Goal: Task Accomplishment & Management: Use online tool/utility

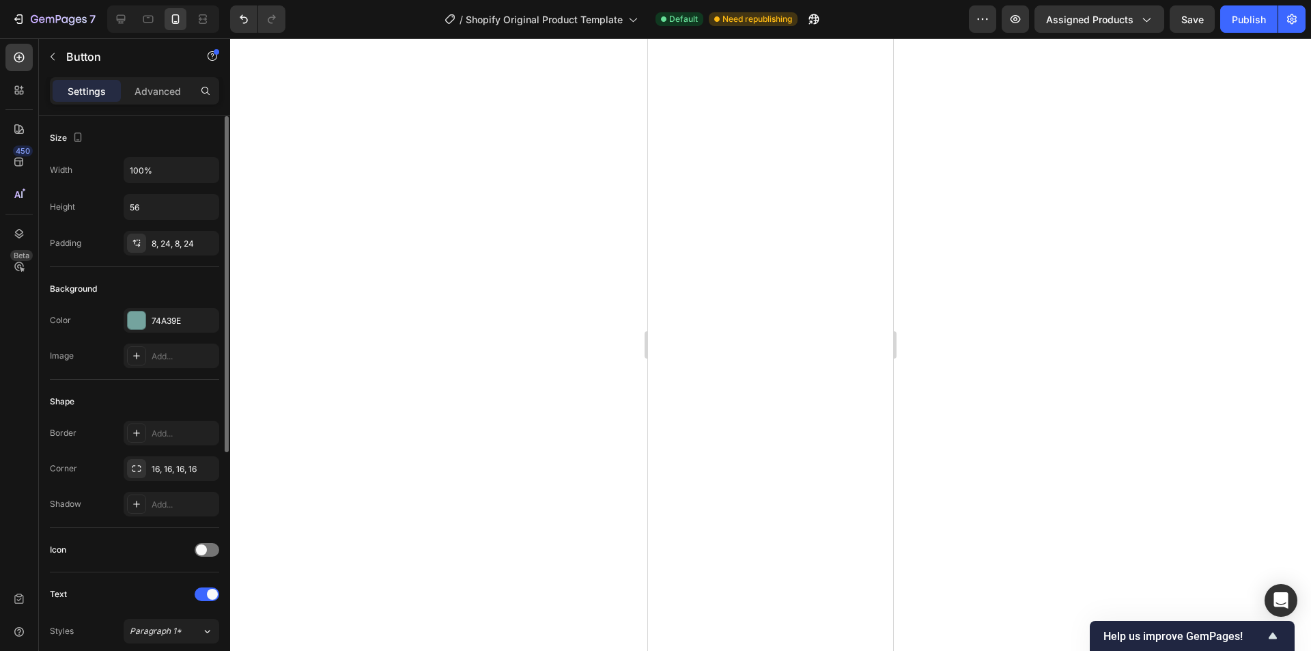
scroll to position [2849, 0]
click at [165, 320] on div "74A39E" at bounding box center [172, 321] width 40 height 12
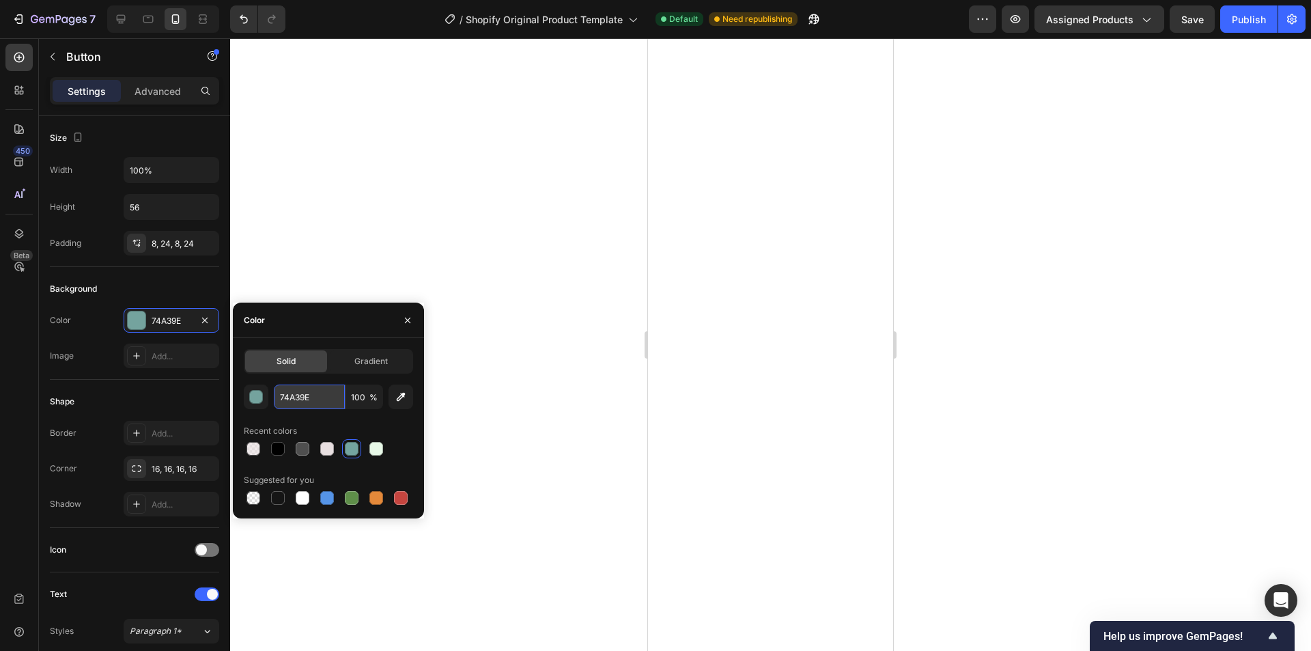
click at [313, 389] on input "74A39E" at bounding box center [309, 396] width 71 height 25
click at [258, 451] on div at bounding box center [254, 449] width 14 height 14
type input "E8DFE0"
type input "65"
click at [322, 398] on input "E8DFE0" at bounding box center [309, 396] width 71 height 25
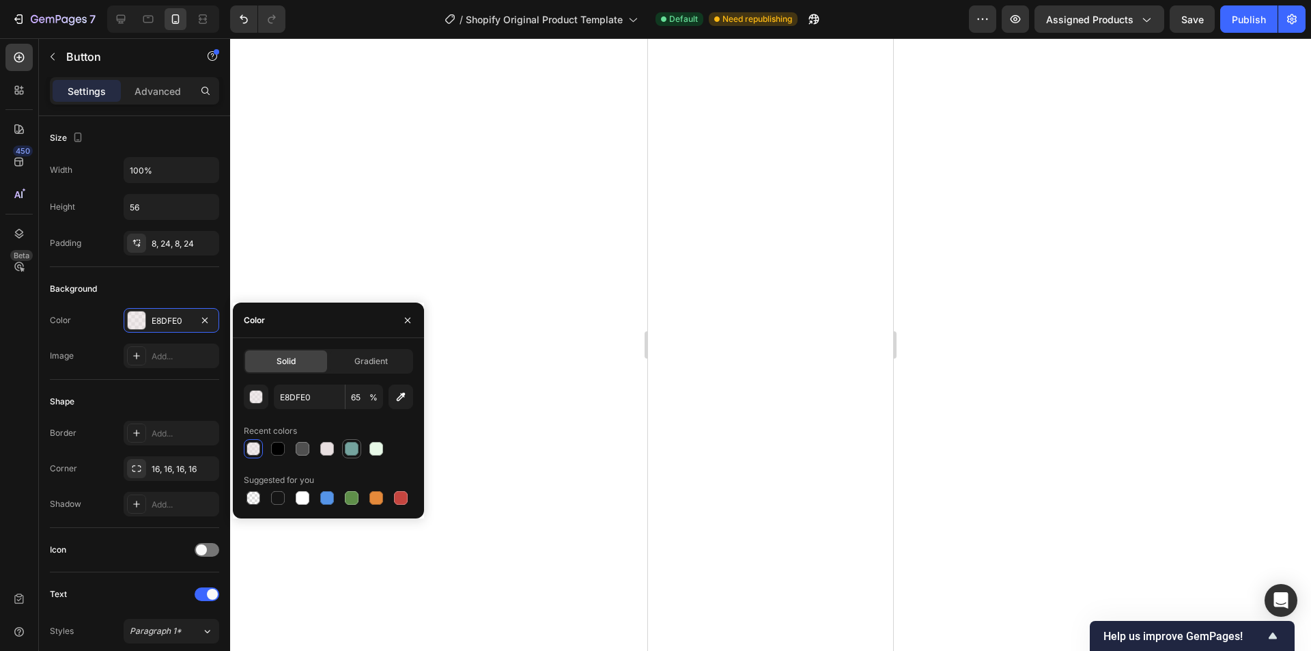
click at [355, 447] on div at bounding box center [352, 449] width 14 height 14
type input "74A39E"
type input "100"
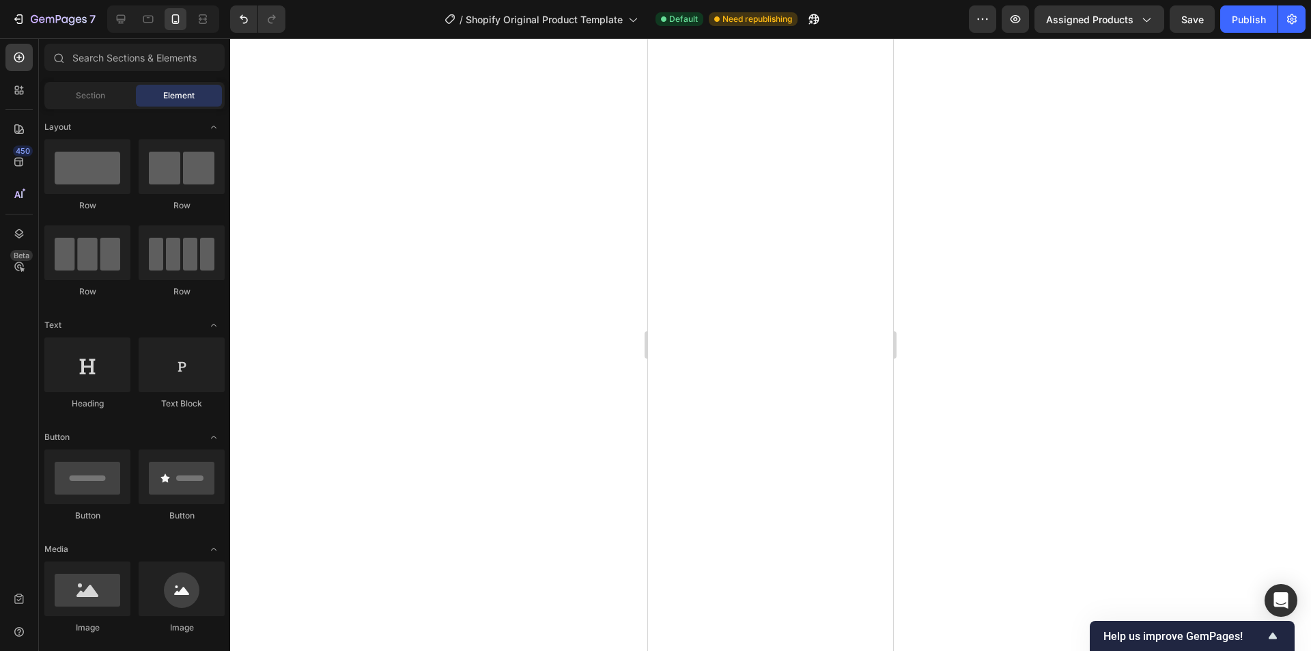
scroll to position [0, 0]
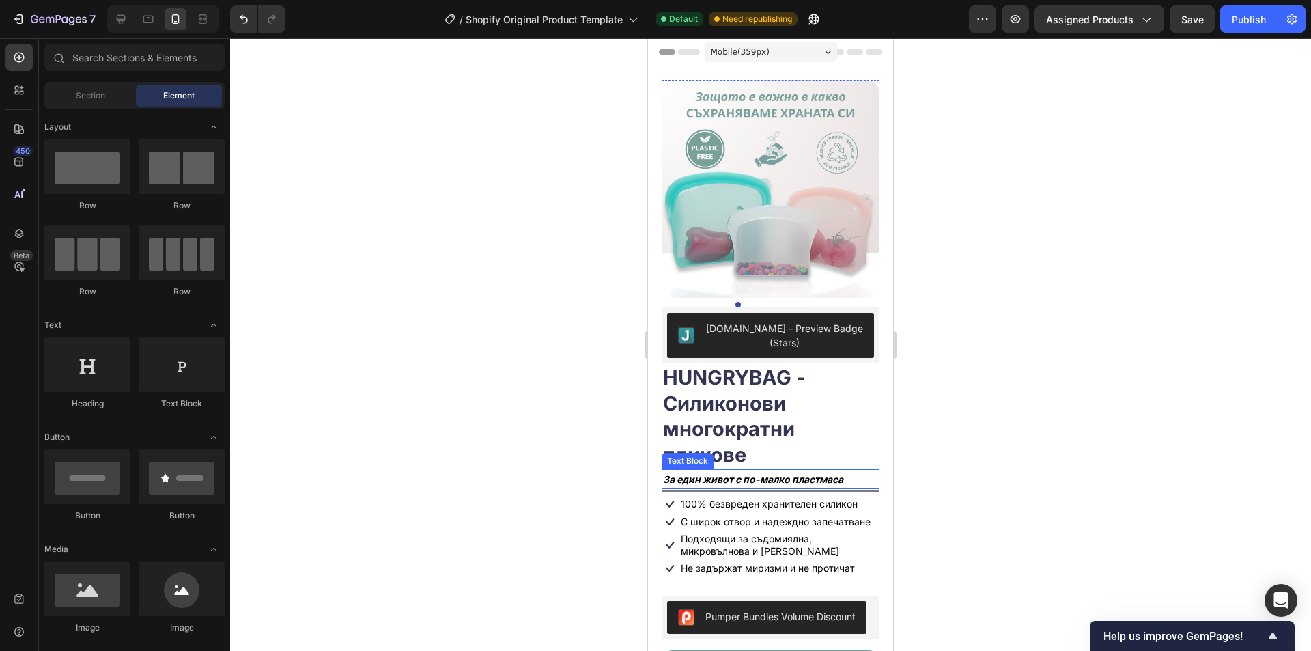
click at [765, 473] on p "За един живот с по-малко пластмаса" at bounding box center [770, 479] width 215 height 17
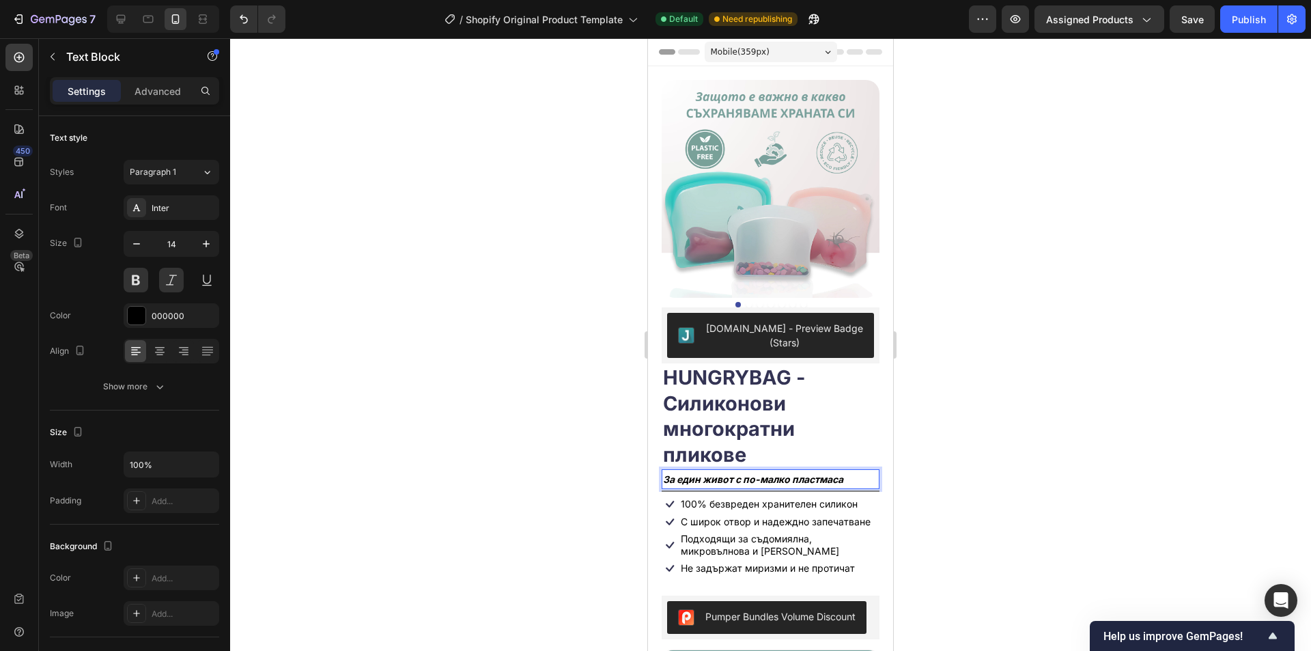
click at [673, 473] on p "За един живот с по-малко пластмаса" at bounding box center [770, 479] width 215 height 17
click at [666, 473] on p "За един живот с по-малко пластмаса" at bounding box center [770, 479] width 215 height 17
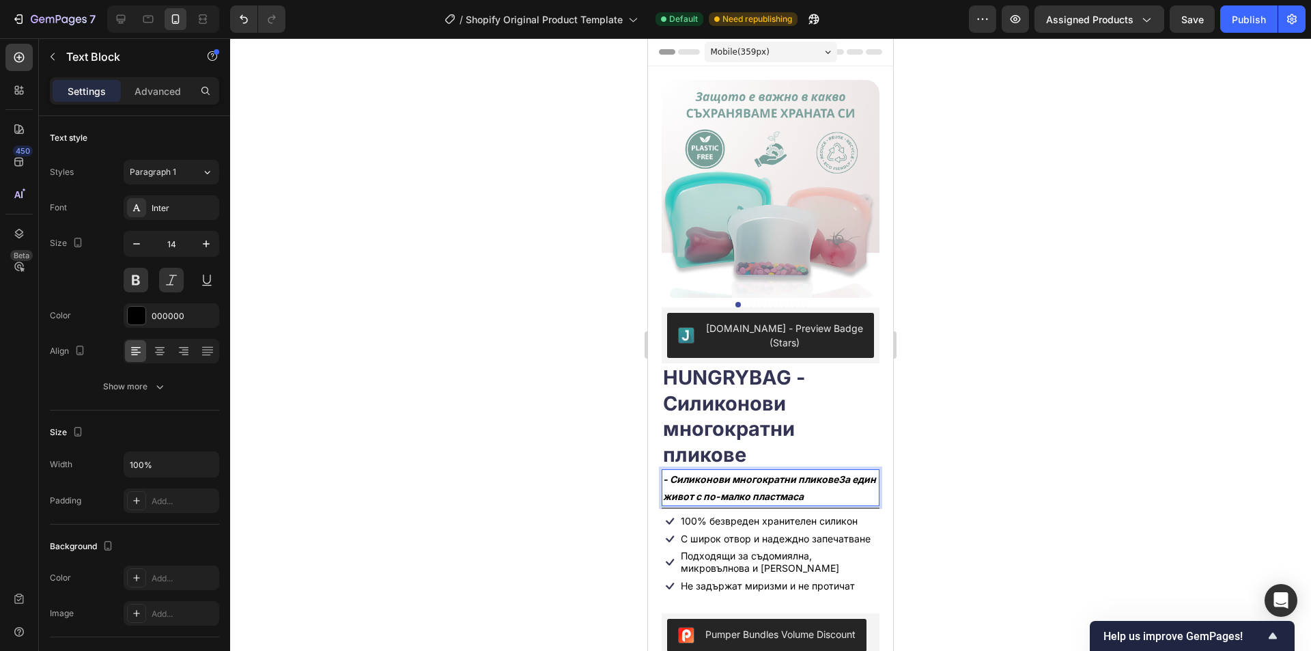
click at [675, 471] on p "- Силиконови многократни пликовеЗа един живот с по-малко пластмаса" at bounding box center [770, 488] width 215 height 34
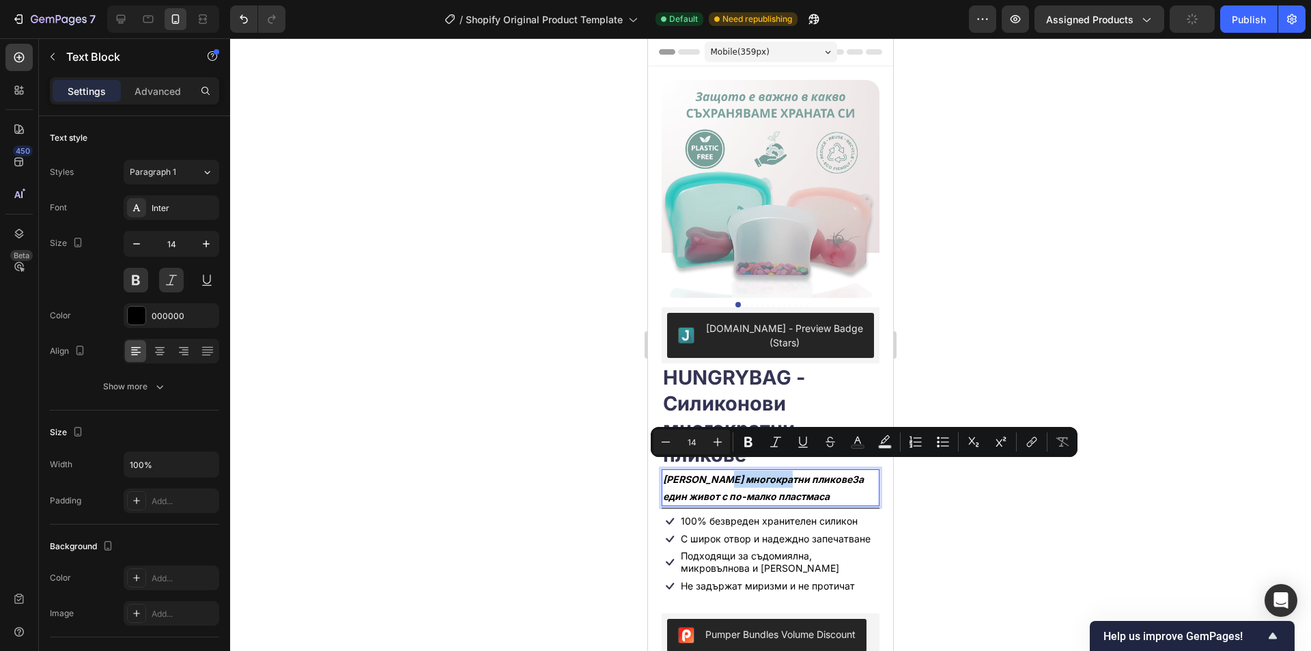
drag, startPoint x: 725, startPoint y: 469, endPoint x: 787, endPoint y: 470, distance: 62.8
click at [787, 471] on p "[PERSON_NAME] многократни пликовеЗа един живот с по-малко пластмаса" at bounding box center [770, 488] width 215 height 34
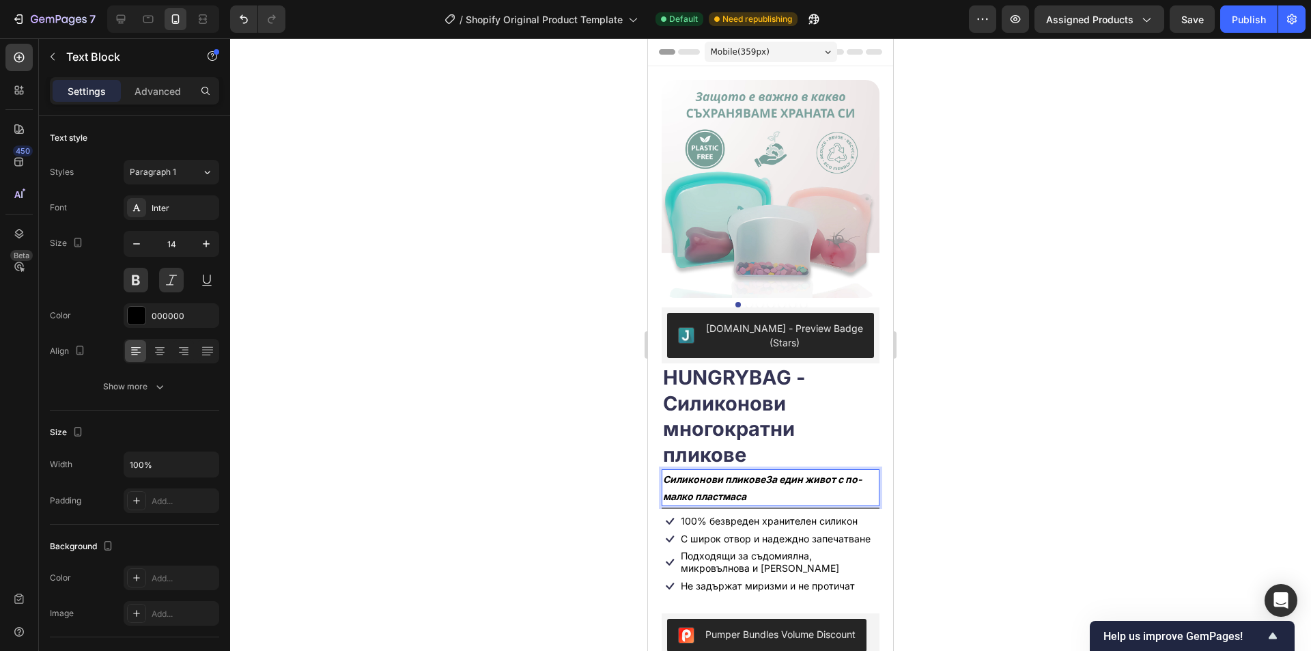
click at [768, 471] on p "Силиконови пликовеЗа един живот с по-малко пластмаса" at bounding box center [770, 488] width 215 height 34
click at [785, 483] on p "Силиконови пликове за един живот с по-малко пластмаса" at bounding box center [770, 488] width 215 height 34
click at [1205, 18] on button "Save" at bounding box center [1192, 18] width 45 height 27
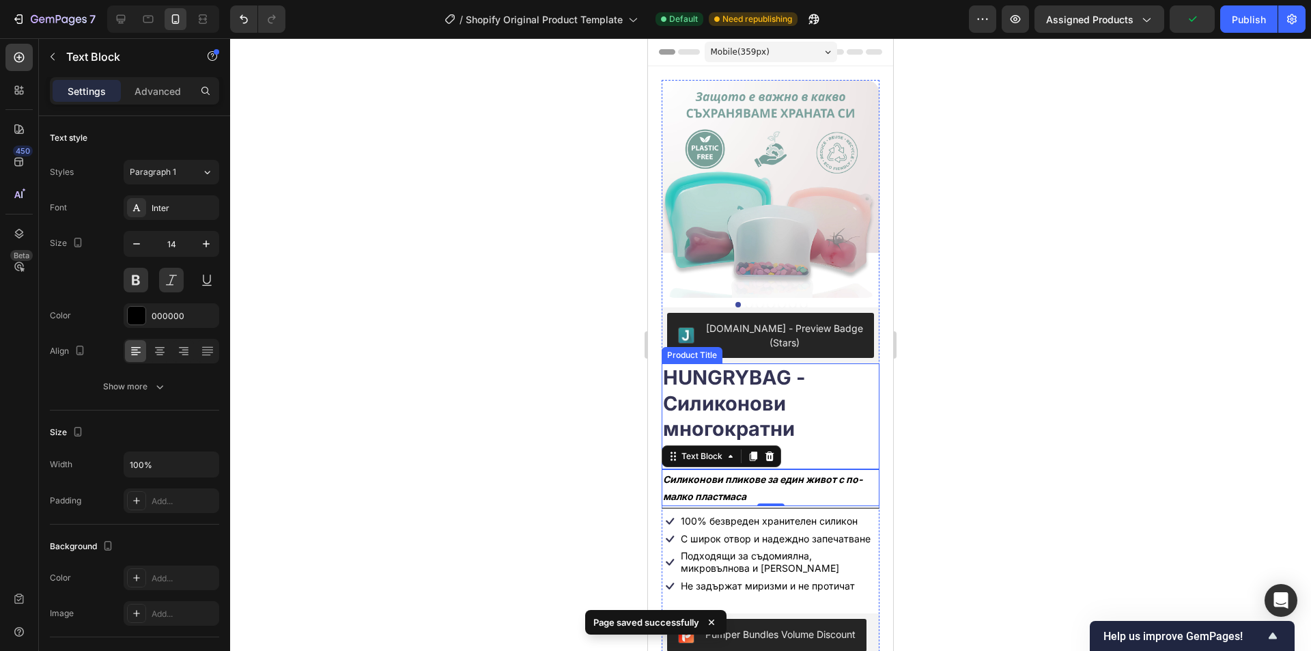
scroll to position [68, 0]
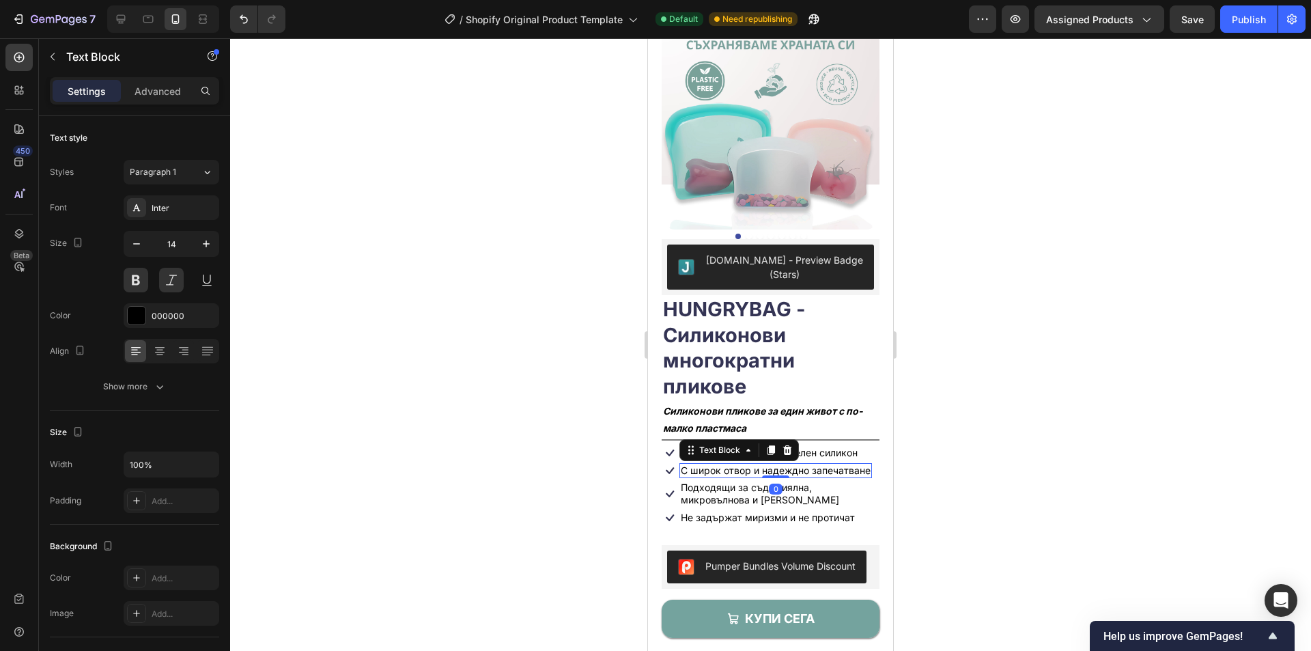
click at [747, 471] on p "С широк отвор и надеждно запечатване" at bounding box center [776, 470] width 190 height 12
drag, startPoint x: 745, startPoint y: 472, endPoint x: 688, endPoint y: 471, distance: 56.7
click at [688, 471] on p "С широк отвор и надеждно запечатване" at bounding box center [776, 470] width 190 height 12
click at [744, 474] on p "С широк отвор и надеждно запечатване" at bounding box center [776, 470] width 190 height 12
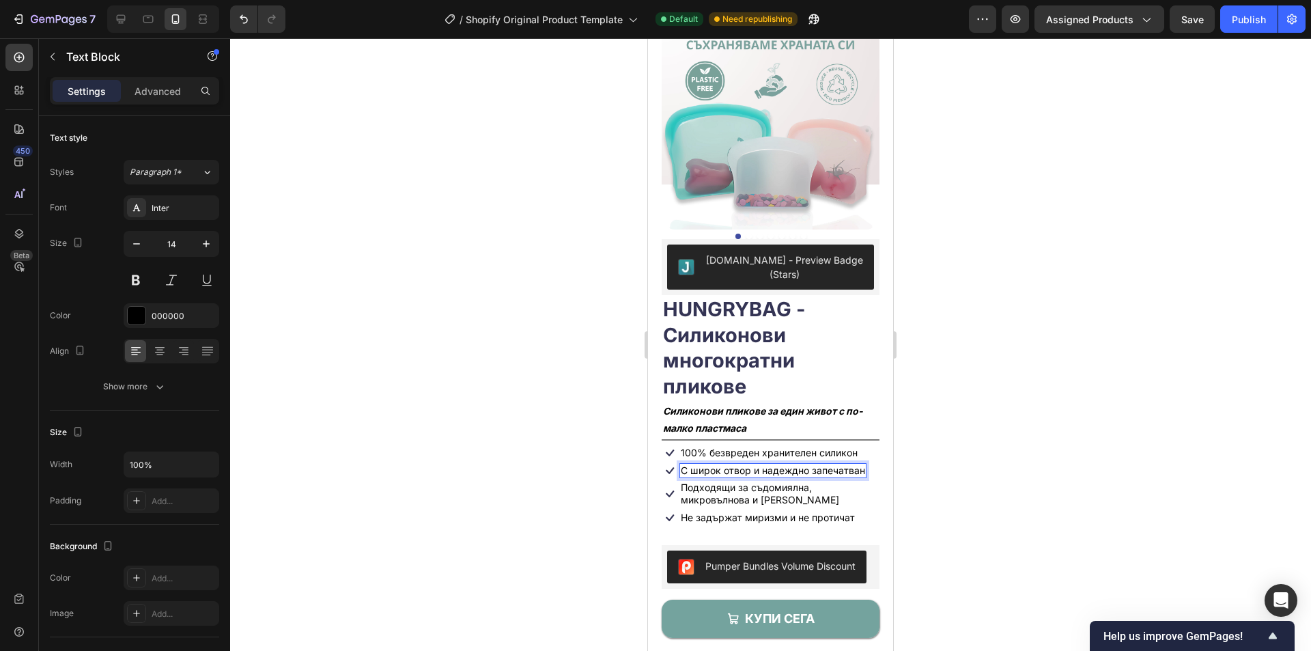
scroll to position [69, 0]
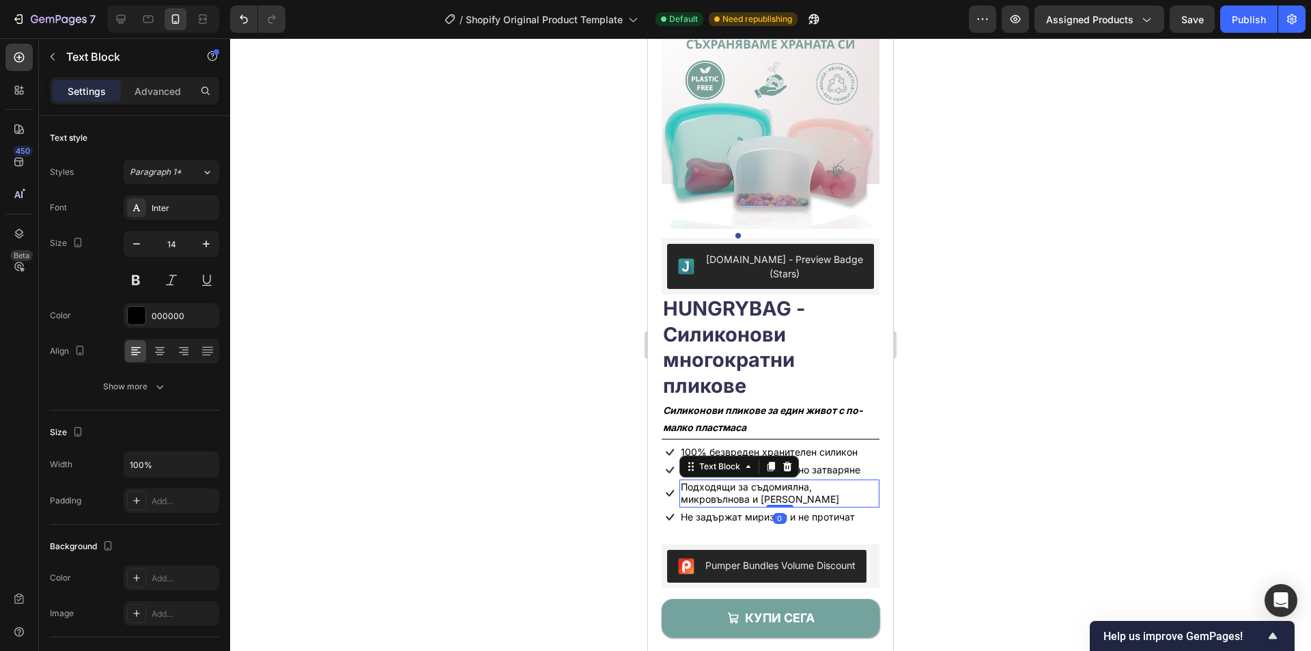
click at [793, 488] on p "Подходящи за съдомиялна, микровълнова и [PERSON_NAME]" at bounding box center [779, 493] width 197 height 25
drag, startPoint x: 798, startPoint y: 488, endPoint x: 753, endPoint y: 478, distance: 46.2
click at [753, 481] on p "Подходящи за съдомиялна, микровълнова и [PERSON_NAME]" at bounding box center [779, 493] width 197 height 25
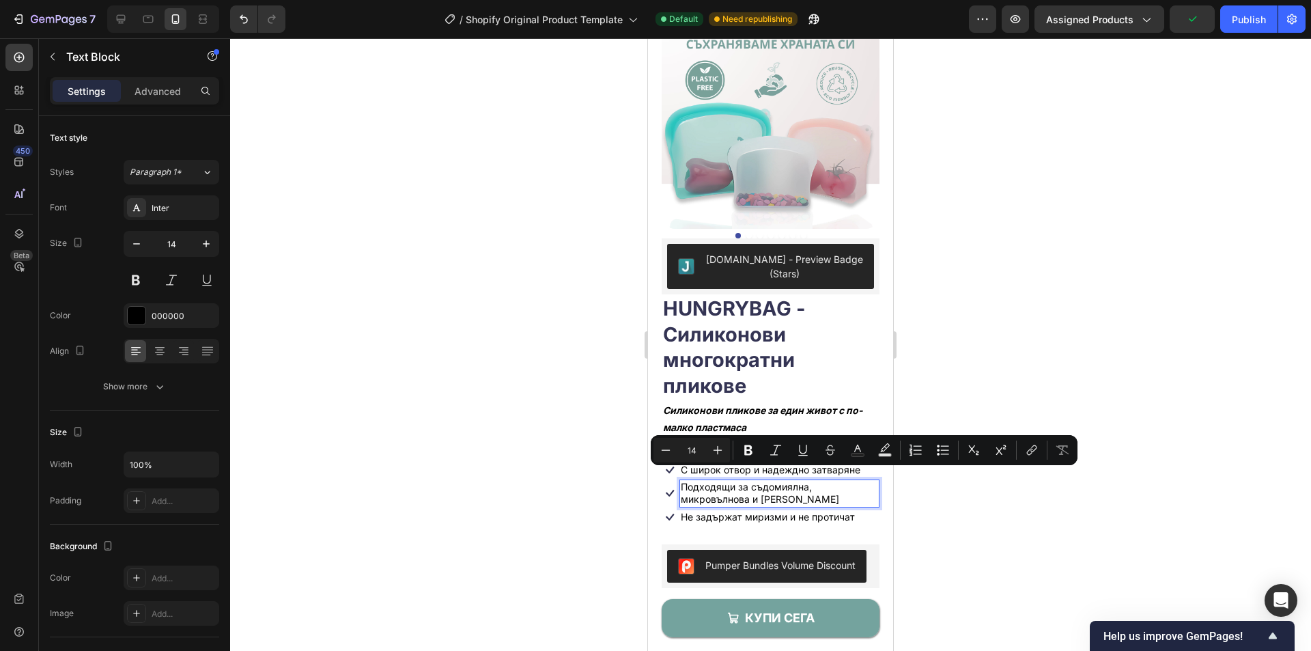
scroll to position [70, 0]
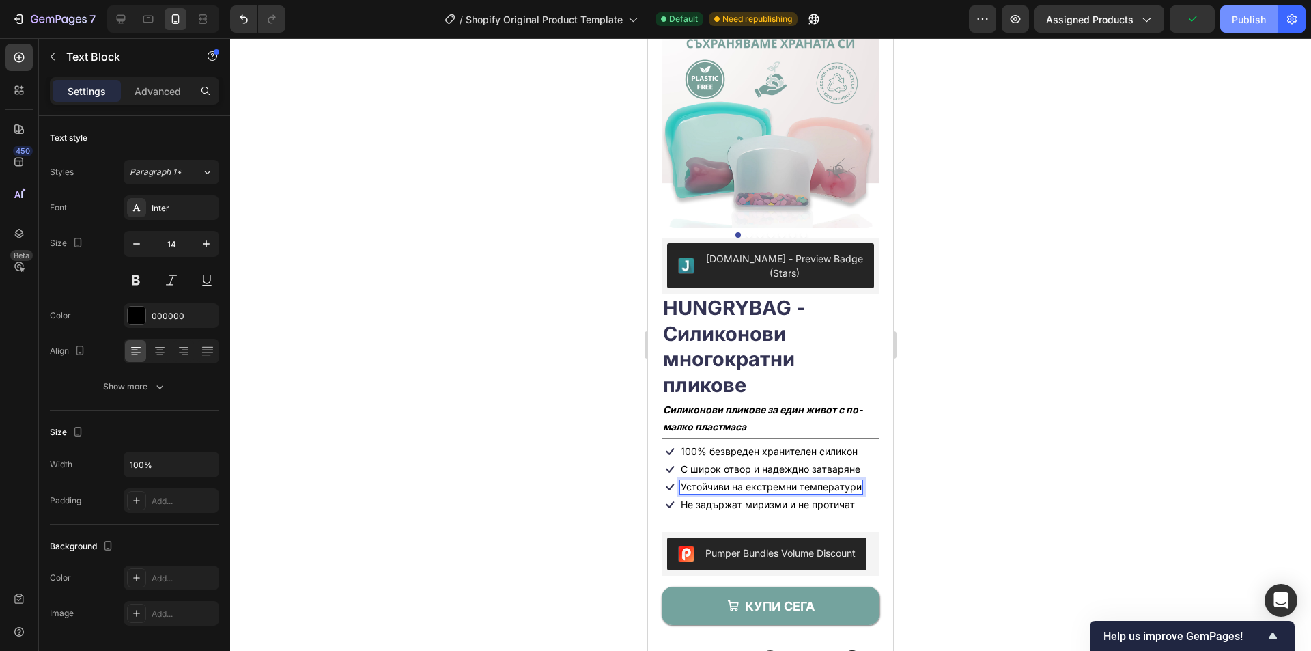
click at [1235, 23] on div "Publish" at bounding box center [1249, 19] width 34 height 14
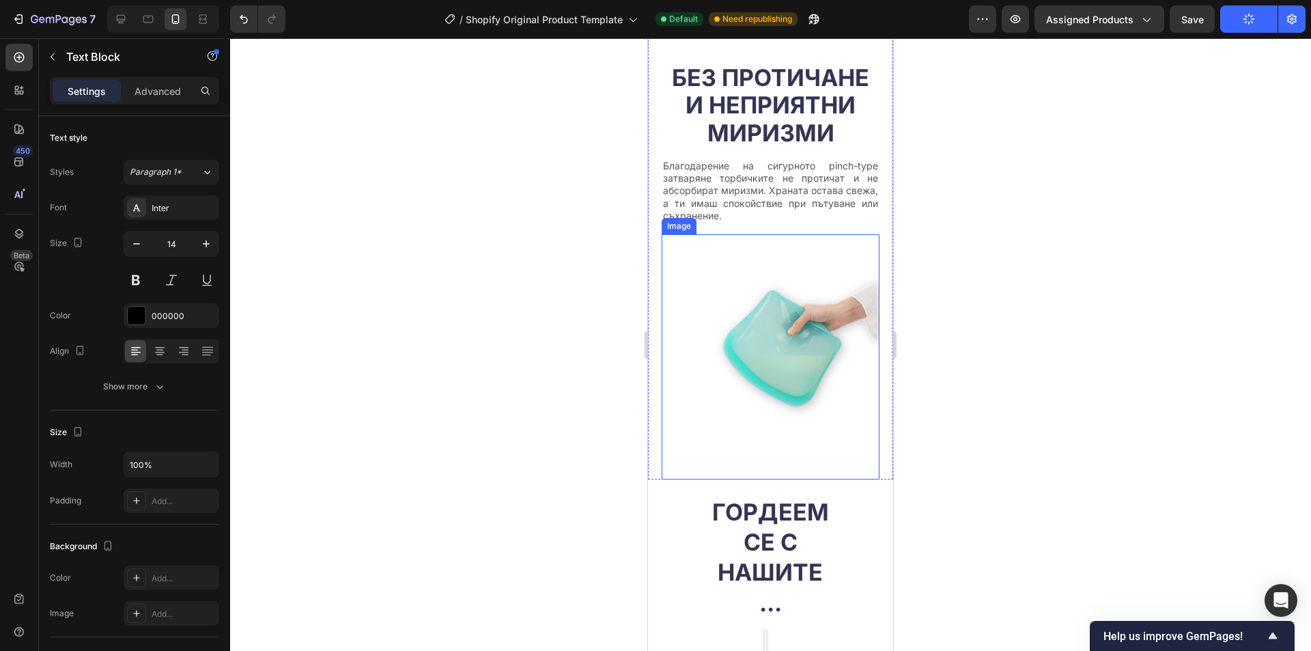
scroll to position [2733, 0]
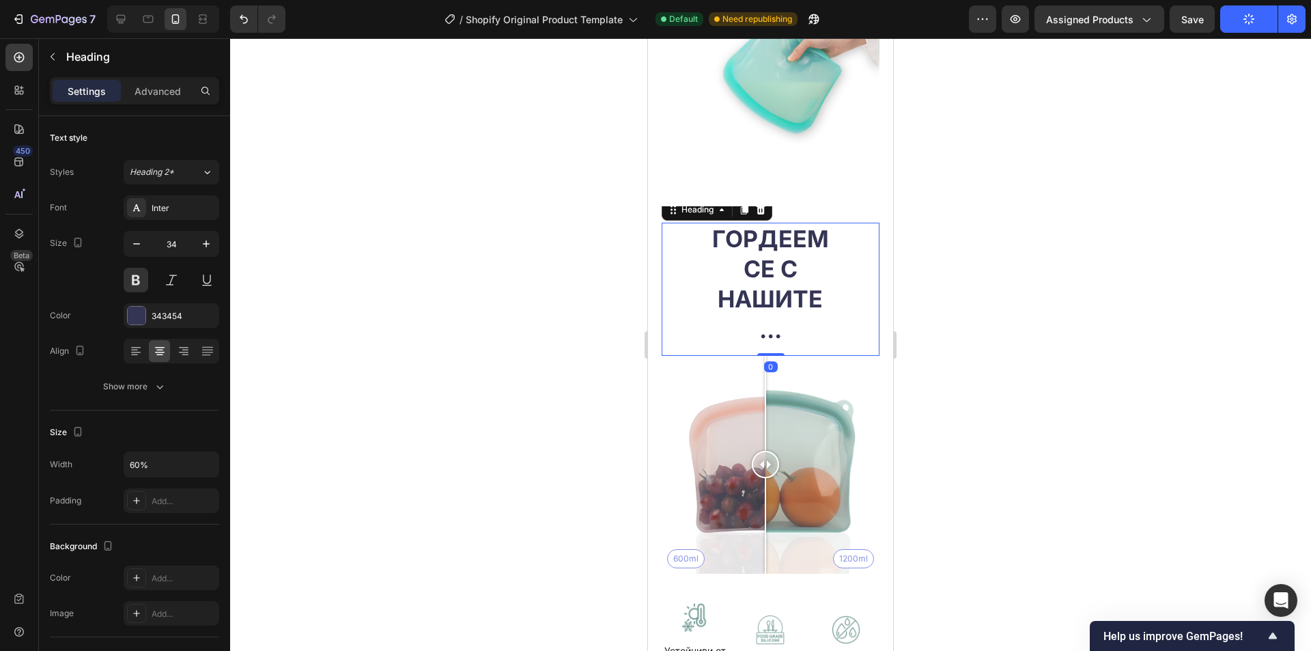
click at [781, 272] on h2 "Гордеем се с нашите ..." at bounding box center [770, 285] width 130 height 124
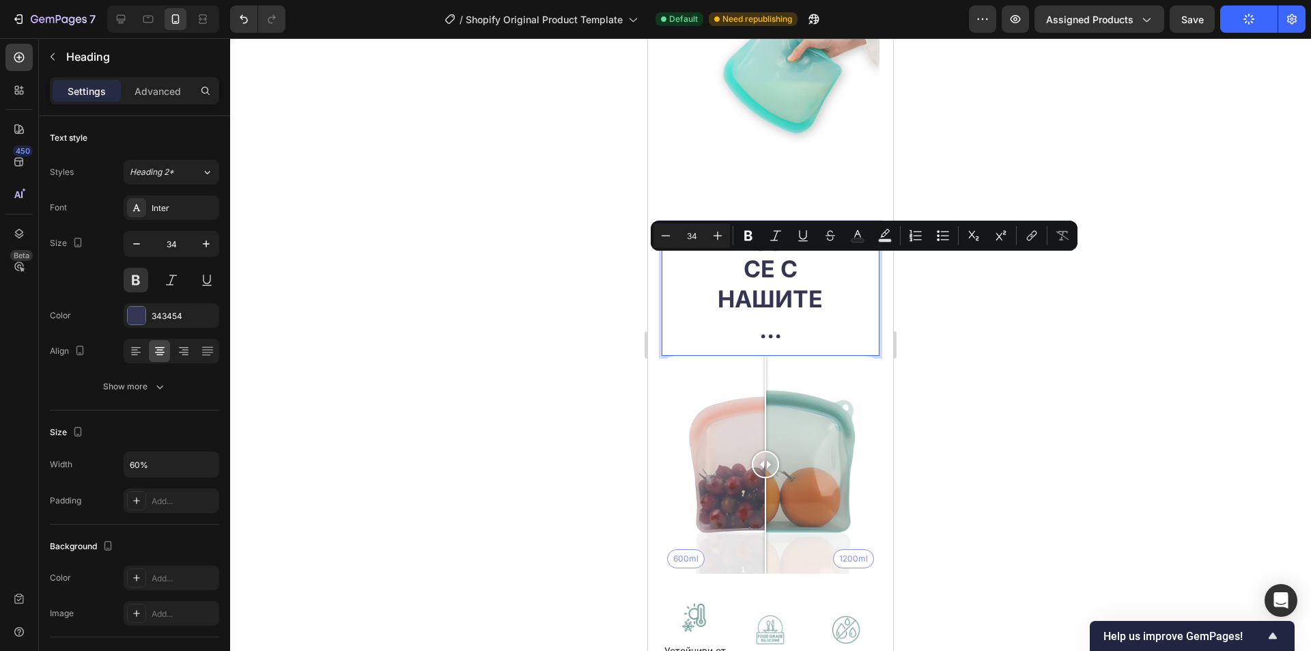
click at [781, 307] on p "Гордеем се с нашите ..." at bounding box center [771, 284] width 128 height 121
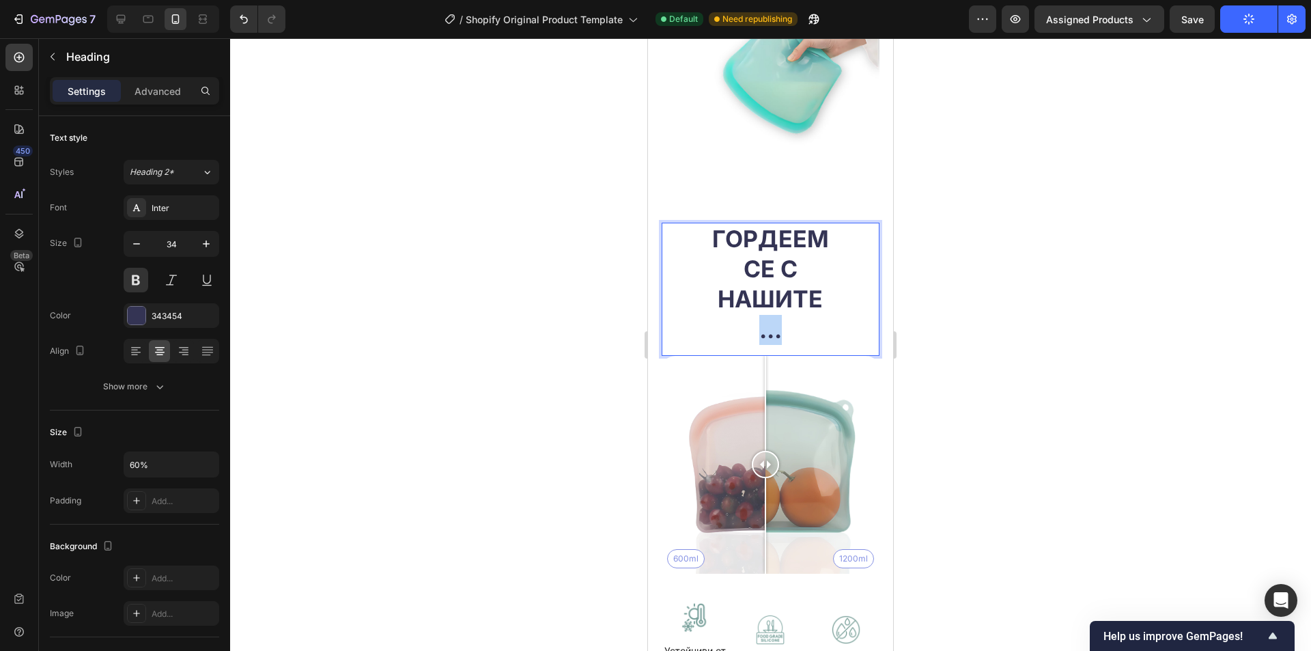
drag, startPoint x: 782, startPoint y: 305, endPoint x: 753, endPoint y: 300, distance: 29.1
click at [753, 300] on p "Гордеем се с нашите ..." at bounding box center [771, 284] width 128 height 121
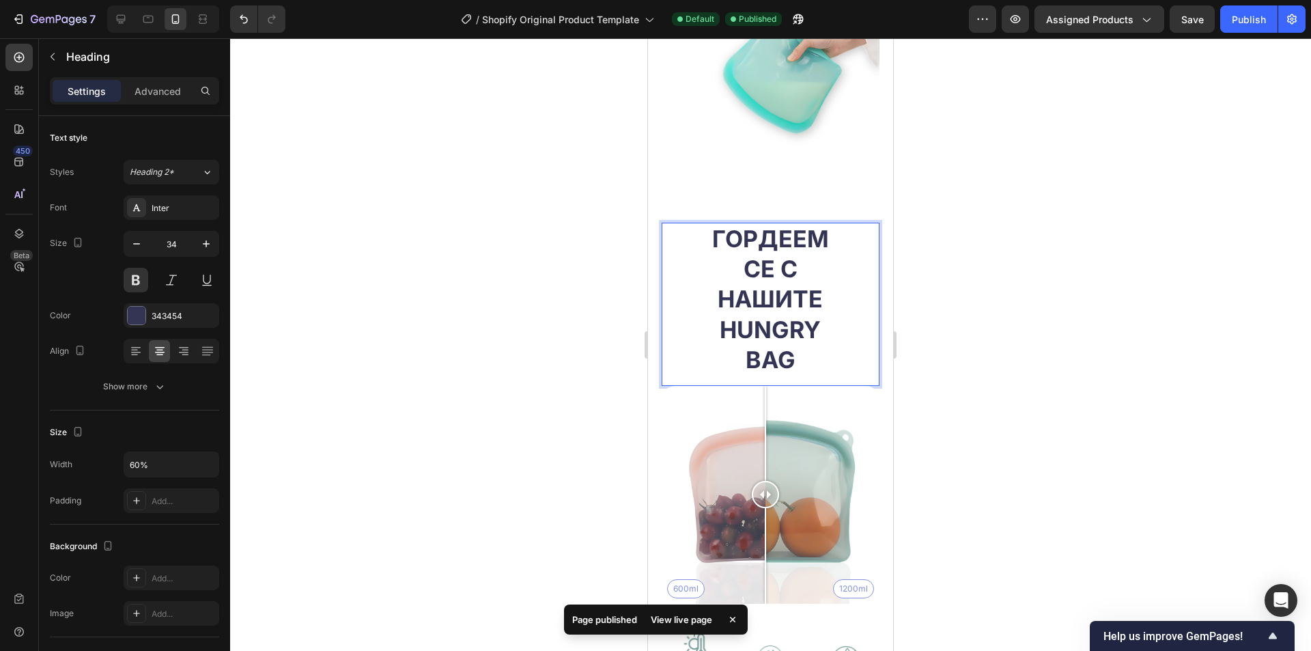
click at [814, 268] on p "Гордеем се с нашите HUNGRY BaG" at bounding box center [771, 299] width 128 height 151
drag, startPoint x: 824, startPoint y: 268, endPoint x: 718, endPoint y: 268, distance: 105.9
click at [718, 268] on p "Гордеем се с нашите HUNGRY BaG" at bounding box center [771, 299] width 128 height 151
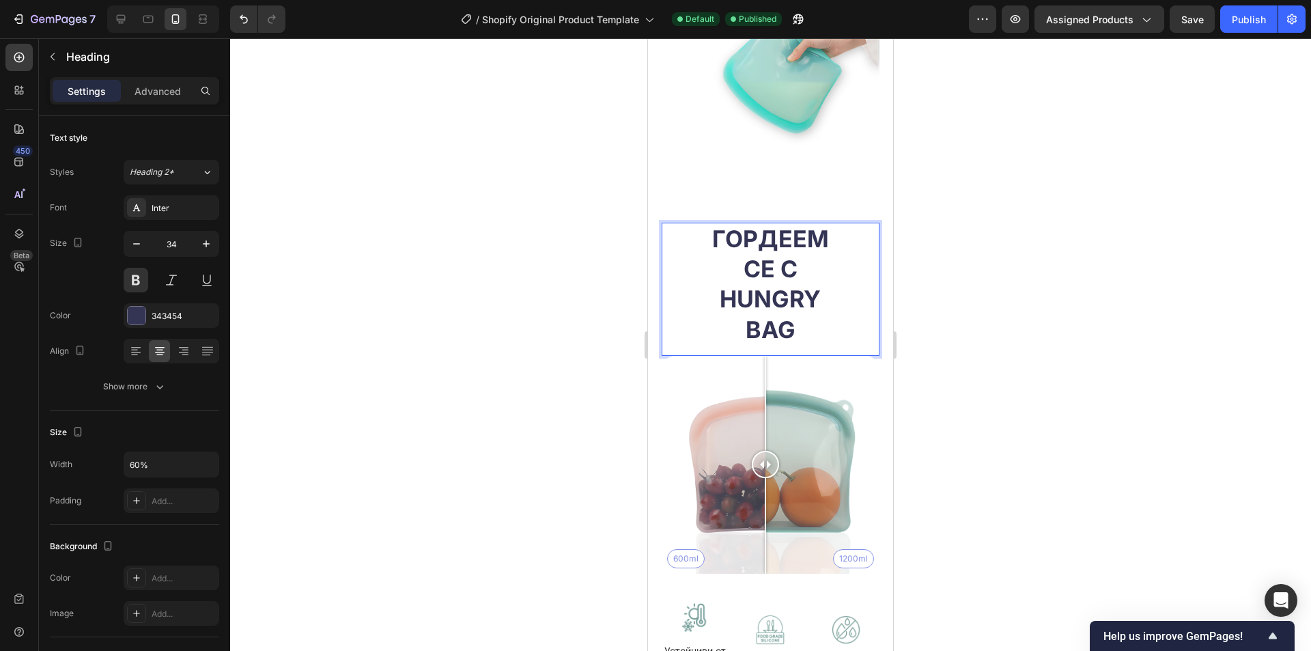
click at [1018, 328] on div at bounding box center [770, 344] width 1081 height 613
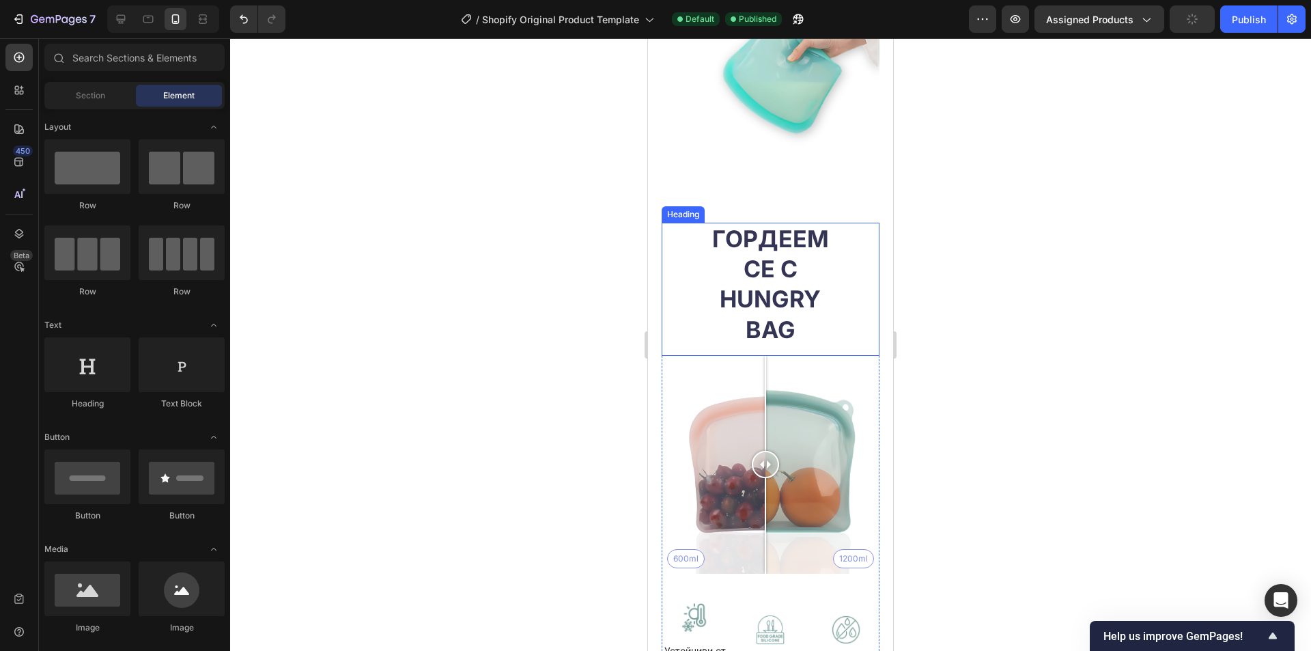
click at [804, 272] on p "Гордеем се с HUNGRY BaG" at bounding box center [771, 284] width 128 height 121
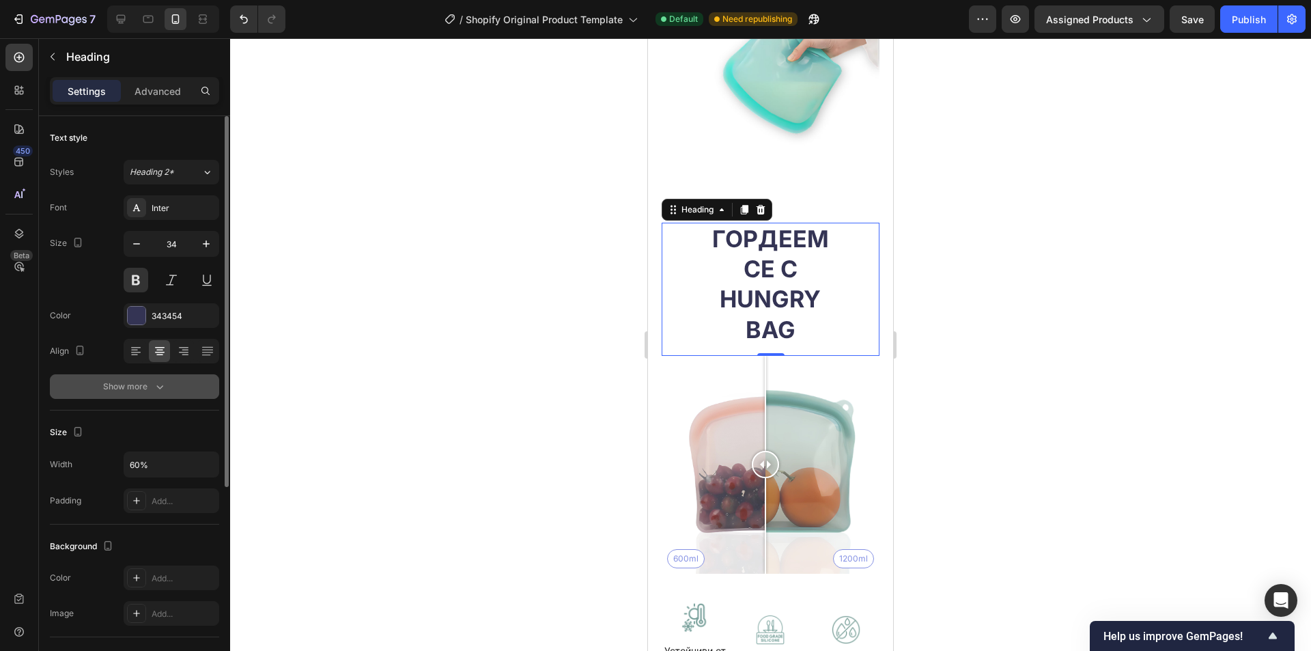
click at [130, 387] on div "Show more" at bounding box center [135, 387] width 64 height 14
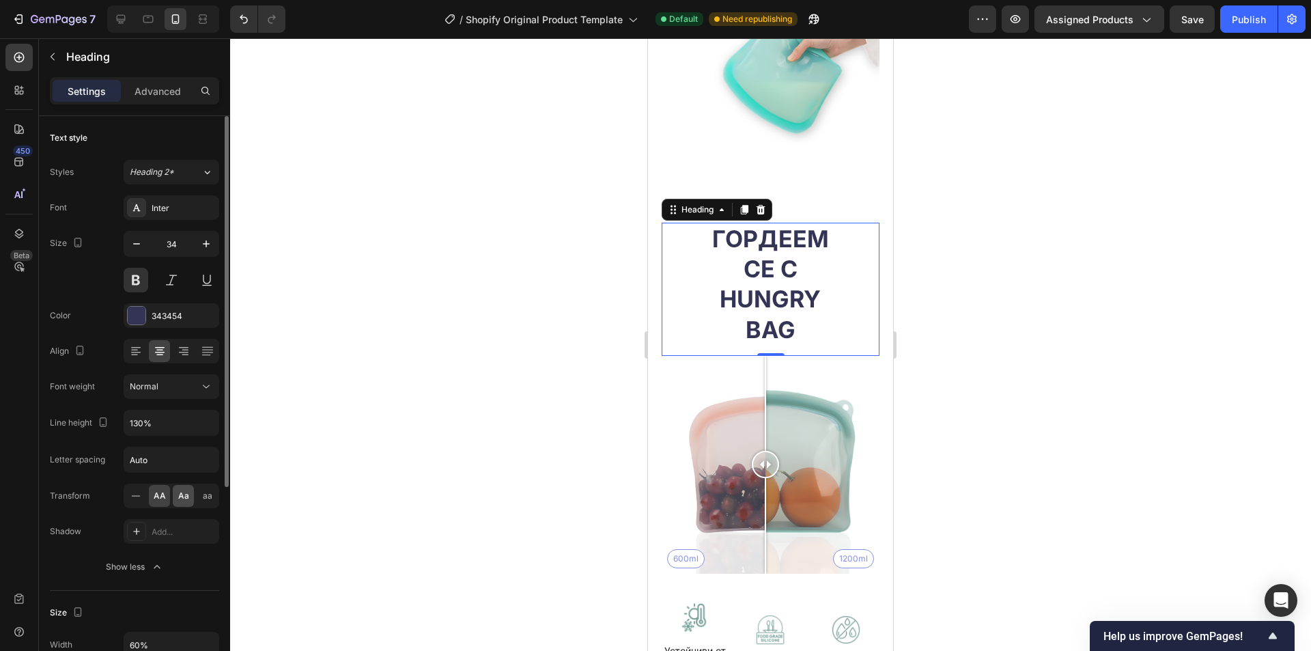
click at [178, 494] on span "Aa" at bounding box center [183, 496] width 11 height 12
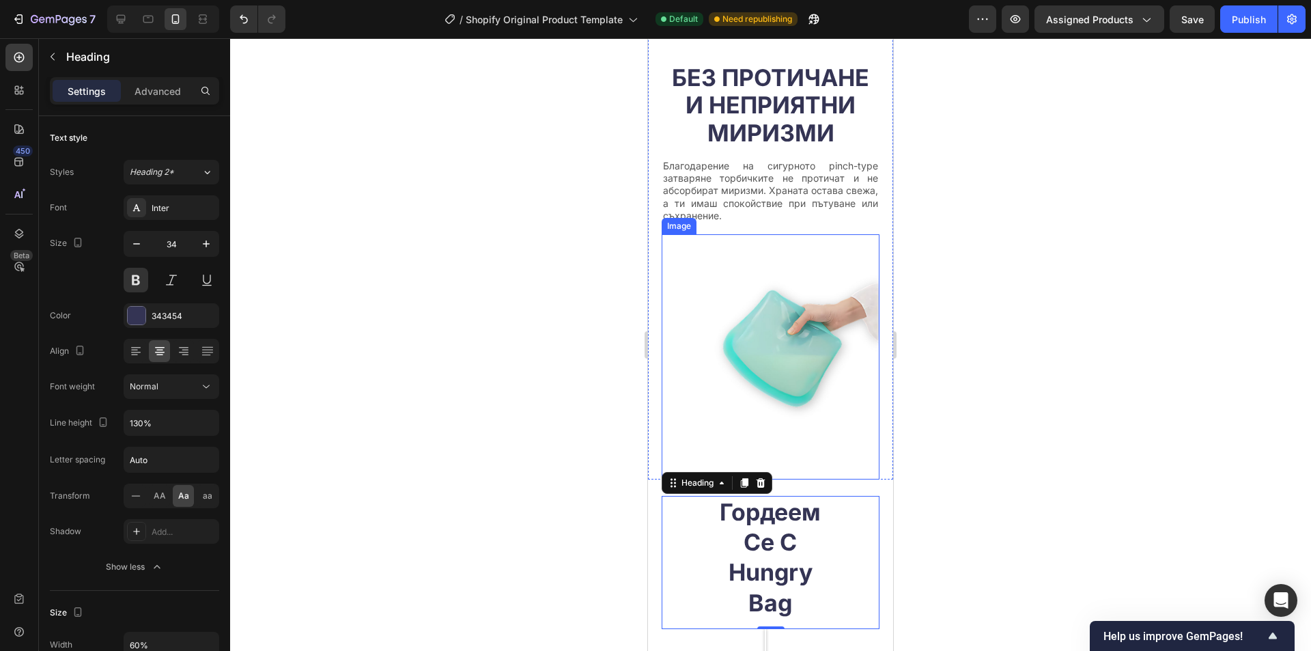
scroll to position [2187, 0]
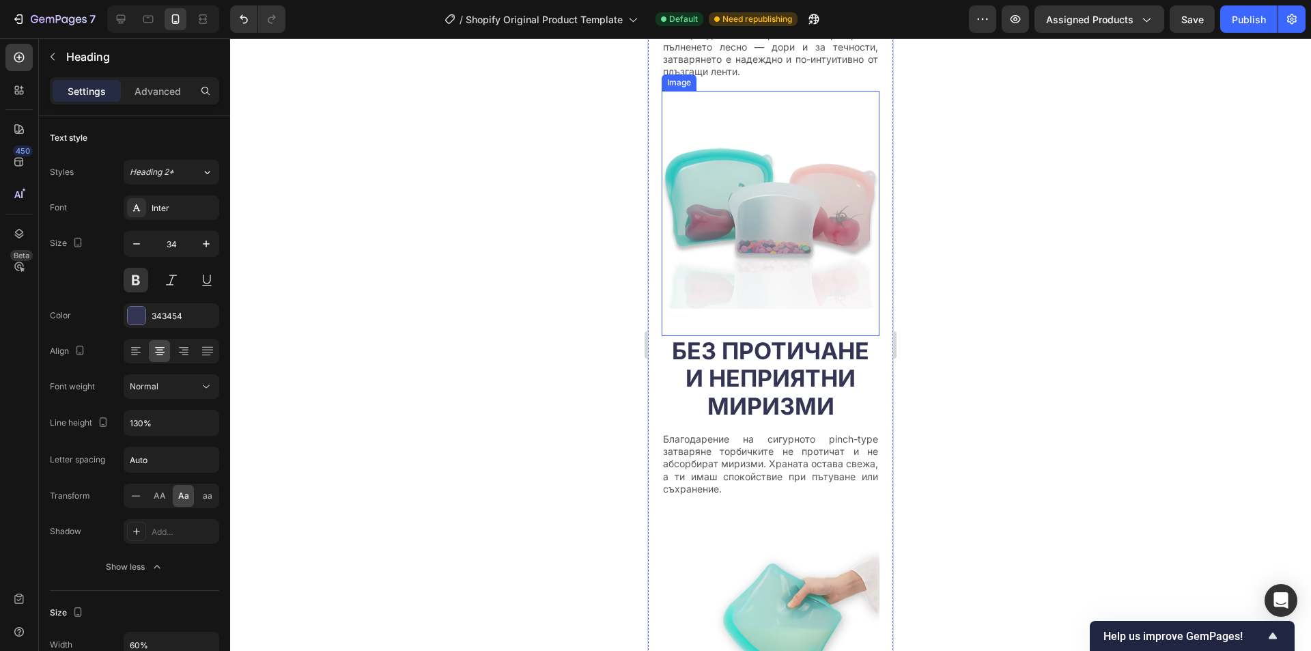
click at [771, 348] on h2 "Без протичане и неприятни миризми" at bounding box center [771, 379] width 218 height 86
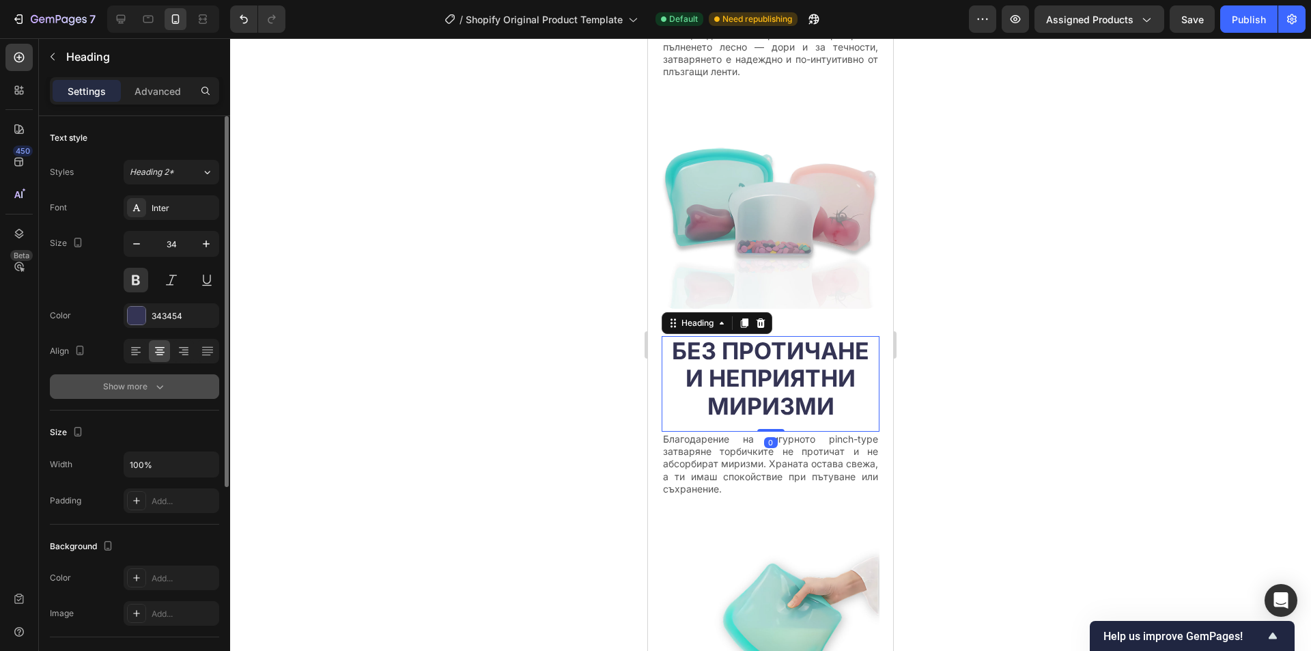
click at [152, 396] on button "Show more" at bounding box center [134, 386] width 169 height 25
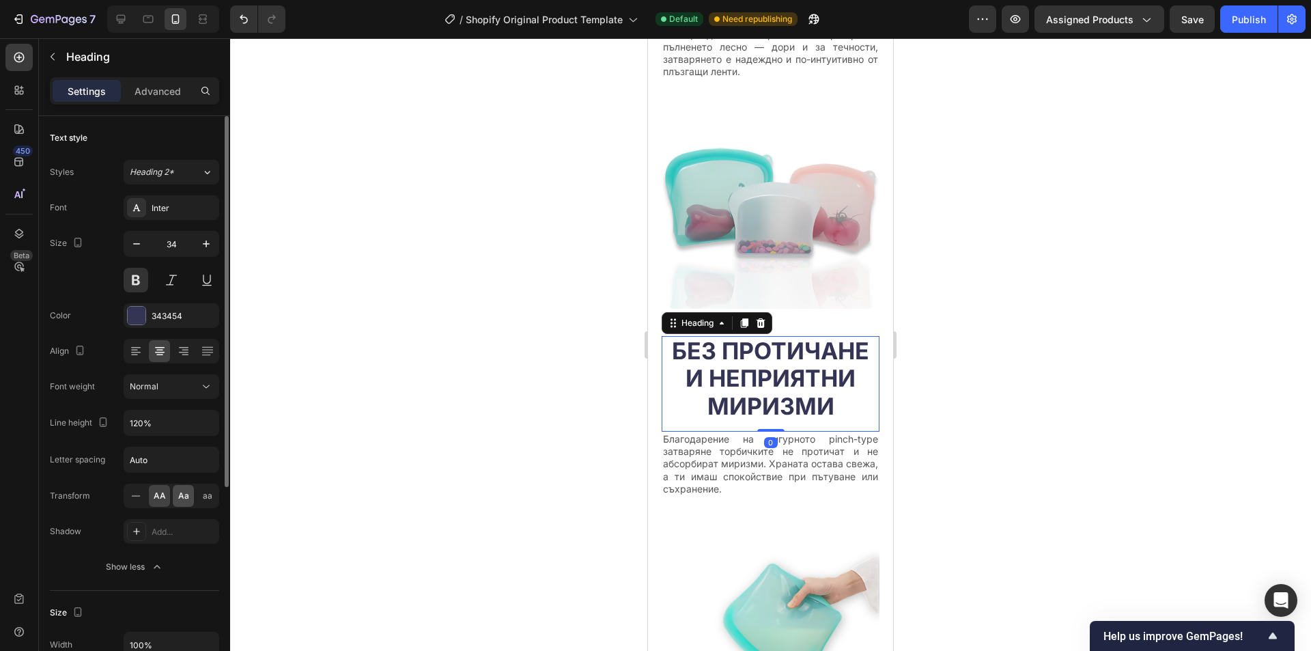
click at [180, 489] on div "Aa" at bounding box center [183, 496] width 21 height 22
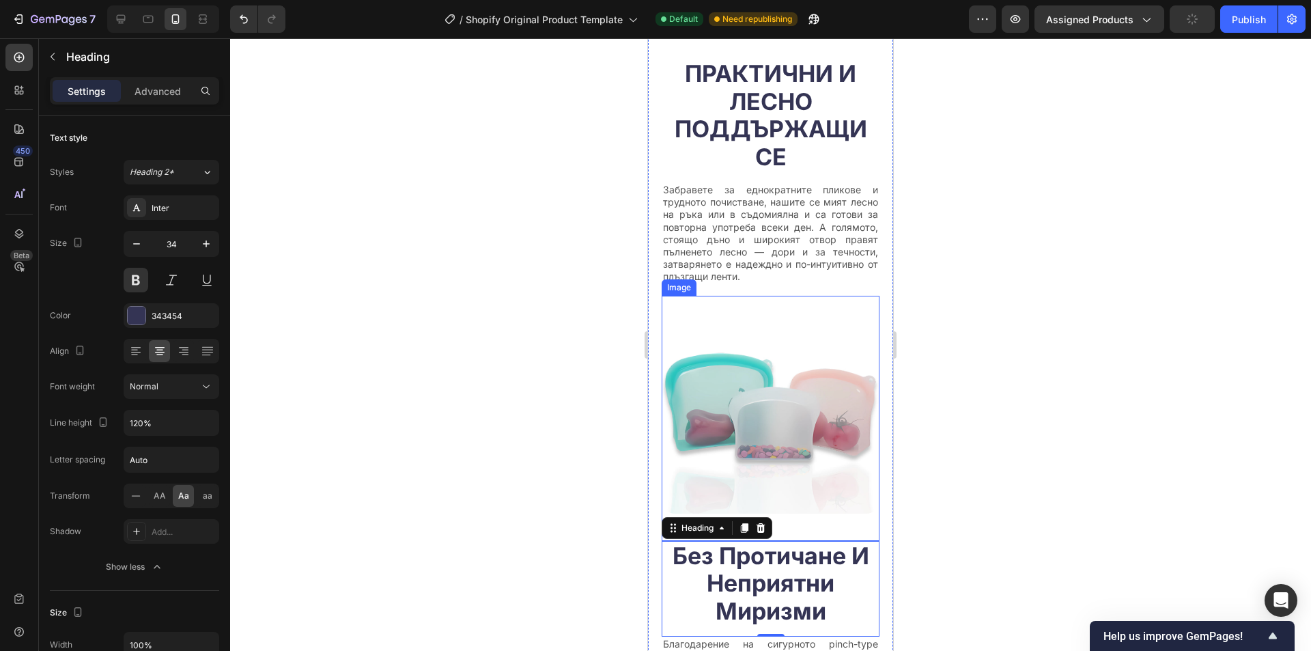
scroll to position [2118, 0]
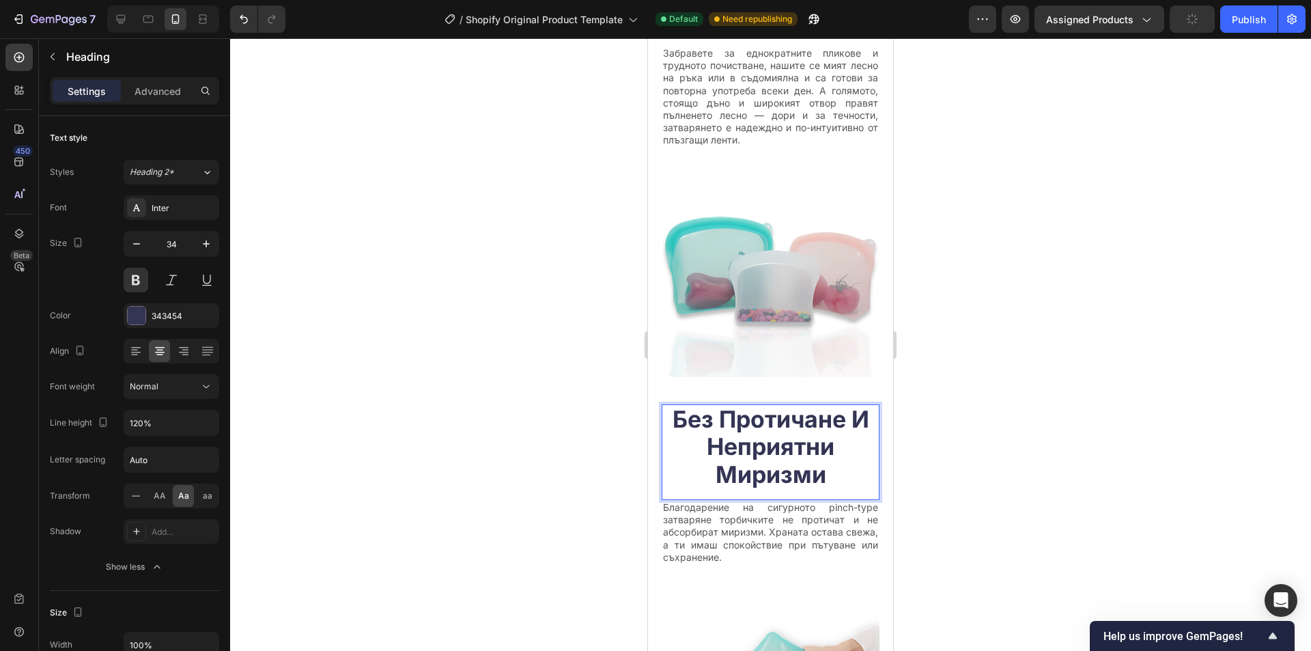
click at [860, 409] on h2 "без протичане и неприятни миризми" at bounding box center [771, 447] width 218 height 86
drag, startPoint x: 851, startPoint y: 400, endPoint x: 864, endPoint y: 400, distance: 13.0
click at [864, 406] on p "без протичане и неприятни миризми" at bounding box center [770, 447] width 215 height 83
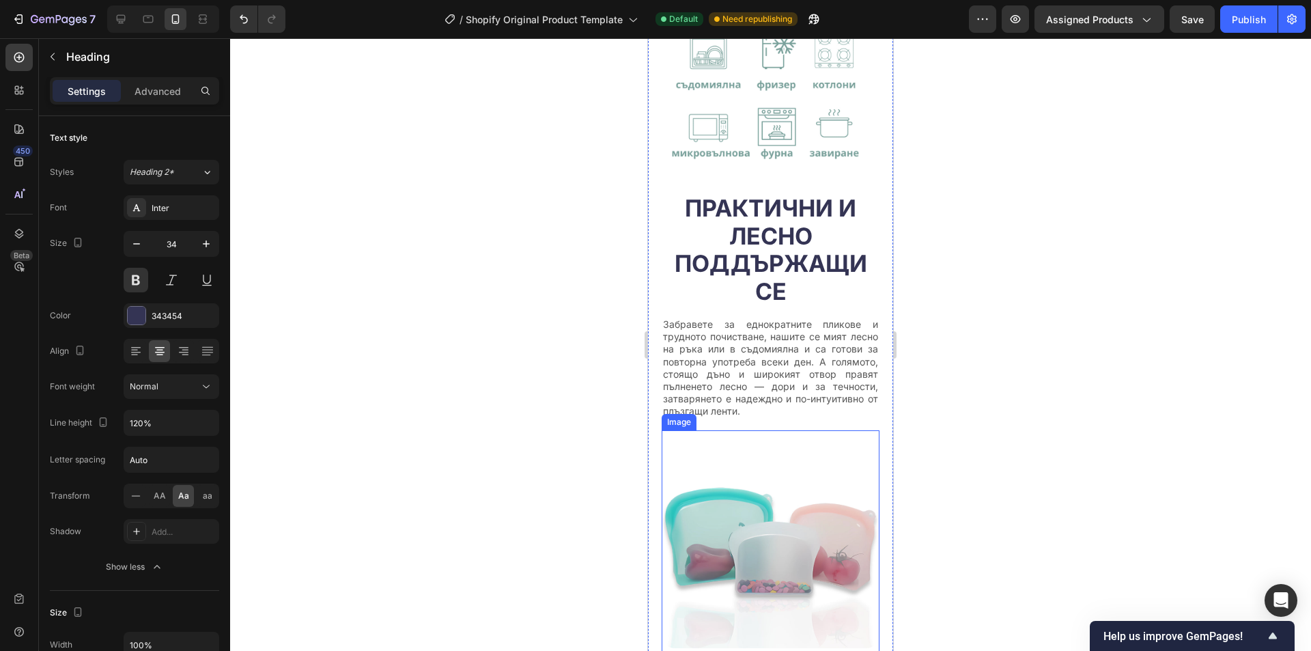
scroll to position [1845, 0]
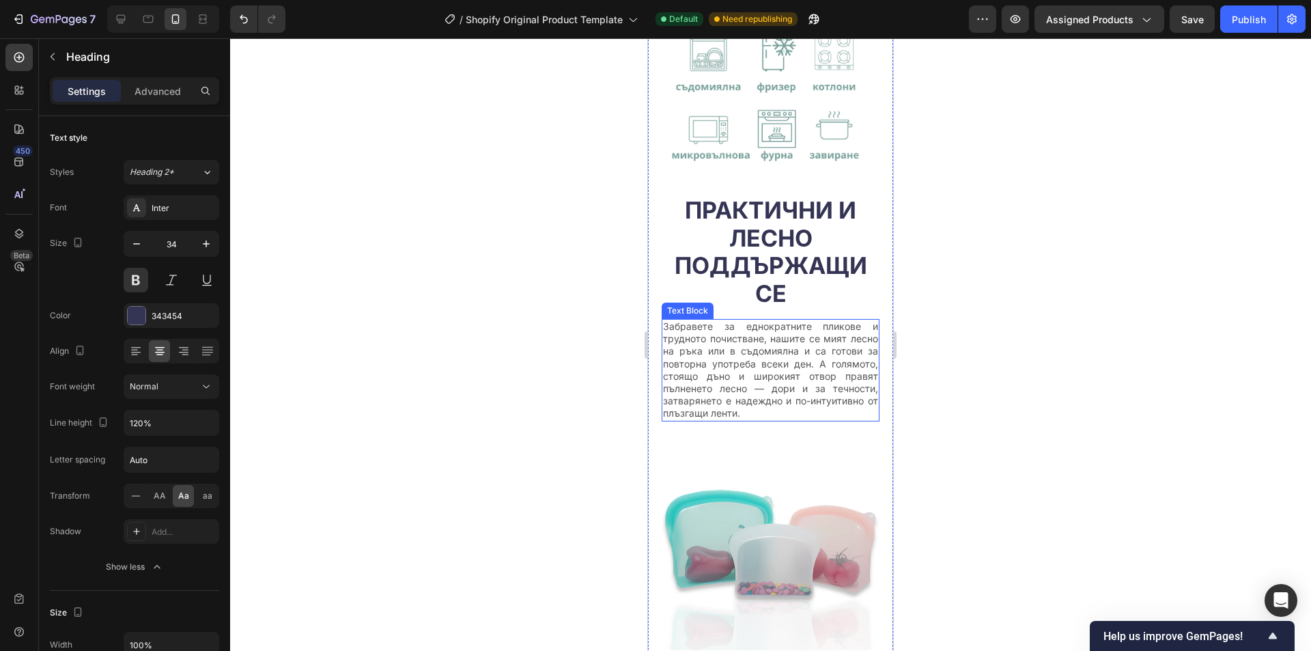
click at [818, 253] on h2 "Практични и лесно поддържащи се" at bounding box center [771, 252] width 218 height 114
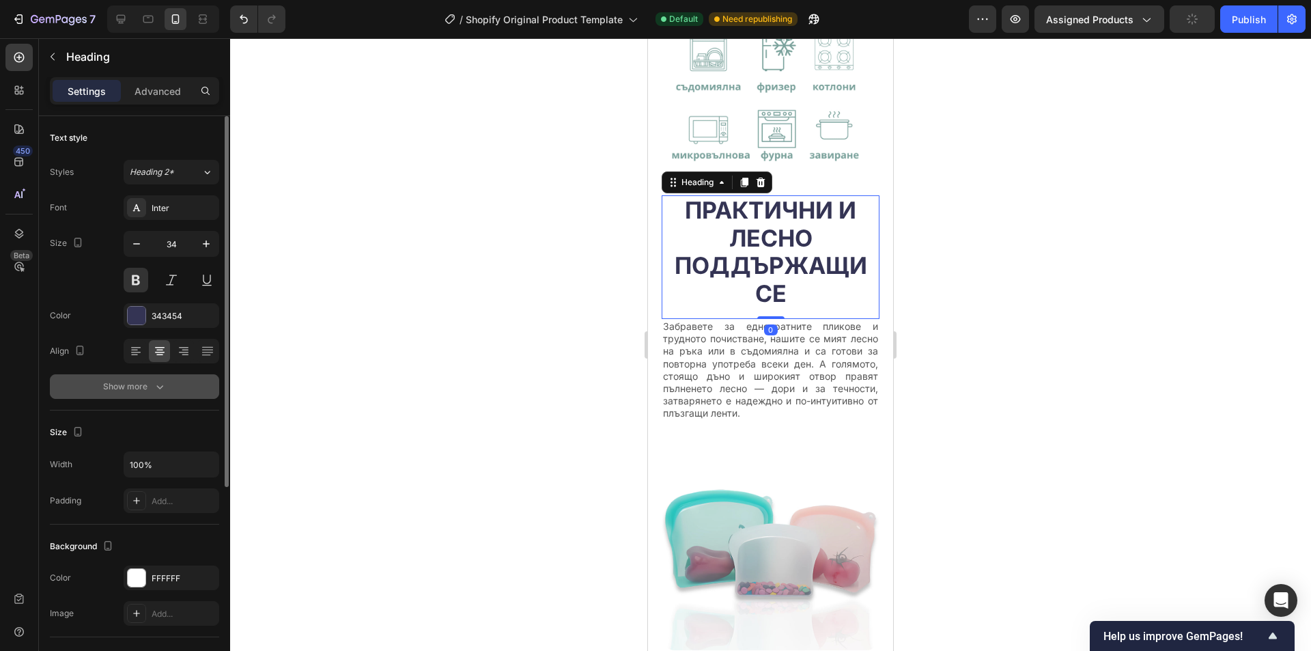
click at [138, 382] on div "Show more" at bounding box center [135, 387] width 64 height 14
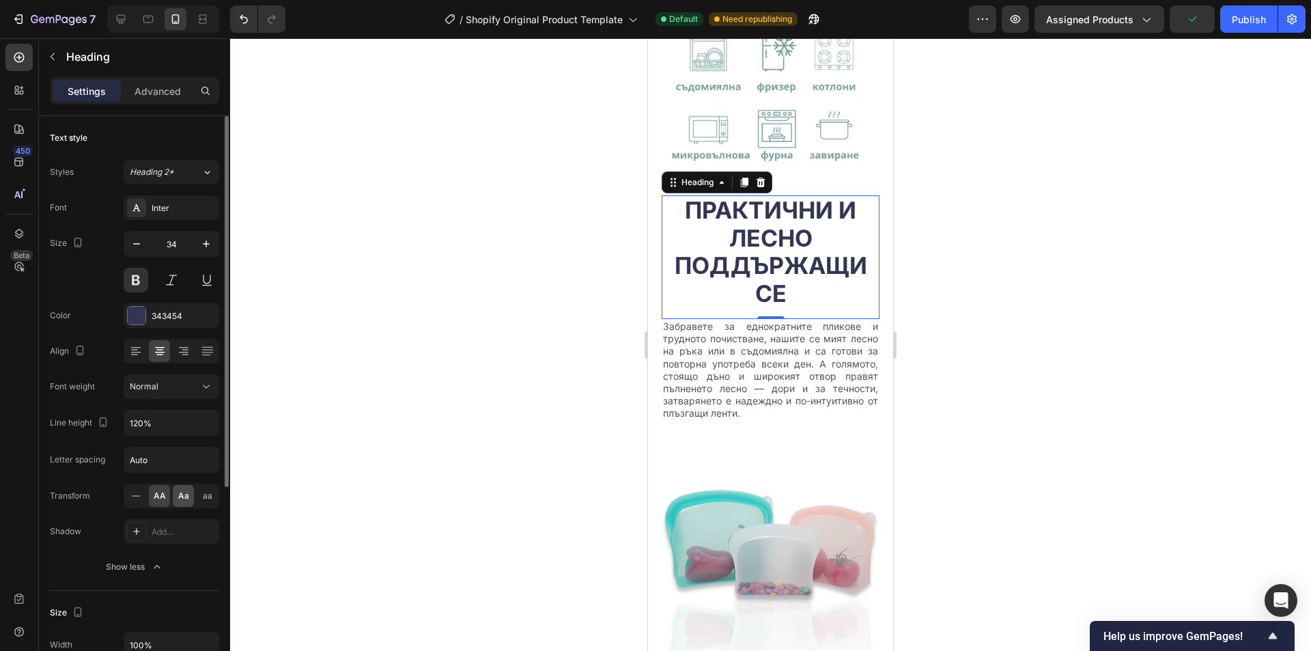
click at [179, 494] on span "Aa" at bounding box center [183, 496] width 11 height 12
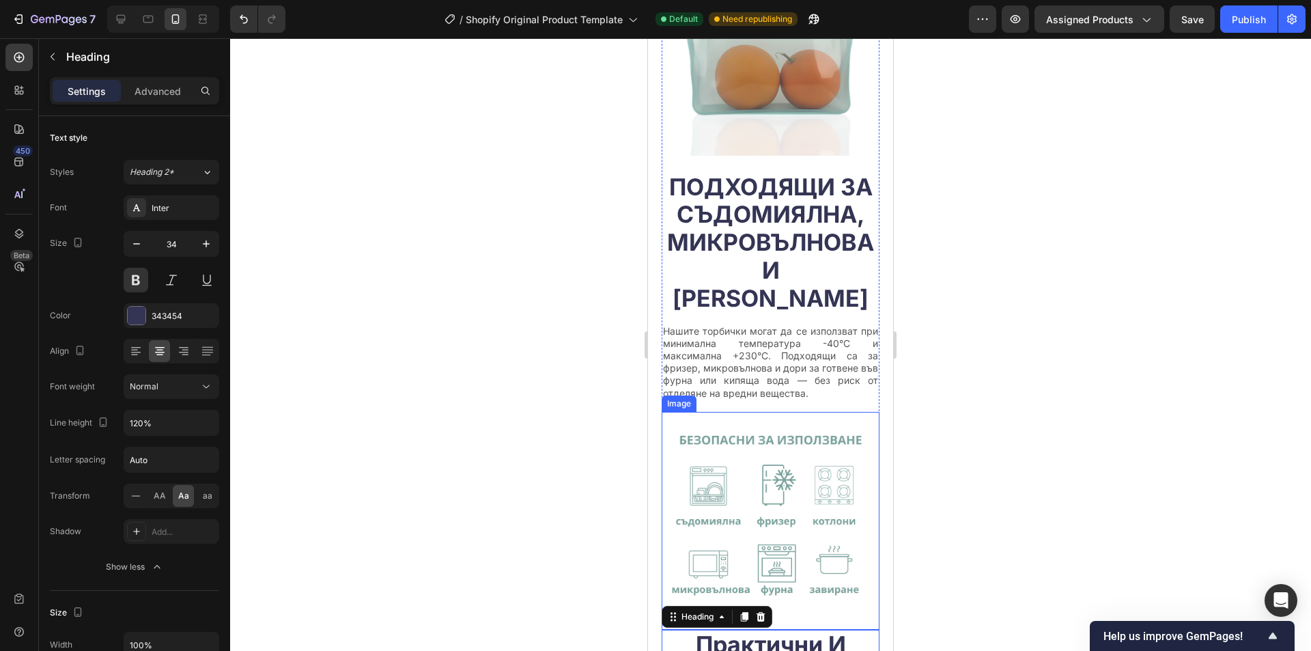
scroll to position [1367, 0]
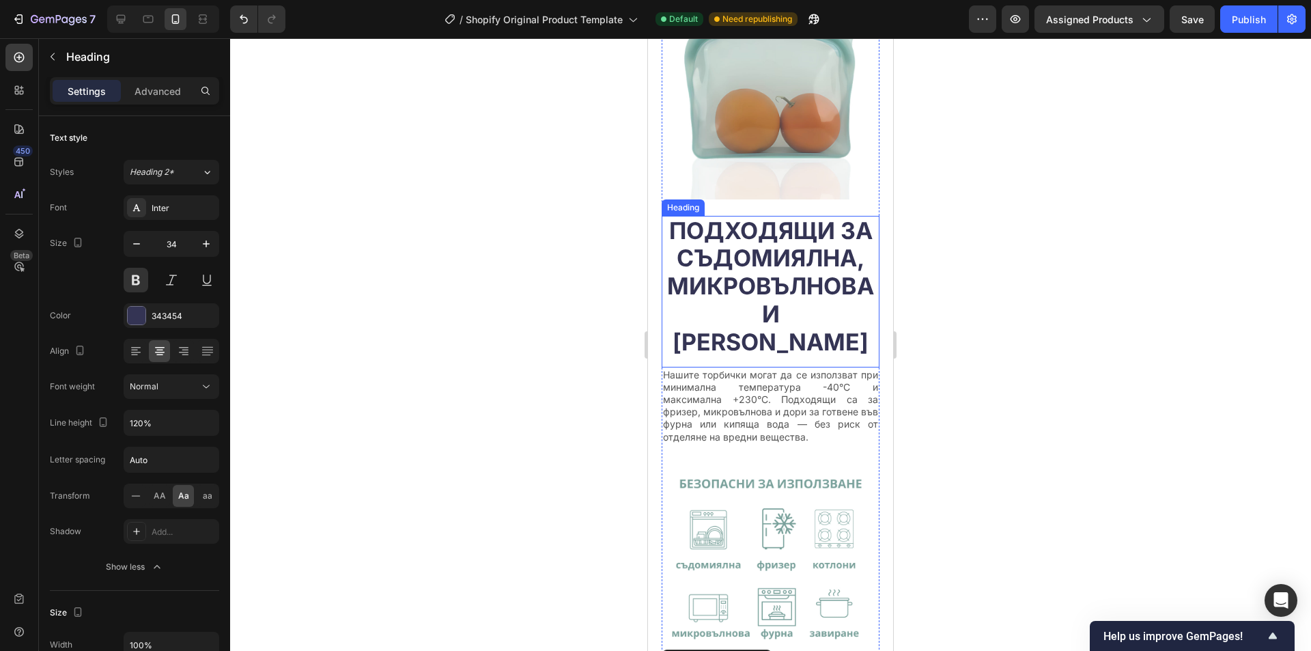
click at [794, 311] on h2 "Подходящи за съдомиялна, микровълнова и [PERSON_NAME]" at bounding box center [771, 287] width 218 height 142
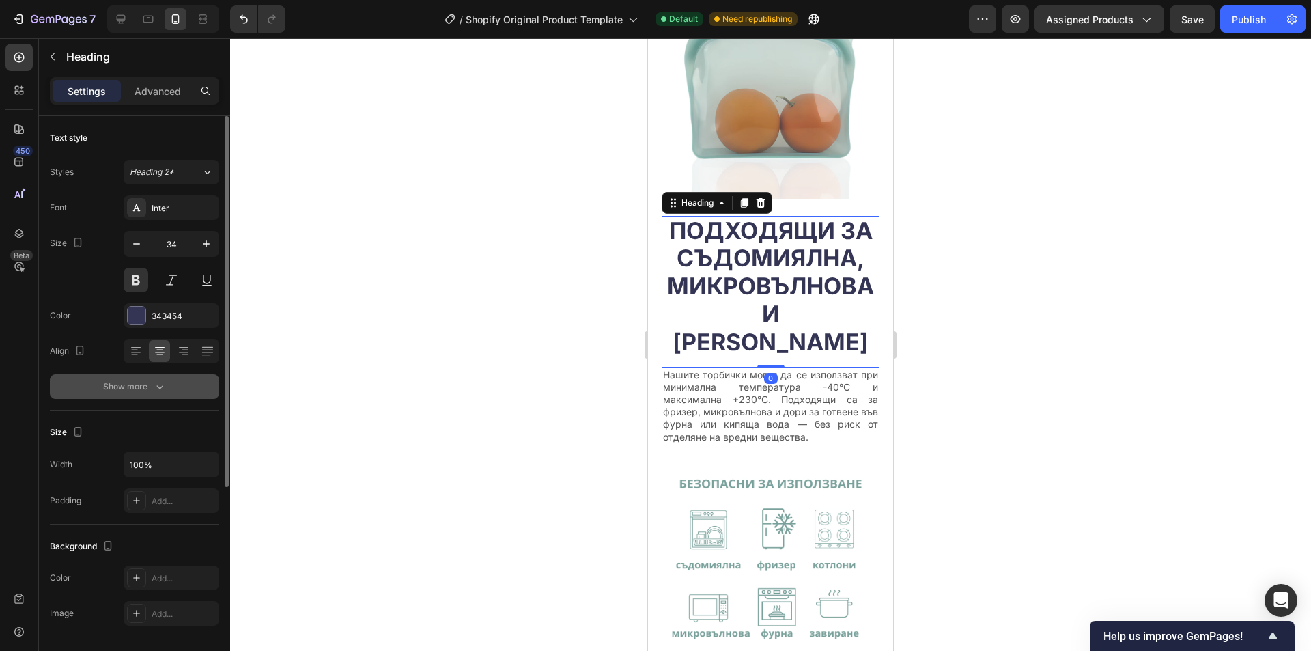
click at [148, 389] on div "Show more" at bounding box center [135, 387] width 64 height 14
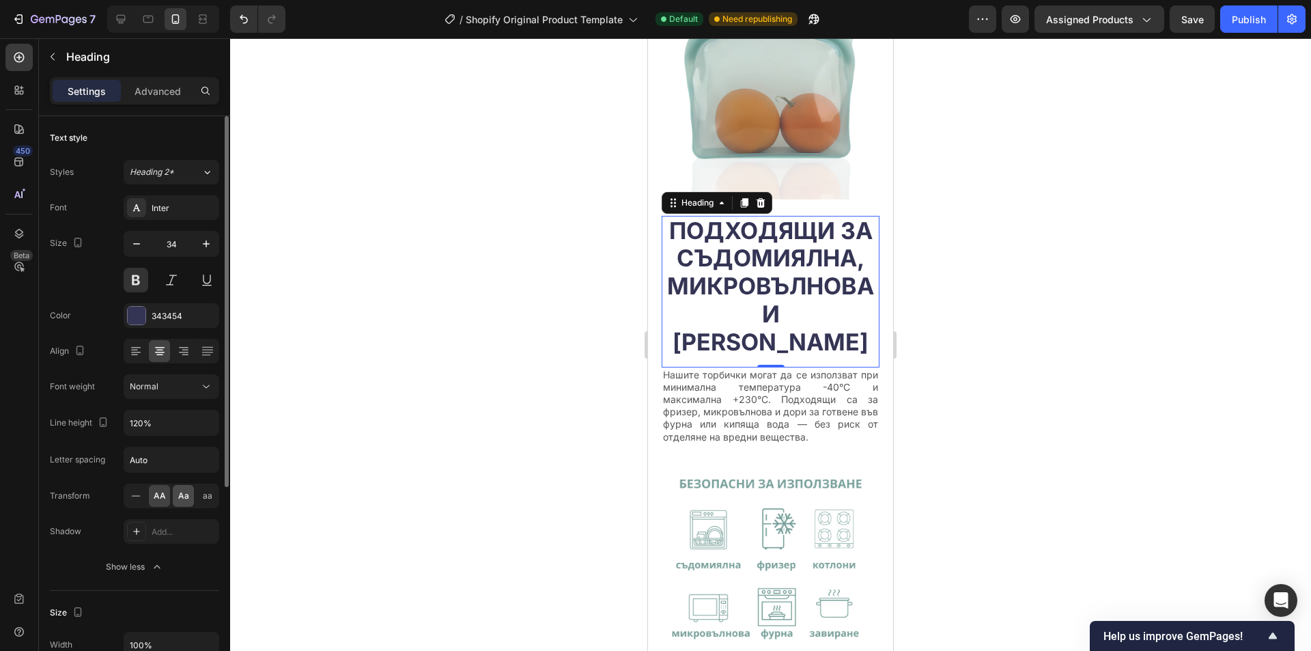
click at [186, 493] on span "Aa" at bounding box center [183, 496] width 11 height 12
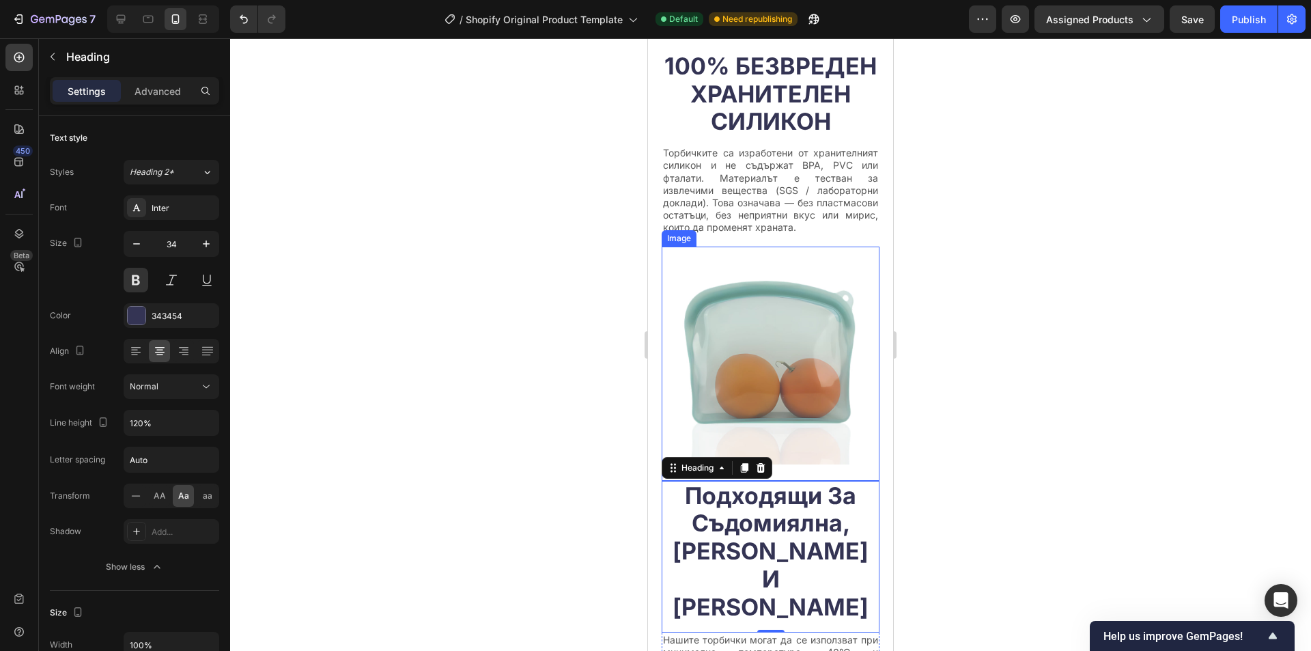
scroll to position [957, 0]
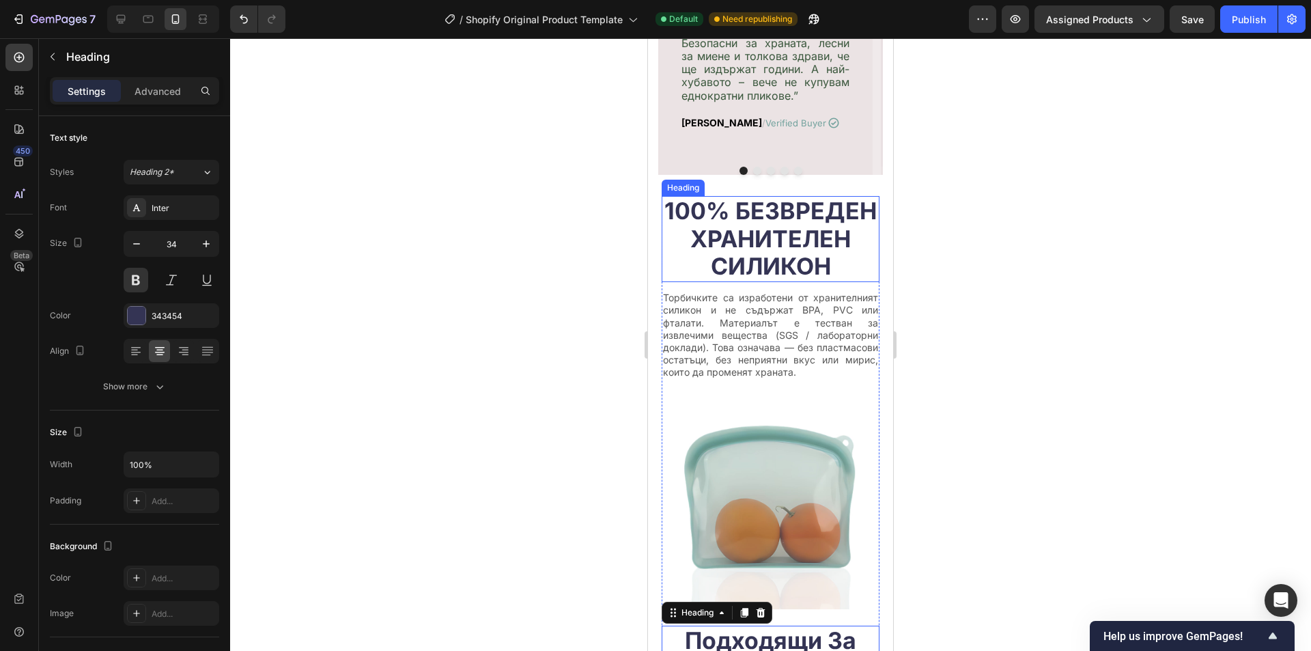
click at [778, 234] on h2 "100% безвреден хранителен силикон" at bounding box center [771, 239] width 218 height 86
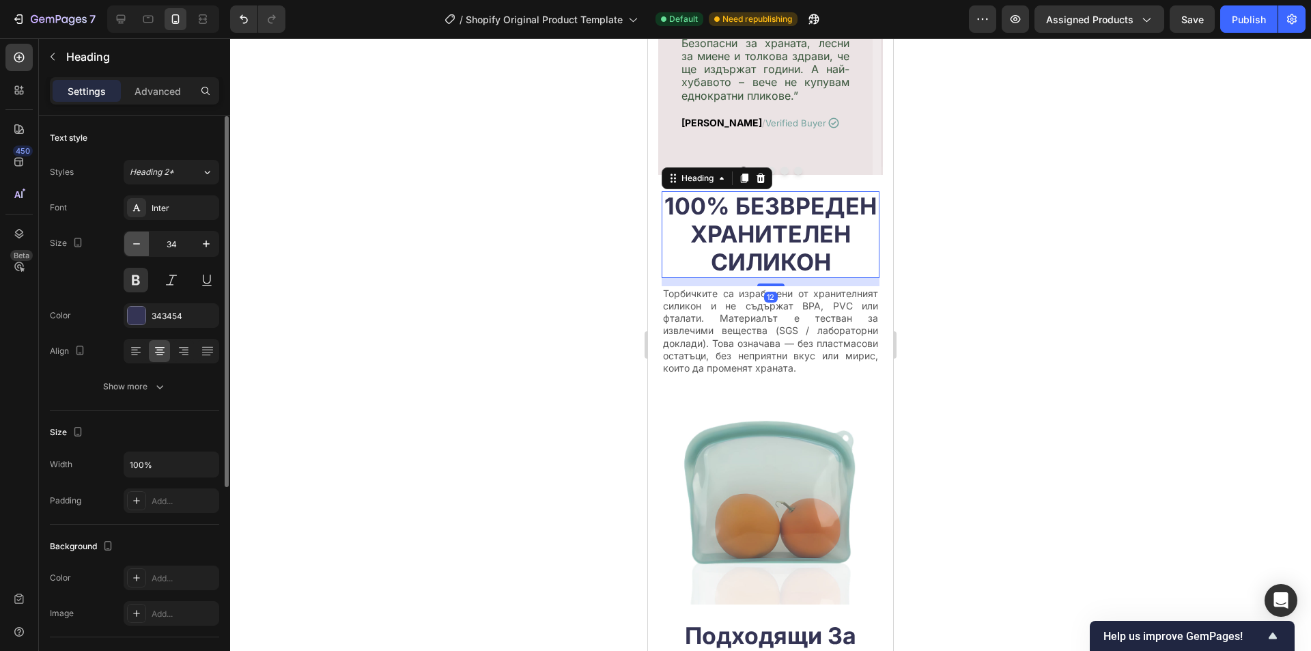
click at [133, 244] on icon "button" at bounding box center [136, 243] width 7 height 1
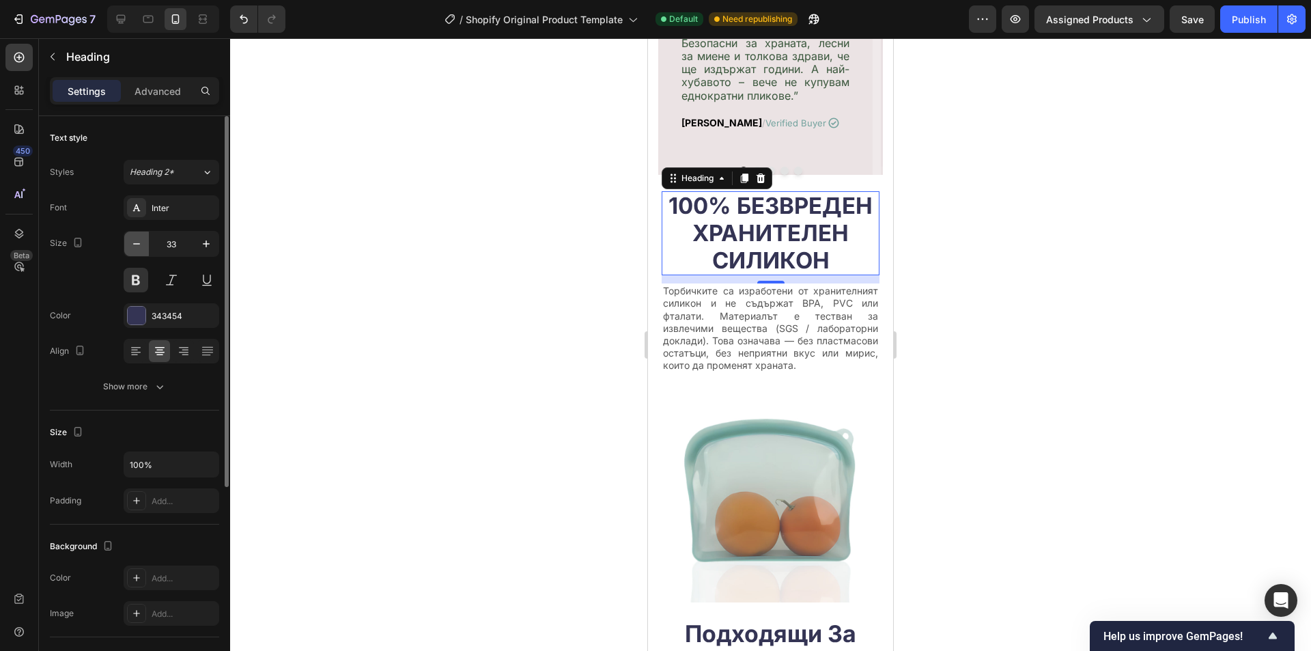
click at [134, 244] on icon "button" at bounding box center [137, 244] width 14 height 14
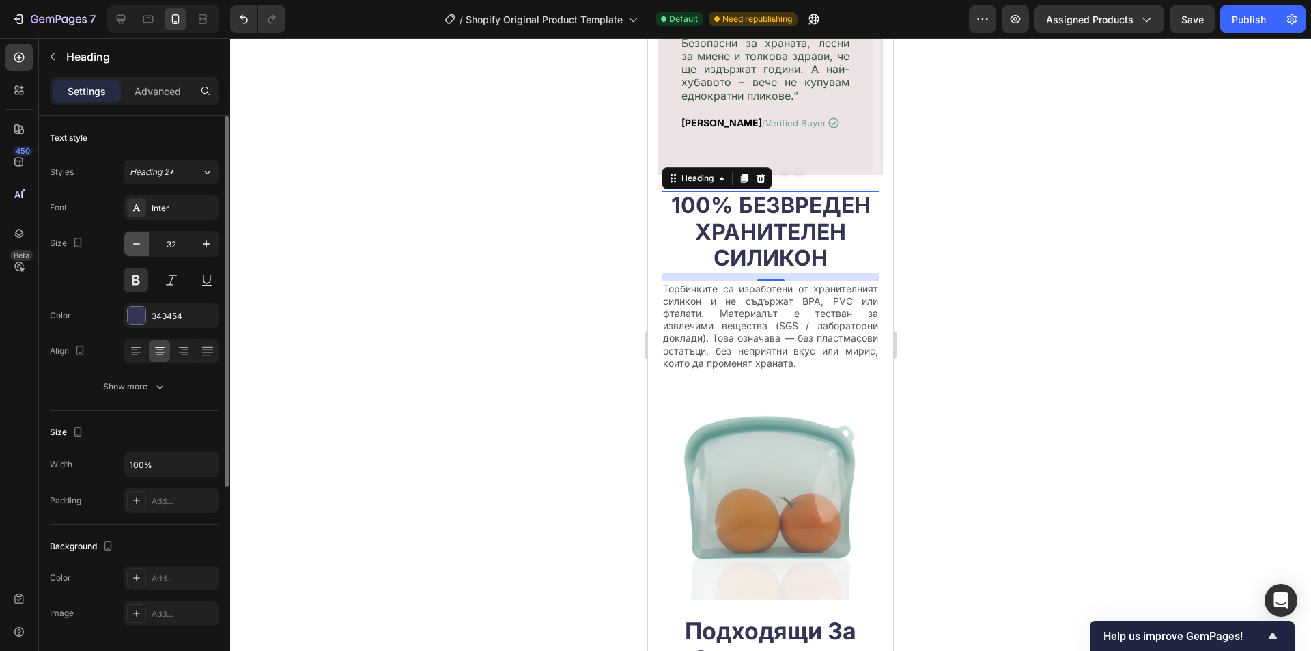
click at [135, 244] on icon "button" at bounding box center [137, 244] width 14 height 14
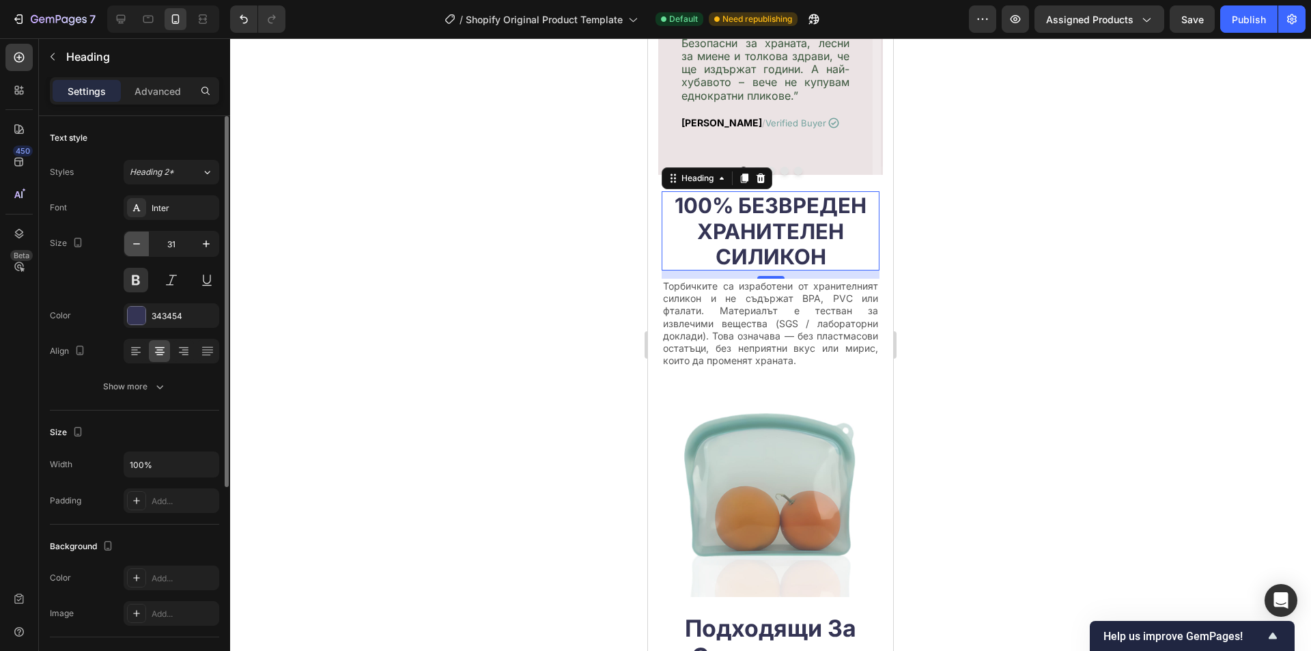
click at [135, 244] on icon "button" at bounding box center [137, 244] width 14 height 14
type input "30"
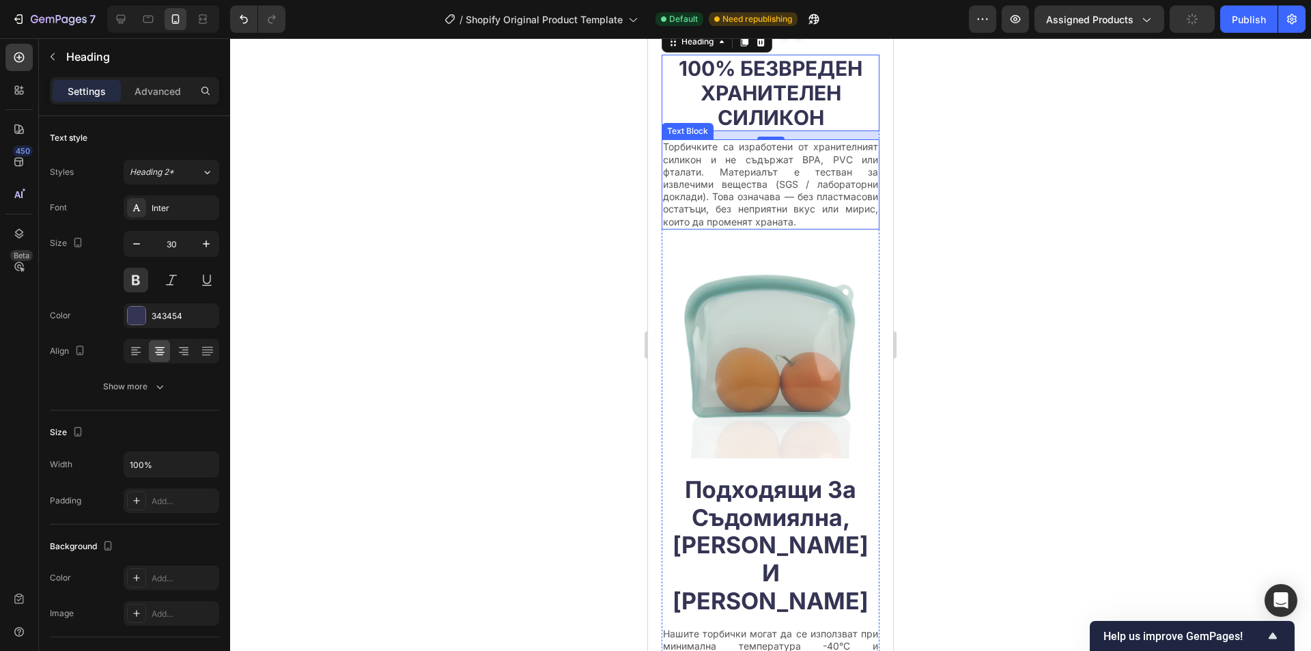
scroll to position [1162, 0]
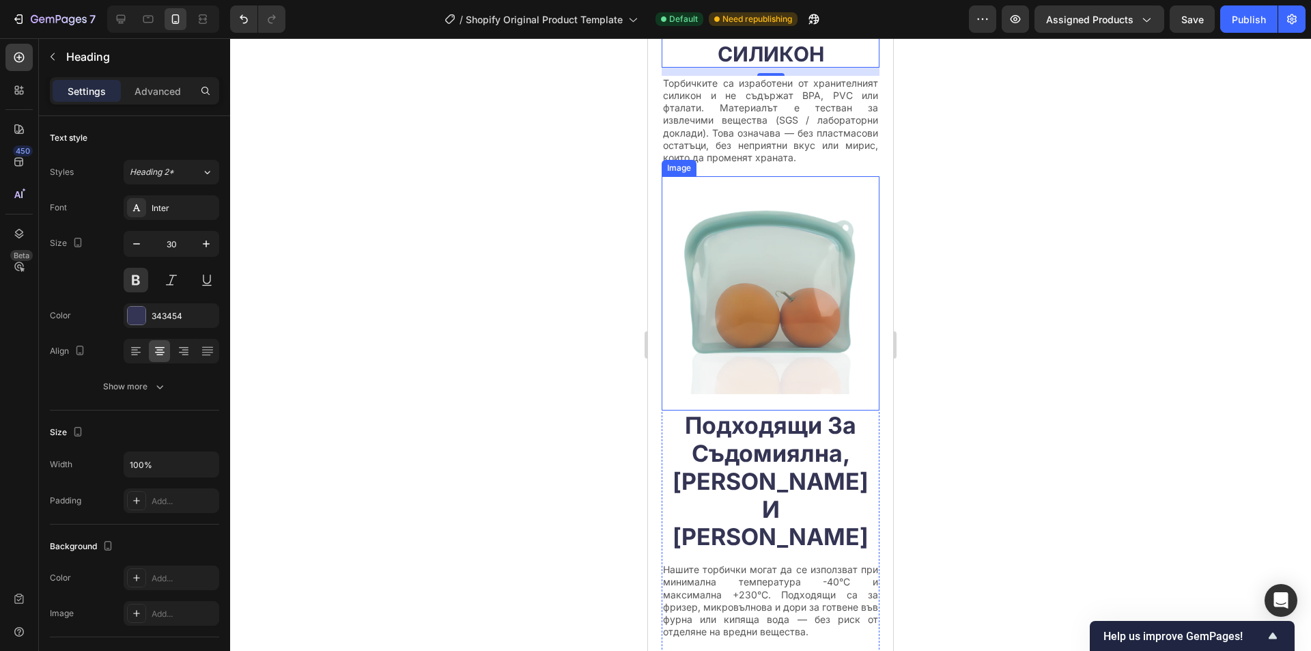
click at [796, 439] on h2 "подходящи за съдомиялна, [PERSON_NAME] и [PERSON_NAME]" at bounding box center [771, 481] width 218 height 142
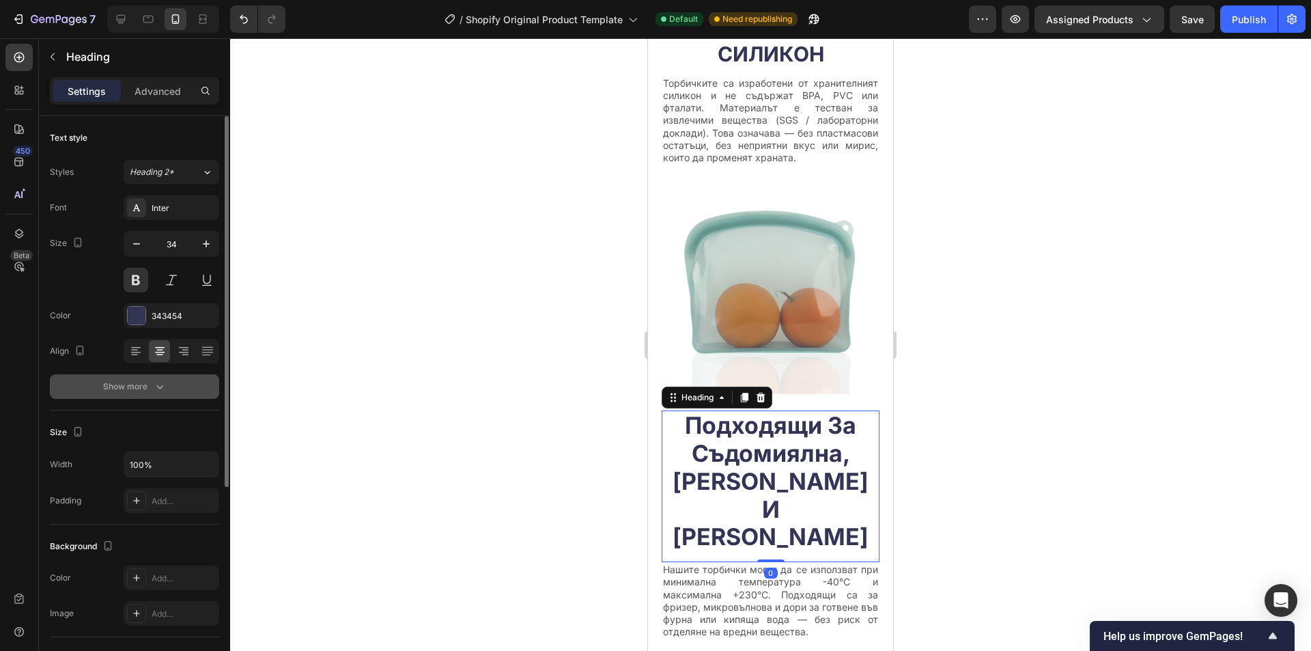
click at [143, 382] on div "Show more" at bounding box center [135, 387] width 64 height 14
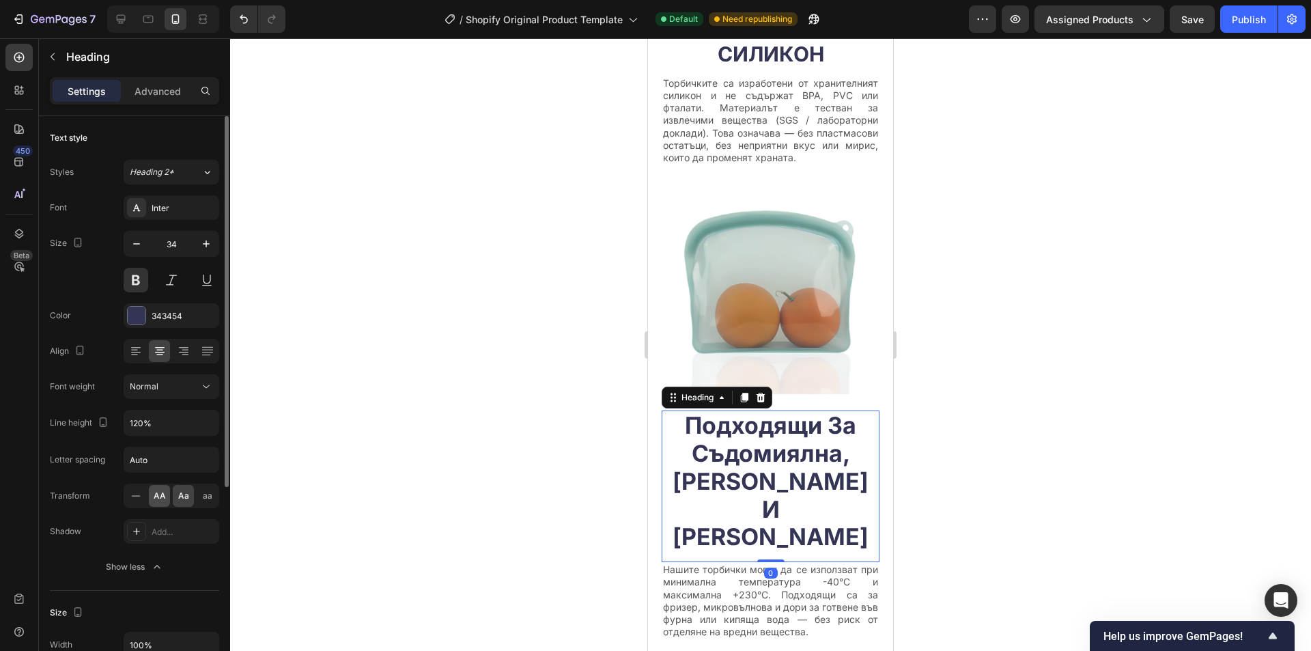
click at [160, 490] on span "AA" at bounding box center [160, 496] width 12 height 12
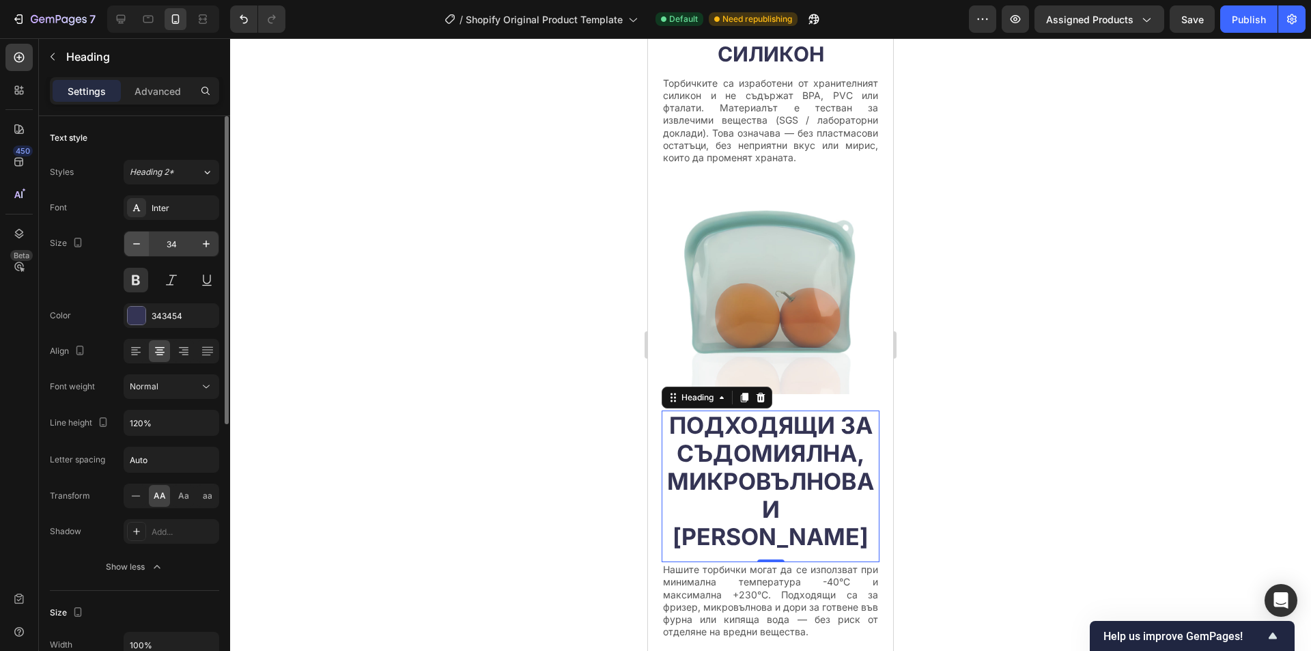
click at [145, 244] on button "button" at bounding box center [136, 244] width 25 height 25
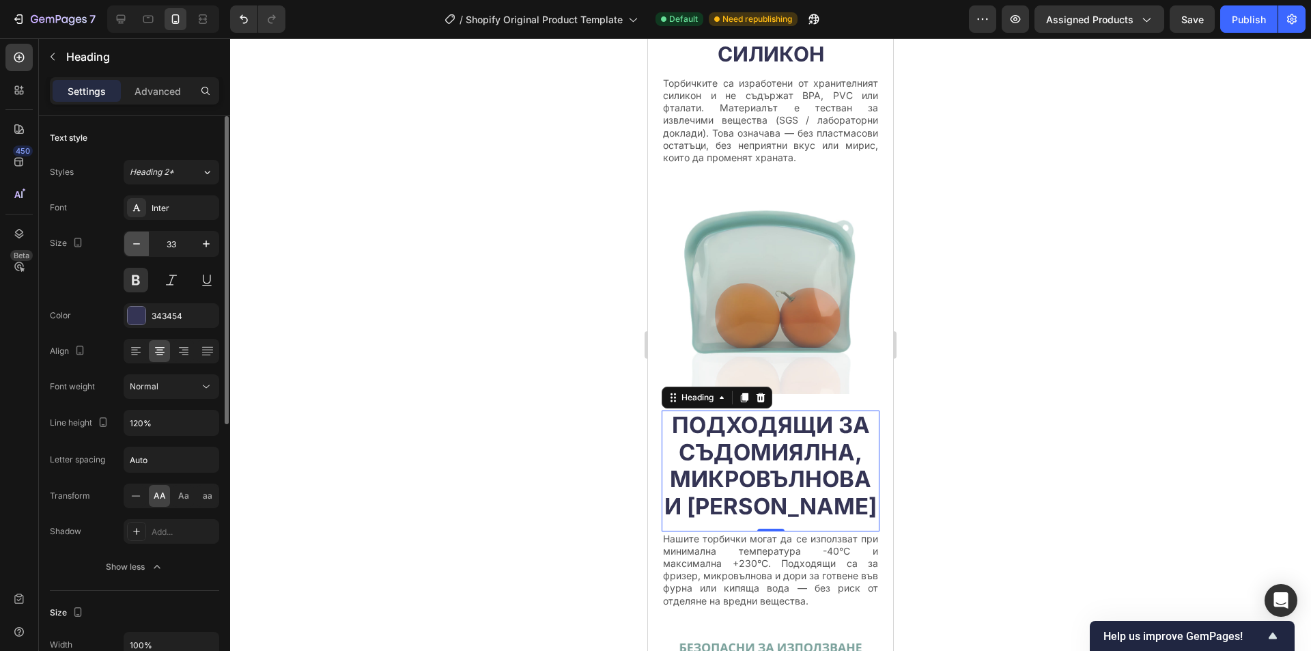
click at [145, 244] on button "button" at bounding box center [136, 244] width 25 height 25
click at [142, 242] on icon "button" at bounding box center [137, 244] width 14 height 14
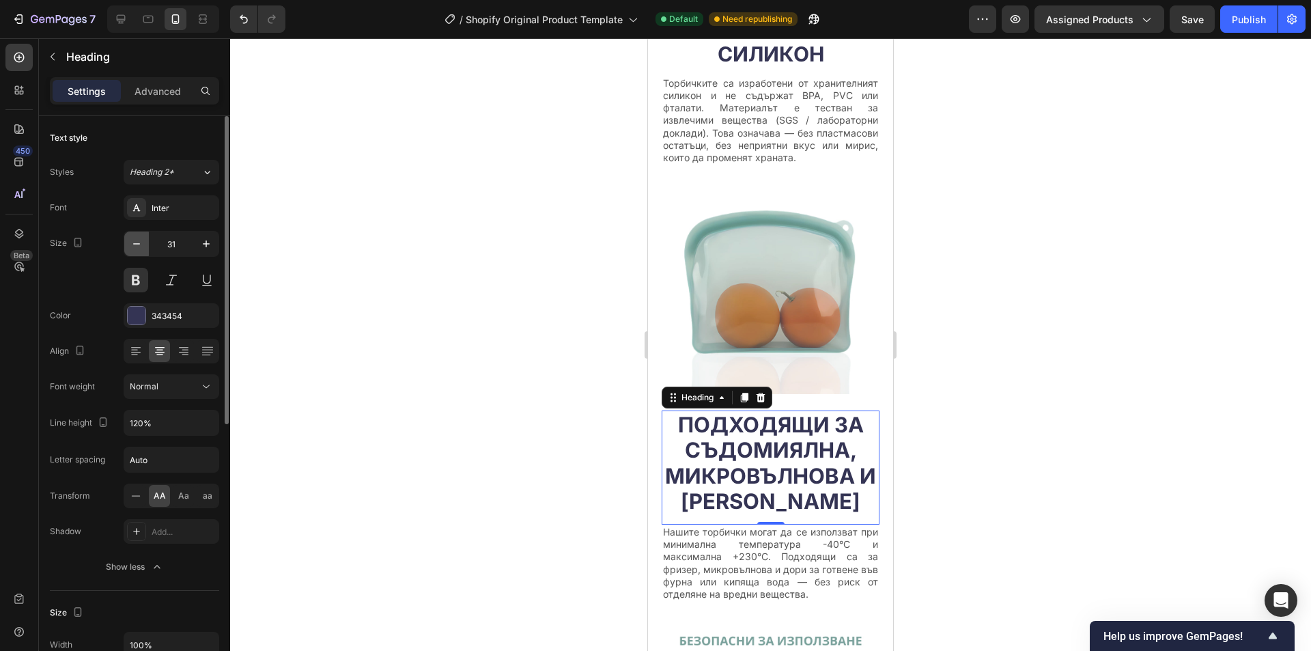
click at [142, 242] on icon "button" at bounding box center [137, 244] width 14 height 14
type input "30"
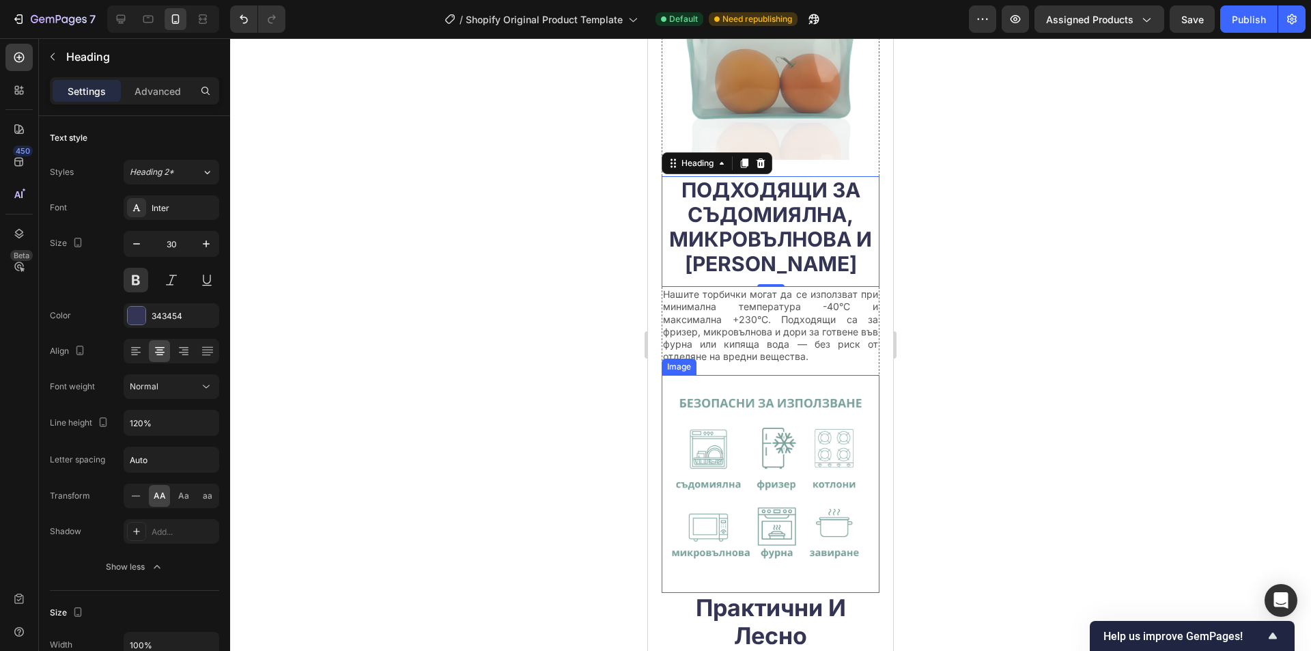
scroll to position [1367, 0]
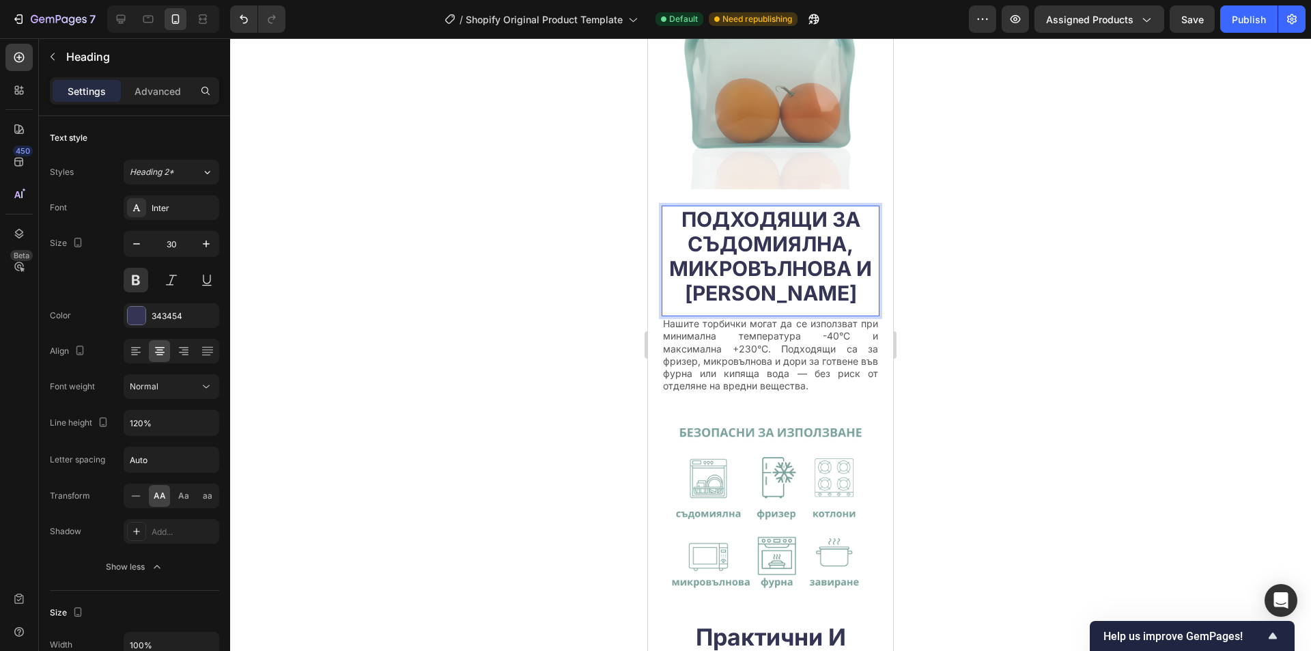
click at [789, 260] on h2 "Подходящи за съдомиялна, микровълнова и [PERSON_NAME]" at bounding box center [771, 256] width 218 height 101
click at [789, 260] on p "Подходящи за съдомиялна, микровълнова и [PERSON_NAME]" at bounding box center [770, 256] width 215 height 98
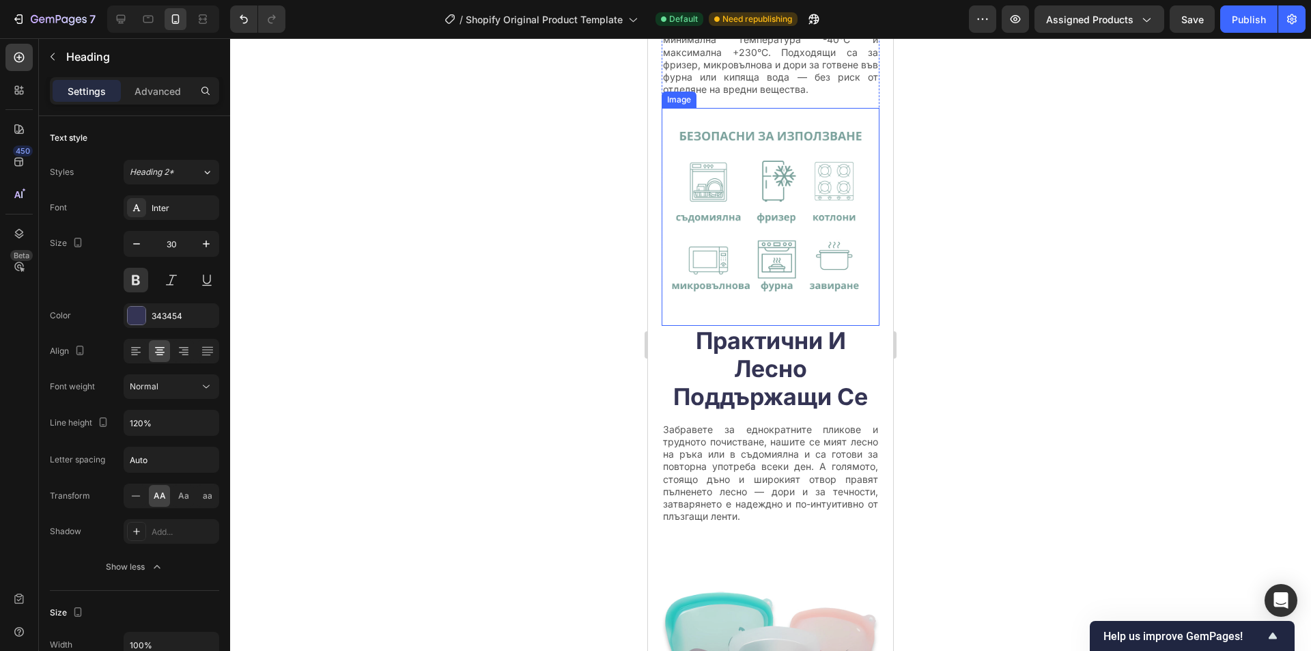
scroll to position [1640, 0]
click at [796, 334] on h2 "практични и лесно поддържащи се" at bounding box center [771, 367] width 218 height 86
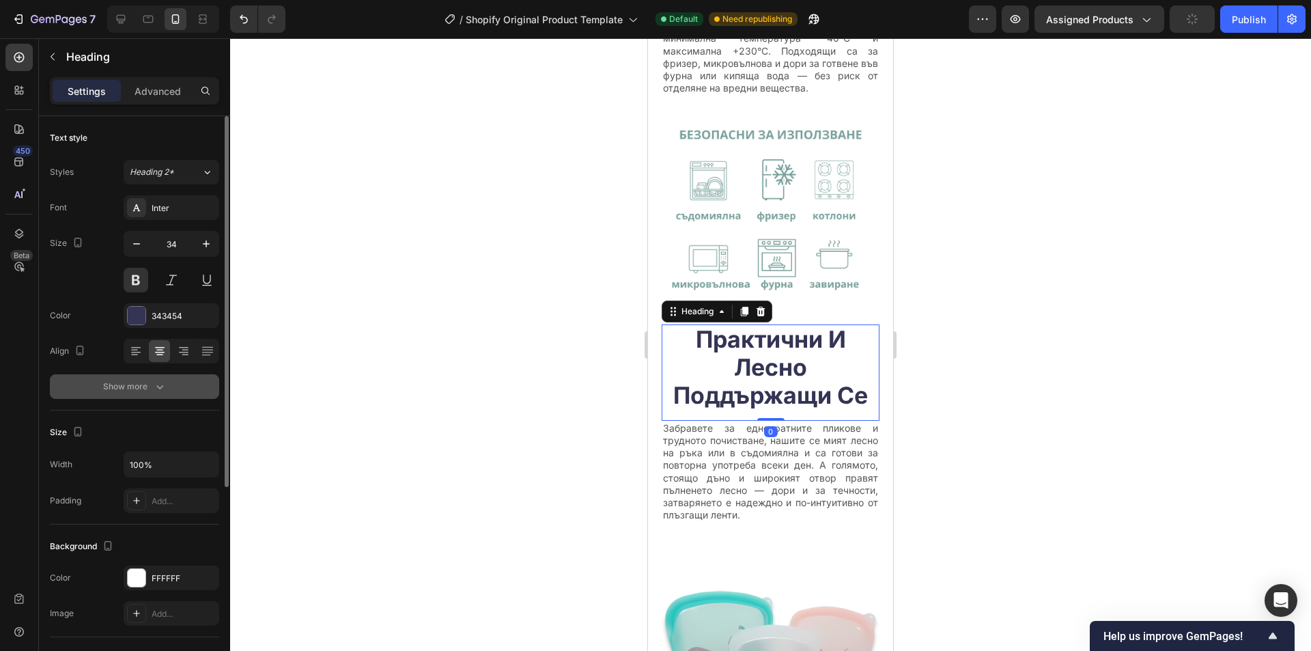
click at [159, 390] on icon "button" at bounding box center [160, 387] width 14 height 14
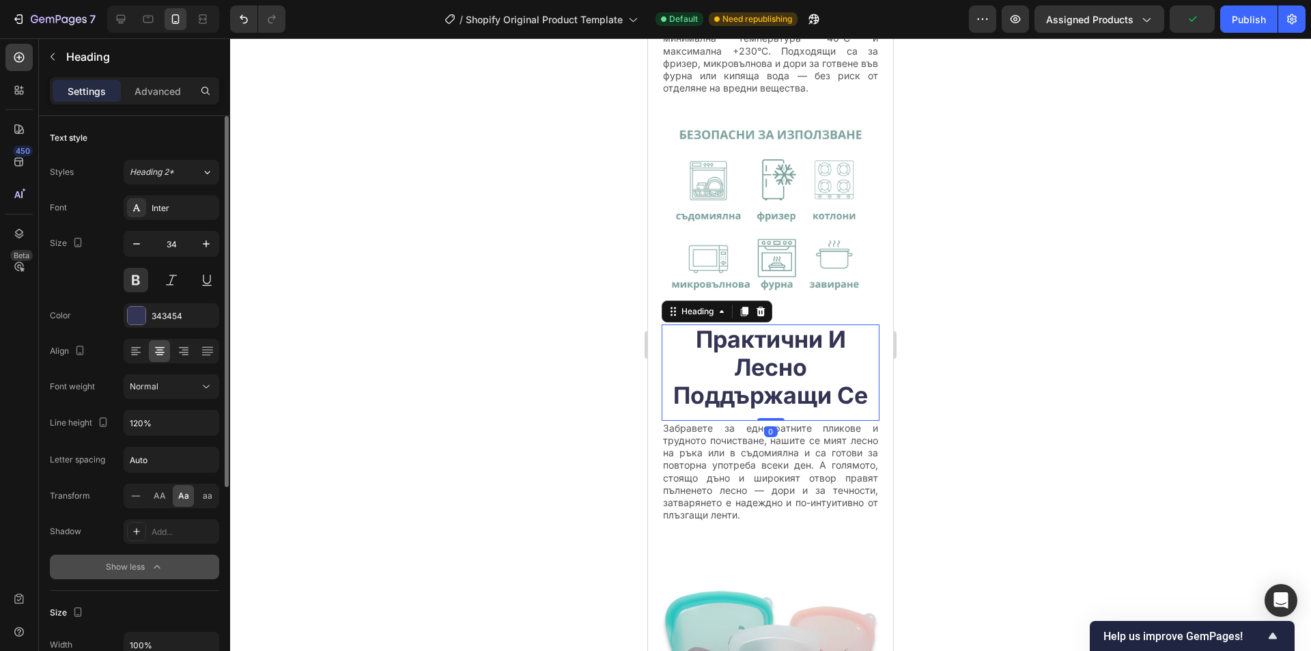
click at [165, 497] on span "AA" at bounding box center [160, 496] width 12 height 12
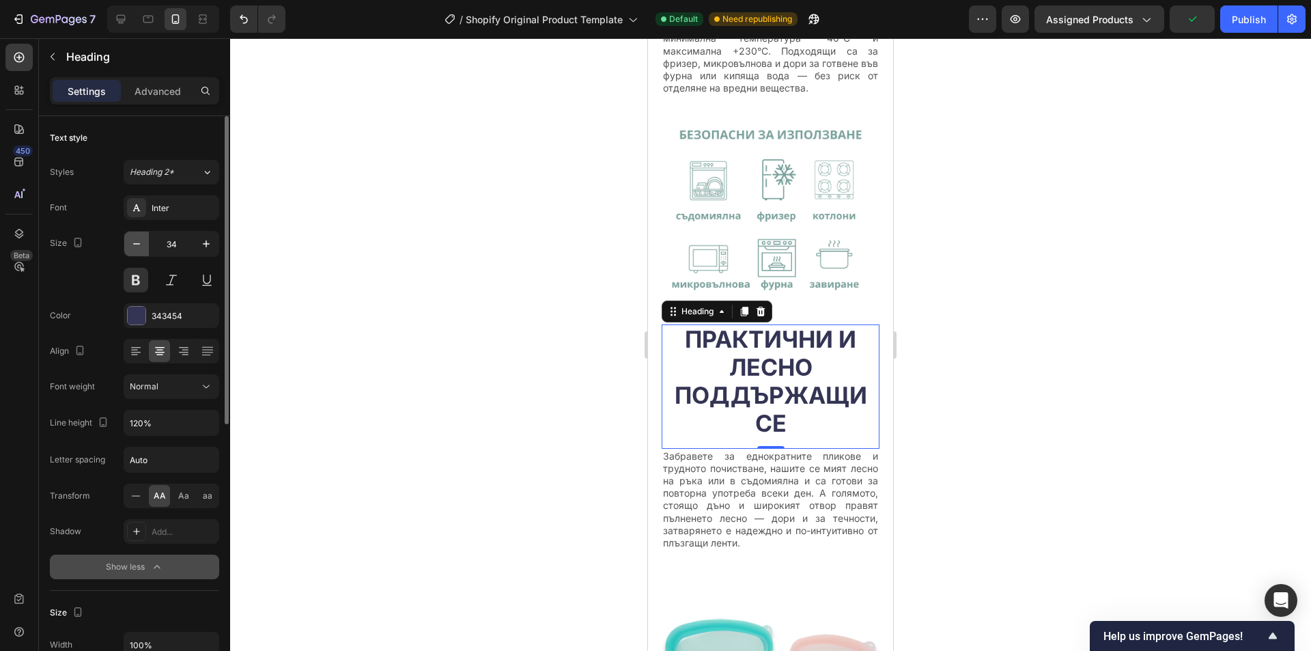
click at [139, 236] on button "button" at bounding box center [136, 244] width 25 height 25
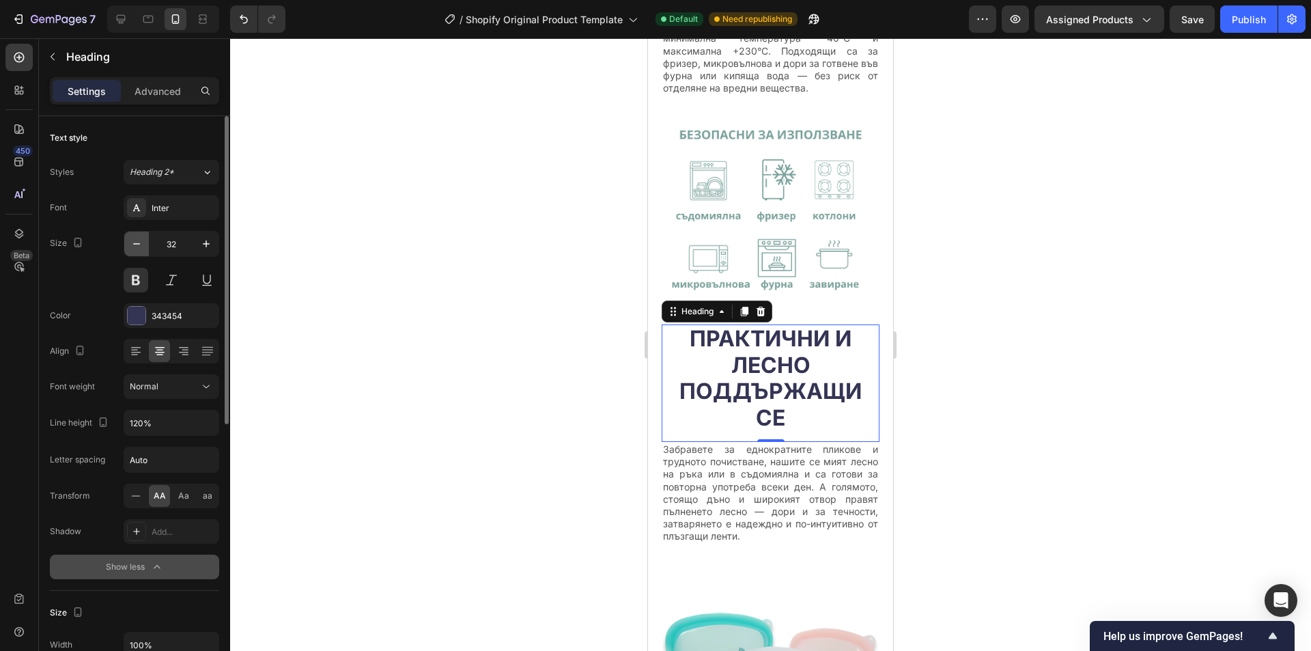
click at [139, 236] on button "button" at bounding box center [136, 244] width 25 height 25
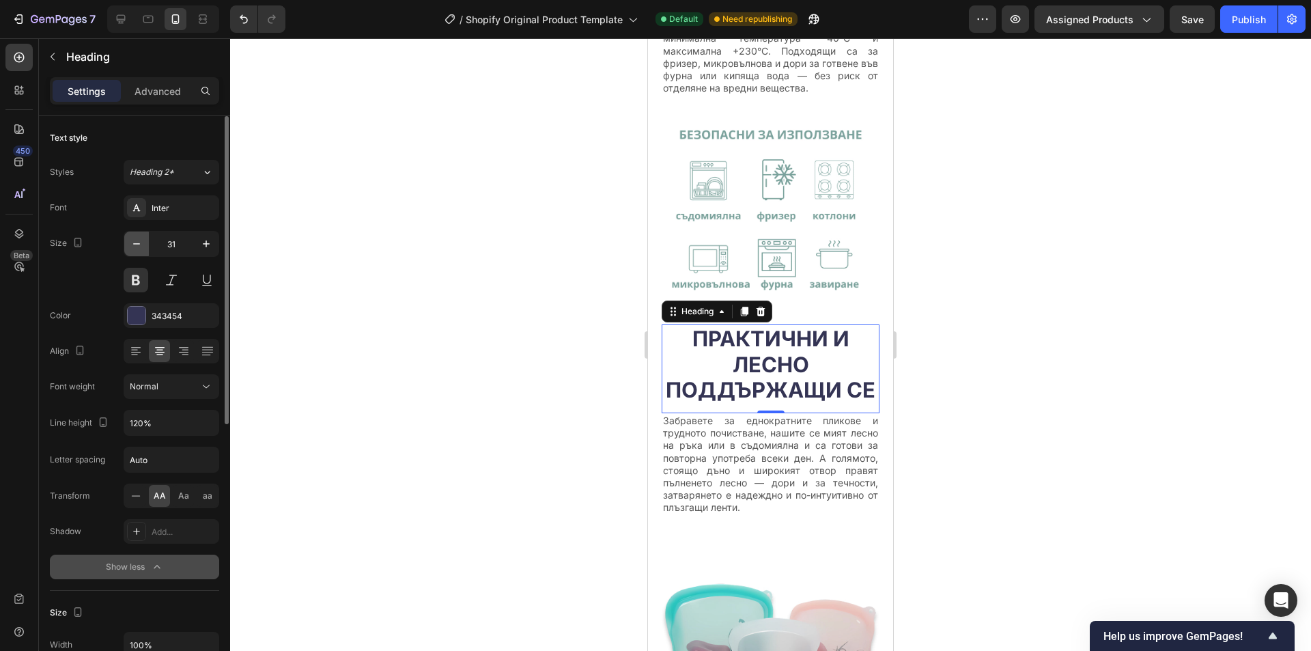
click at [139, 236] on button "button" at bounding box center [136, 244] width 25 height 25
type input "30"
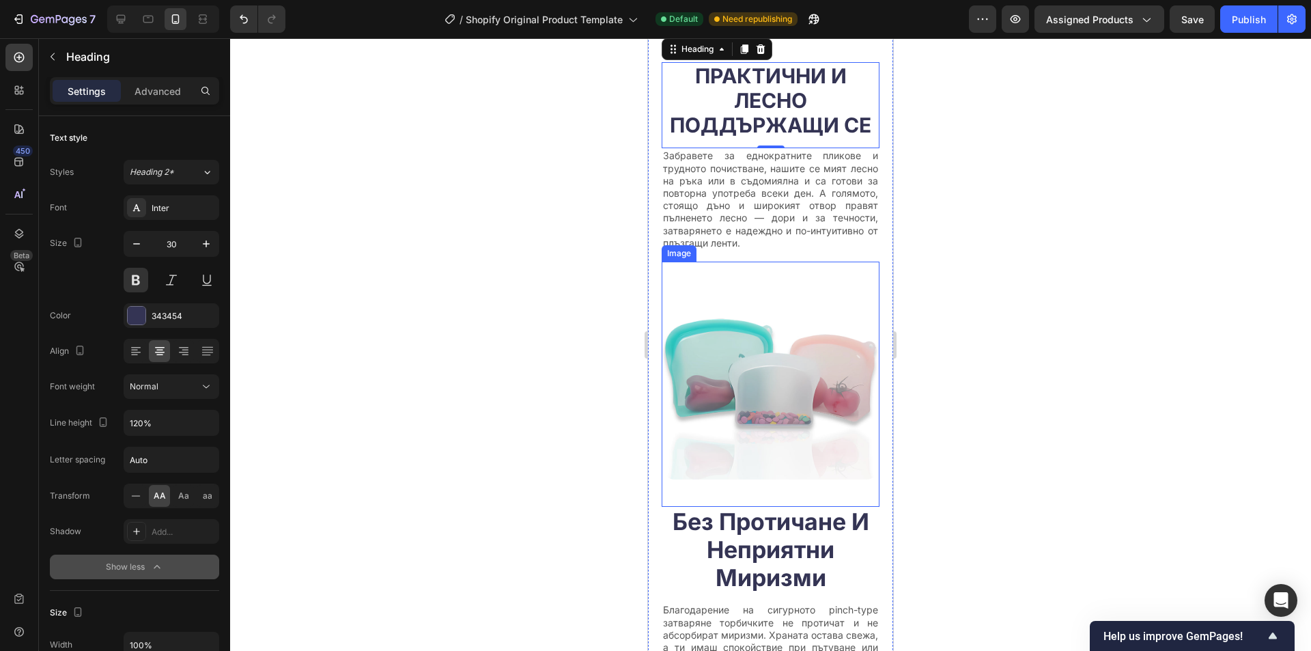
scroll to position [1982, 0]
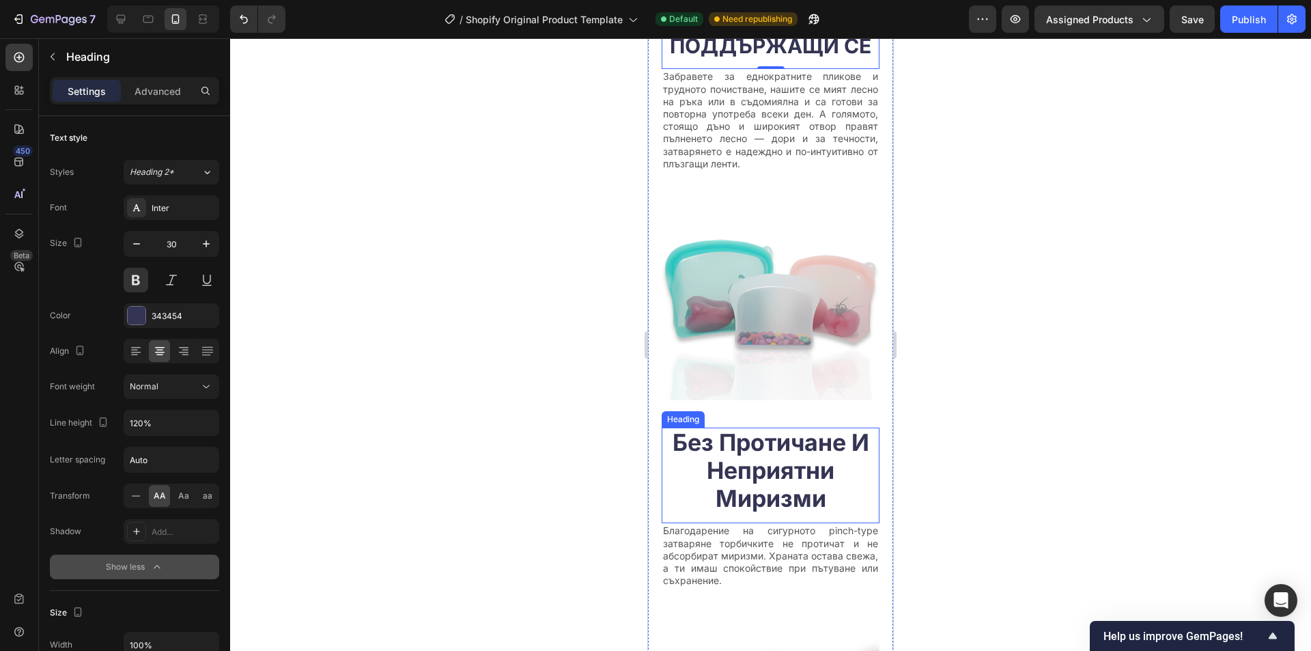
click at [770, 458] on p "без протичане и неприятни миризми" at bounding box center [770, 470] width 215 height 83
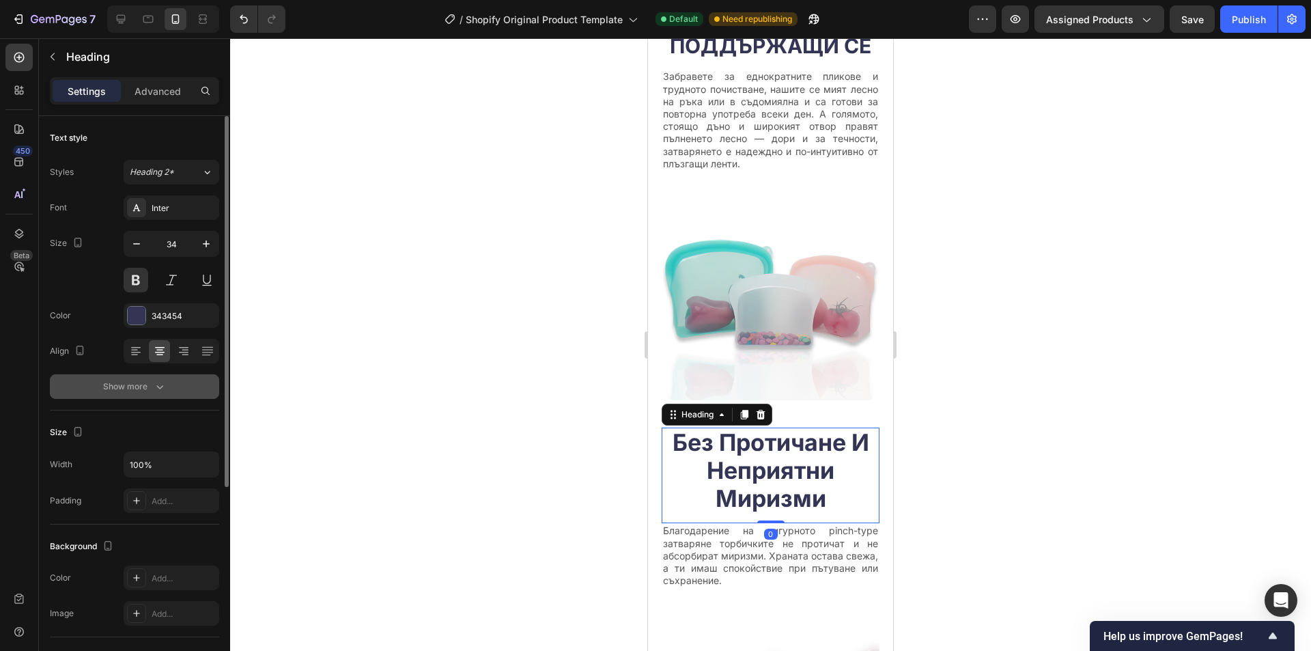
click at [141, 391] on div "Show more" at bounding box center [135, 387] width 64 height 14
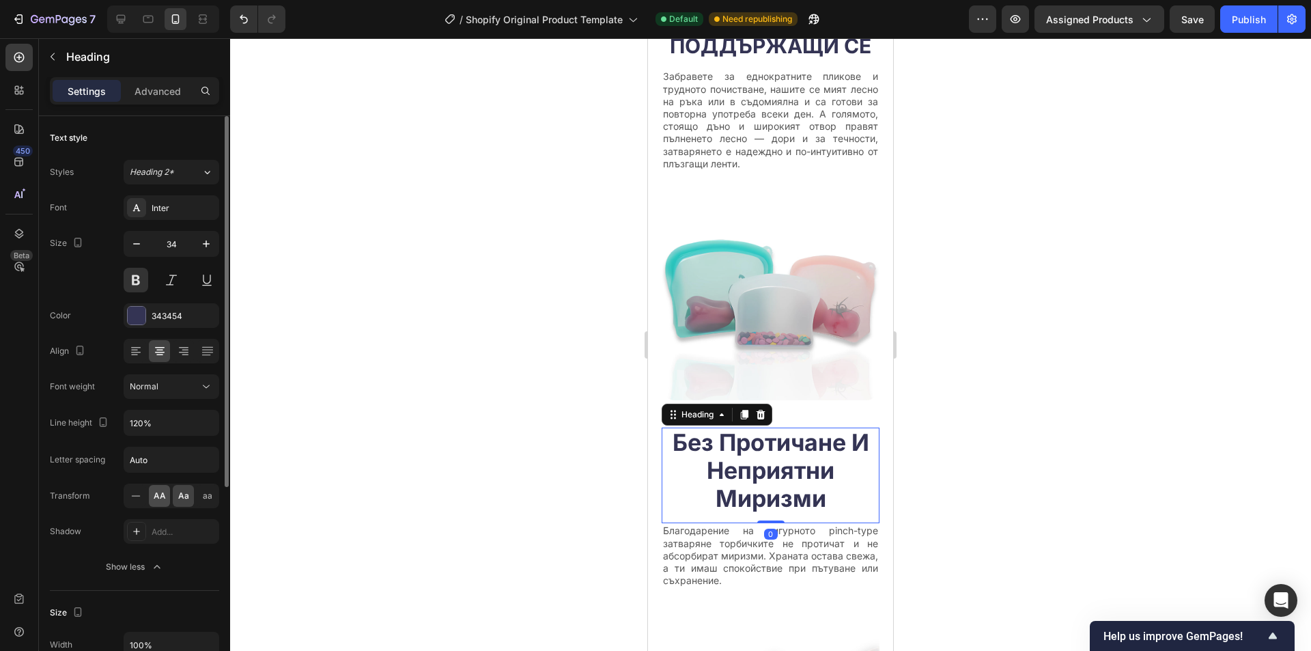
click at [152, 492] on div "AA" at bounding box center [159, 496] width 21 height 22
click at [139, 240] on icon "button" at bounding box center [137, 244] width 14 height 14
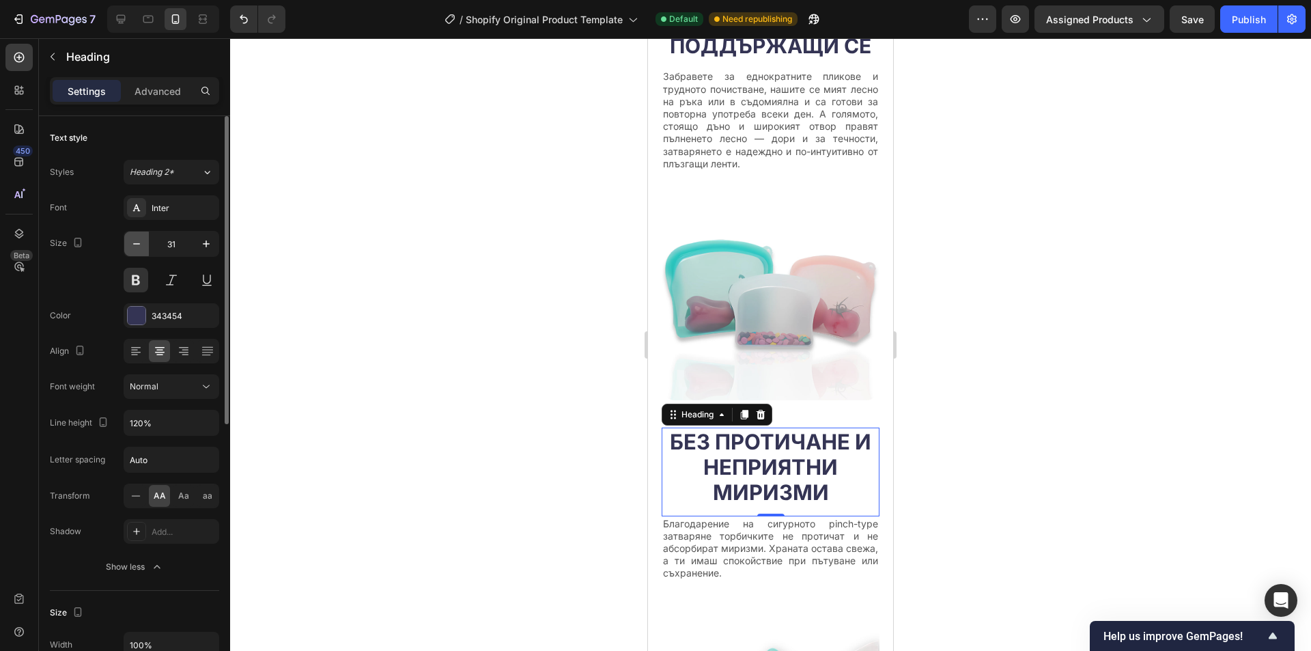
click at [139, 240] on icon "button" at bounding box center [137, 244] width 14 height 14
type input "30"
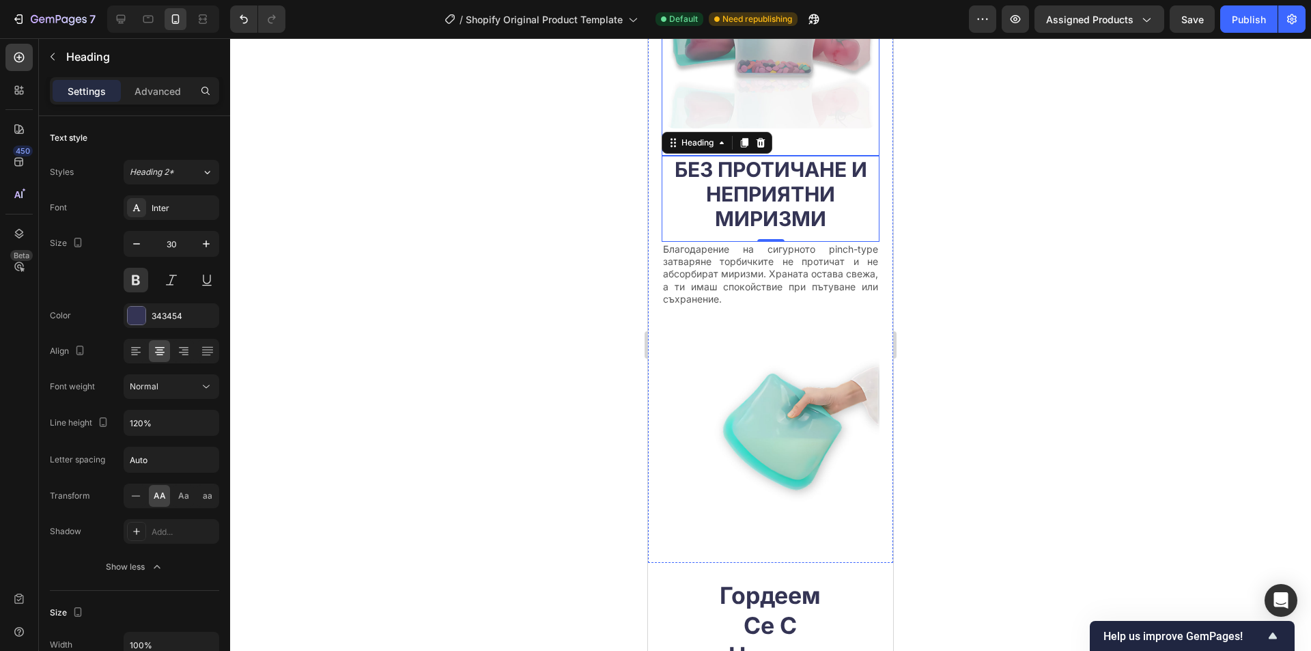
scroll to position [2392, 0]
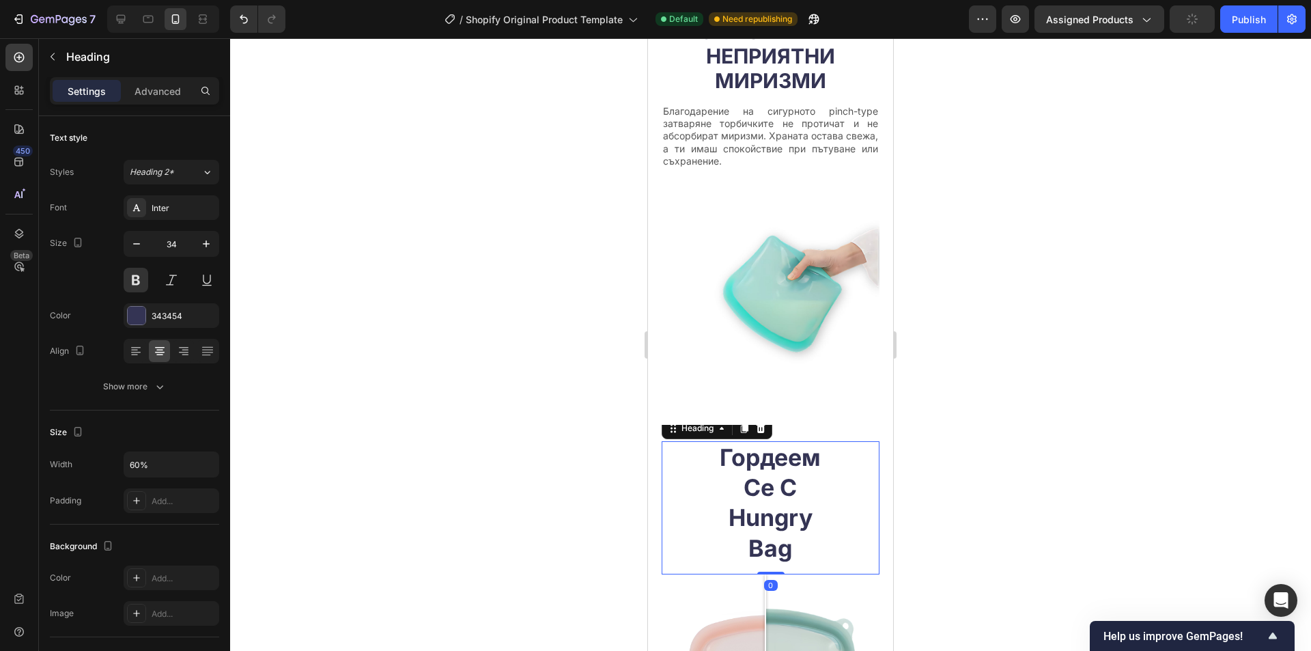
click at [803, 462] on h2 "гордеем се с hungry bag" at bounding box center [770, 503] width 130 height 124
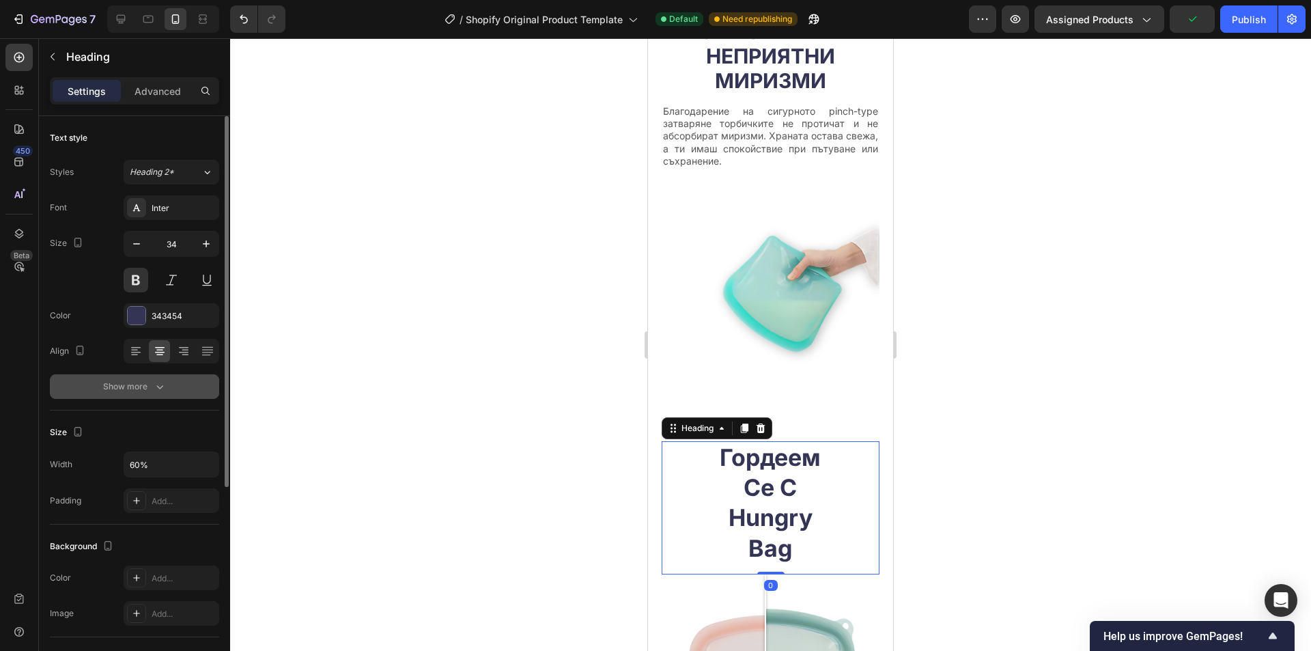
click at [141, 378] on button "Show more" at bounding box center [134, 386] width 169 height 25
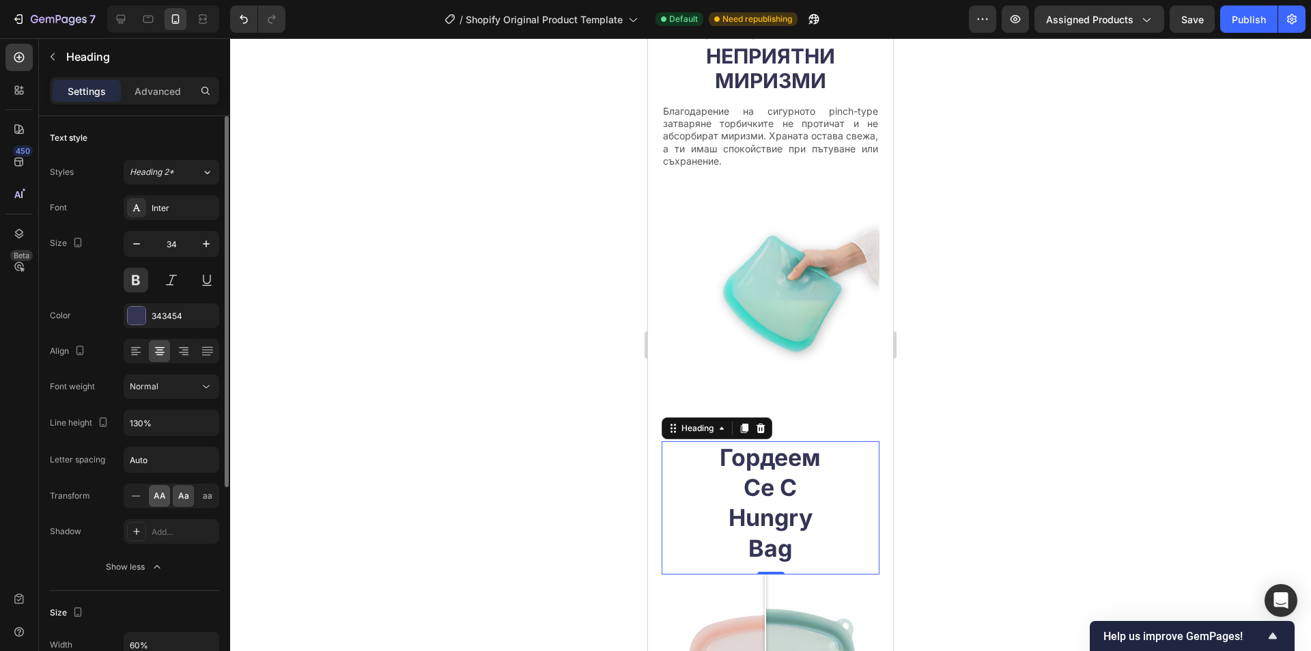
click at [152, 493] on div "AA" at bounding box center [159, 496] width 21 height 22
click at [139, 242] on icon "button" at bounding box center [137, 244] width 14 height 14
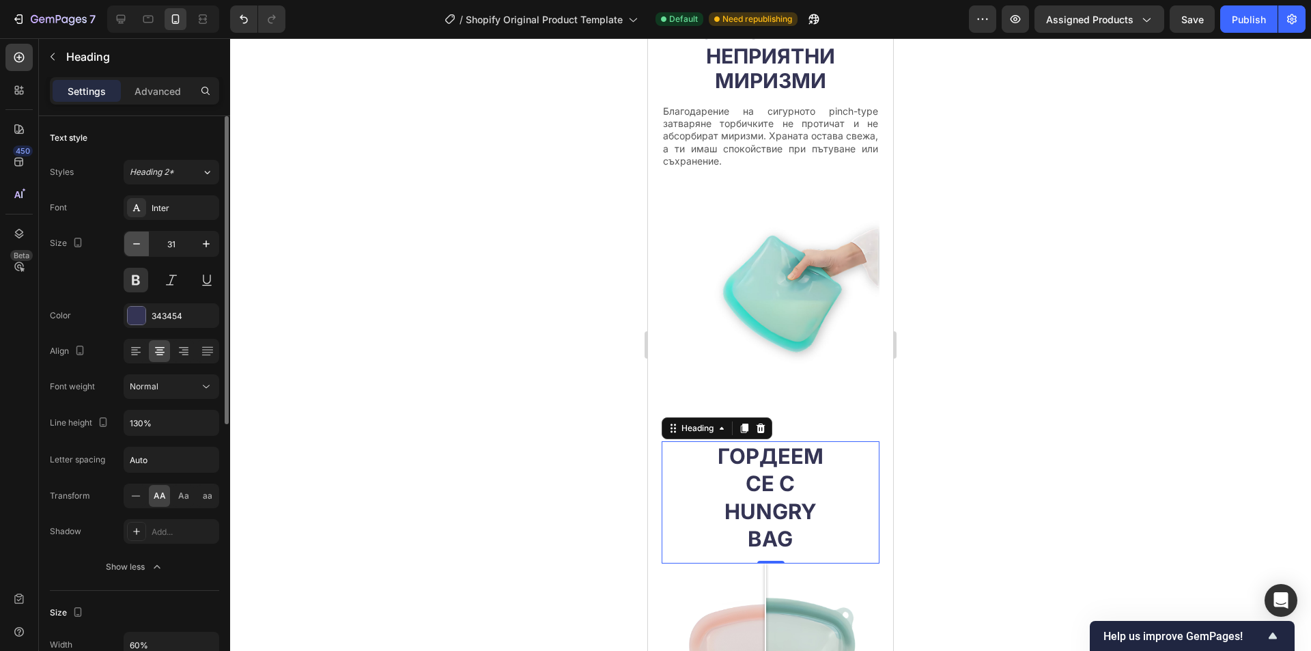
click at [139, 242] on icon "button" at bounding box center [137, 244] width 14 height 14
click at [135, 243] on icon "button" at bounding box center [137, 244] width 14 height 14
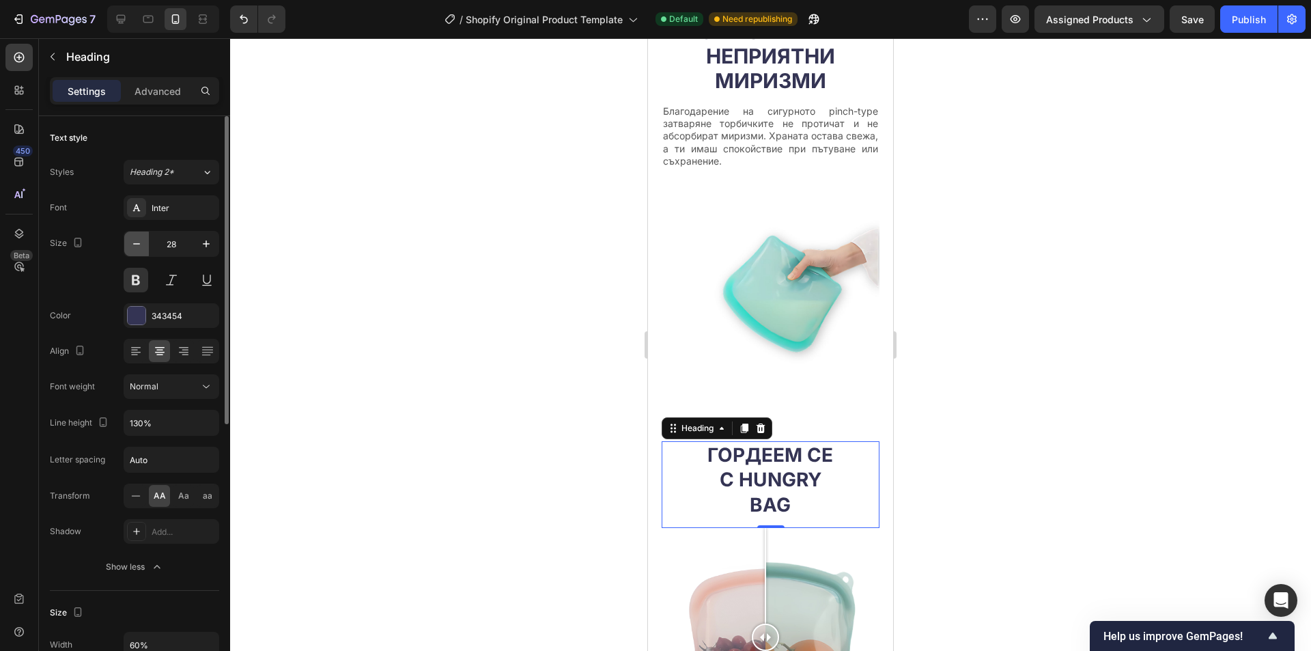
click at [135, 243] on icon "button" at bounding box center [137, 244] width 14 height 14
type input "27"
click at [188, 425] on input "130%" at bounding box center [171, 422] width 94 height 25
click at [202, 421] on icon "button" at bounding box center [206, 423] width 14 height 14
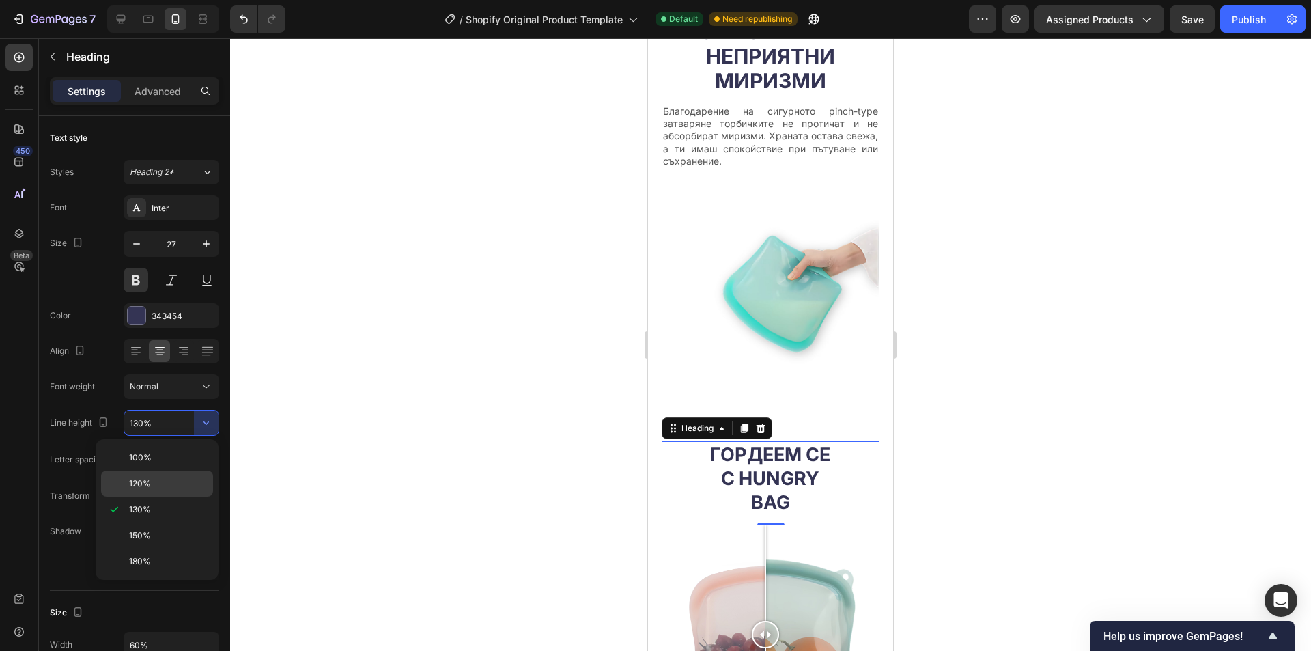
click at [160, 484] on p "120%" at bounding box center [168, 483] width 78 height 12
type input "120%"
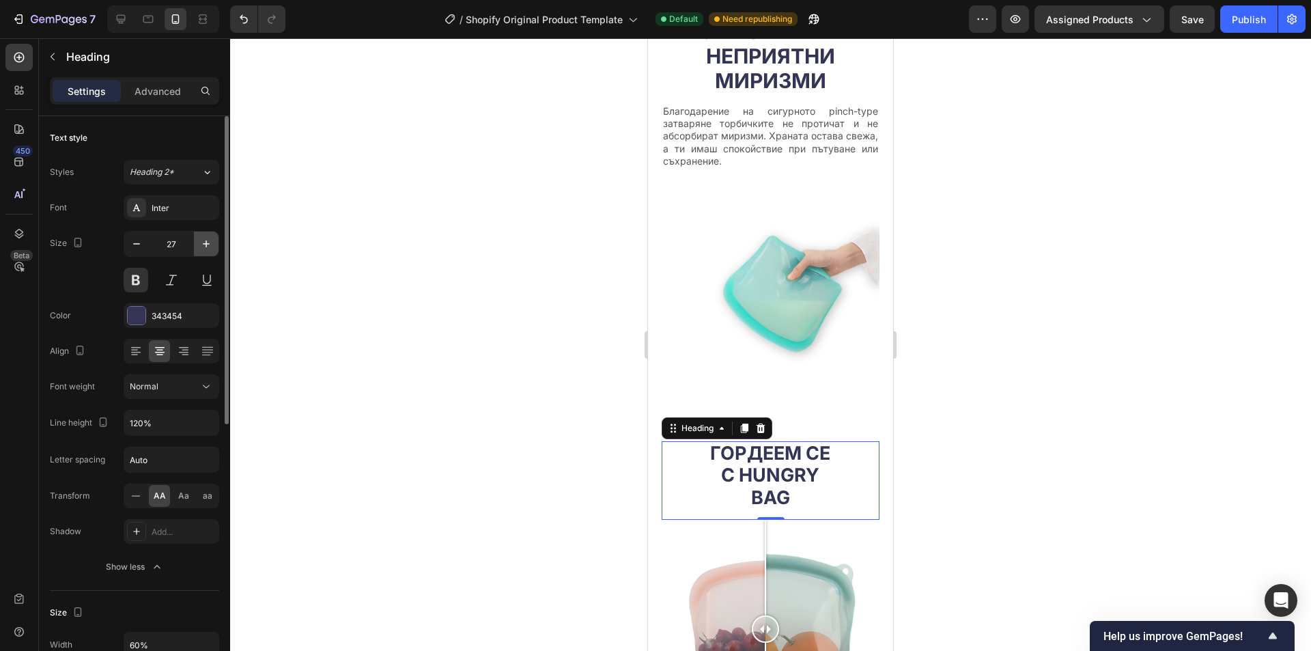
click at [210, 237] on icon "button" at bounding box center [206, 244] width 14 height 14
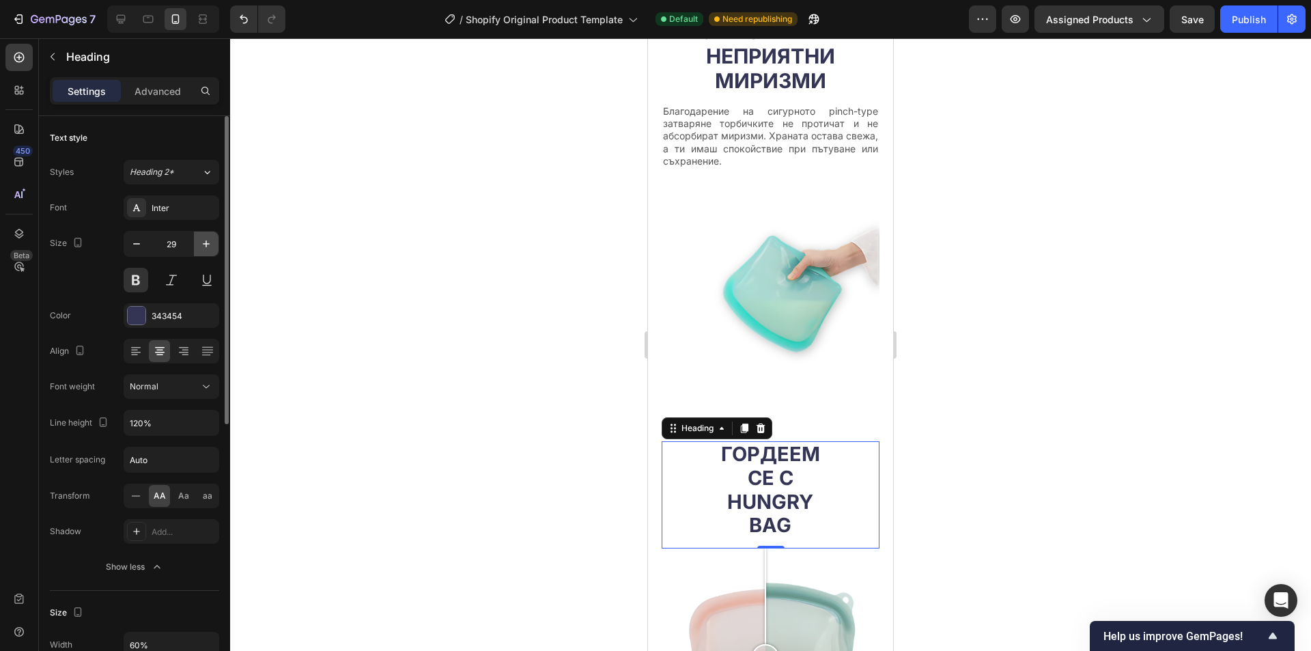
click at [210, 237] on icon "button" at bounding box center [206, 244] width 14 height 14
type input "30"
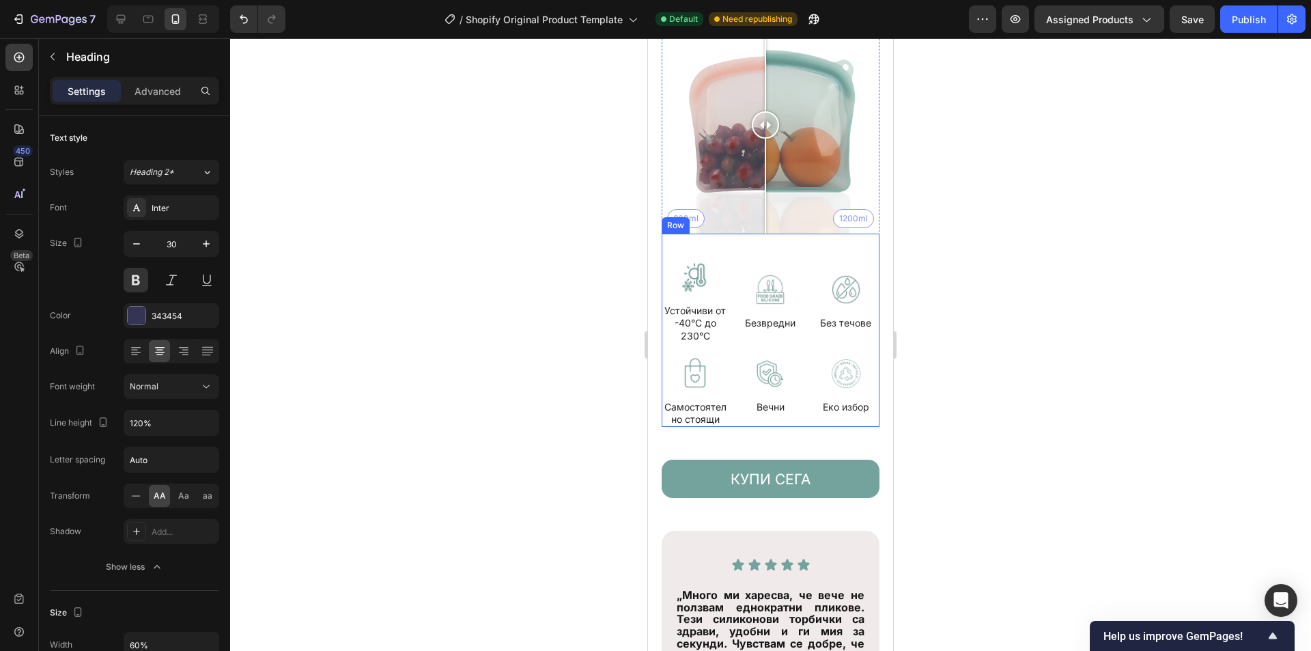
scroll to position [3006, 0]
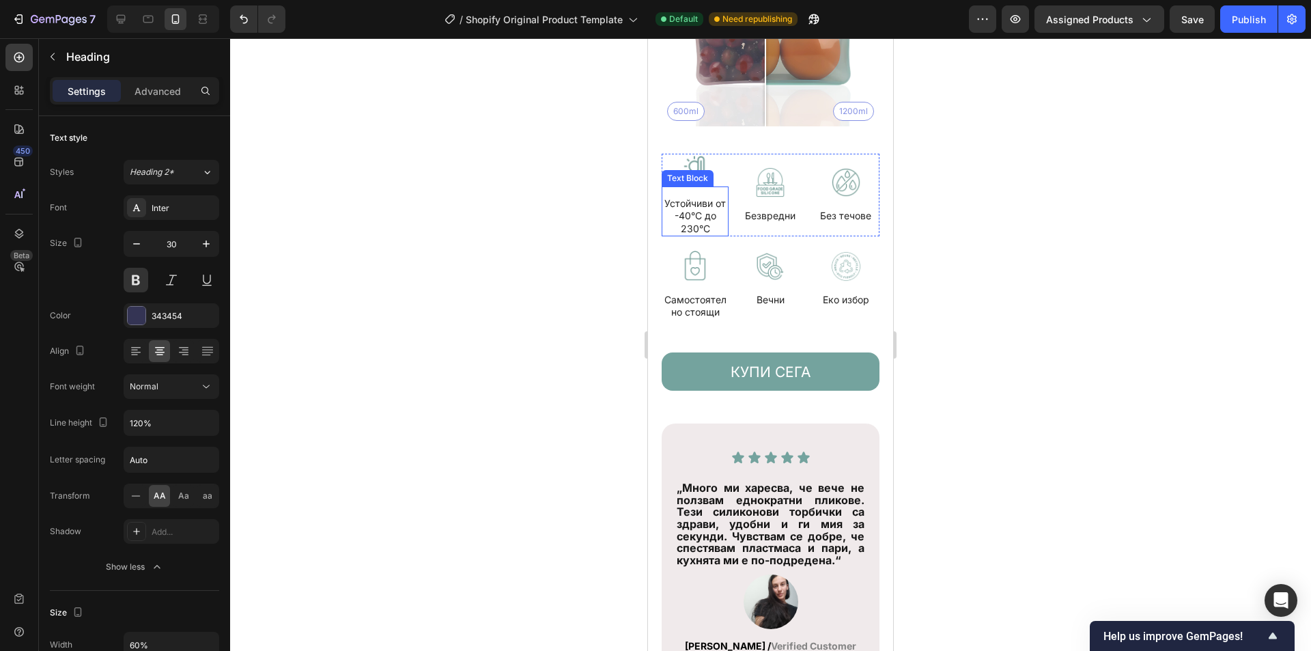
click at [701, 212] on p "Устойчиви от -40°C до 230°C" at bounding box center [695, 216] width 64 height 38
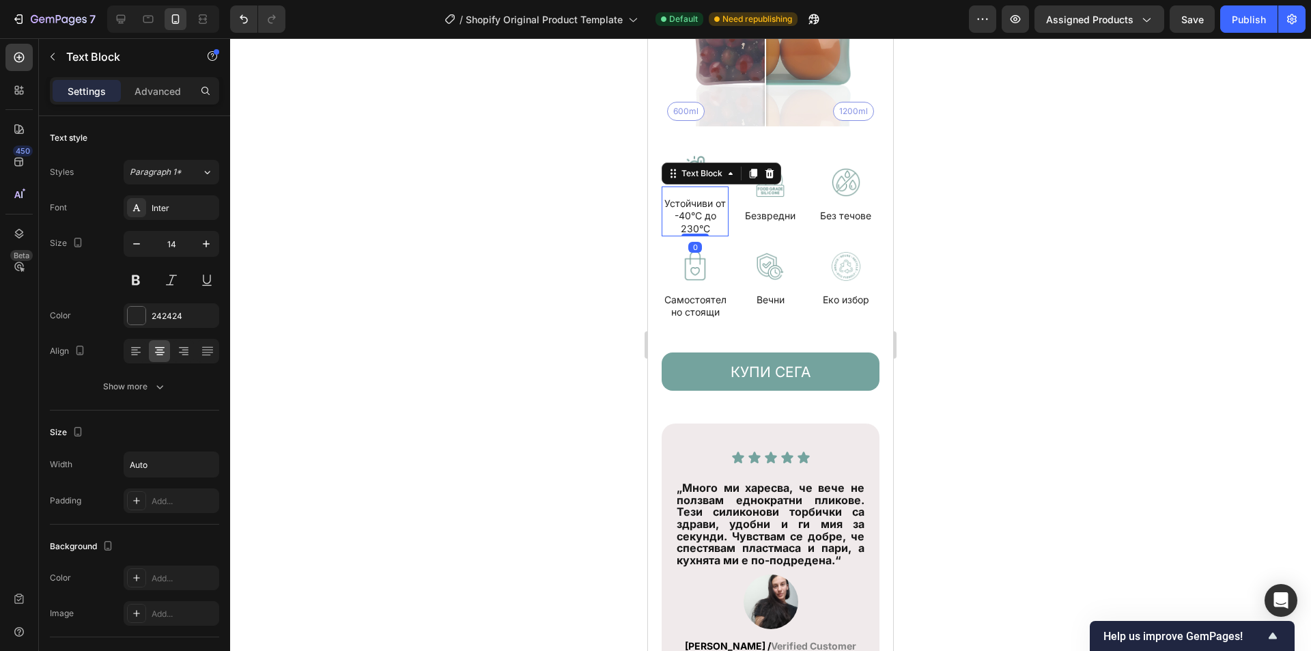
click at [680, 206] on p "Устойчиви от -40°C до 230°C" at bounding box center [695, 216] width 64 height 38
click at [712, 206] on p "Устойчиви -40°C до 230°C" at bounding box center [695, 216] width 64 height 38
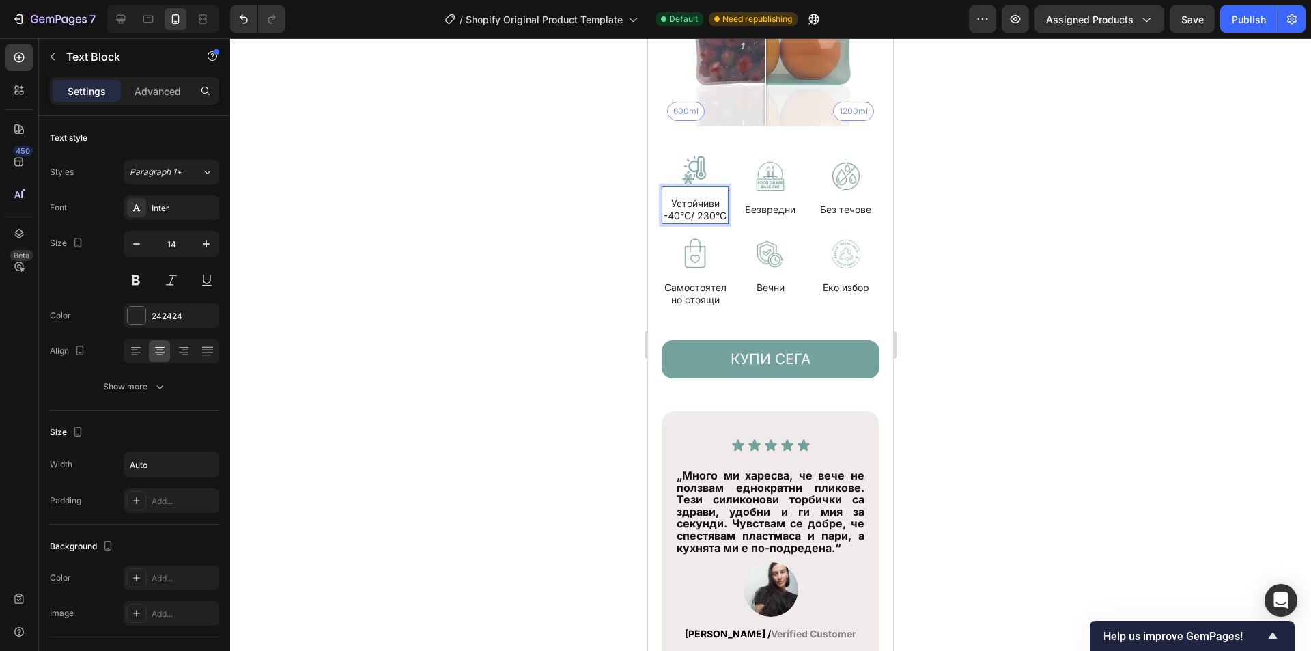
click at [681, 216] on p "Устойчиви -40°C/ 230°C" at bounding box center [695, 209] width 64 height 25
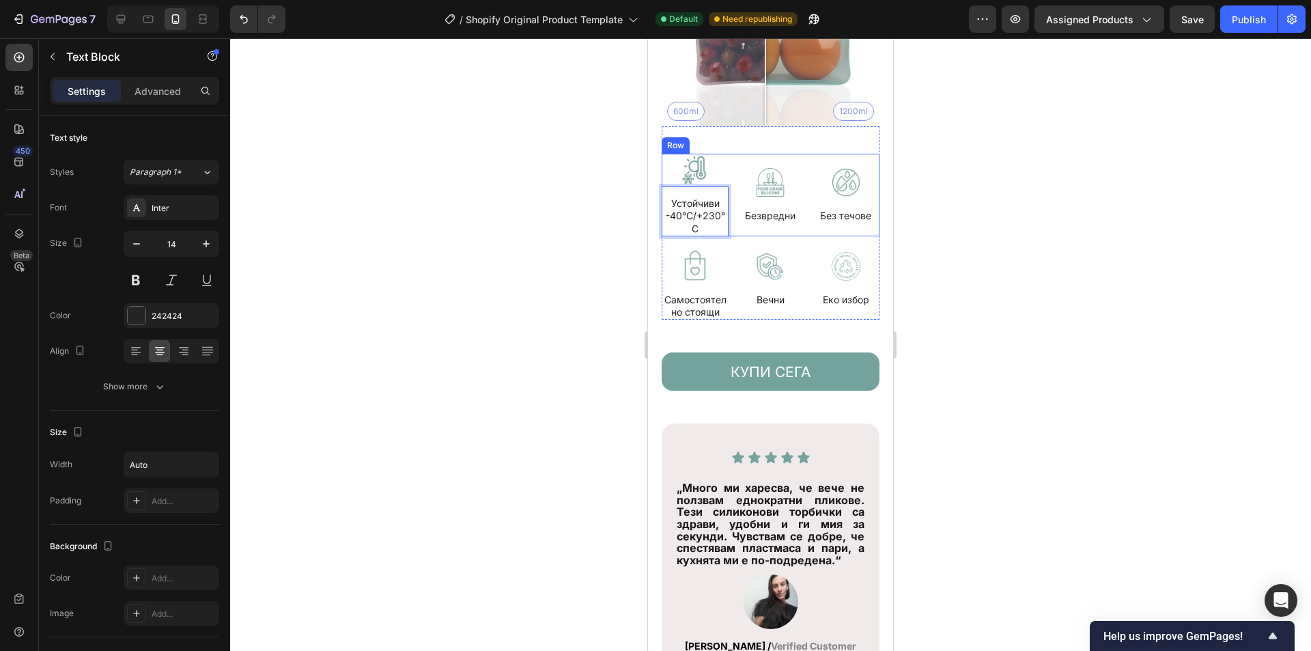
click at [727, 156] on div "Image Устойчиви -40°C/+230°C Text Block 0 Image Безвредни Text Block Image Без …" at bounding box center [771, 195] width 218 height 83
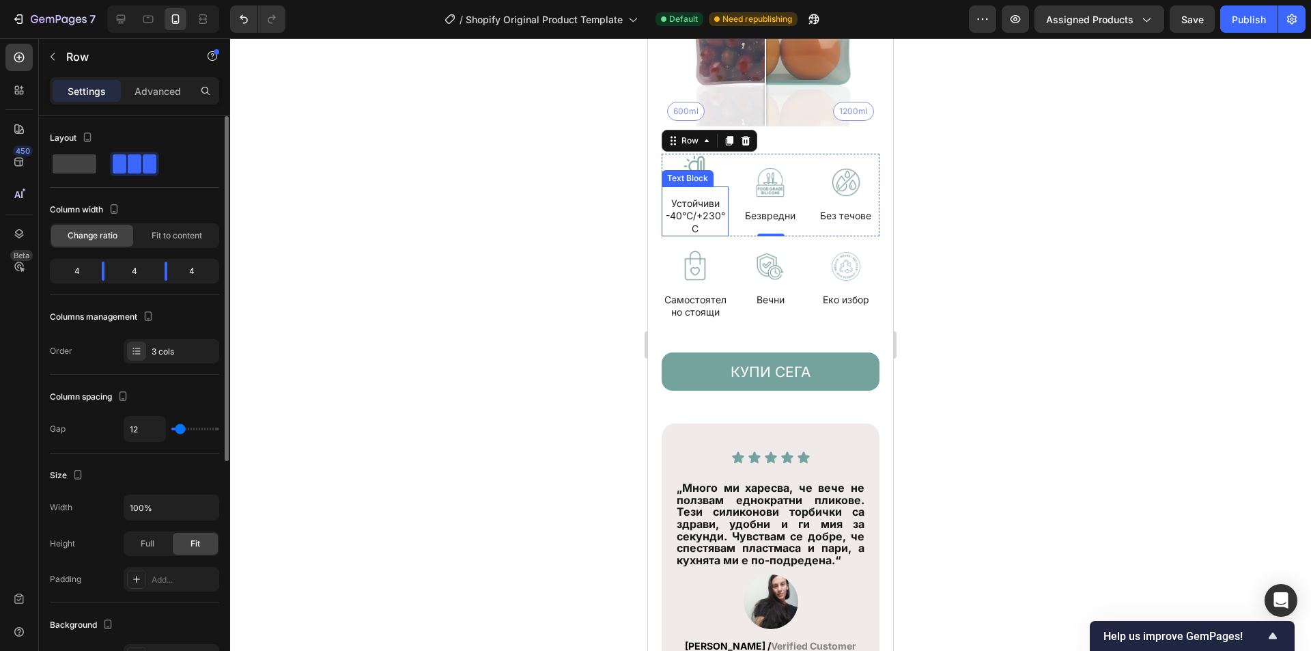
type input "4"
type input "2"
type input "0"
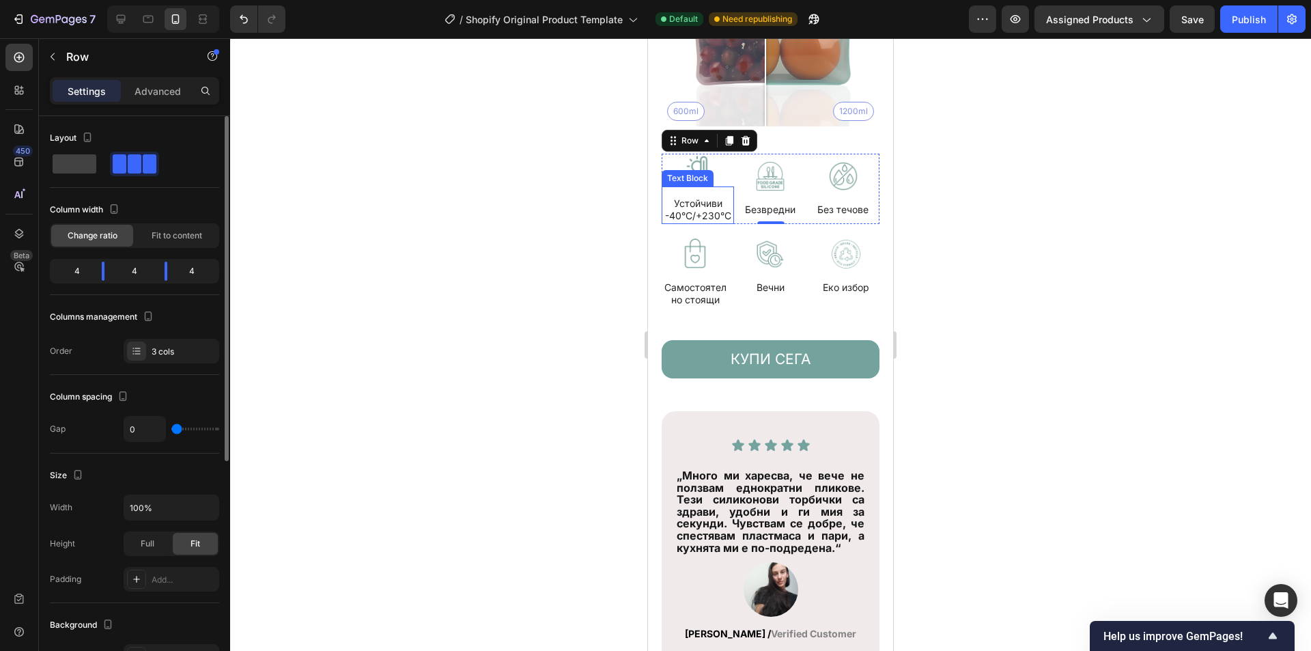
type input "0"
click at [176, 429] on input "range" at bounding box center [195, 429] width 48 height 3
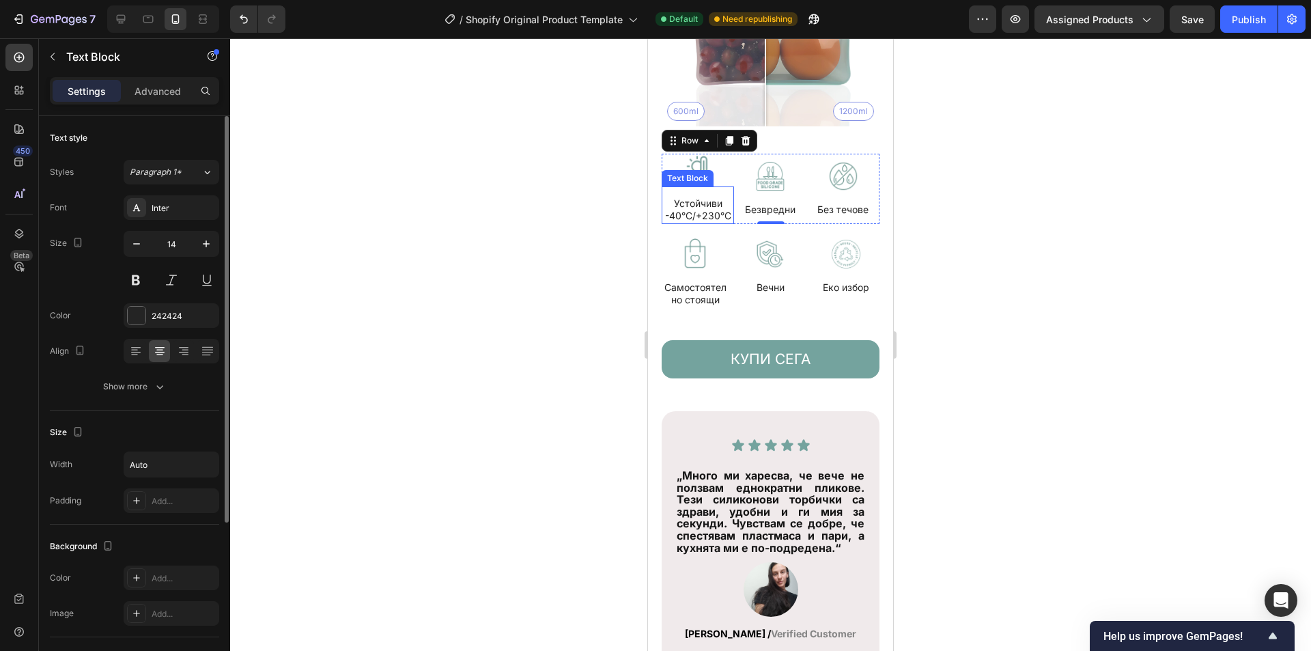
click at [712, 186] on div "Устойчиви -40°C/+230°C Text Block" at bounding box center [698, 204] width 72 height 37
click at [695, 186] on div "Устойчиви -40°C/+230°C Text Block 0" at bounding box center [698, 204] width 72 height 37
click at [154, 91] on p "Advanced" at bounding box center [158, 91] width 46 height 14
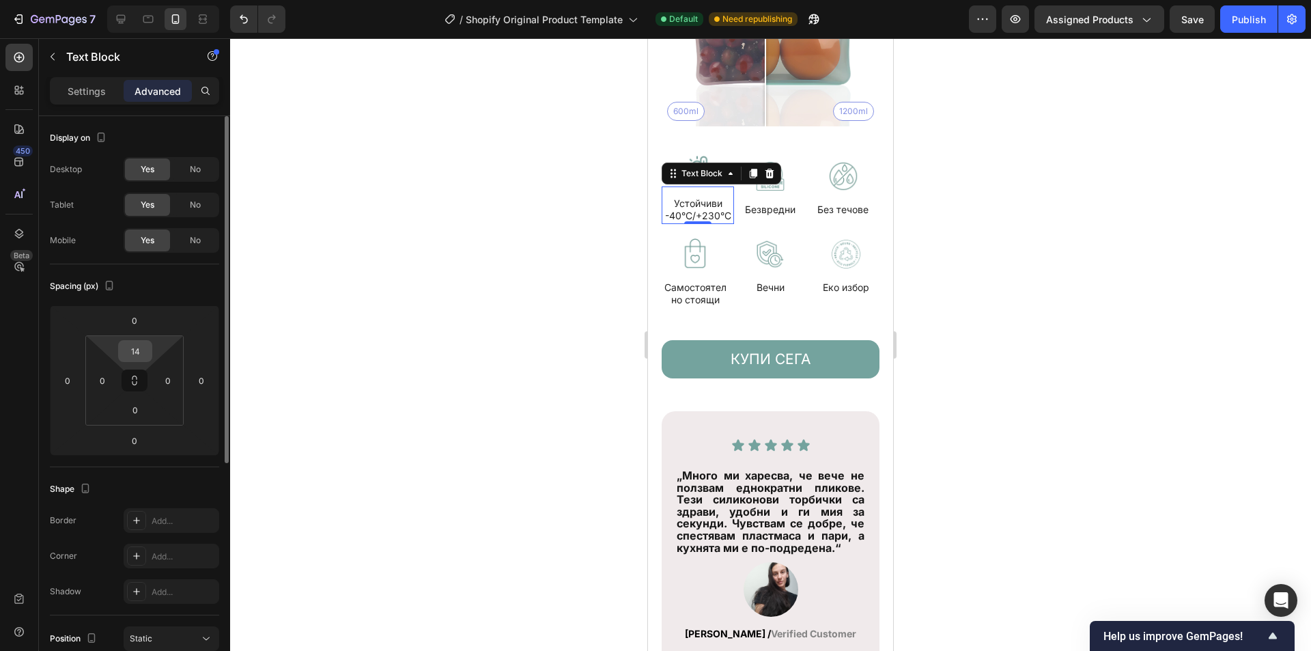
click at [137, 350] on input "14" at bounding box center [135, 351] width 27 height 20
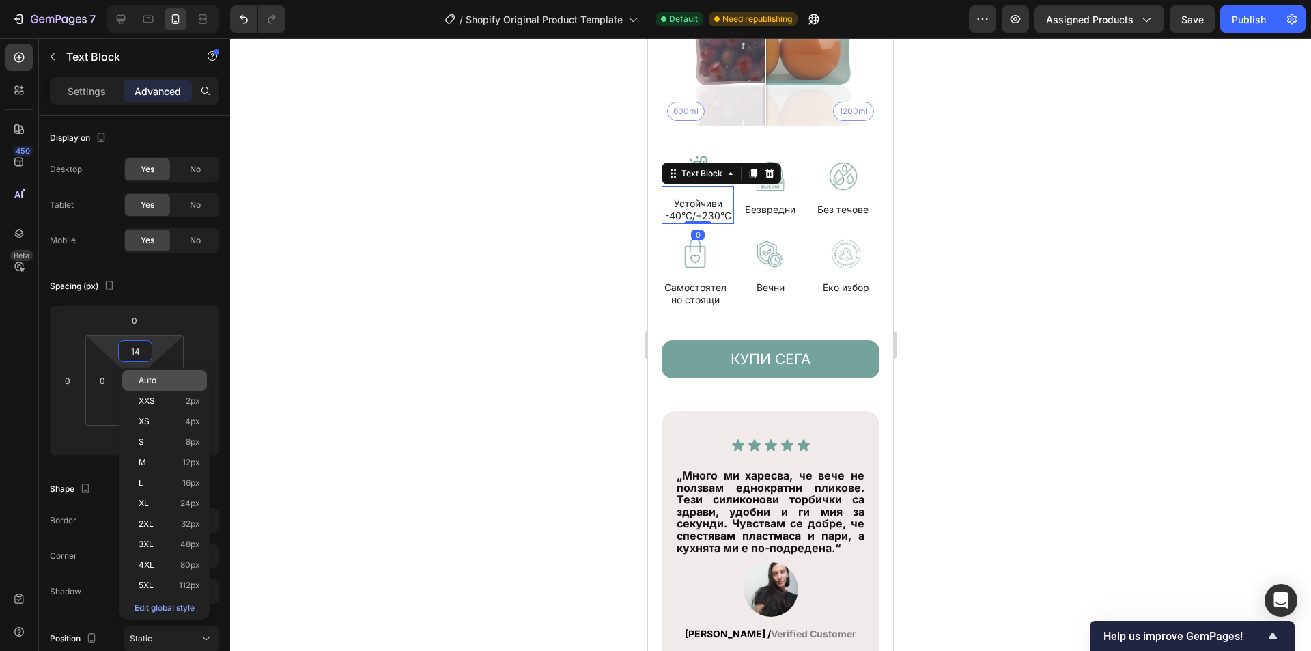
click at [191, 382] on p "Auto" at bounding box center [169, 381] width 61 height 10
type input "Auto"
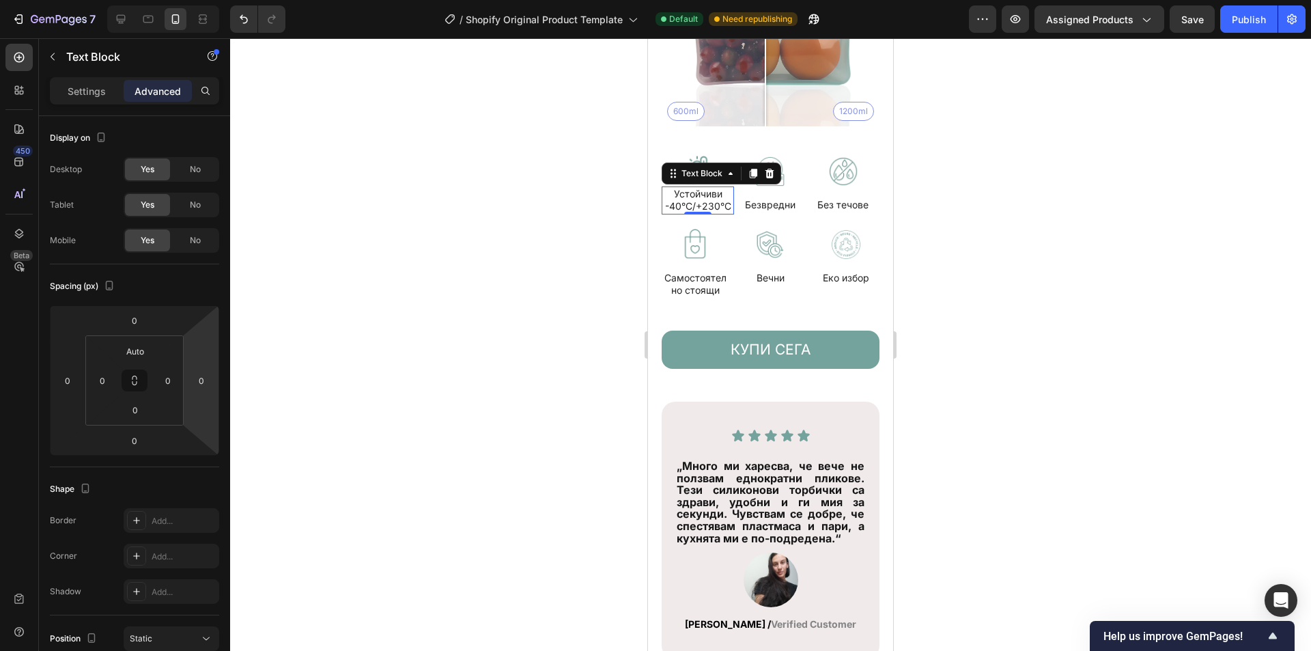
click at [977, 195] on div at bounding box center [770, 344] width 1081 height 613
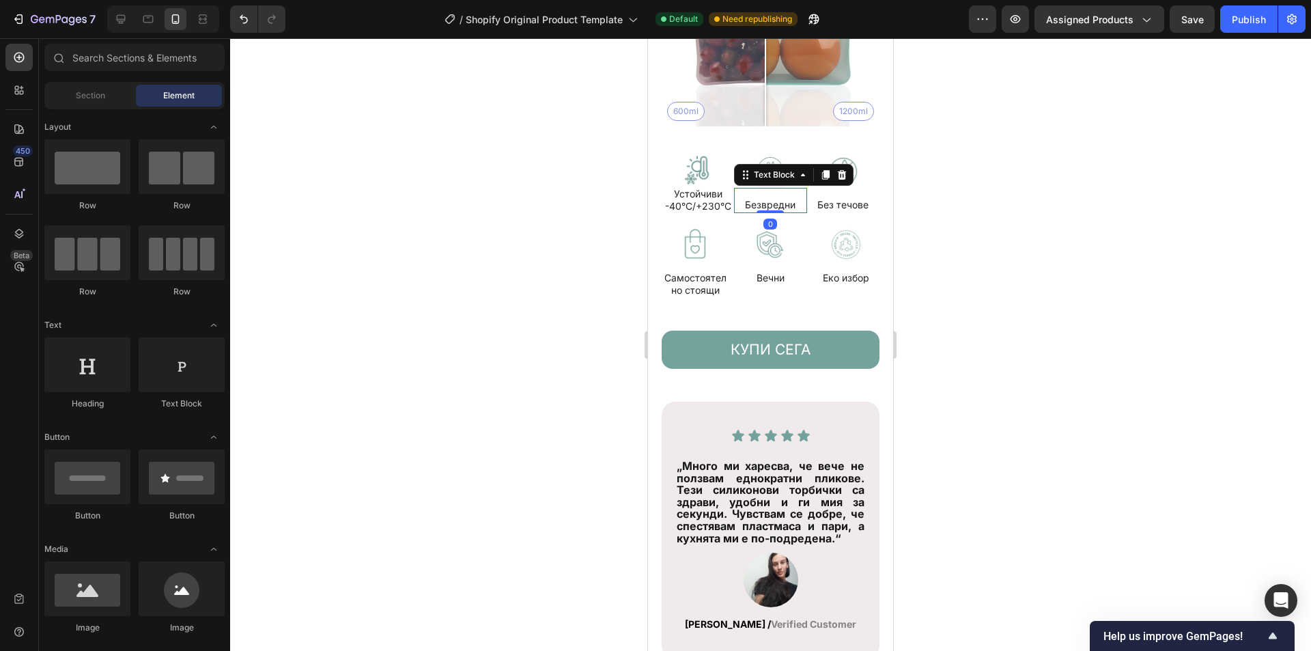
click at [761, 197] on div "Безвредни" at bounding box center [770, 204] width 53 height 15
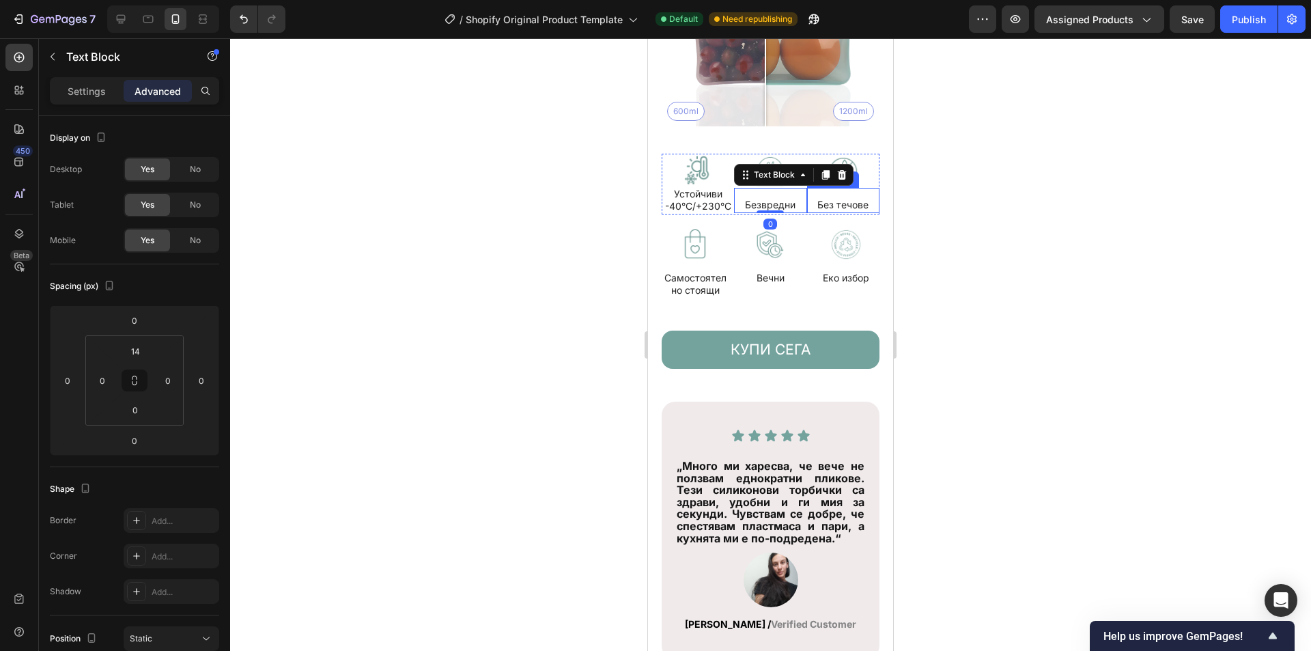
click at [817, 199] on p "Без течове" at bounding box center [842, 205] width 51 height 12
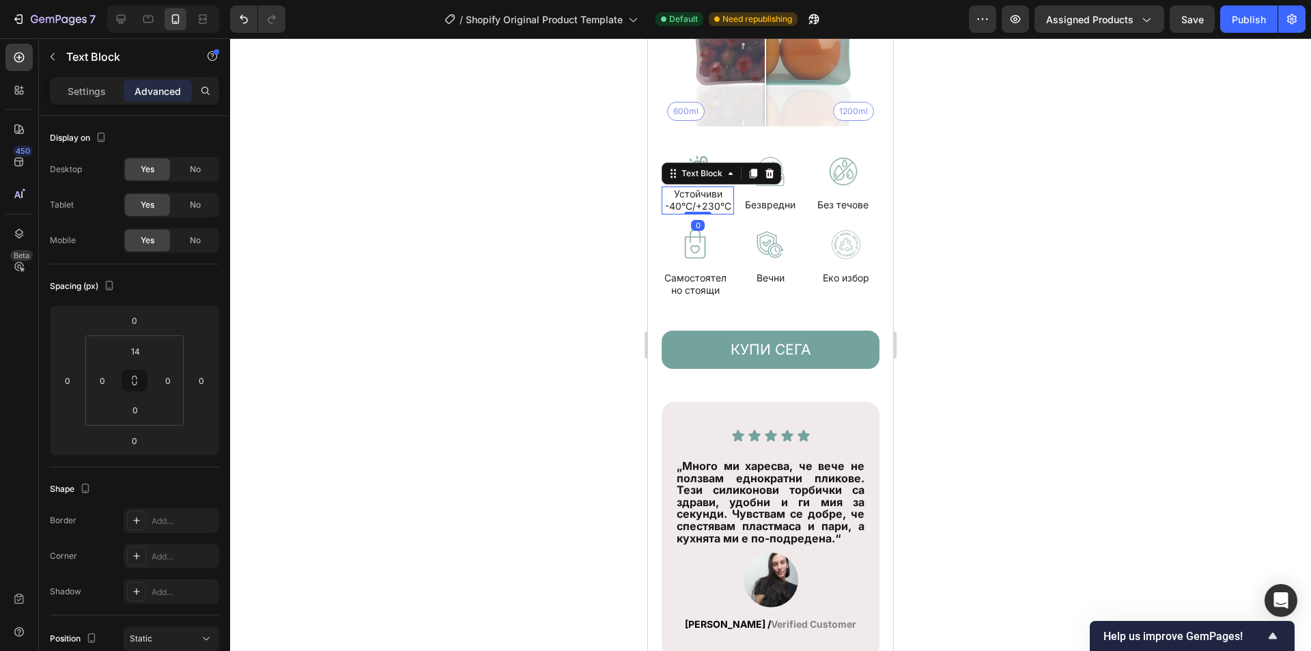
click at [698, 191] on p "Устойчиви -40°C/+230°C" at bounding box center [698, 200] width 70 height 25
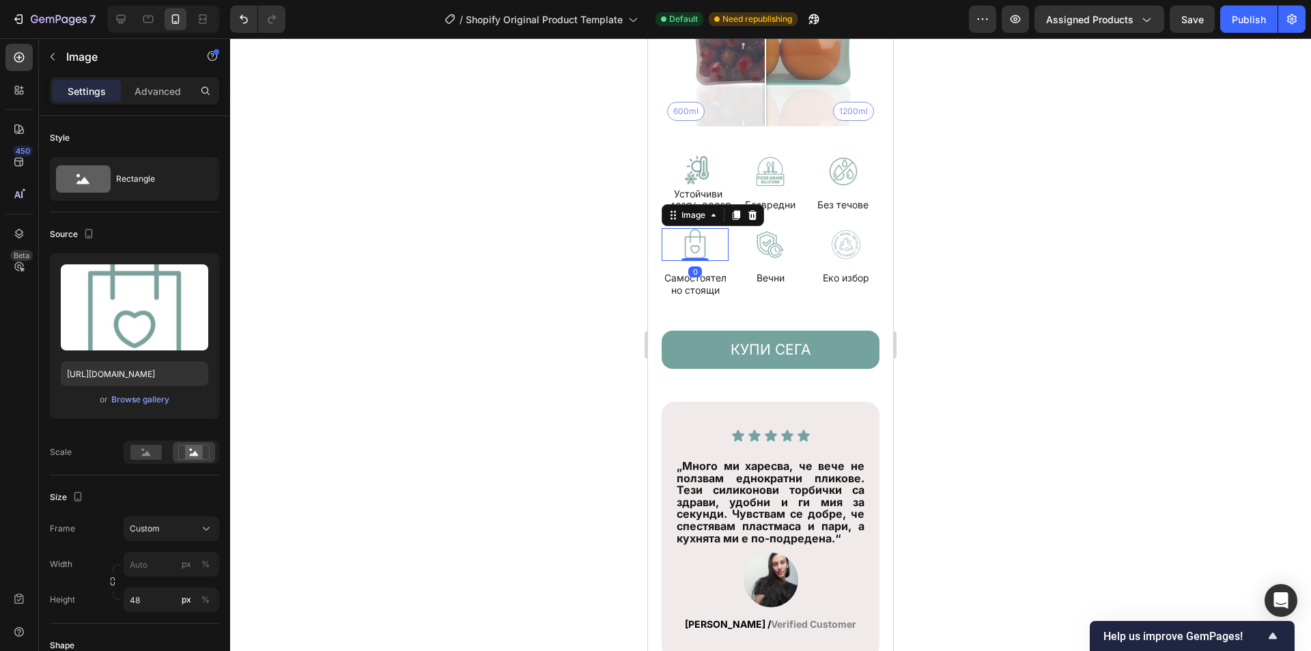
click at [706, 244] on img at bounding box center [695, 244] width 67 height 33
click at [695, 266] on div "0" at bounding box center [695, 271] width 14 height 11
click at [948, 257] on div at bounding box center [770, 344] width 1081 height 613
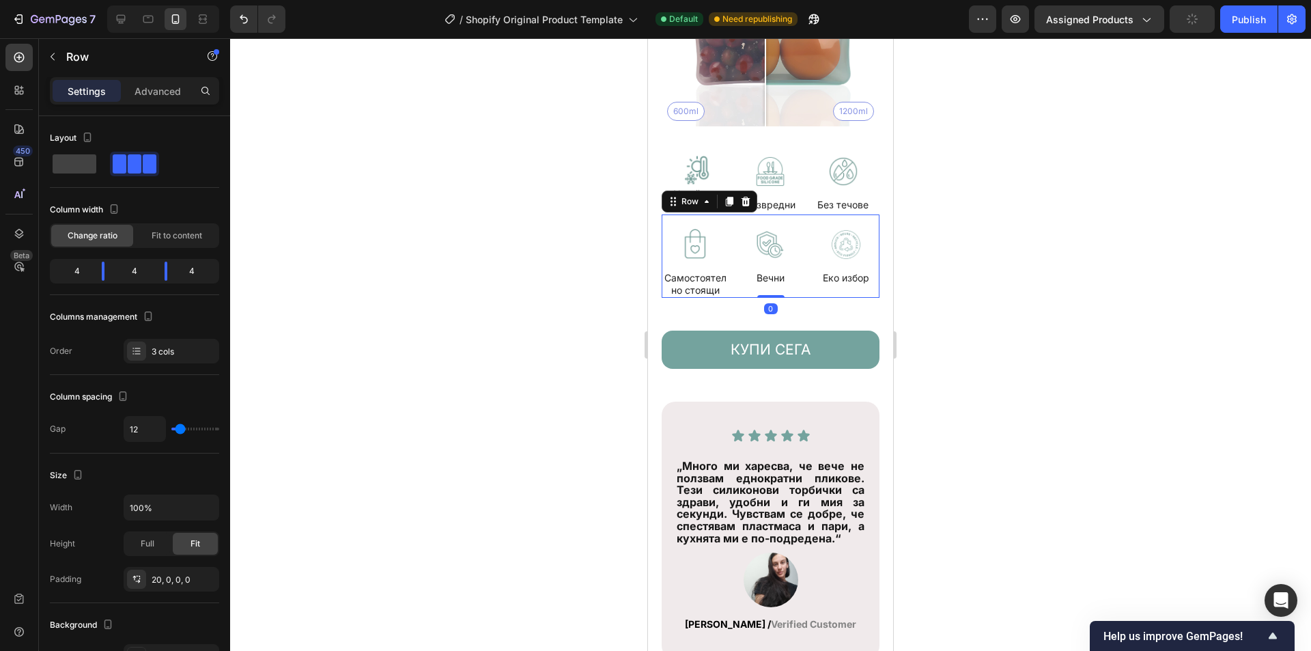
click at [729, 227] on div "Image Самостоятелно стоящи Text Block Image Вечни Text Block Image Еко избор Te…" at bounding box center [771, 255] width 218 height 83
drag, startPoint x: 176, startPoint y: 424, endPoint x: 156, endPoint y: 425, distance: 19.1
click at [156, 425] on div "12" at bounding box center [172, 429] width 96 height 26
type input "0"
drag, startPoint x: 177, startPoint y: 428, endPoint x: 164, endPoint y: 429, distance: 13.0
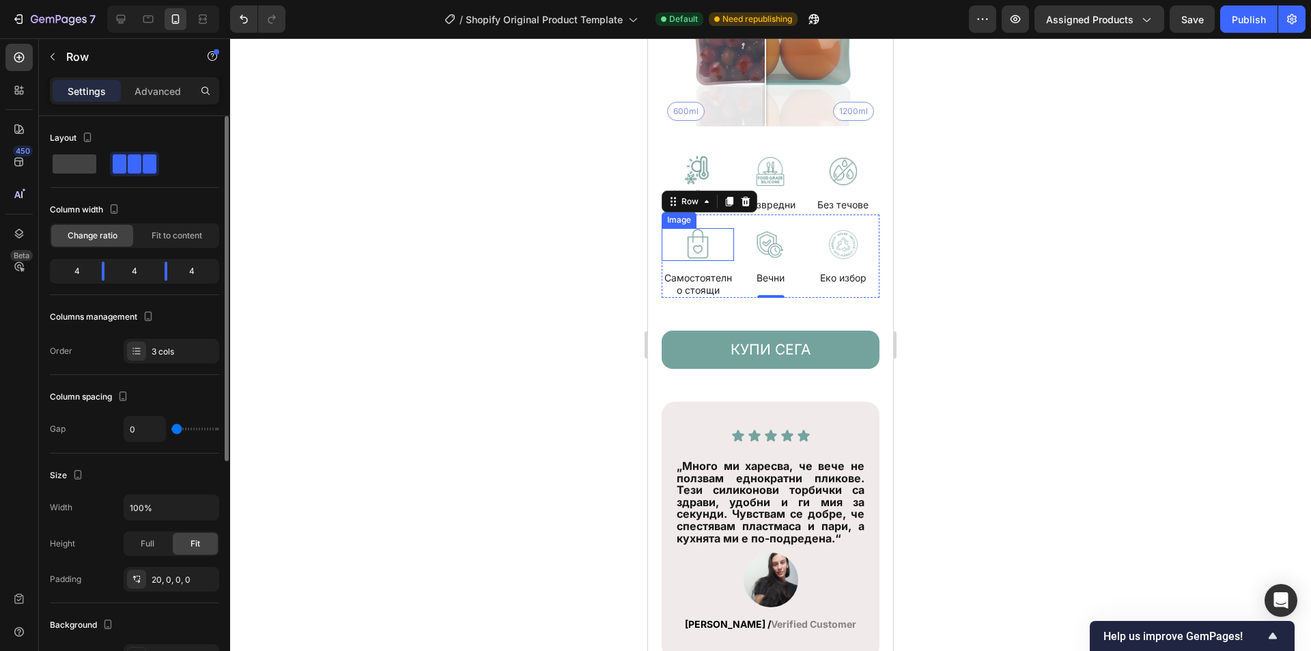
type input "0"
click at [171, 429] on input "range" at bounding box center [195, 429] width 48 height 3
click at [1237, 15] on div "Publish" at bounding box center [1249, 19] width 34 height 14
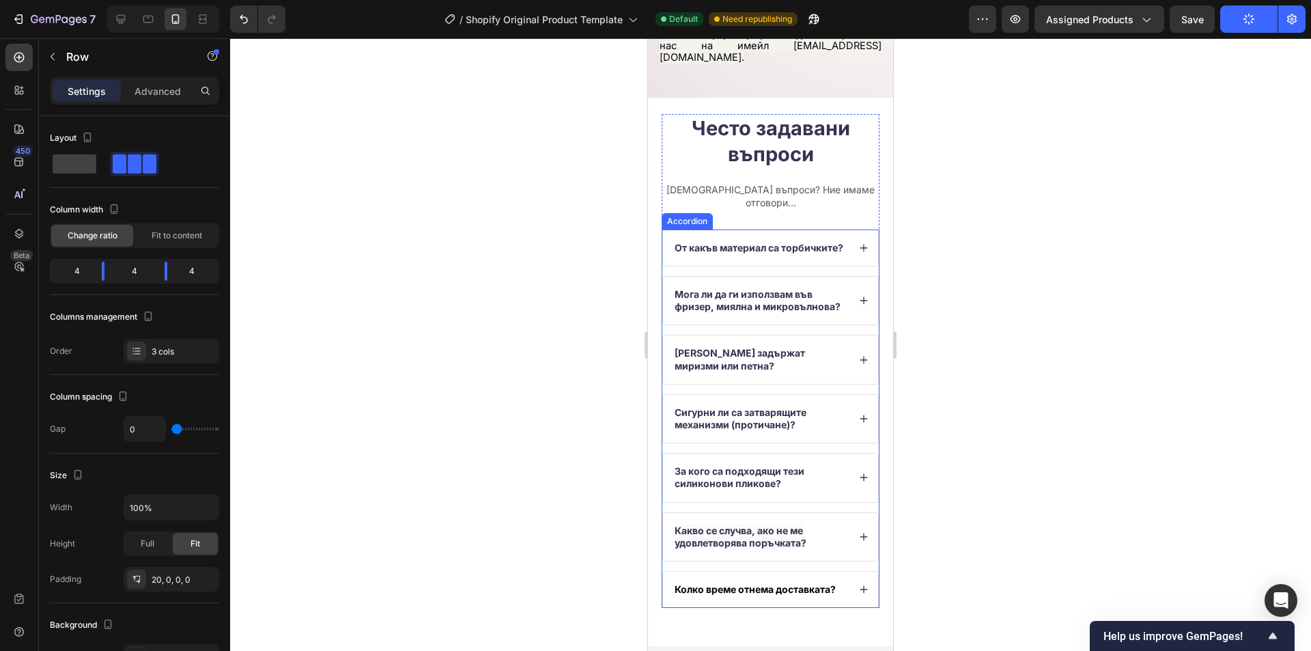
scroll to position [4440, 0]
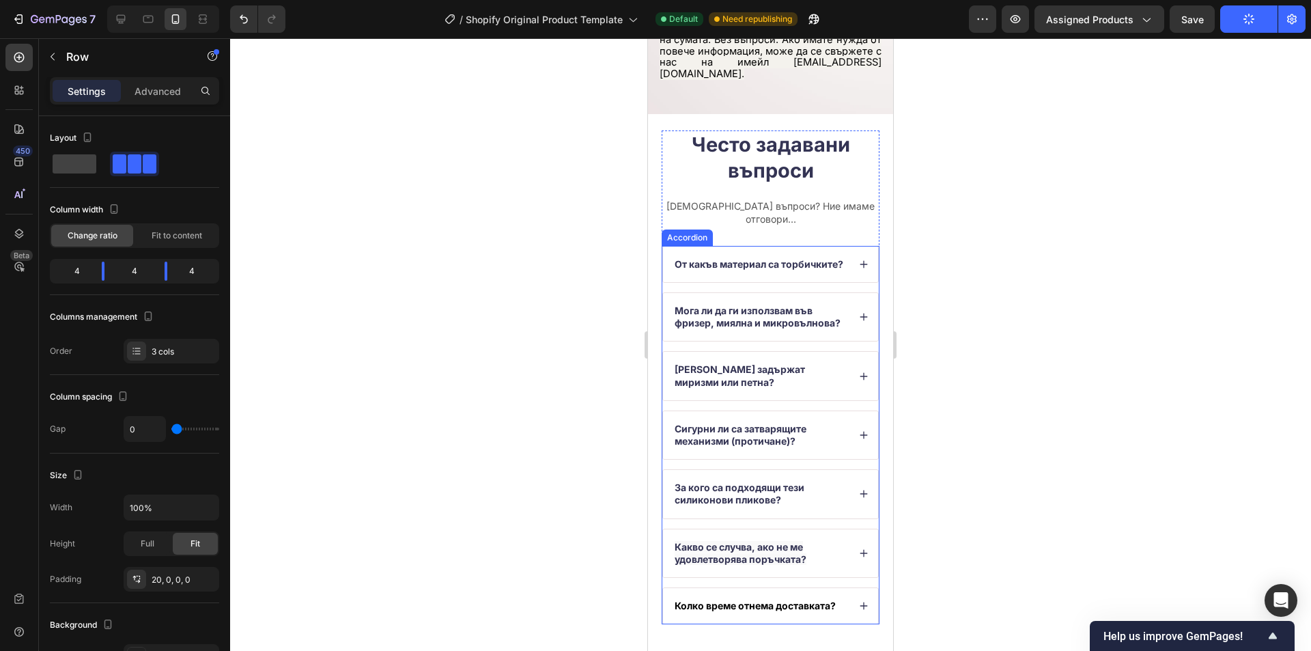
click at [848, 260] on div "От какъв материал са торбичките?" at bounding box center [770, 265] width 215 height 36
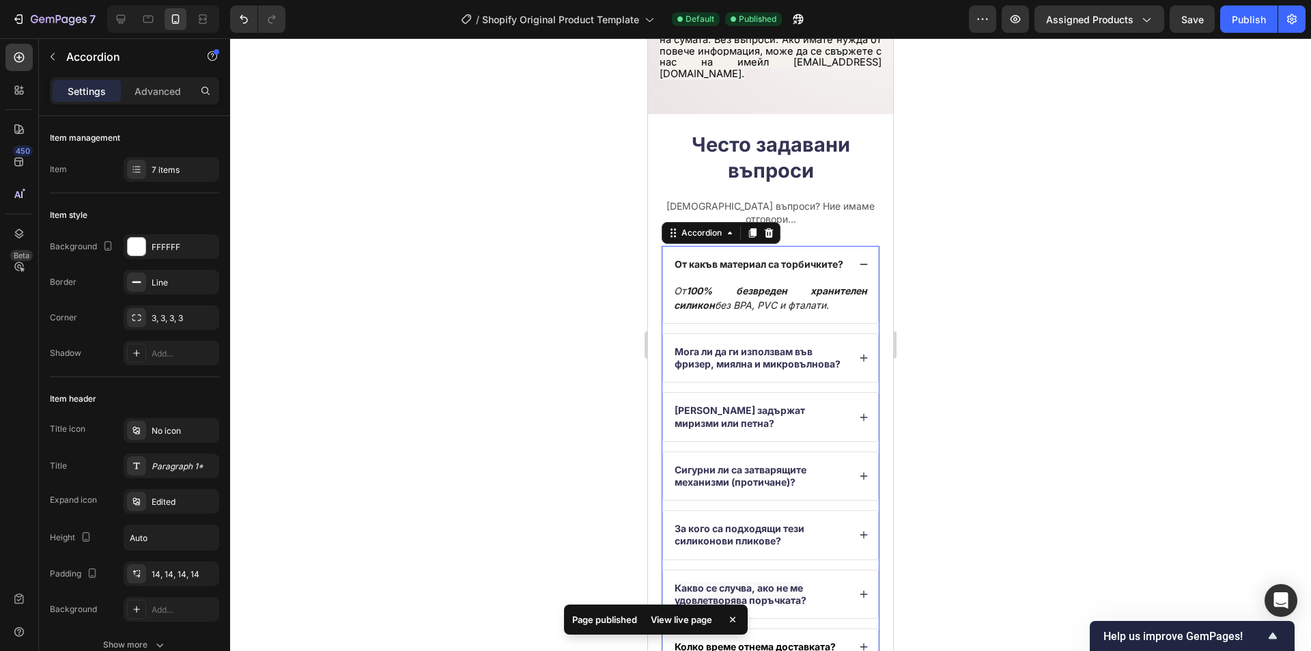
click at [859, 260] on icon at bounding box center [864, 265] width 10 height 10
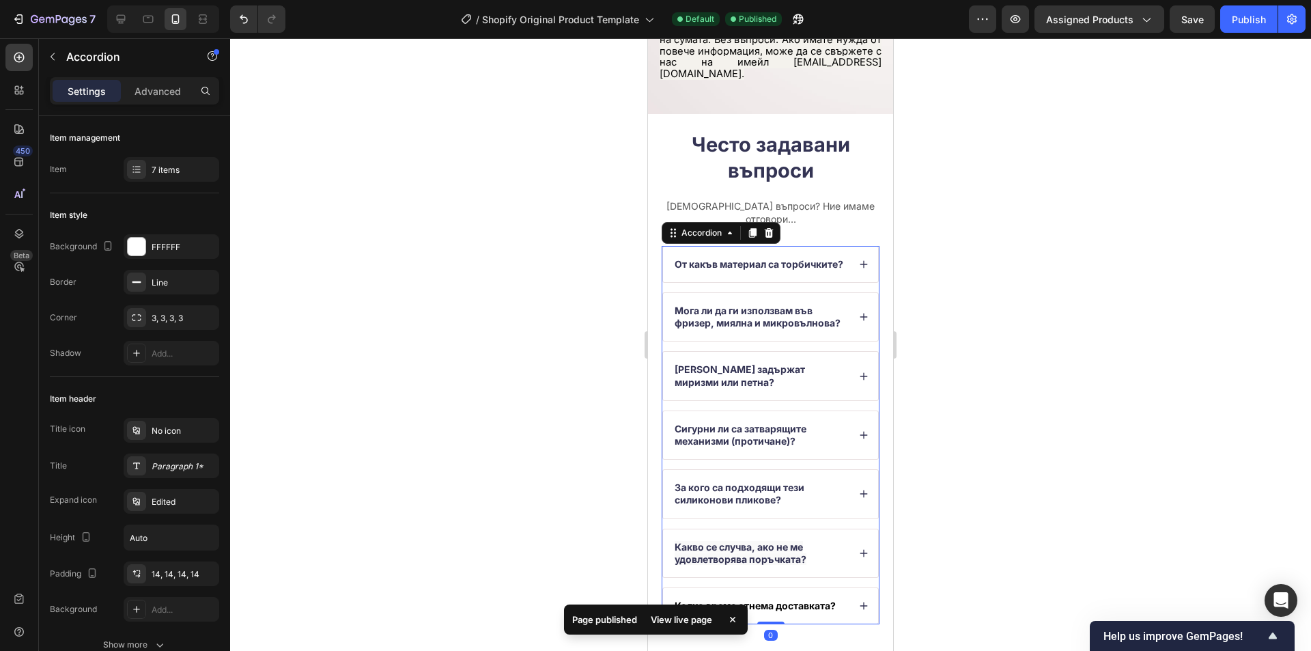
click at [860, 321] on icon at bounding box center [864, 317] width 8 height 8
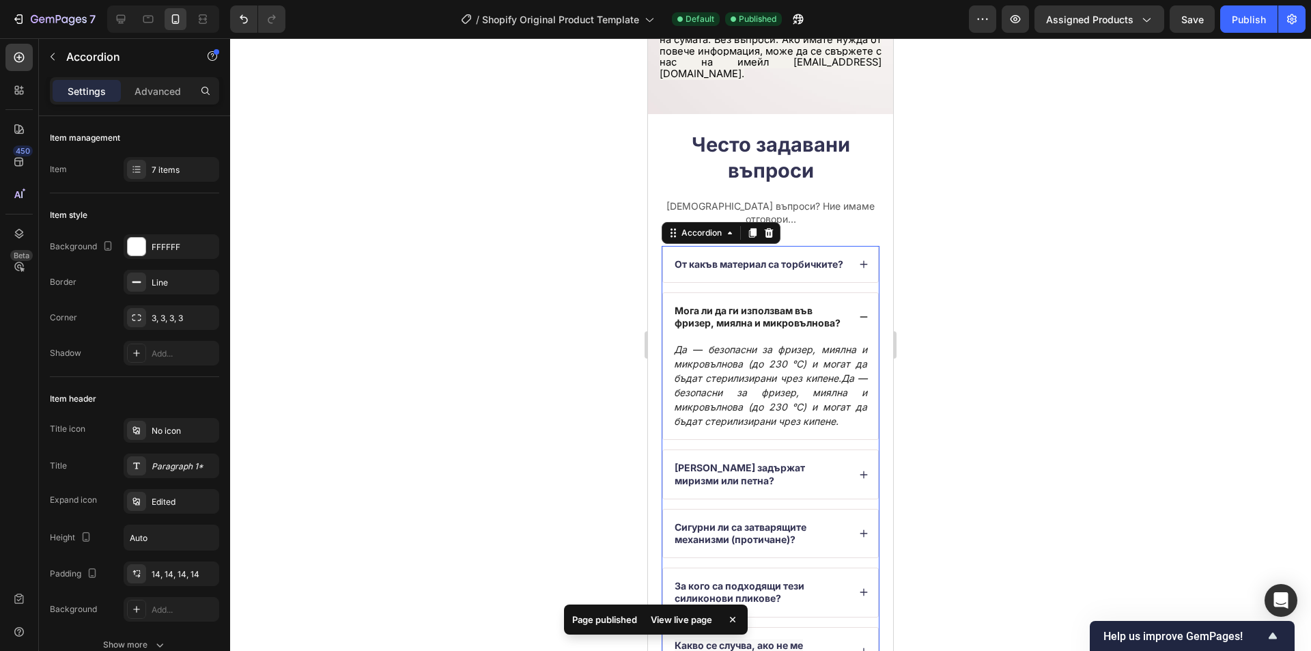
click at [860, 318] on icon at bounding box center [864, 317] width 8 height 1
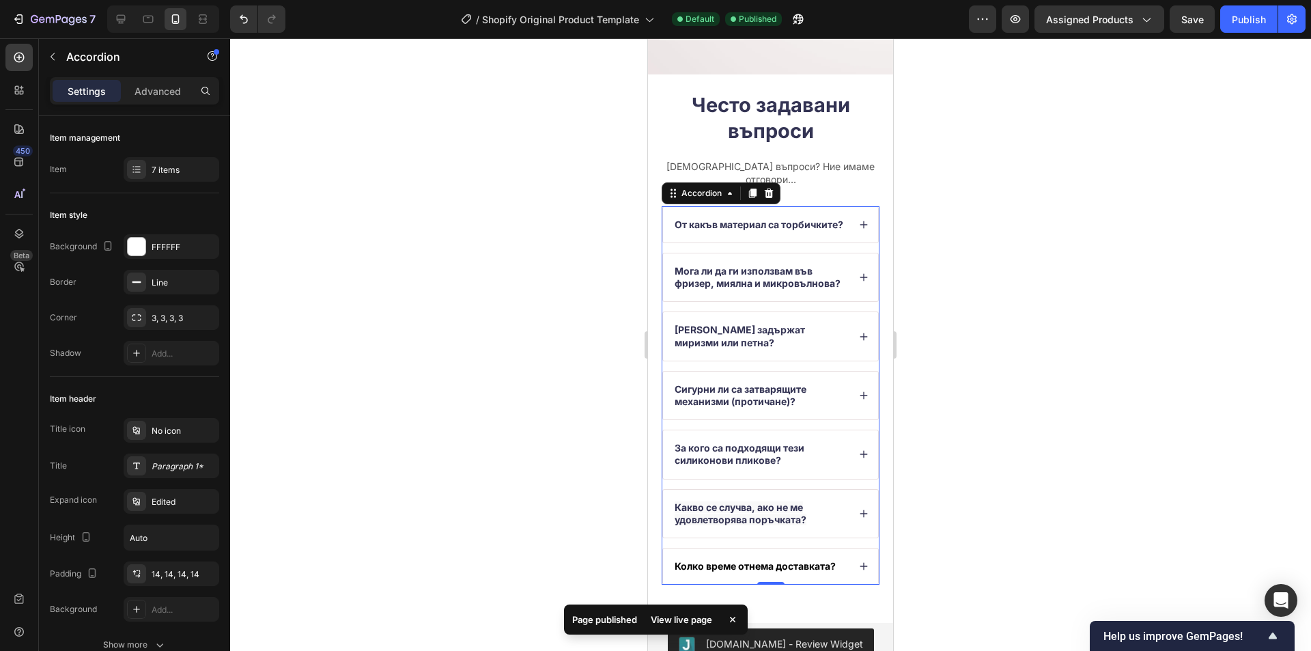
scroll to position [4509, 0]
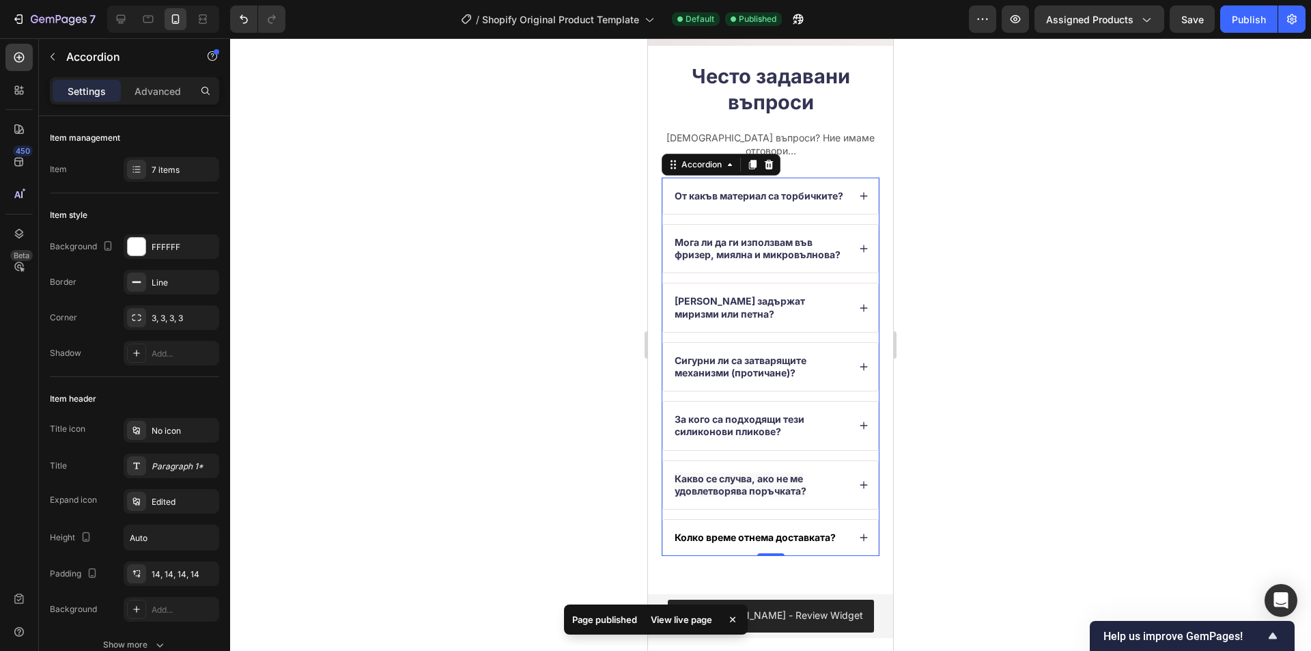
click at [853, 327] on div "[PERSON_NAME] задържат миризми или петна?" at bounding box center [770, 307] width 215 height 48
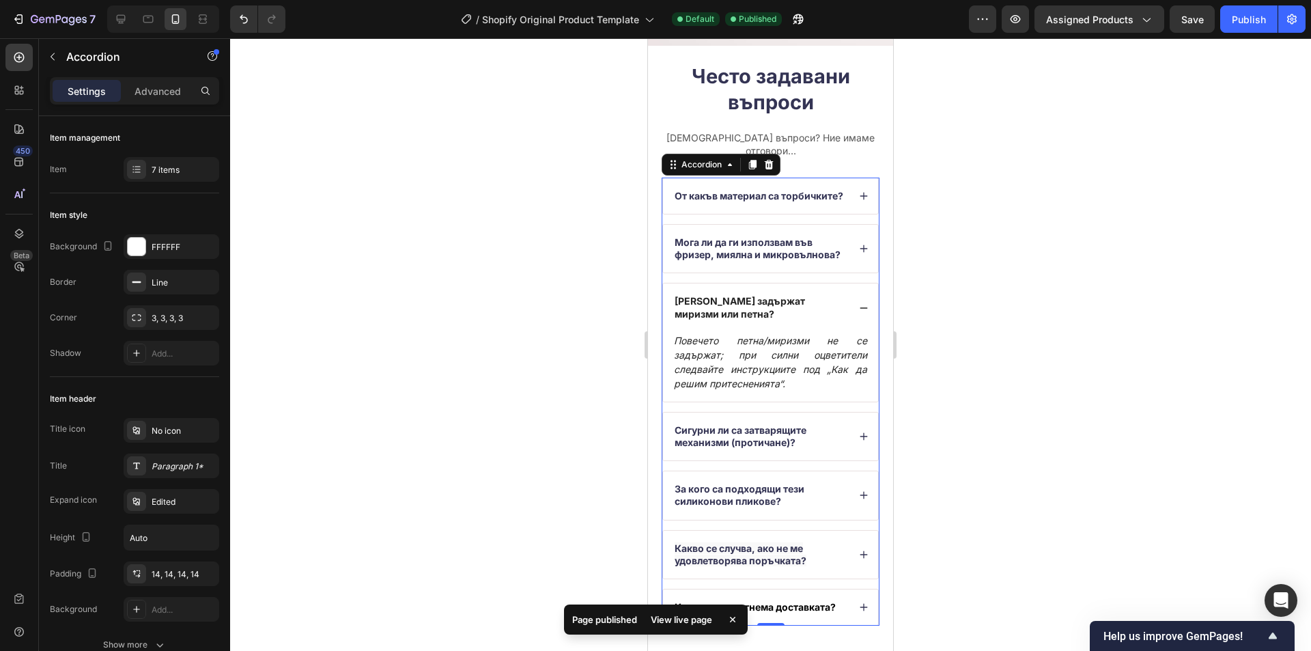
click at [859, 253] on icon at bounding box center [864, 249] width 10 height 10
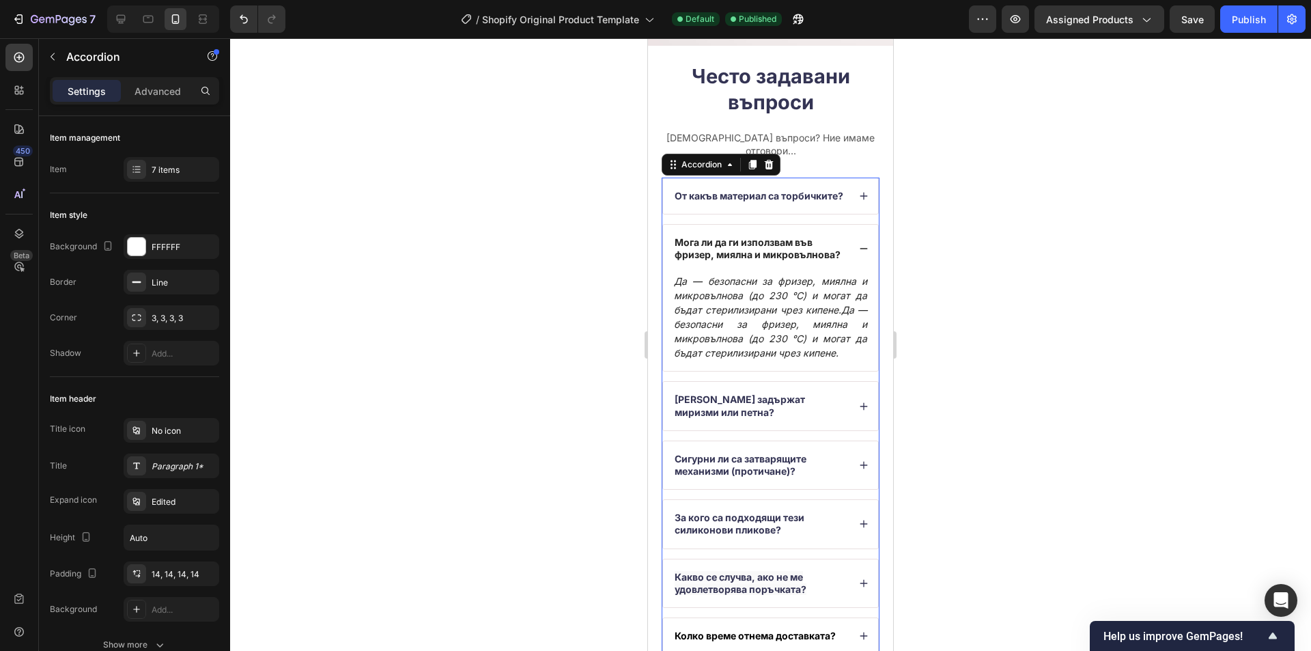
click at [859, 253] on icon at bounding box center [864, 249] width 10 height 10
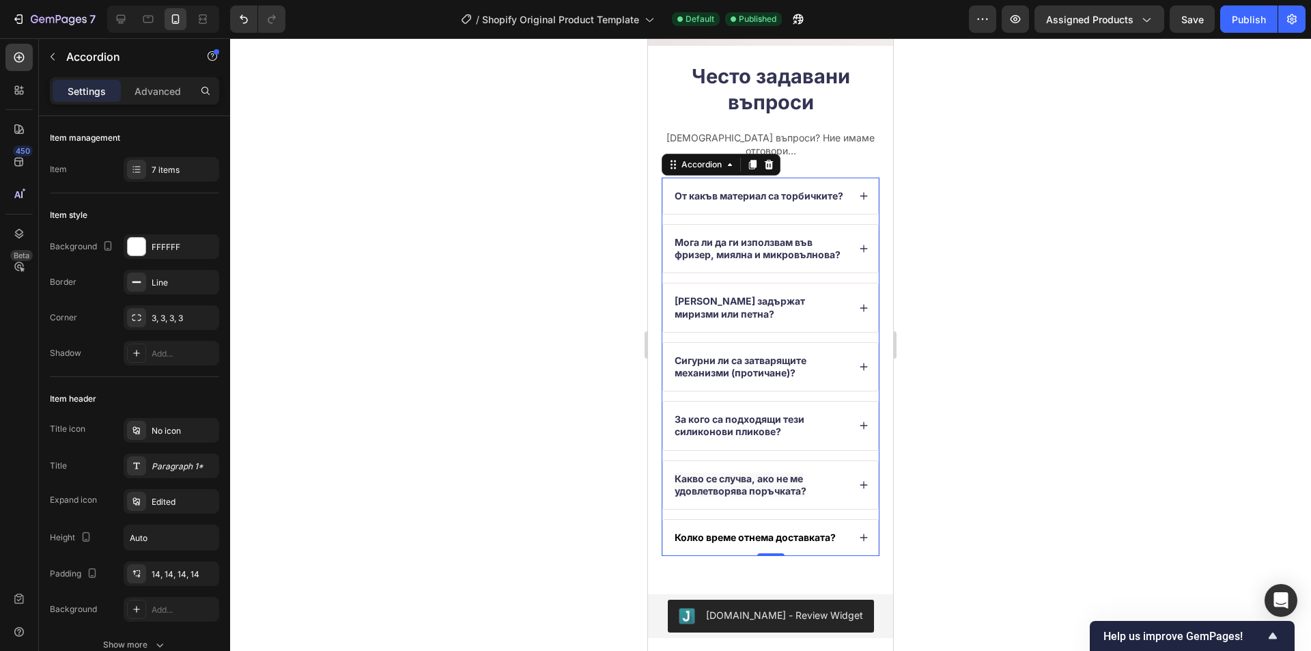
click at [850, 326] on div "[PERSON_NAME] задържат миризми или петна?" at bounding box center [770, 307] width 215 height 48
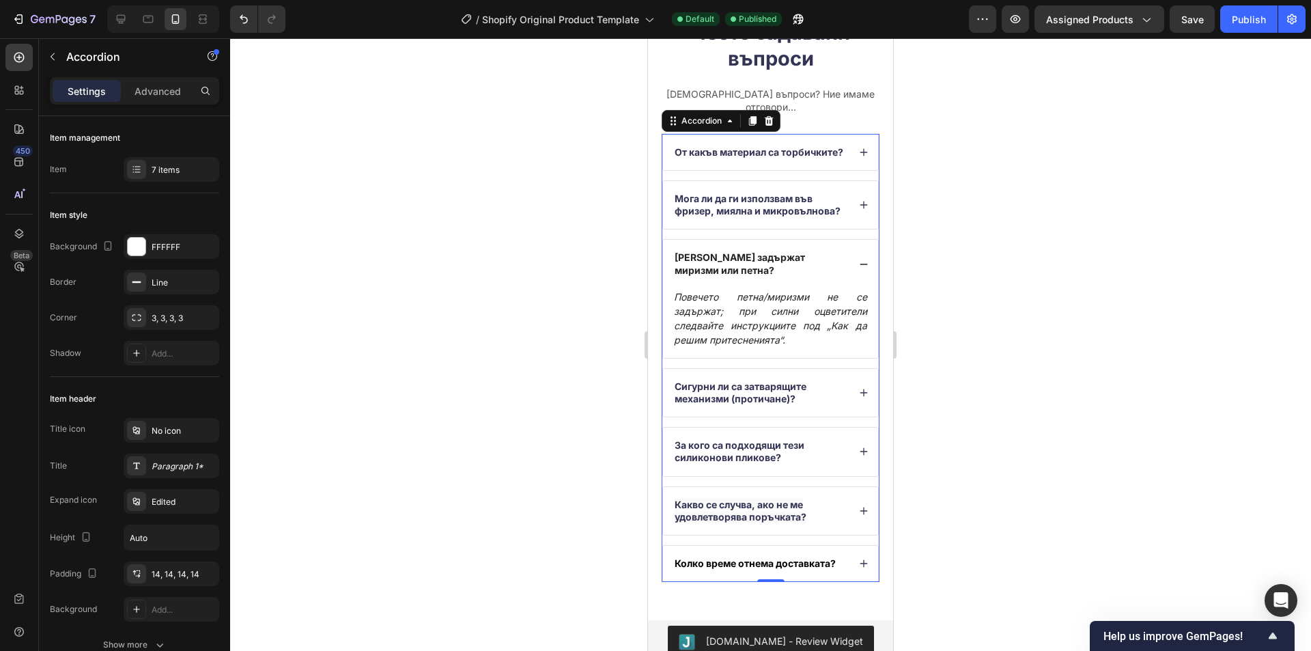
scroll to position [4577, 0]
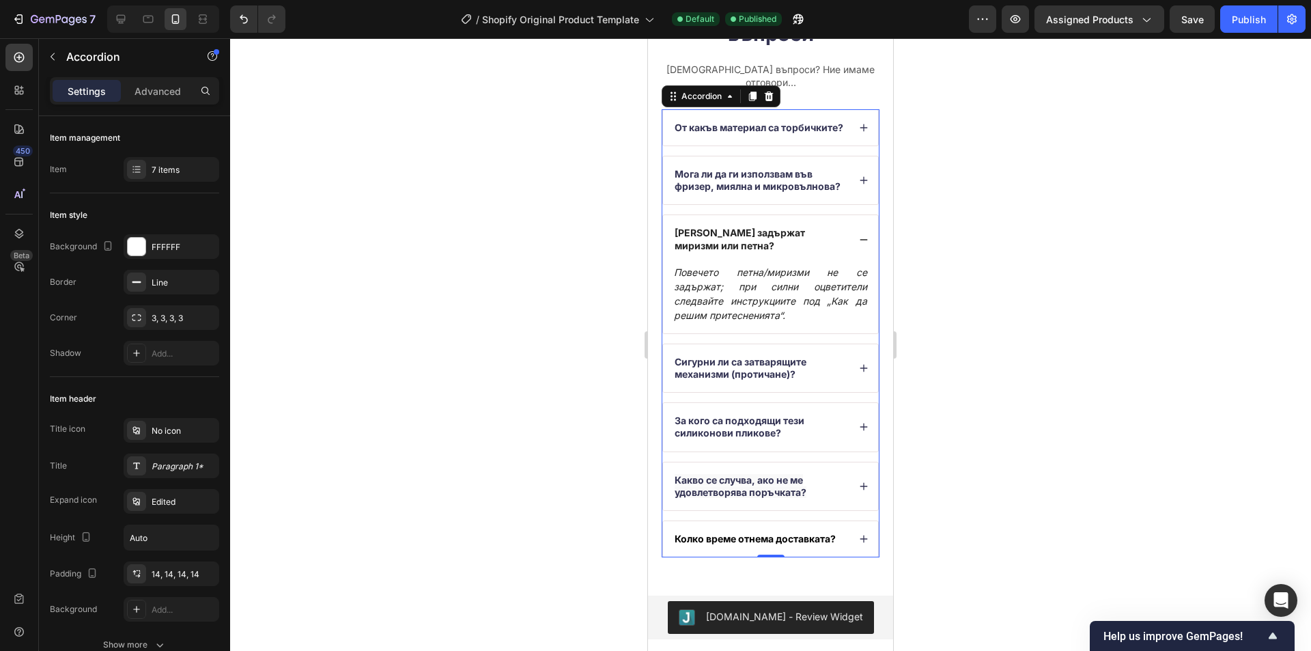
click at [859, 244] on icon at bounding box center [864, 240] width 10 height 10
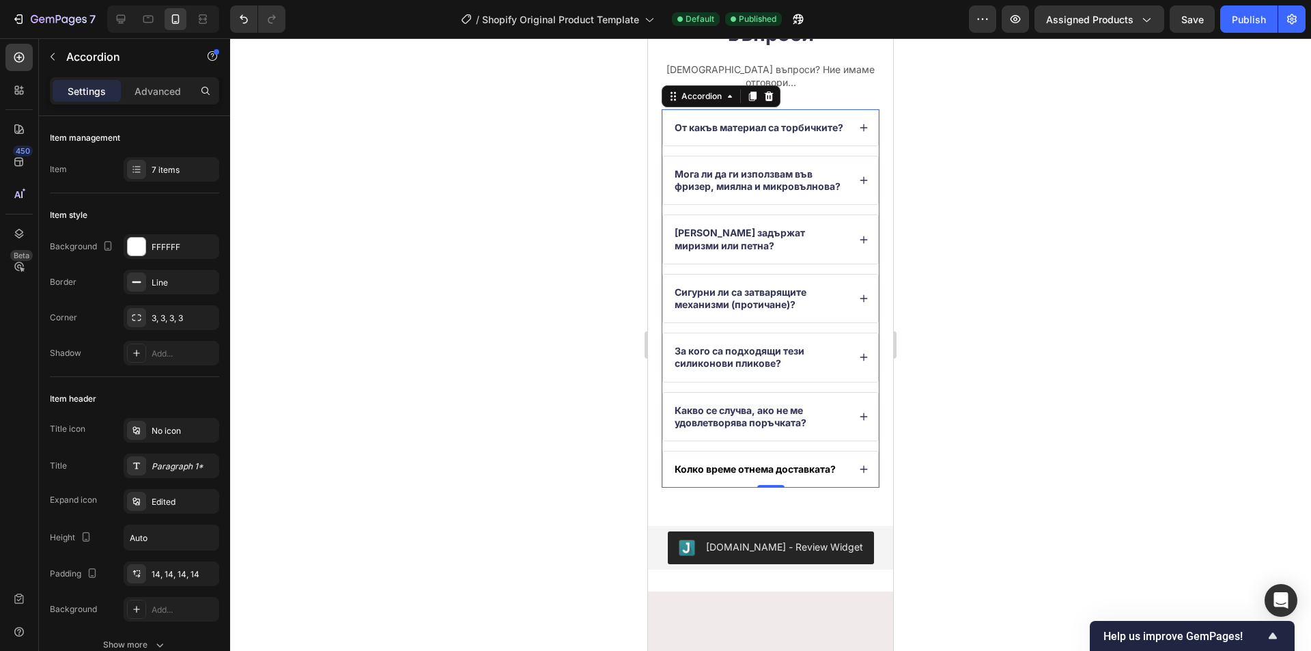
click at [860, 243] on icon at bounding box center [864, 240] width 8 height 8
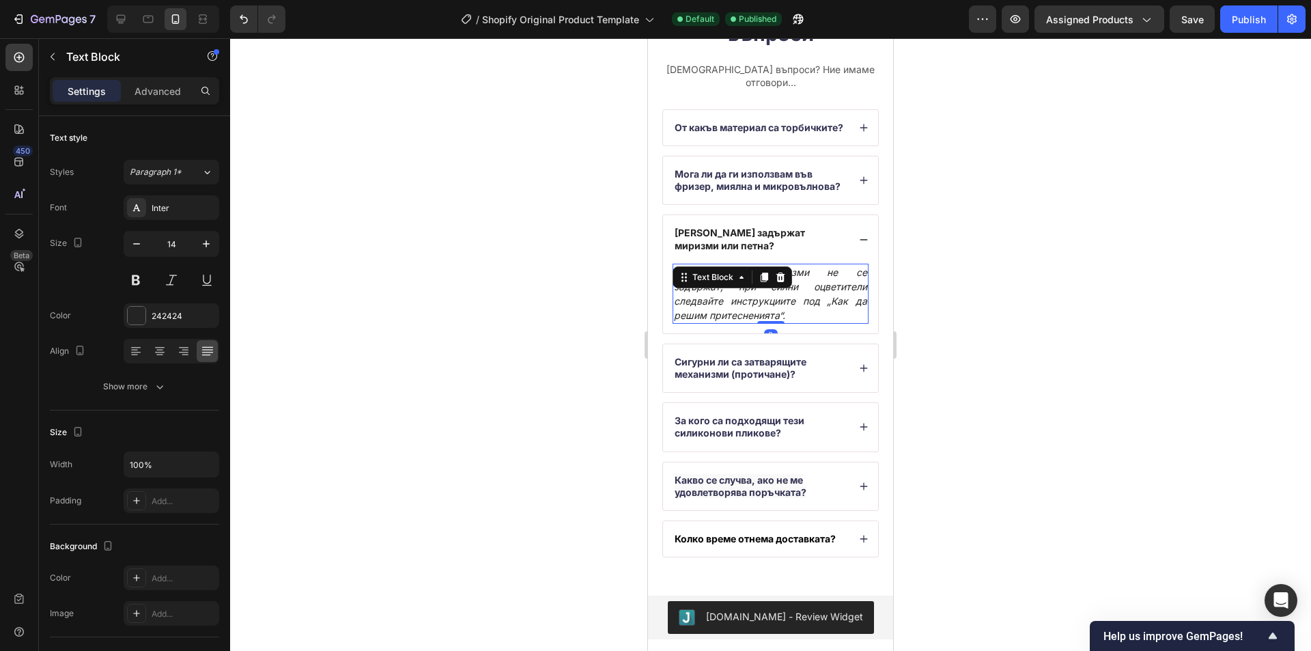
click at [790, 322] on p "Повечето петна/миризми не се задържат; при силни оцветители следвайте инструкци…" at bounding box center [770, 293] width 193 height 57
click at [791, 322] on p "Повечето петна/миризми не се задържат; при силни оцветители следвайте инструкци…" at bounding box center [770, 293] width 193 height 57
click at [848, 253] on div "[PERSON_NAME] задържат миризми или петна?" at bounding box center [770, 239] width 215 height 48
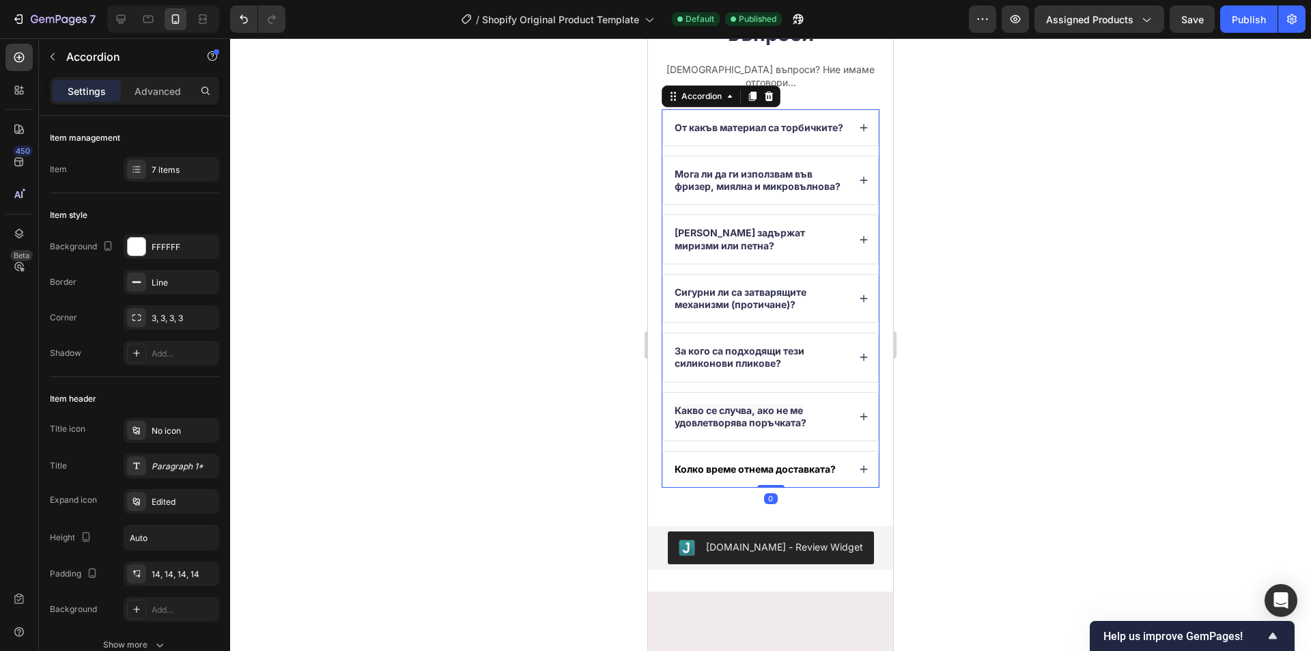
click at [859, 303] on icon at bounding box center [864, 299] width 10 height 10
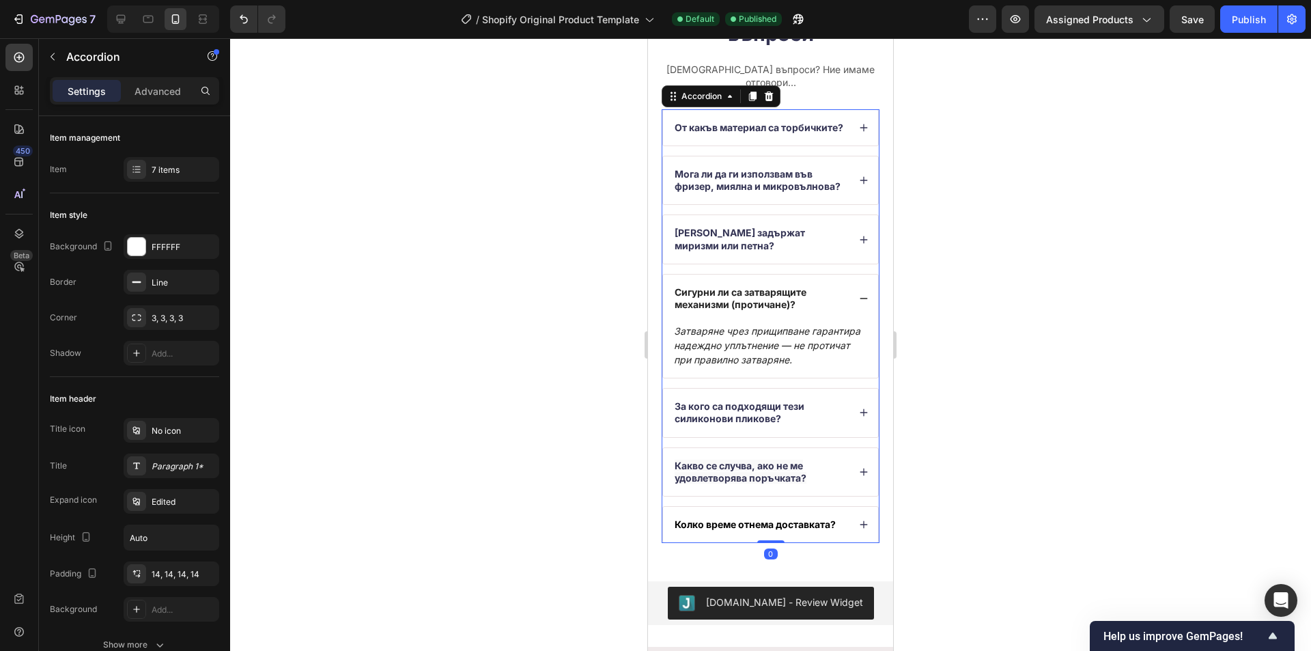
click at [859, 303] on icon at bounding box center [864, 299] width 10 height 10
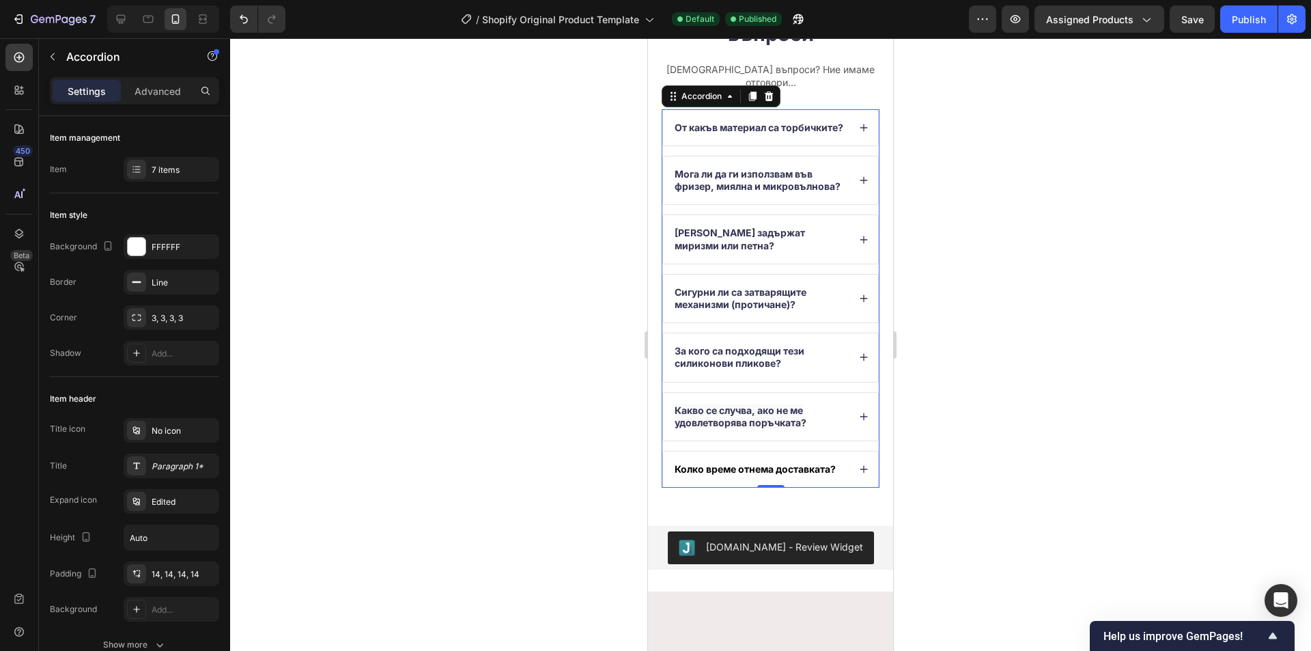
click at [859, 362] on icon at bounding box center [864, 357] width 10 height 10
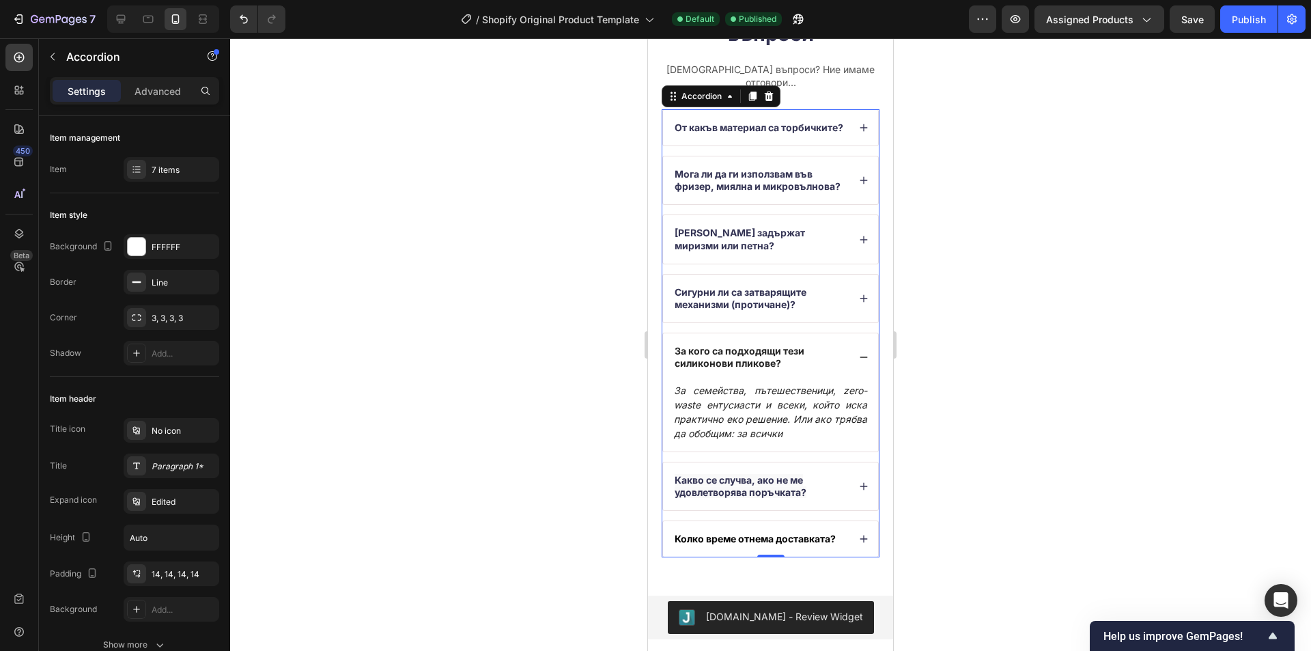
scroll to position [4645, 0]
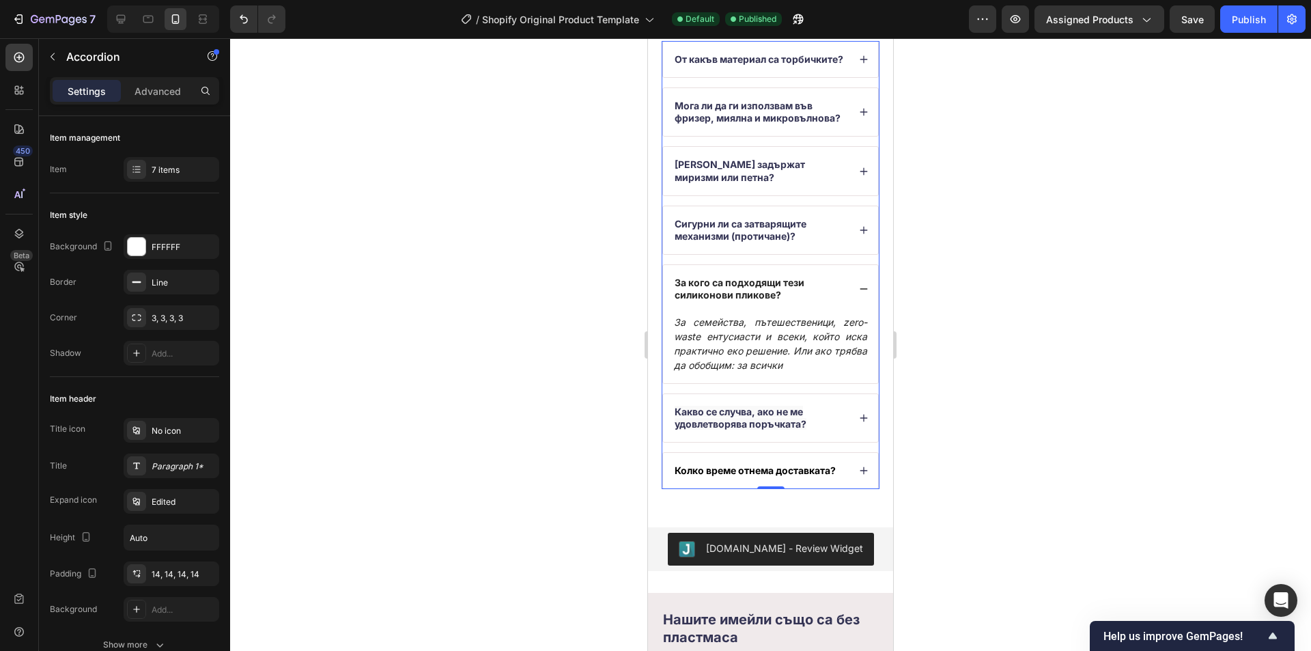
click at [859, 294] on icon at bounding box center [864, 289] width 10 height 10
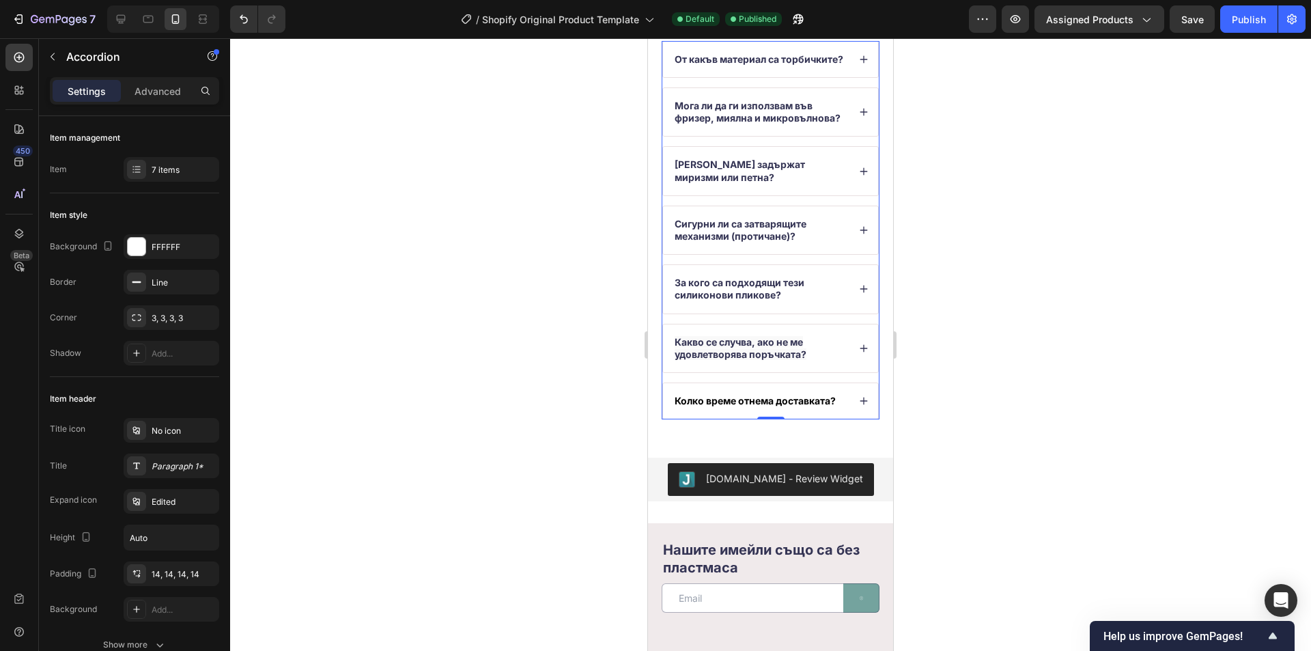
click at [852, 391] on div "От какъв материал са торбичките? Мога ли да ги използвам във фризер, миялна и м…" at bounding box center [771, 230] width 218 height 378
click at [859, 353] on icon at bounding box center [864, 349] width 10 height 10
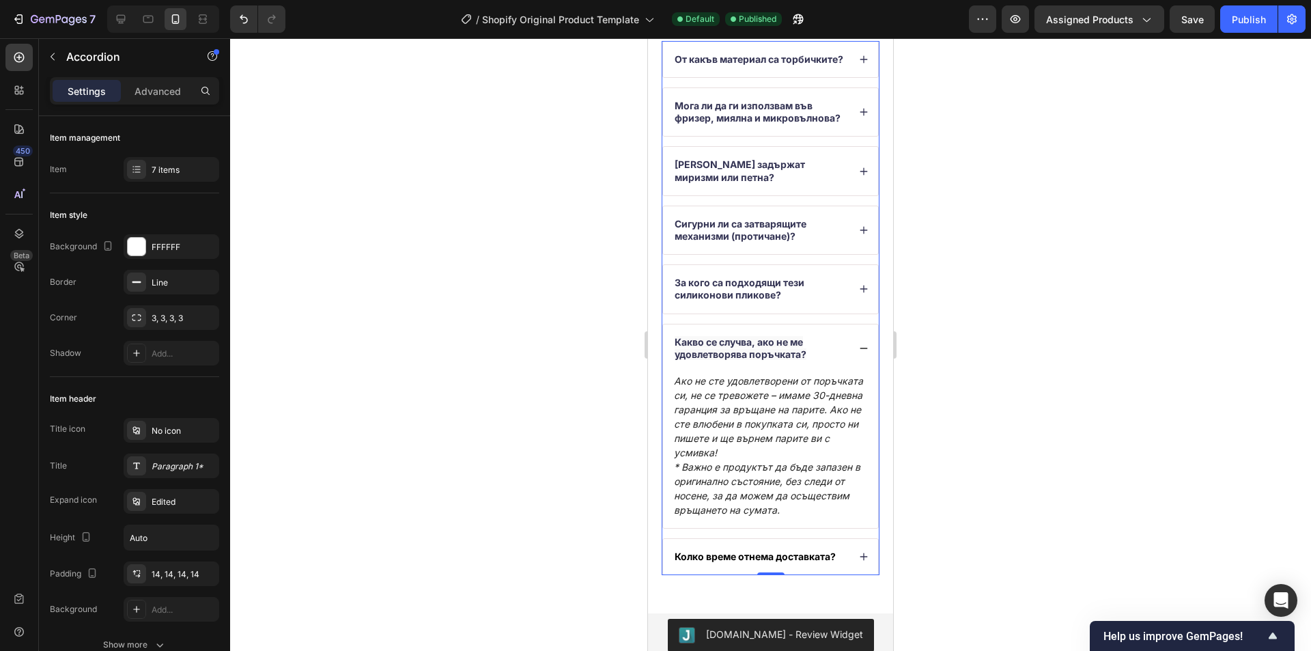
click at [859, 353] on icon at bounding box center [864, 349] width 10 height 10
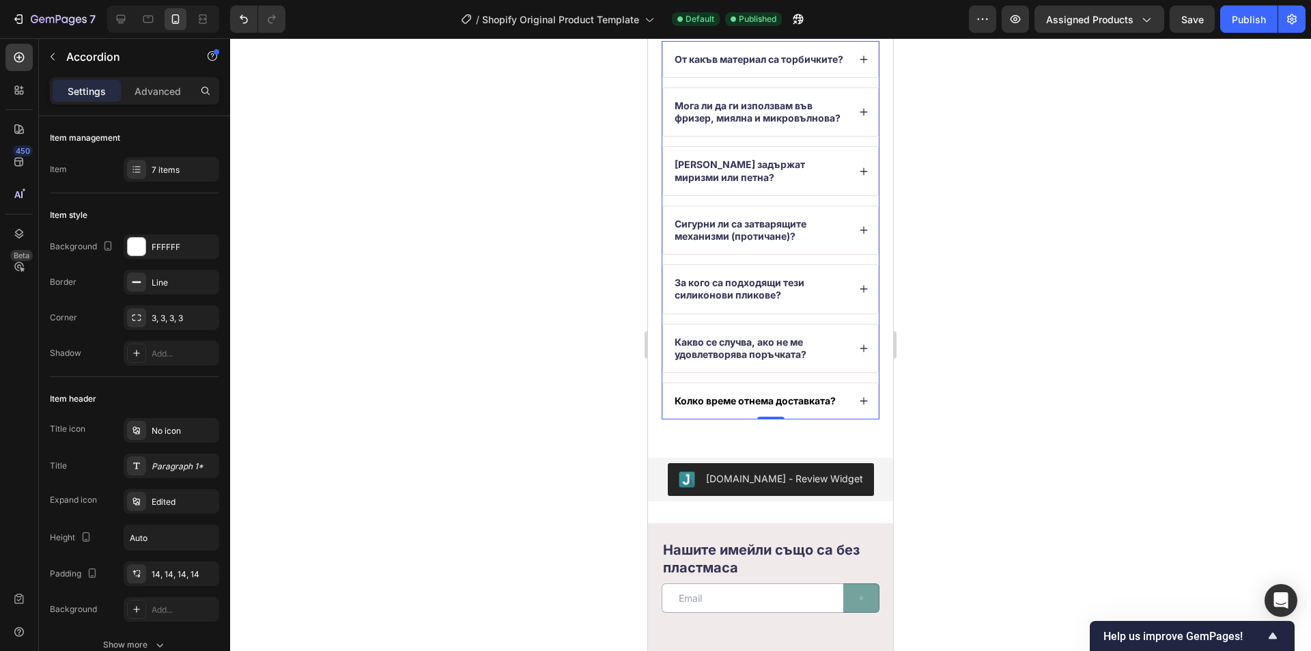
click at [845, 361] on div "Какво се случва, ако не ме удовлетворява поръчката?" at bounding box center [770, 348] width 215 height 48
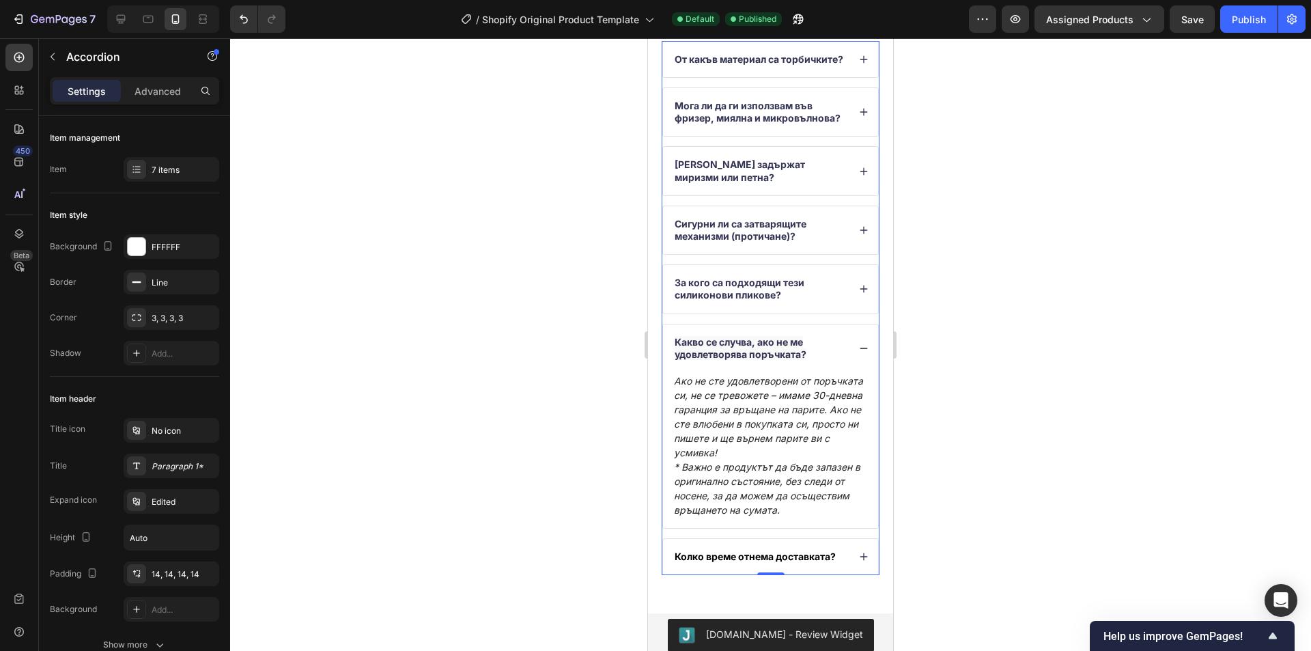
click at [845, 361] on div "Какво се случва, ако не ме удовлетворява поръчката?" at bounding box center [770, 348] width 215 height 48
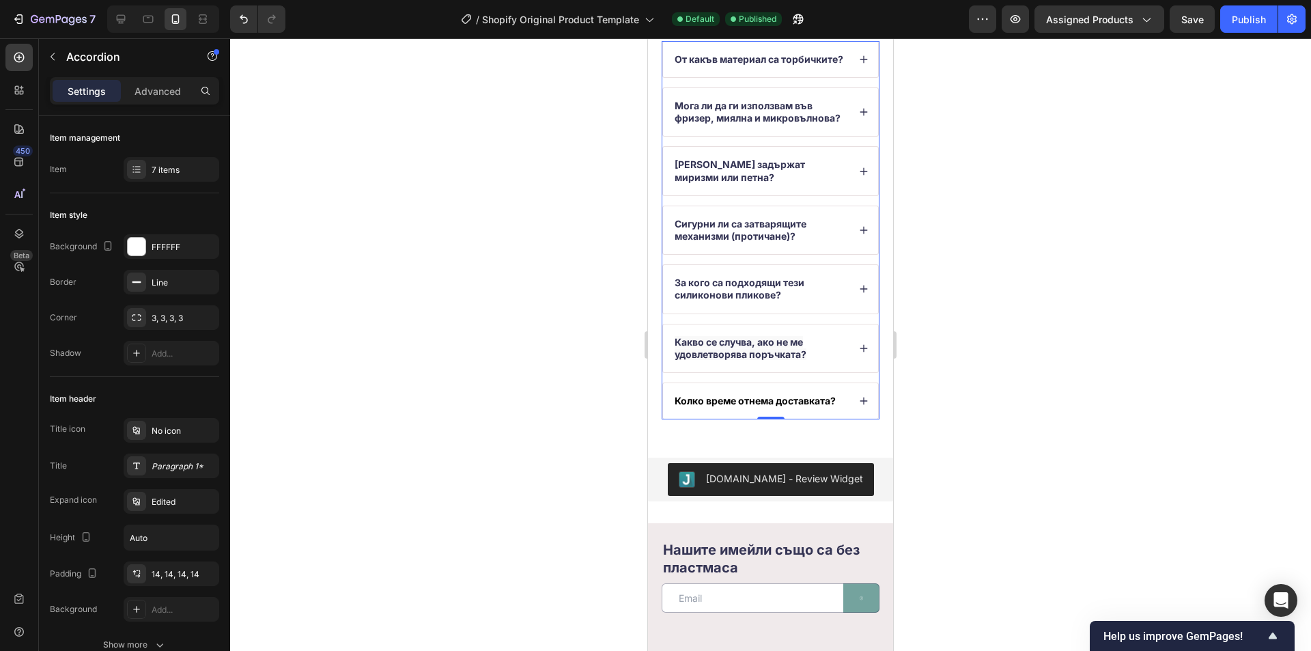
click at [805, 360] on span "Какво се случва, ако не ме удовлетворява поръчката?" at bounding box center [741, 348] width 132 height 24
drag, startPoint x: 818, startPoint y: 369, endPoint x: 1265, endPoint y: 386, distance: 446.9
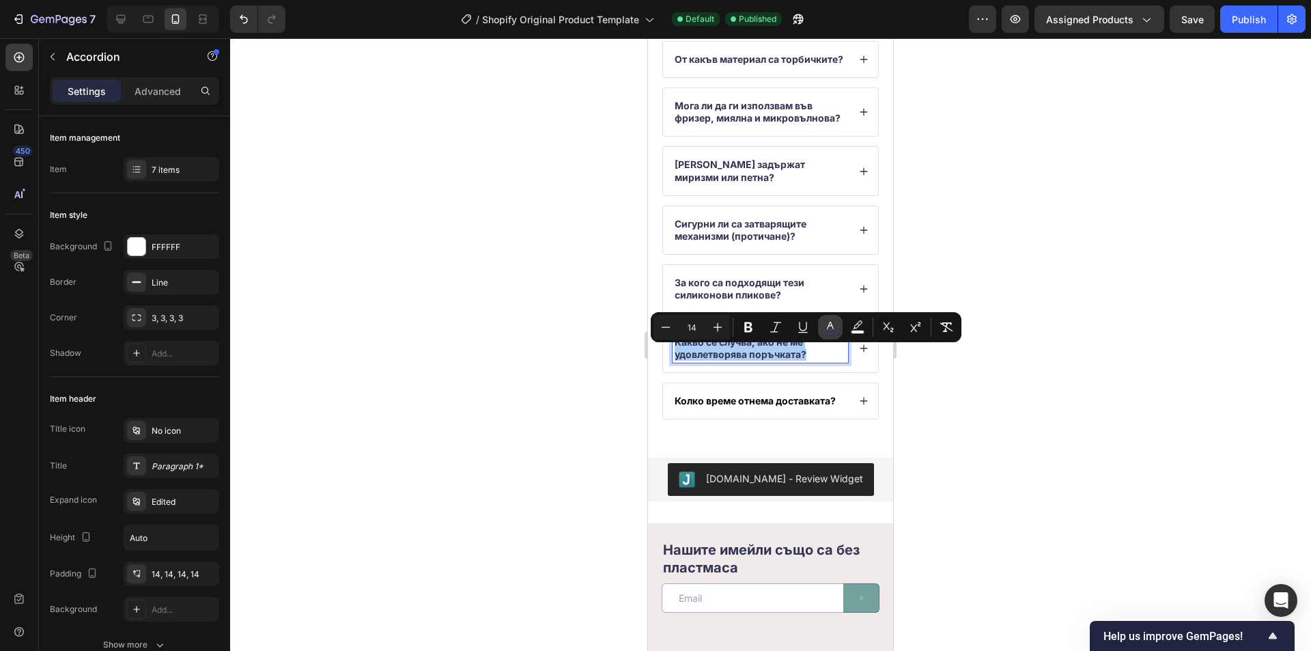
click at [826, 325] on icon "Editor contextual toolbar" at bounding box center [831, 327] width 14 height 14
type input "343454"
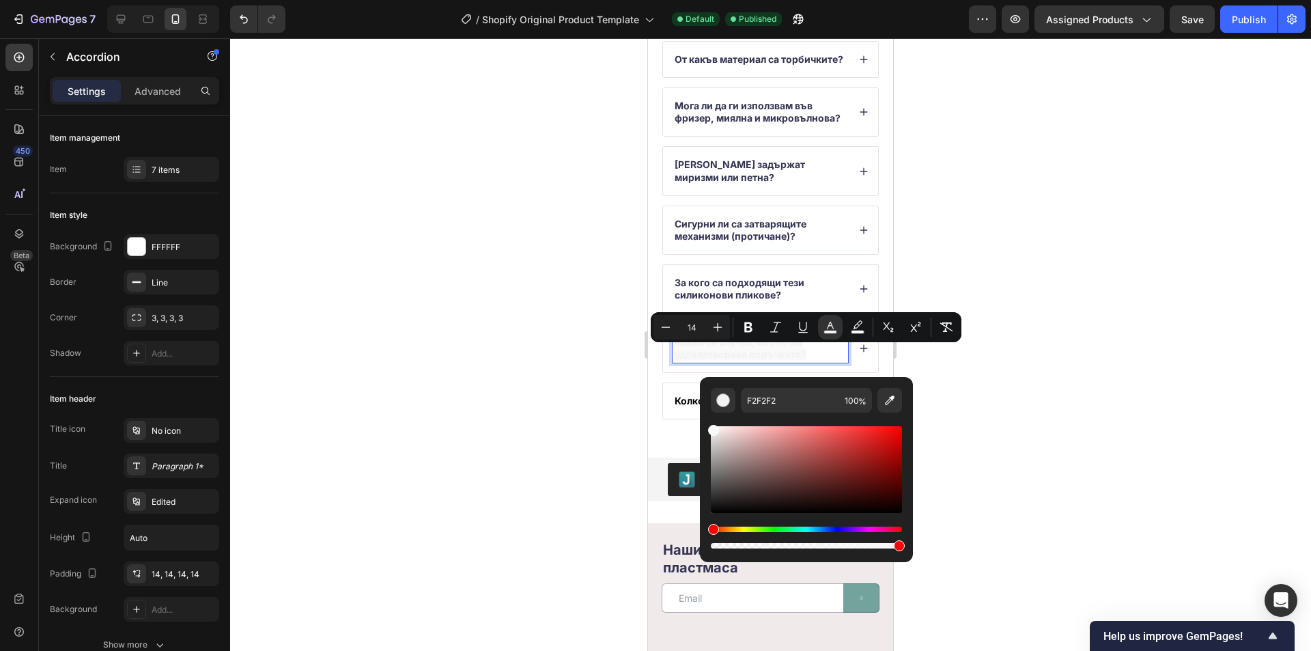
type input "F9F9F9"
drag, startPoint x: 783, startPoint y: 490, endPoint x: 700, endPoint y: 428, distance: 103.4
click at [700, 428] on div "F9F9F9 100 %" at bounding box center [806, 464] width 213 height 174
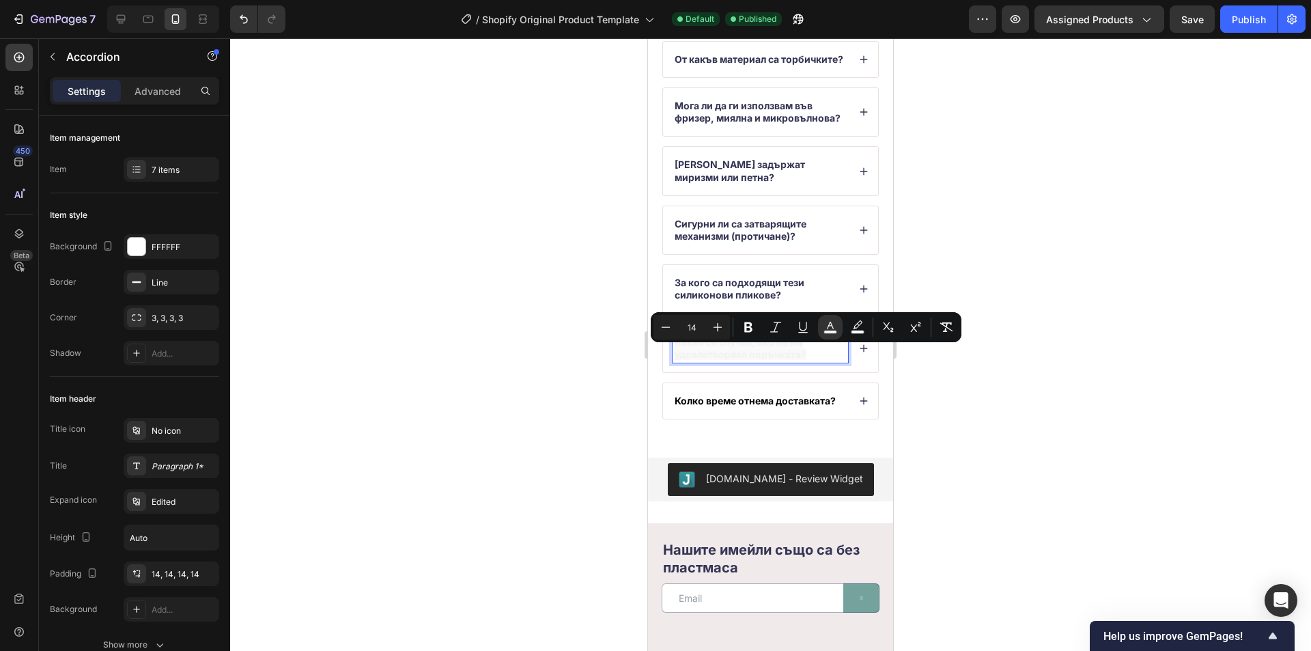
click at [945, 374] on div at bounding box center [770, 344] width 1081 height 613
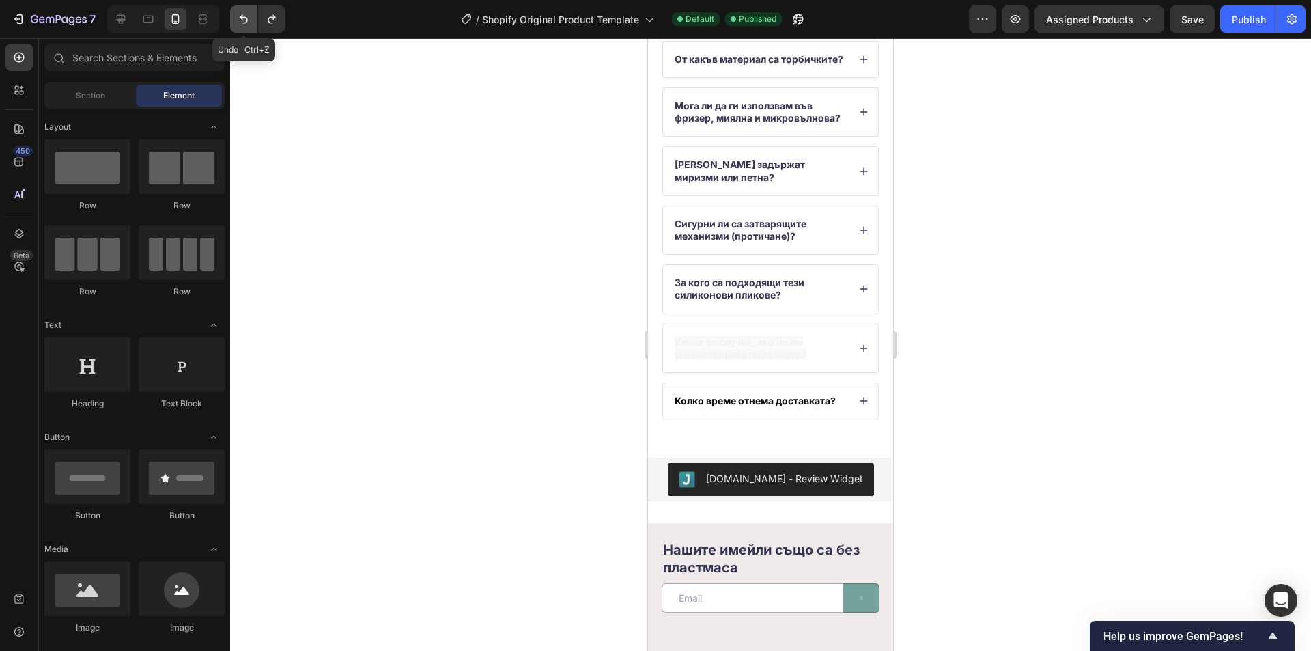
click at [245, 21] on icon "Undo/Redo" at bounding box center [244, 19] width 14 height 14
click at [245, 20] on icon "Undo/Redo" at bounding box center [244, 19] width 14 height 14
click at [272, 18] on icon "Undo/Redo" at bounding box center [272, 19] width 14 height 14
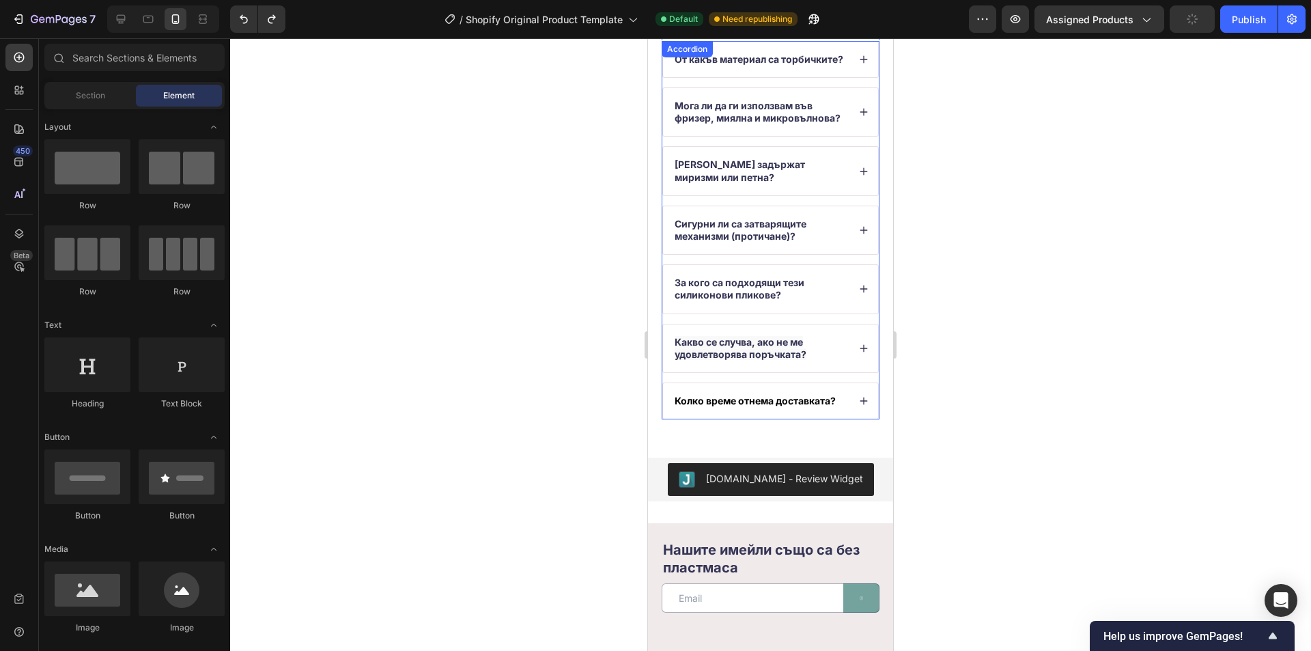
click at [793, 360] on span "Какво се случва, ако не ме удовлетворява поръчката?" at bounding box center [741, 348] width 132 height 24
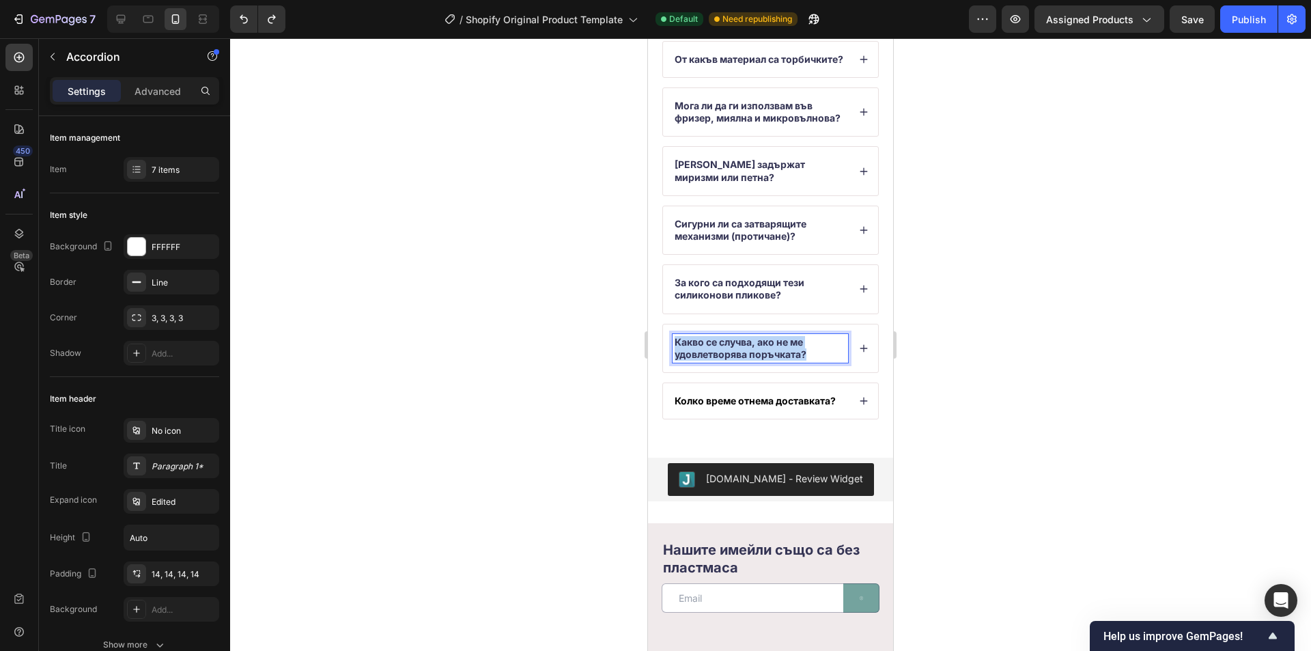
drag, startPoint x: 815, startPoint y: 369, endPoint x: 669, endPoint y: 348, distance: 147.0
click at [669, 348] on div "Какво се случва, ако не ме удовлетворява поръчката?" at bounding box center [770, 348] width 215 height 48
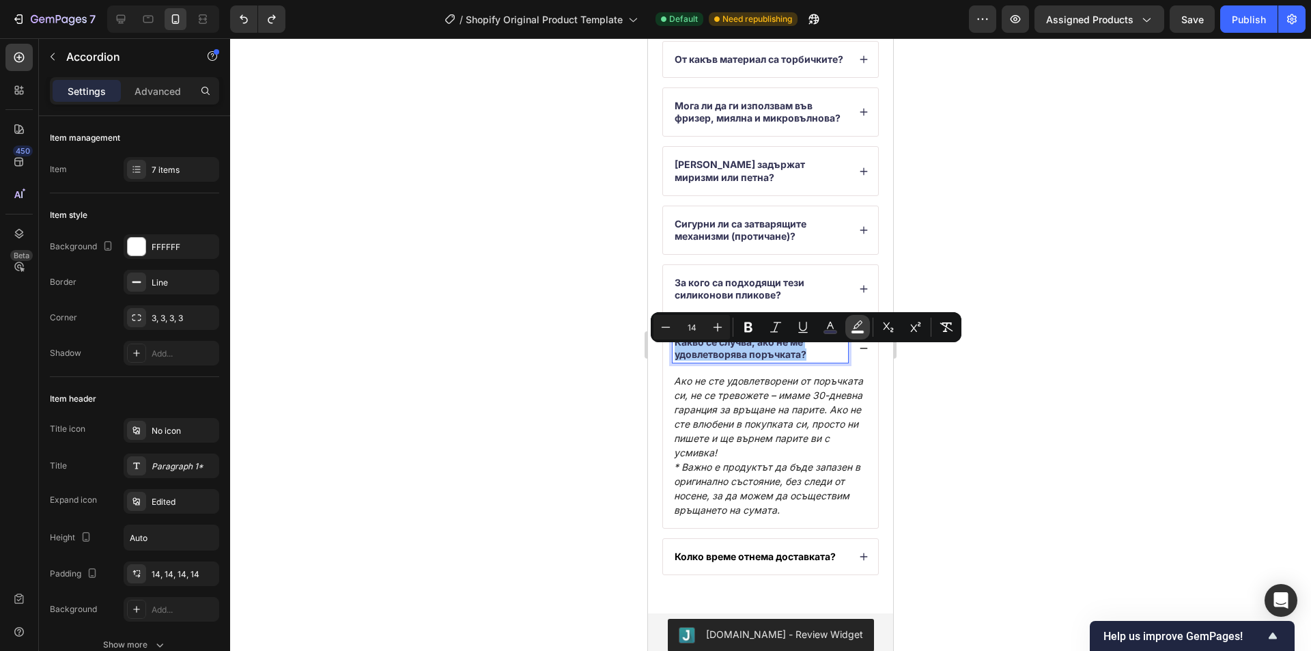
click at [858, 320] on icon "Editor contextual toolbar" at bounding box center [858, 327] width 14 height 14
type input "F9F9F9"
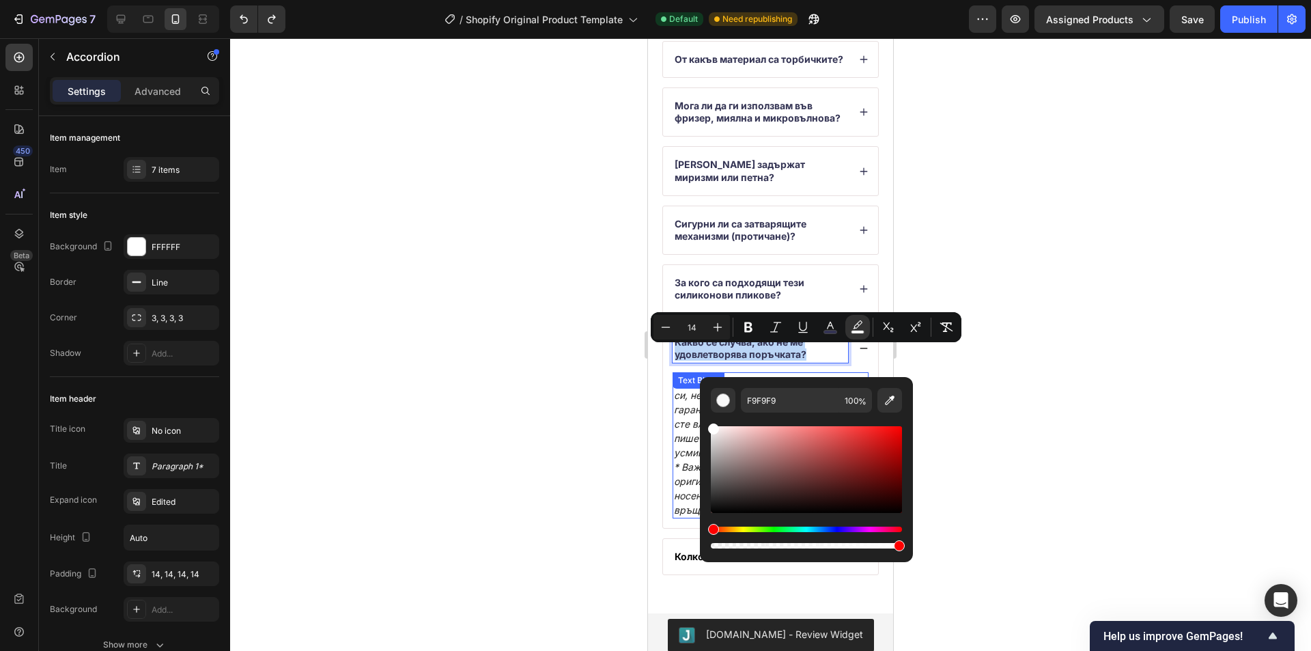
type input "FFFFFF"
drag, startPoint x: 1360, startPoint y: 469, endPoint x: 691, endPoint y: 412, distance: 671.7
click at [955, 277] on div at bounding box center [770, 344] width 1081 height 613
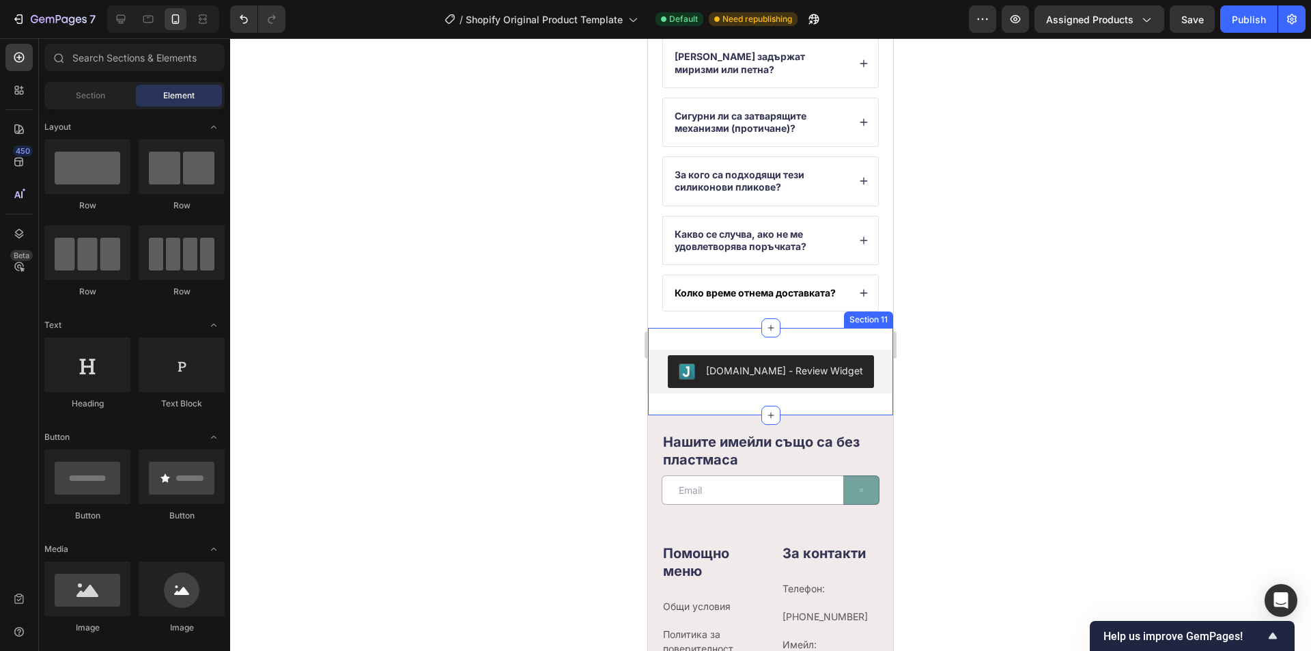
scroll to position [4782, 0]
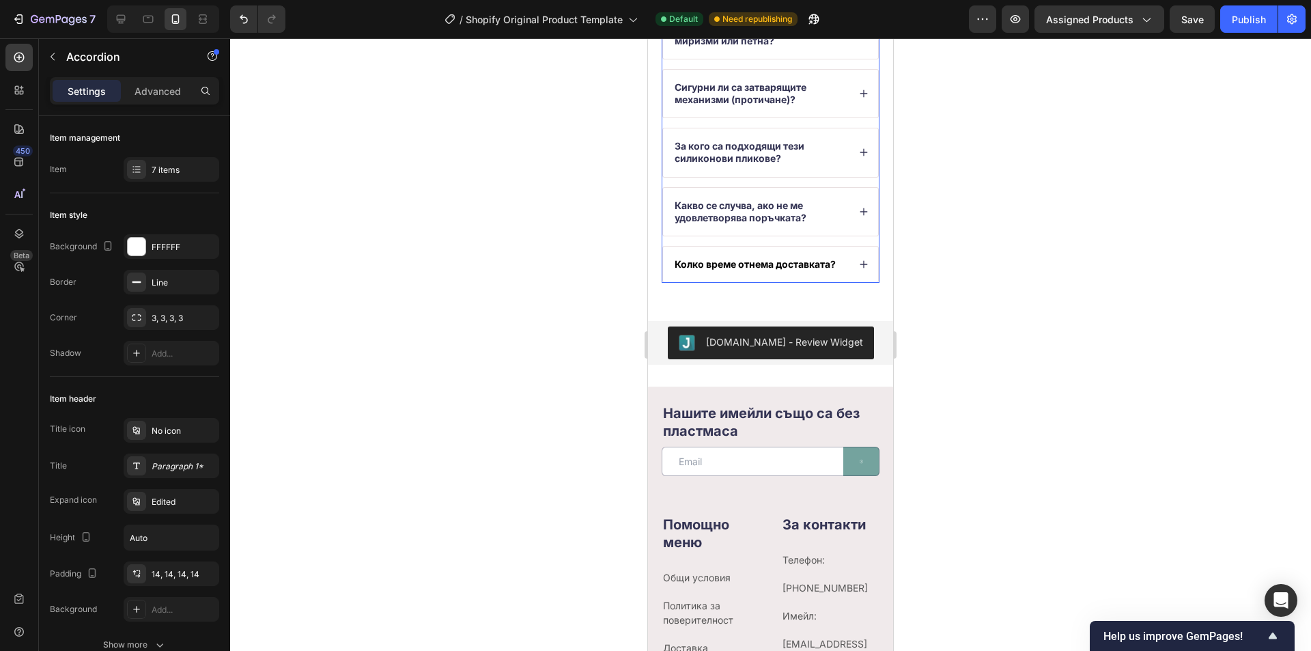
click at [789, 270] on p "Колко време отнема доставката?" at bounding box center [755, 264] width 161 height 12
click at [771, 270] on span "Колко време отнема доставката?" at bounding box center [755, 264] width 161 height 12
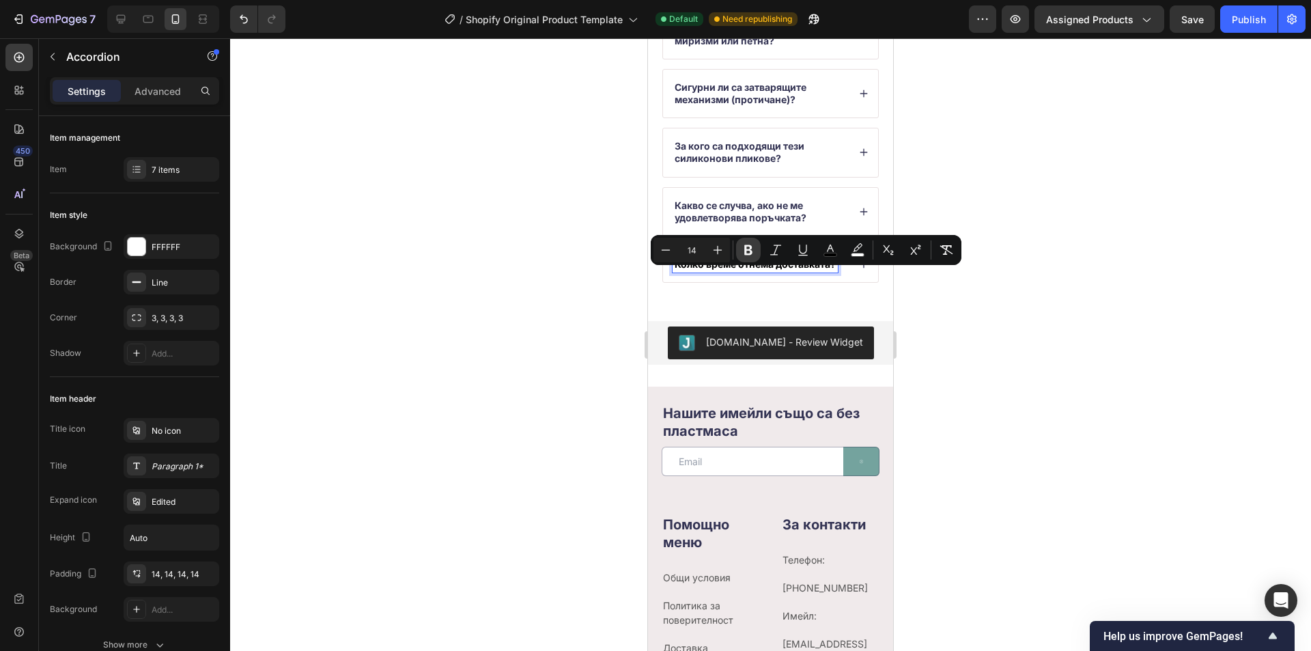
click at [745, 248] on icon "Editor contextual toolbar" at bounding box center [748, 250] width 8 height 10
click at [751, 251] on icon "Editor contextual toolbar" at bounding box center [748, 250] width 8 height 10
click at [856, 251] on icon "Editor contextual toolbar" at bounding box center [858, 247] width 10 height 8
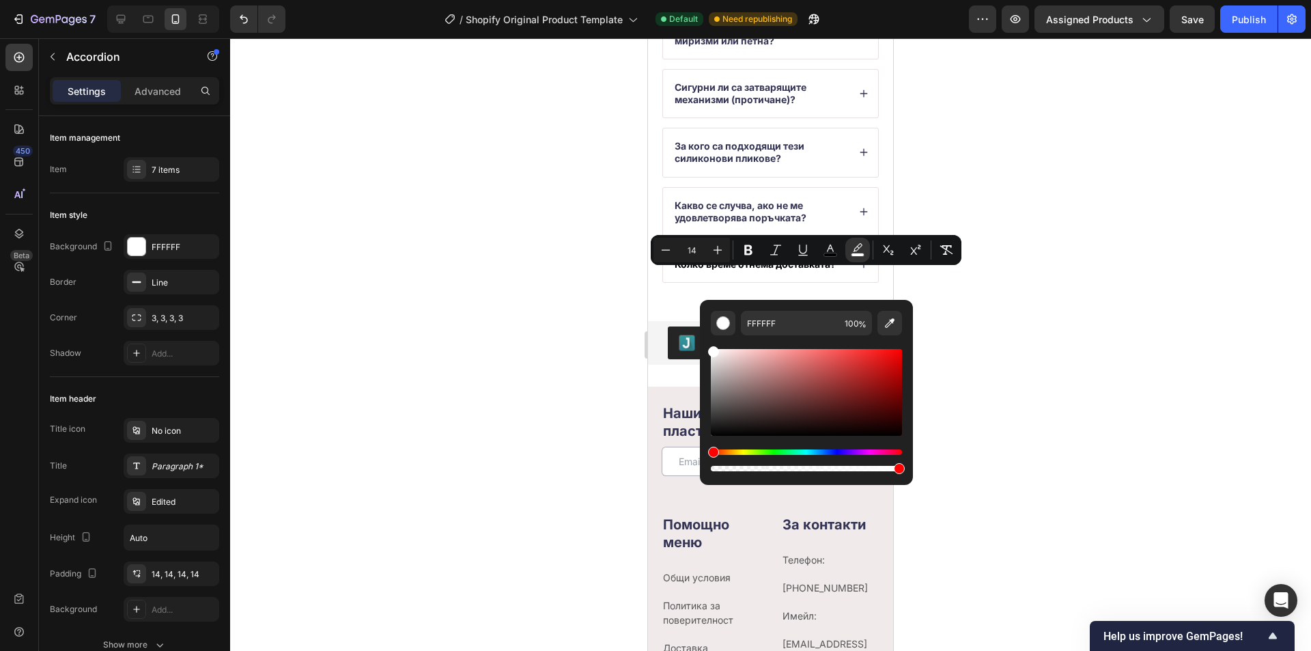
click at [981, 348] on div at bounding box center [770, 344] width 1081 height 613
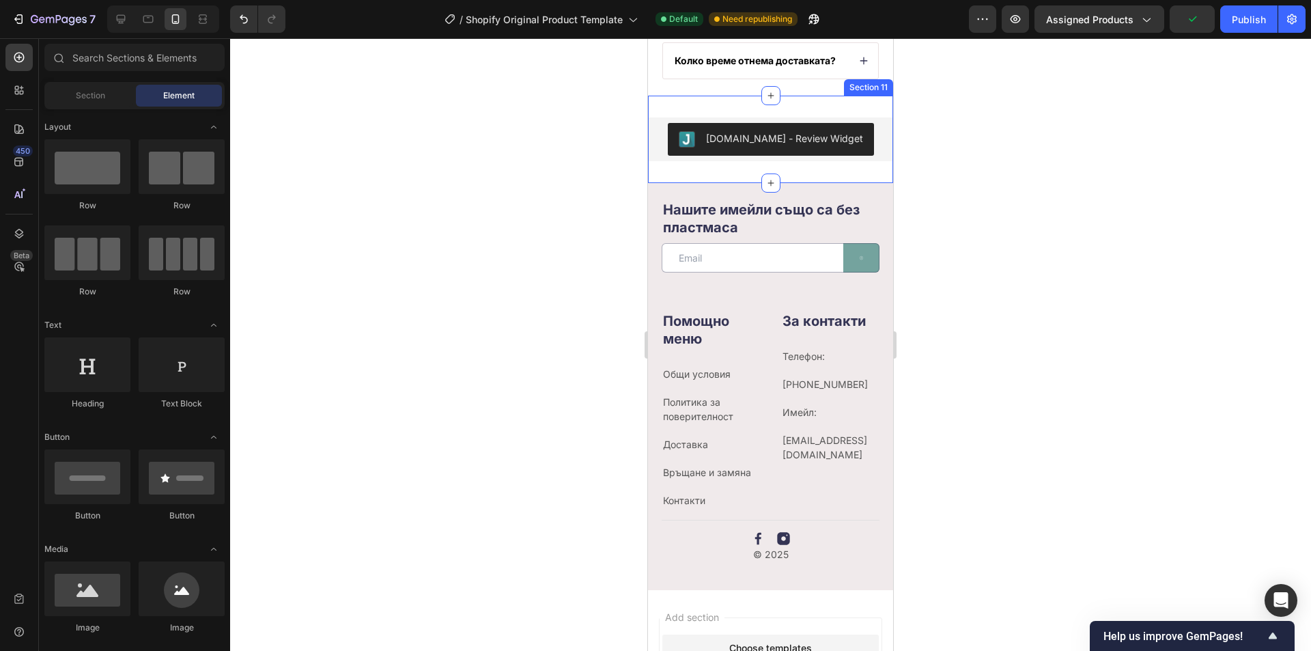
scroll to position [4987, 0]
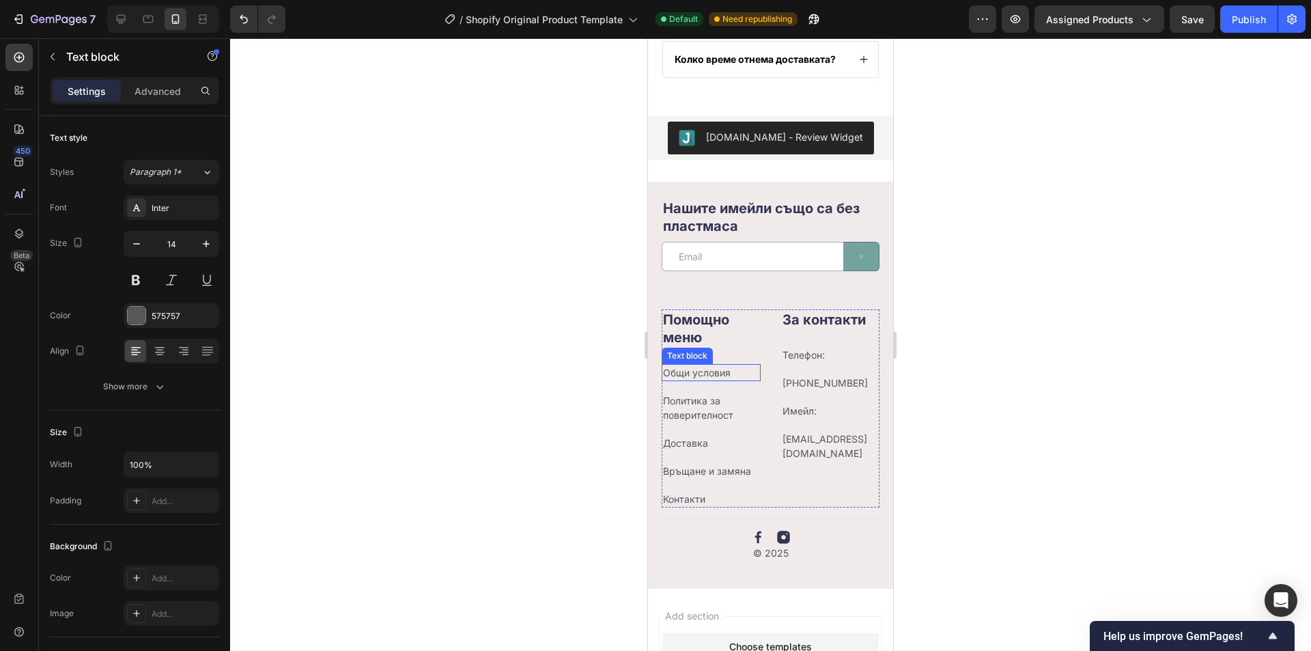
click at [699, 380] on p "Общи условия" at bounding box center [711, 372] width 96 height 14
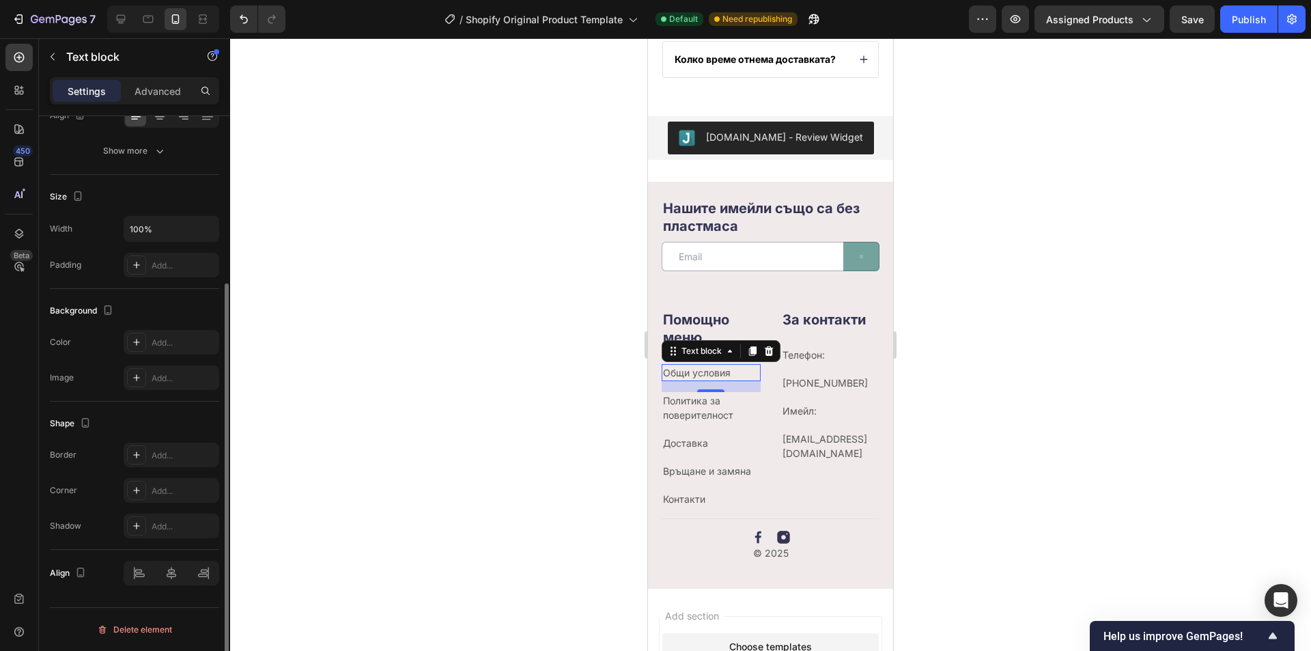
scroll to position [0, 0]
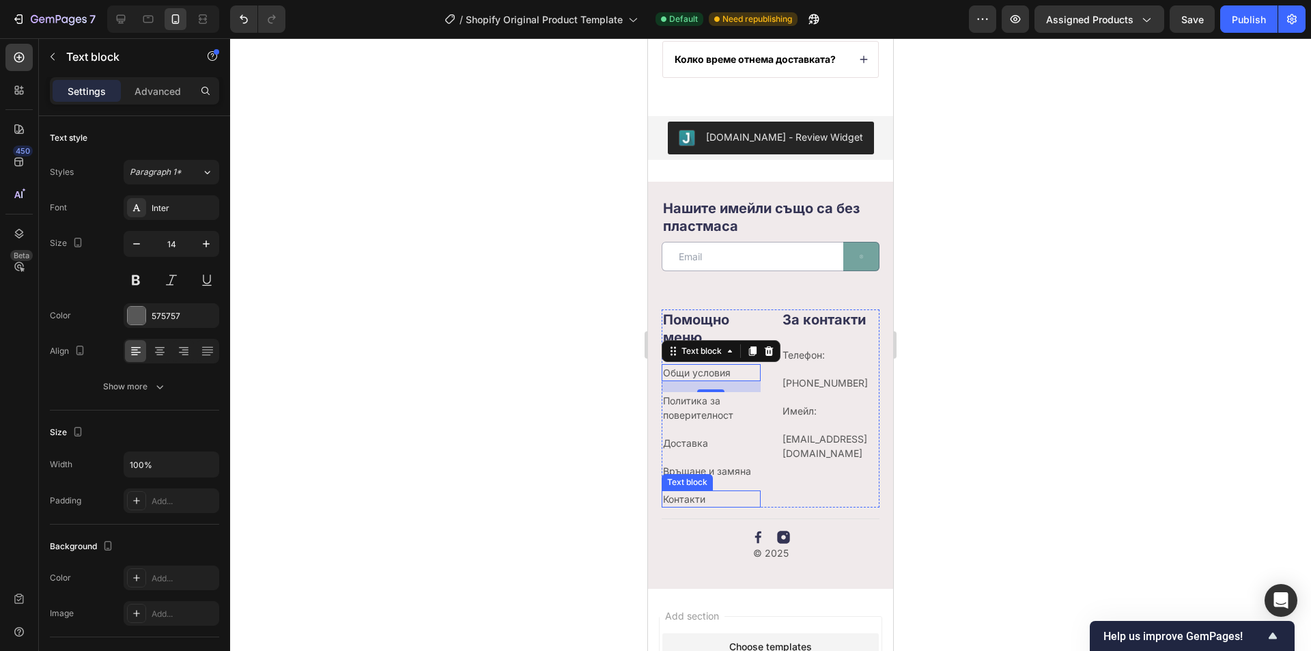
click at [698, 507] on div "Контакти Text block" at bounding box center [711, 498] width 99 height 17
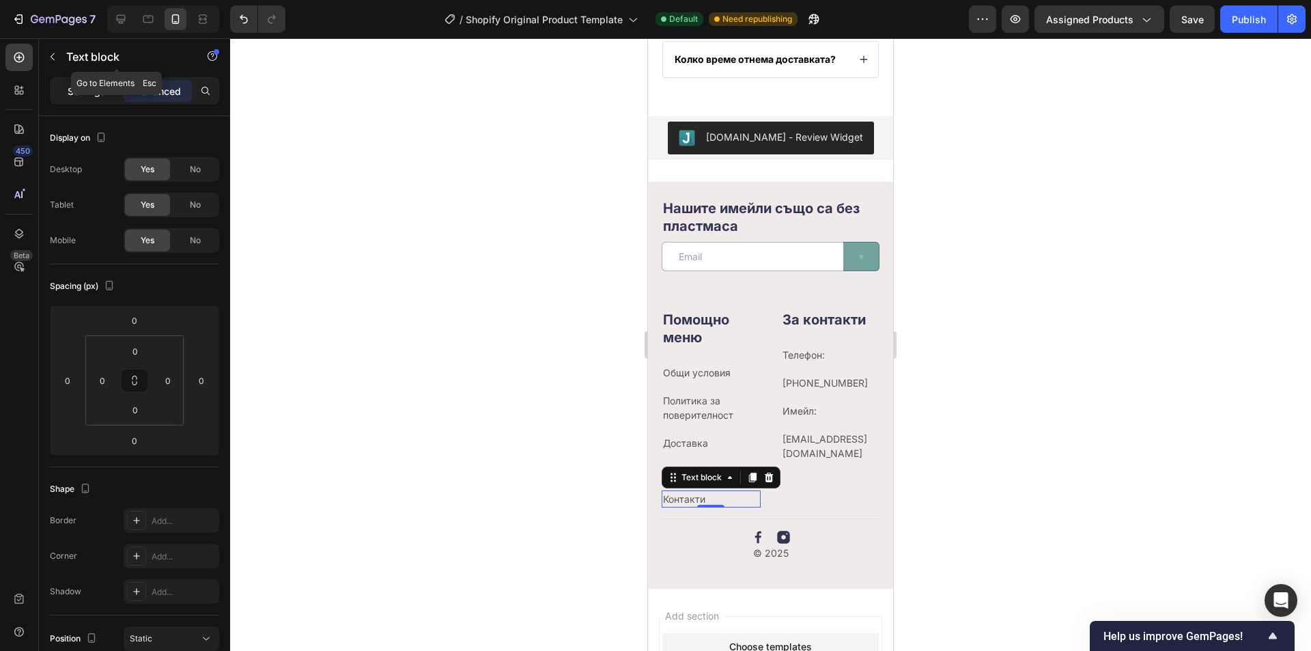
click at [79, 89] on p "Settings" at bounding box center [87, 91] width 38 height 14
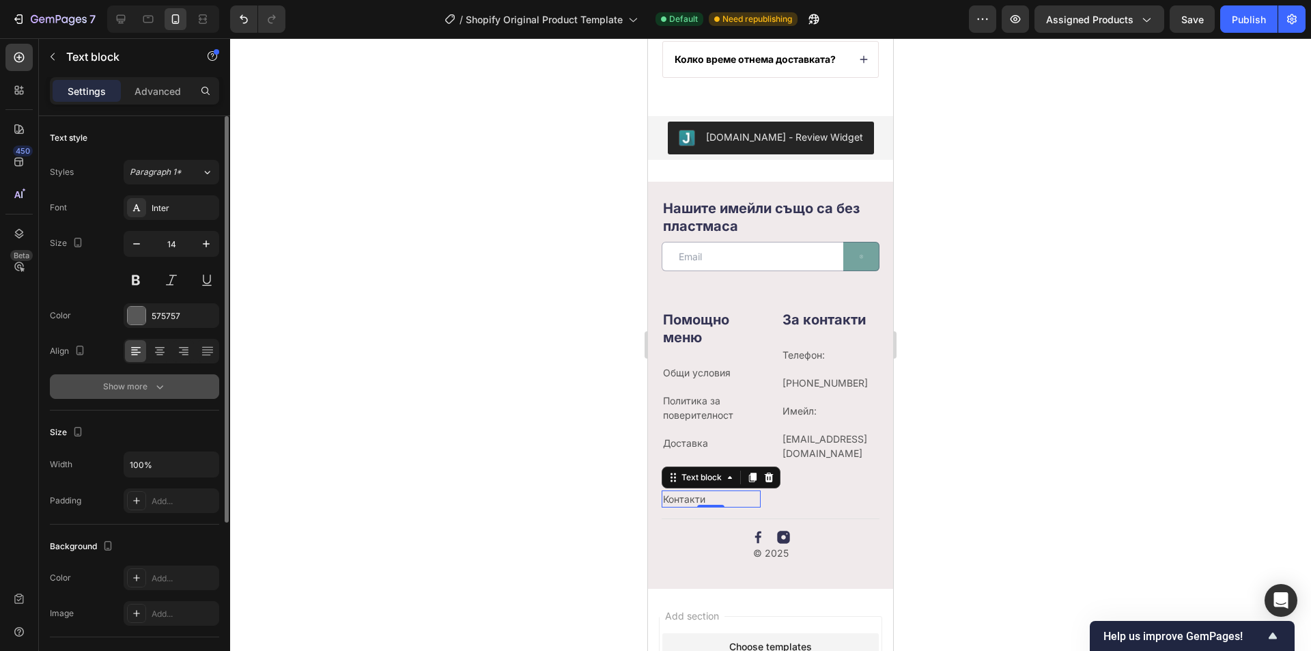
click at [137, 383] on div "Show more" at bounding box center [135, 387] width 64 height 14
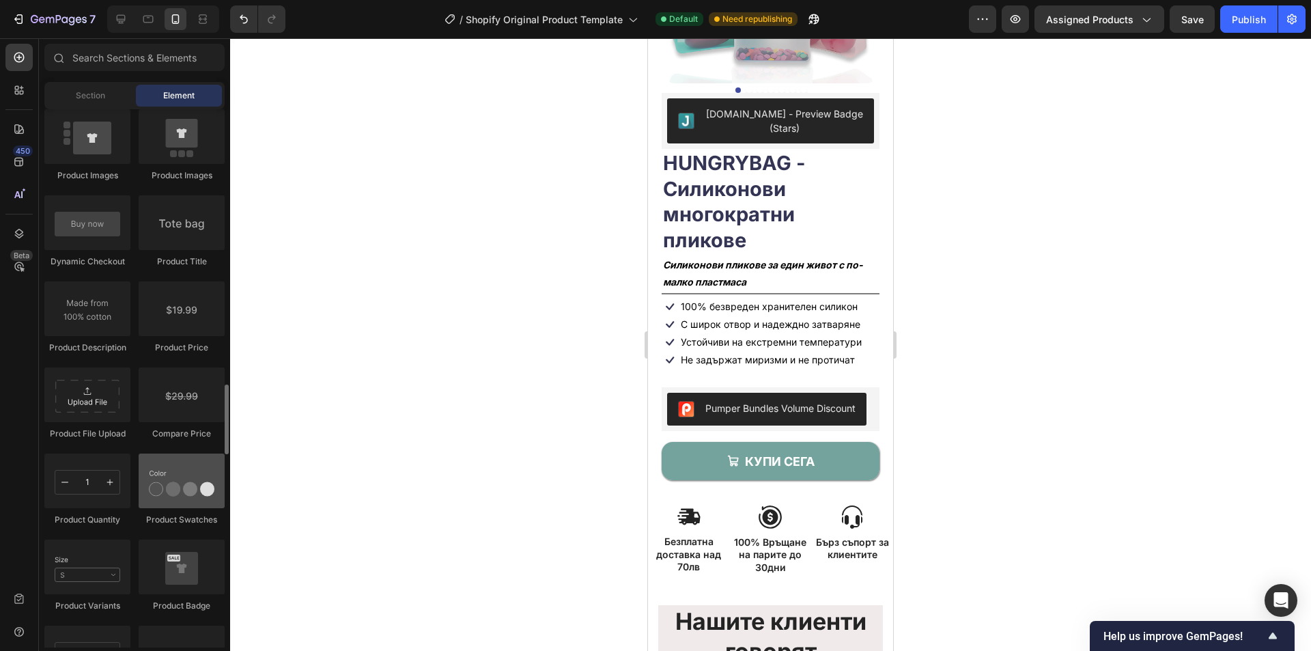
scroll to position [2185, 0]
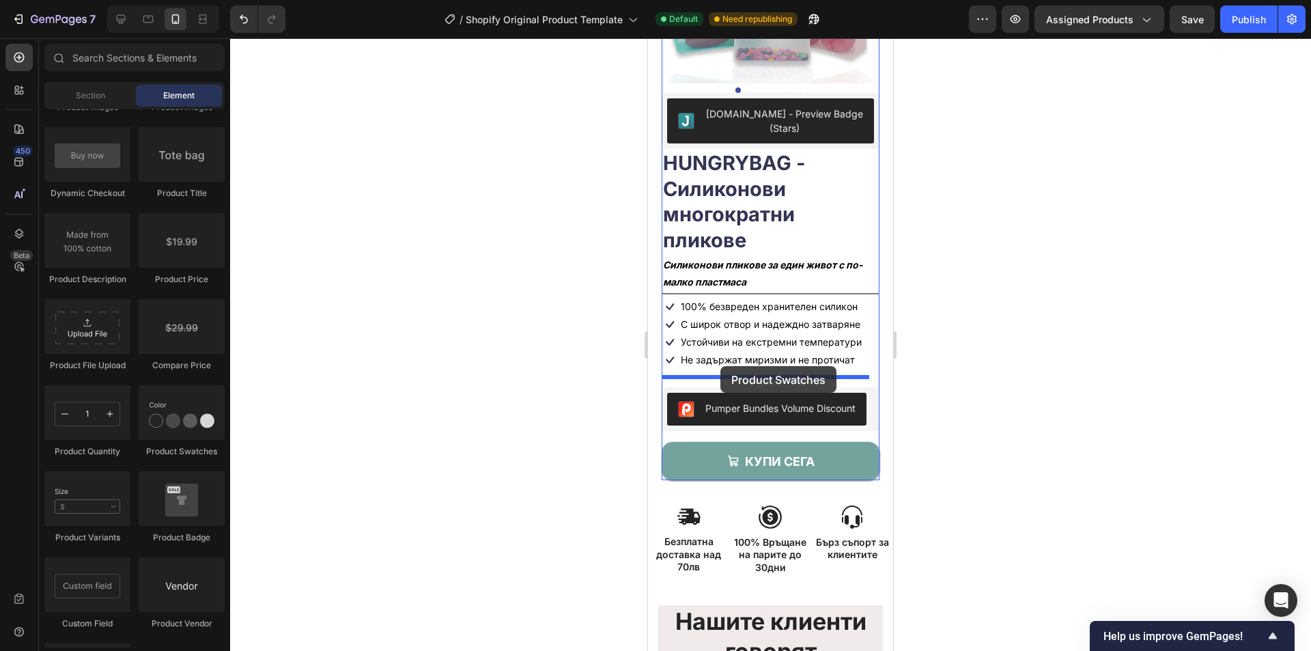
drag, startPoint x: 824, startPoint y: 447, endPoint x: 720, endPoint y: 366, distance: 131.4
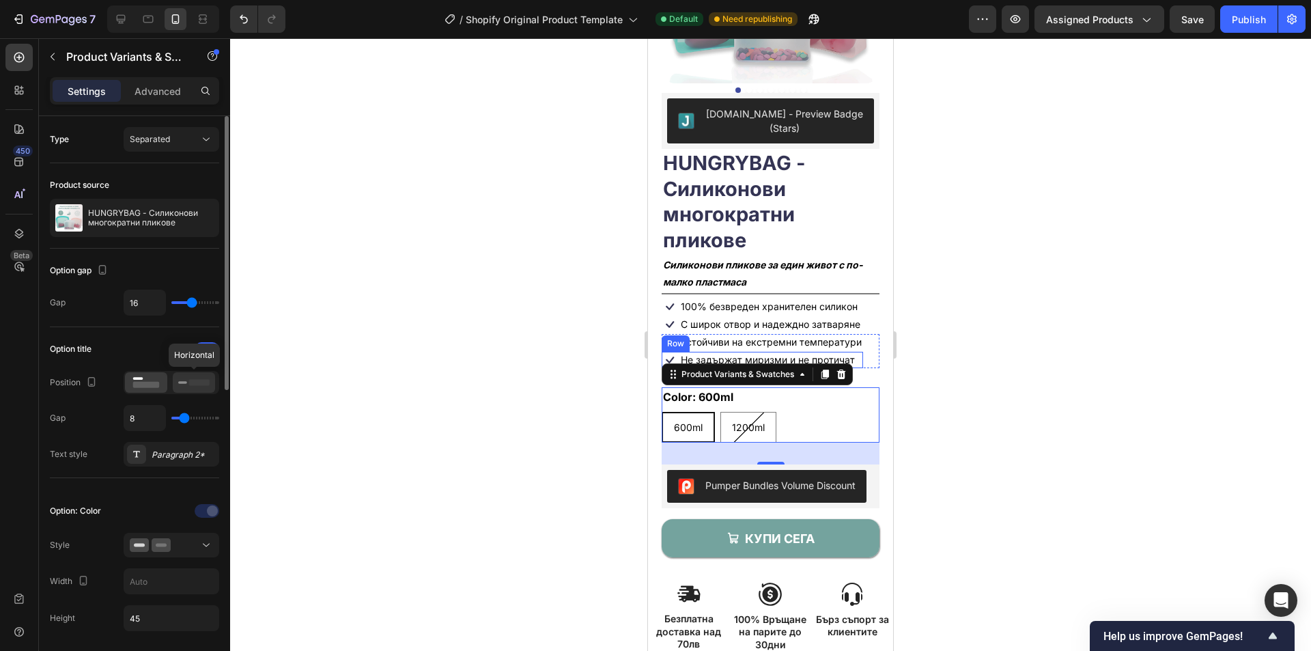
click at [196, 383] on rect at bounding box center [199, 382] width 20 height 6
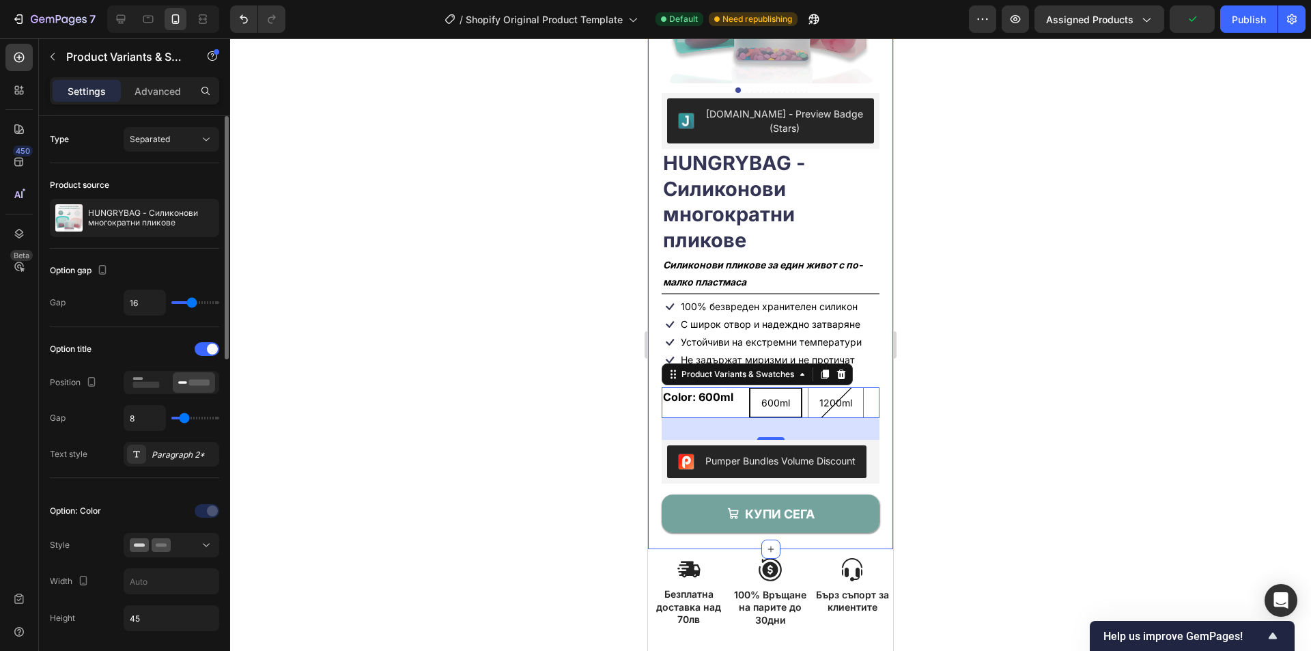
scroll to position [68, 0]
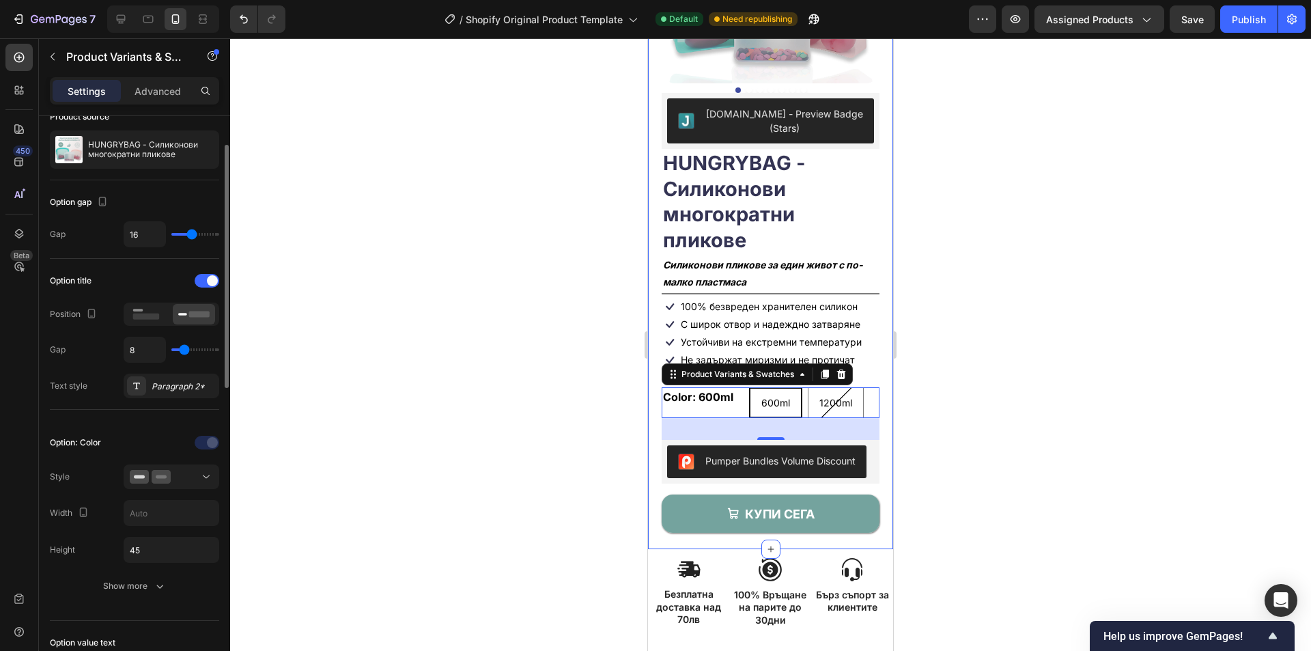
type input "2"
type input "1"
type input "0"
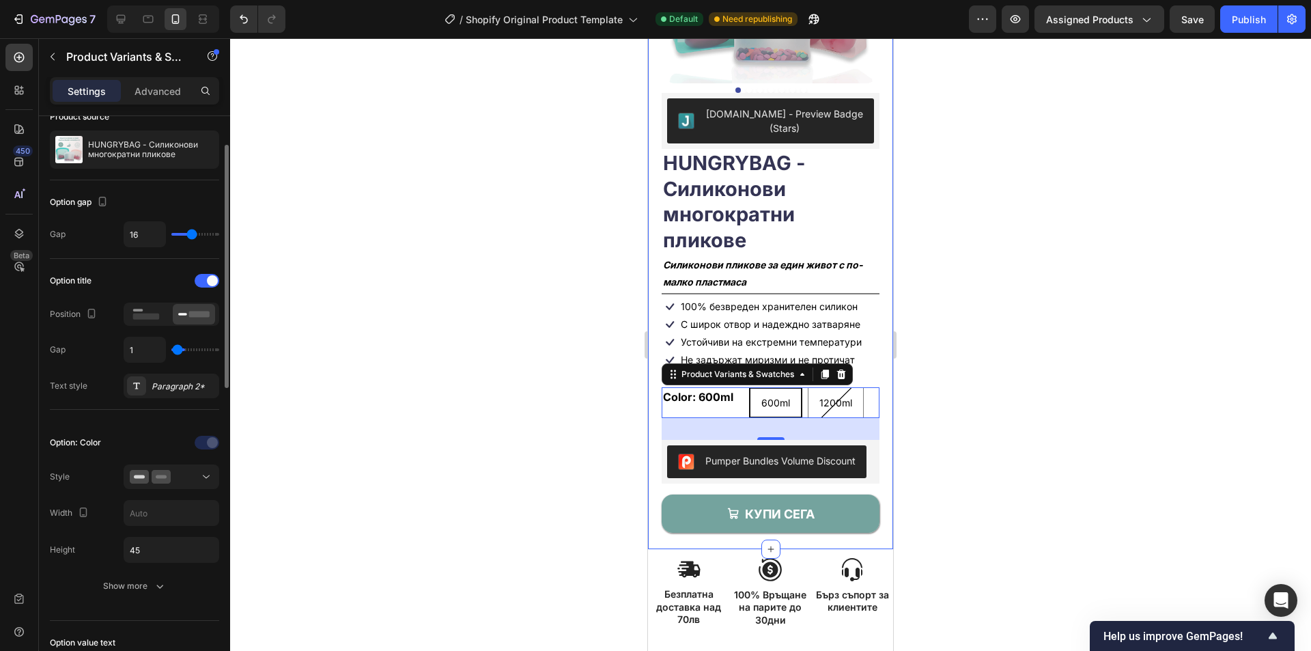
type input "0"
type input "1"
type input "2"
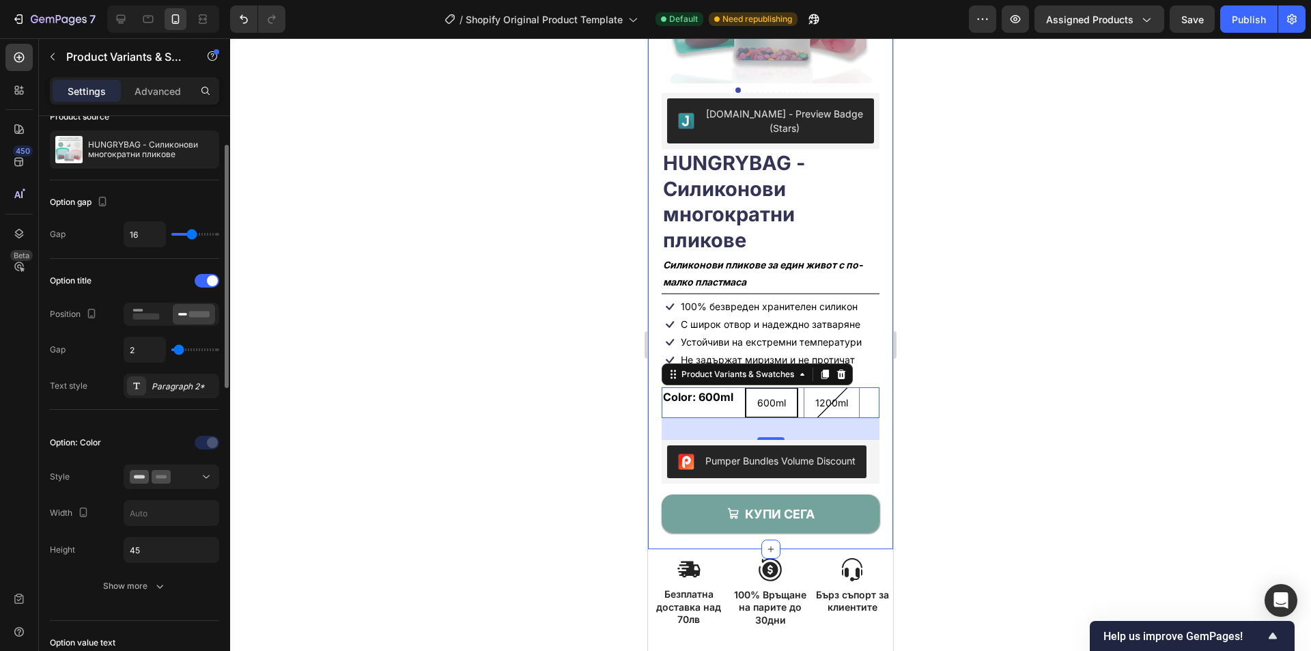
click at [179, 351] on input "range" at bounding box center [195, 349] width 48 height 3
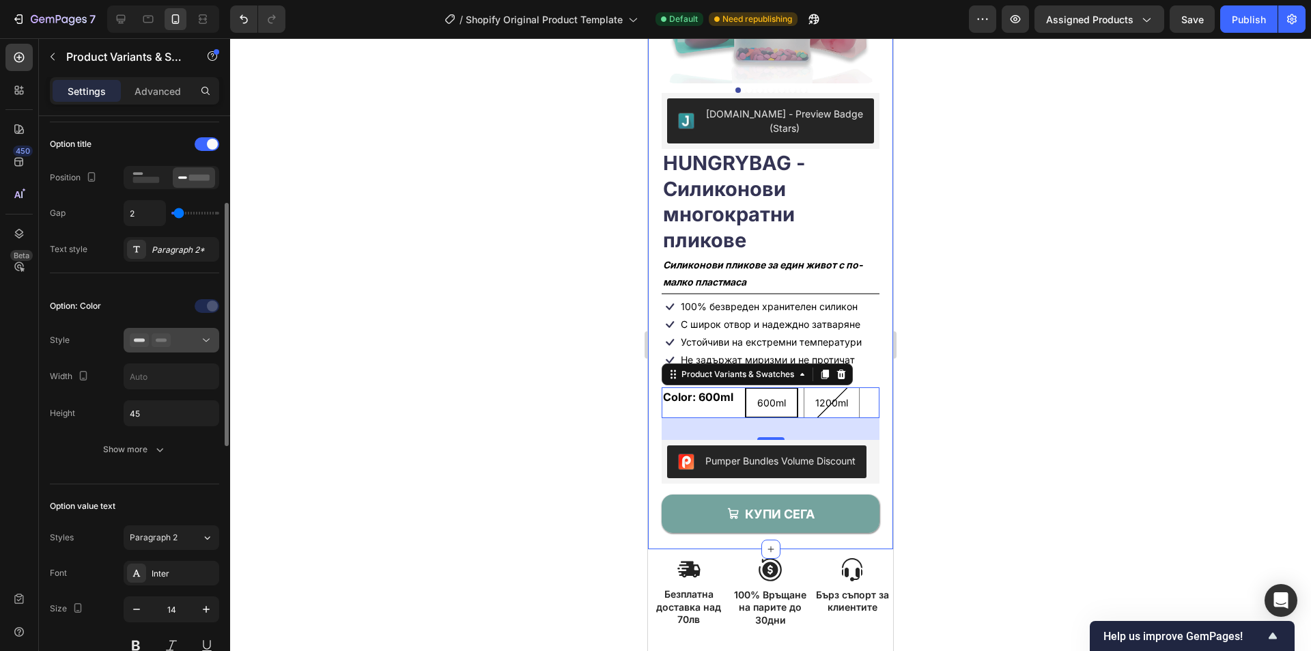
click at [184, 344] on div at bounding box center [171, 340] width 83 height 14
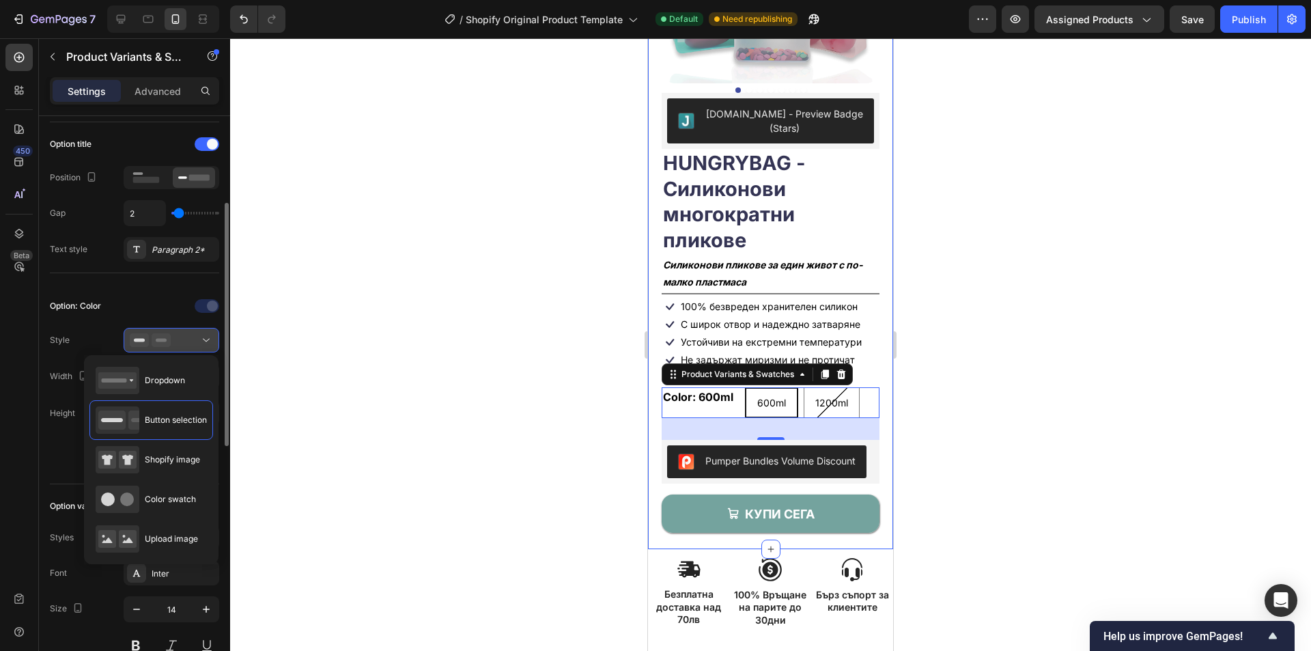
click at [204, 342] on icon at bounding box center [206, 340] width 14 height 14
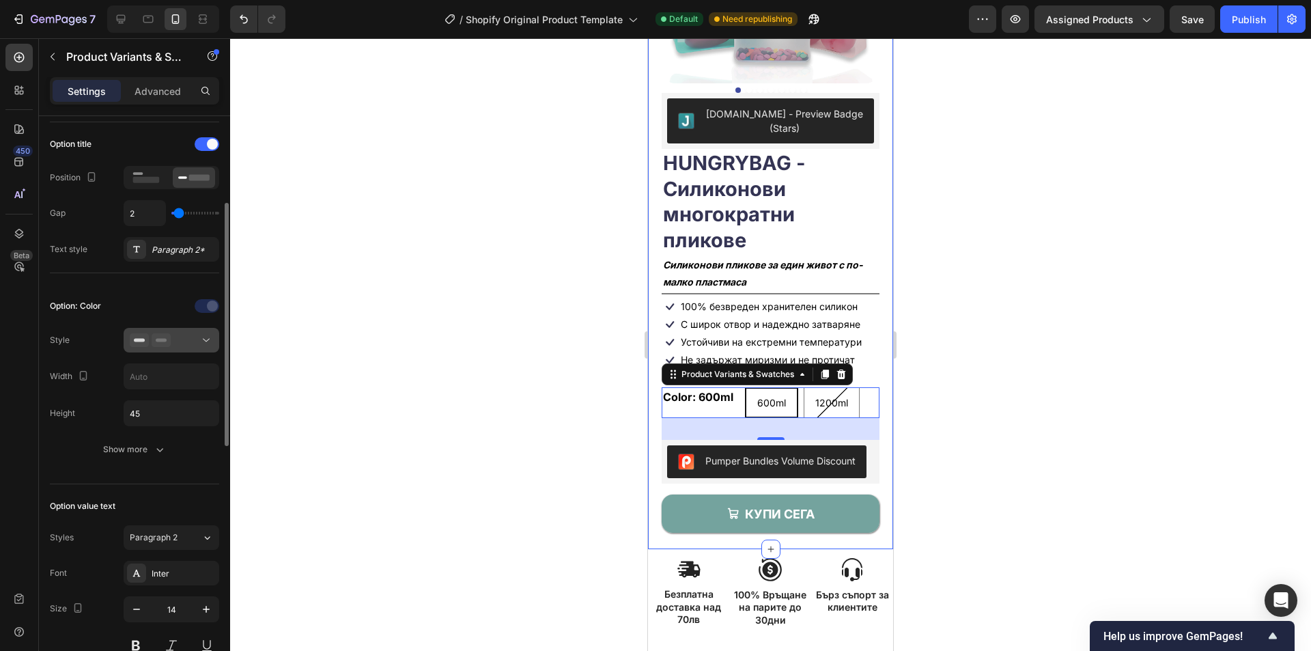
click at [204, 342] on icon at bounding box center [206, 340] width 14 height 14
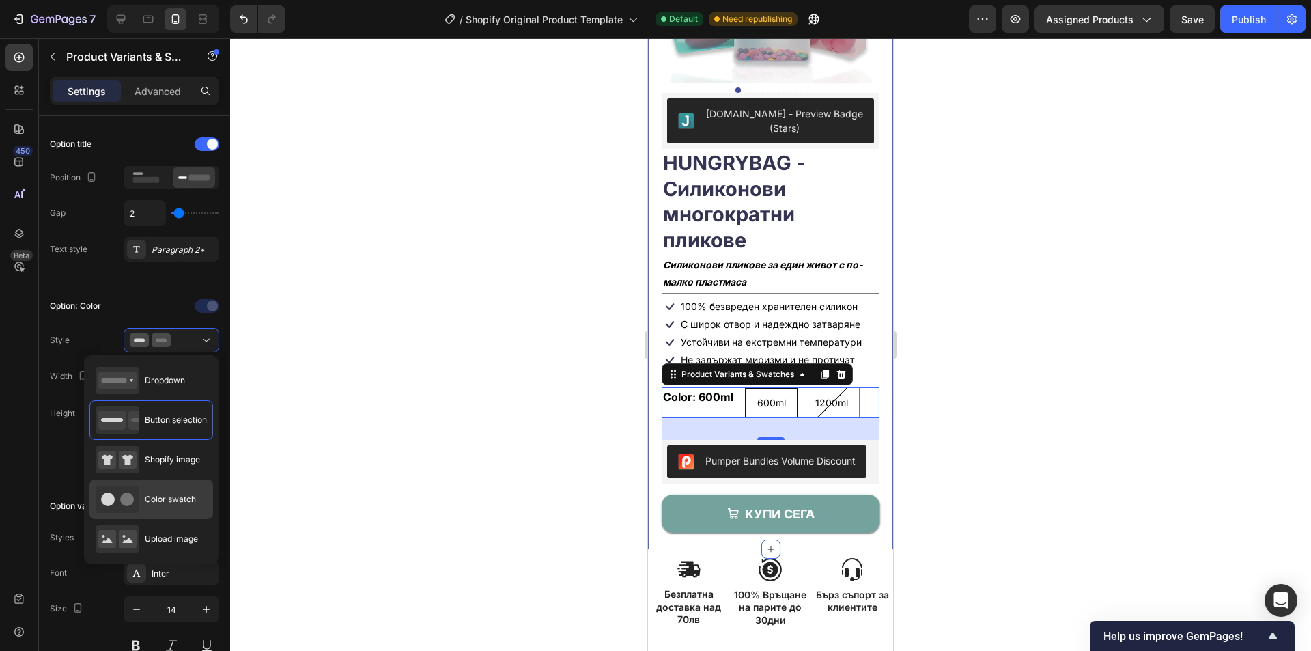
click at [177, 490] on div "Color swatch" at bounding box center [146, 499] width 100 height 27
type input "45"
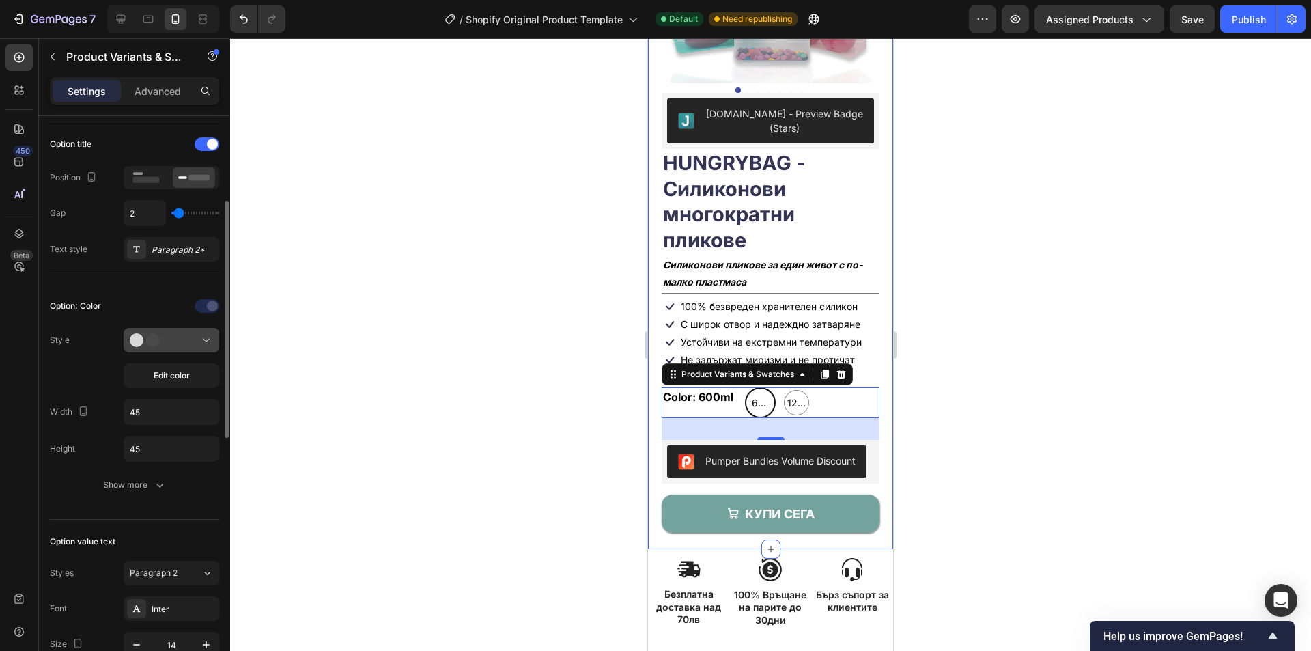
click at [191, 335] on div at bounding box center [171, 340] width 83 height 14
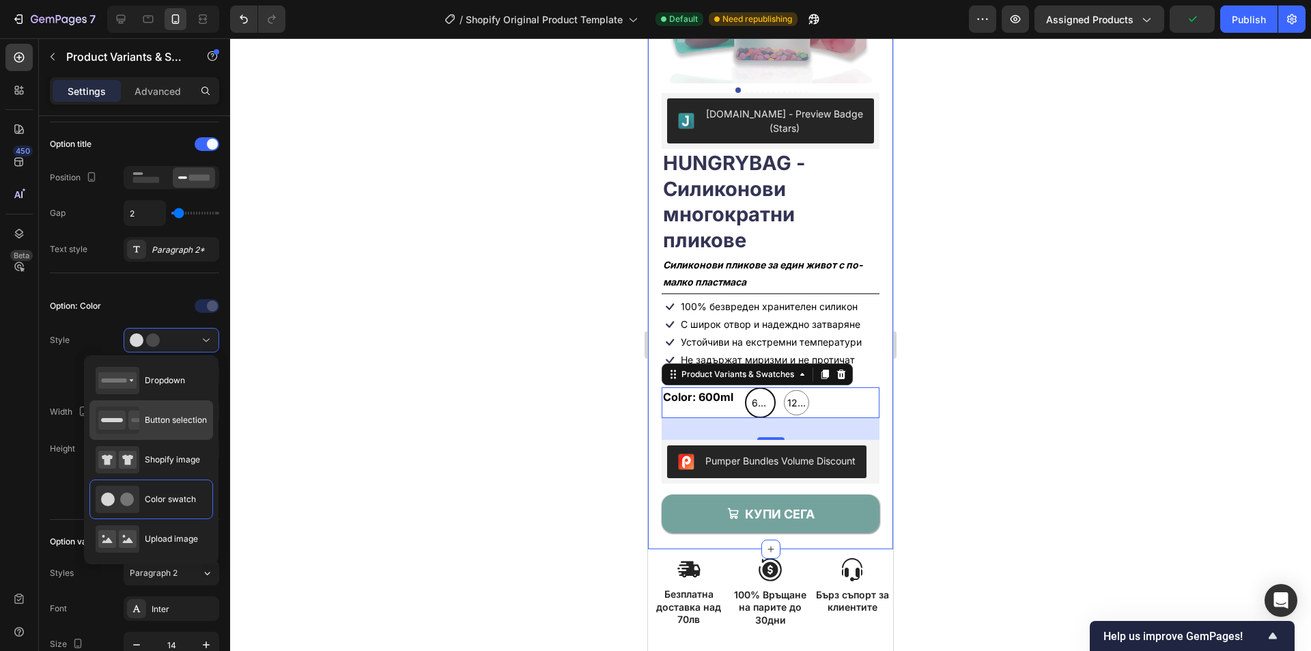
click at [184, 411] on div "Button selection" at bounding box center [151, 419] width 111 height 27
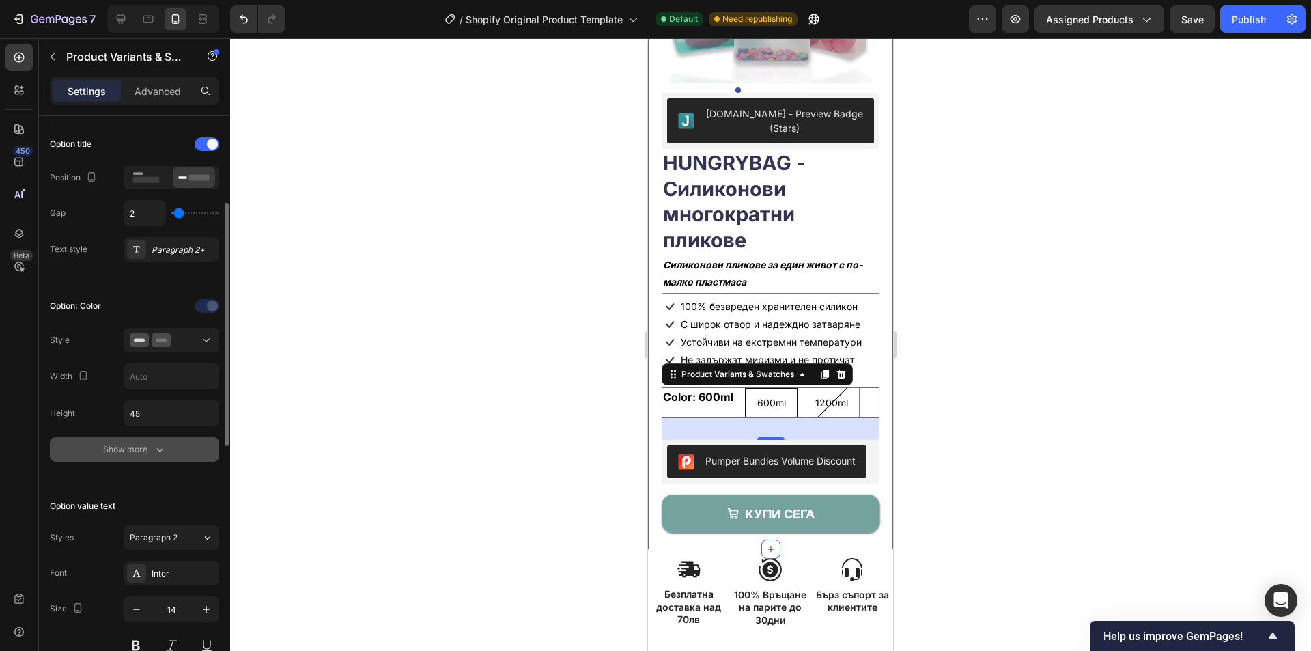
click at [154, 447] on icon "button" at bounding box center [160, 450] width 14 height 14
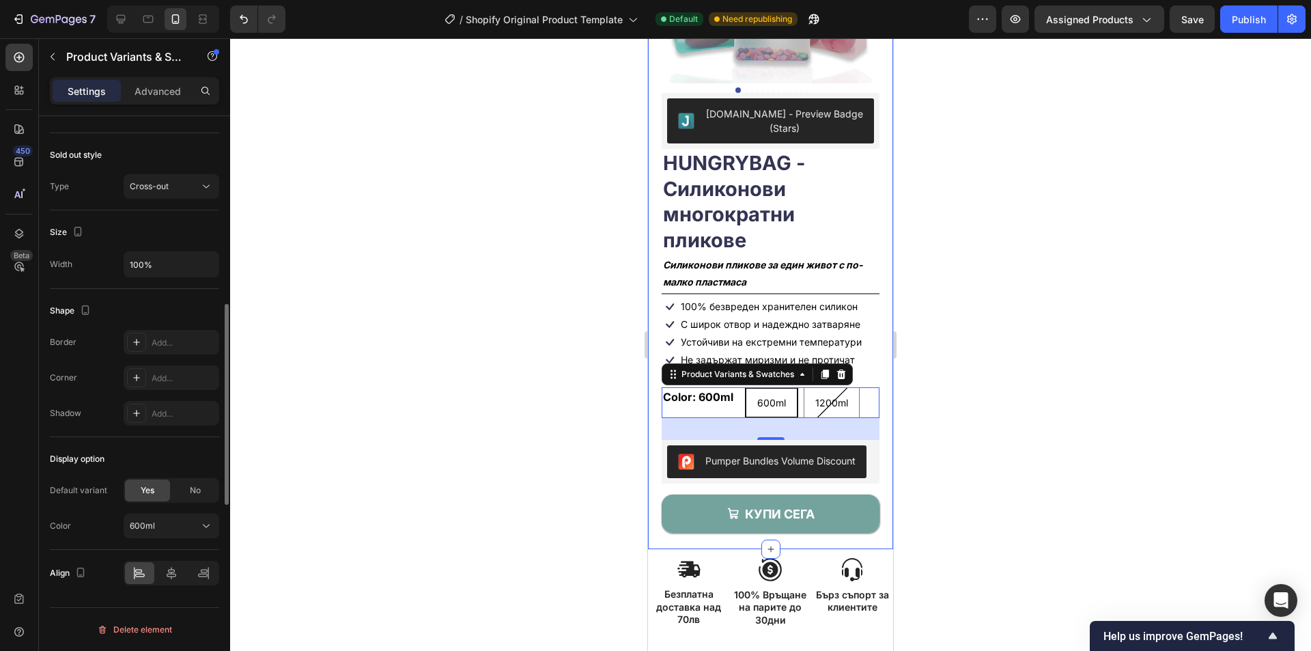
scroll to position [857, 0]
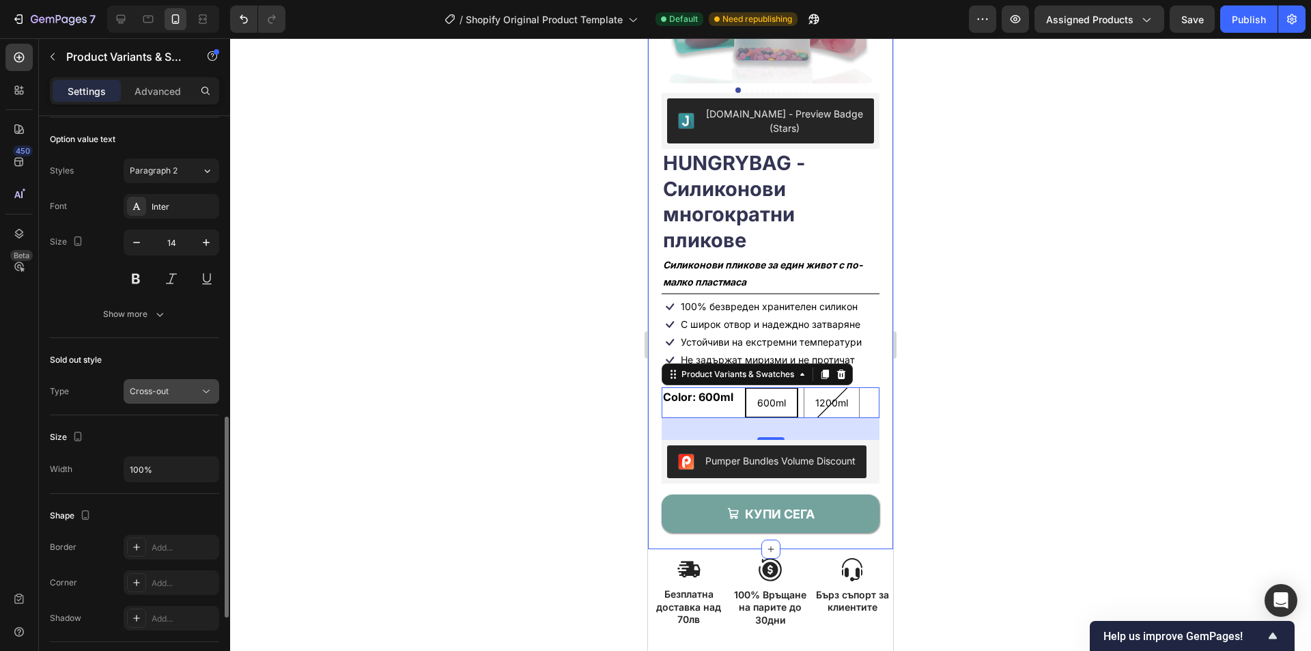
click at [194, 382] on button "Cross-out" at bounding box center [172, 391] width 96 height 25
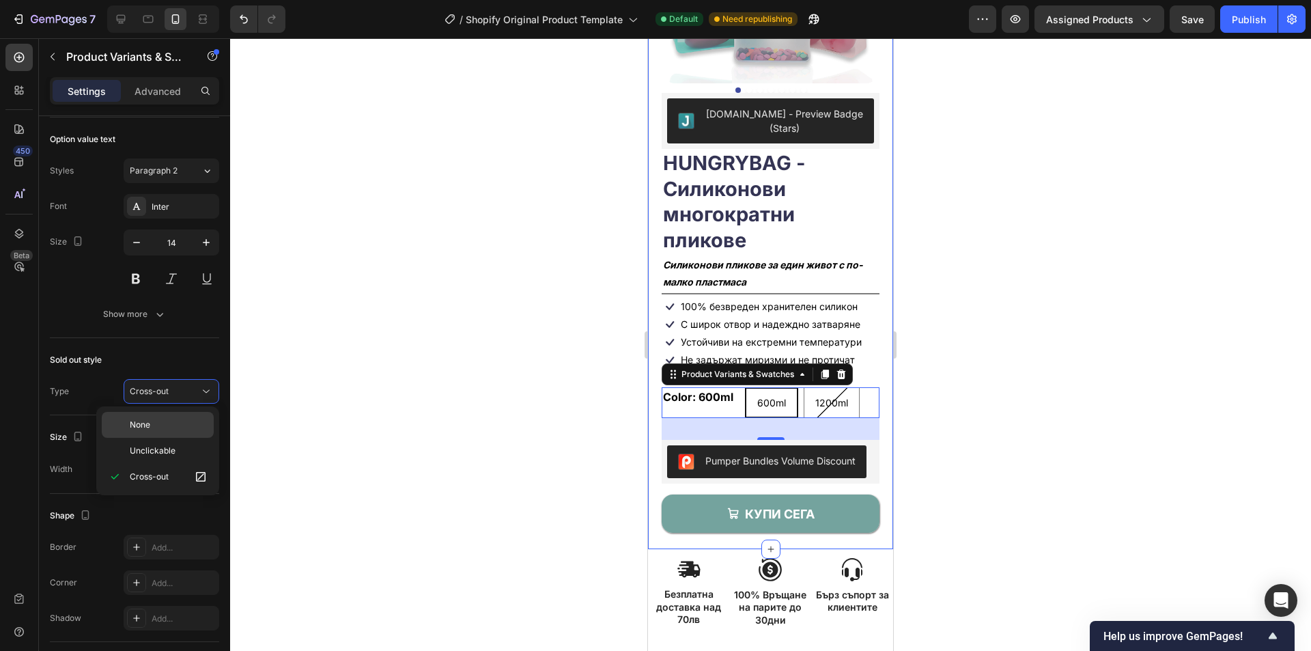
click at [186, 419] on p "None" at bounding box center [169, 425] width 78 height 12
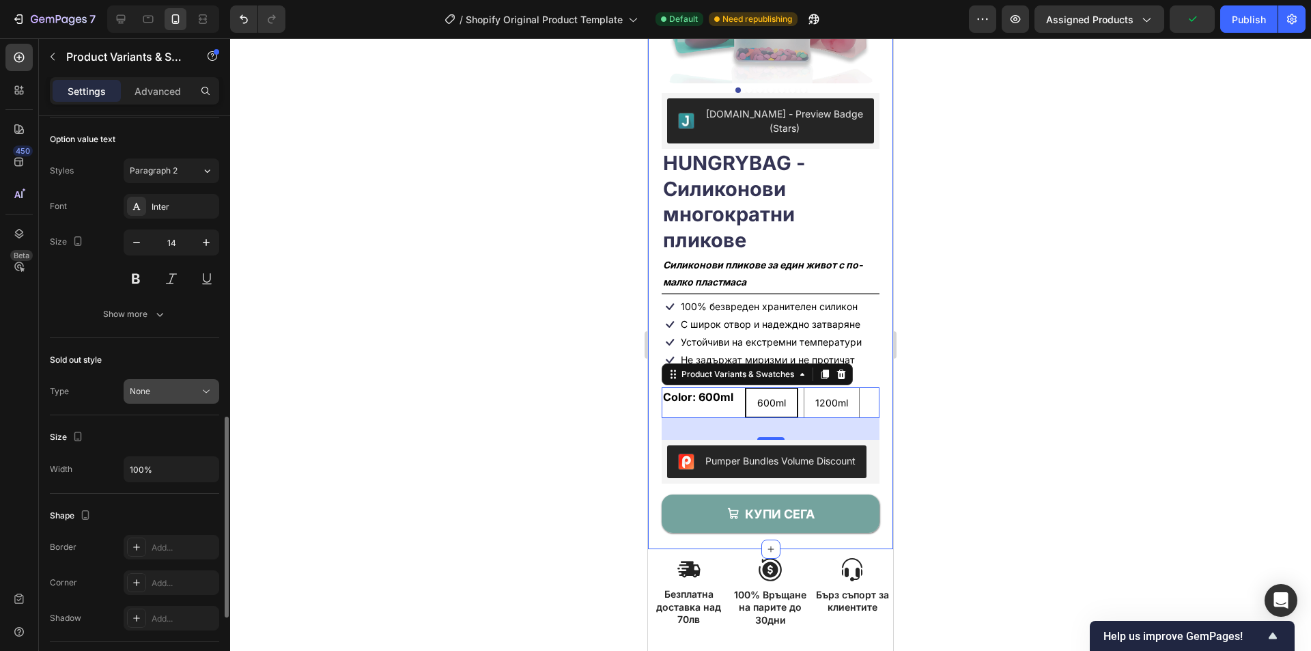
click at [181, 384] on button "None" at bounding box center [172, 391] width 96 height 25
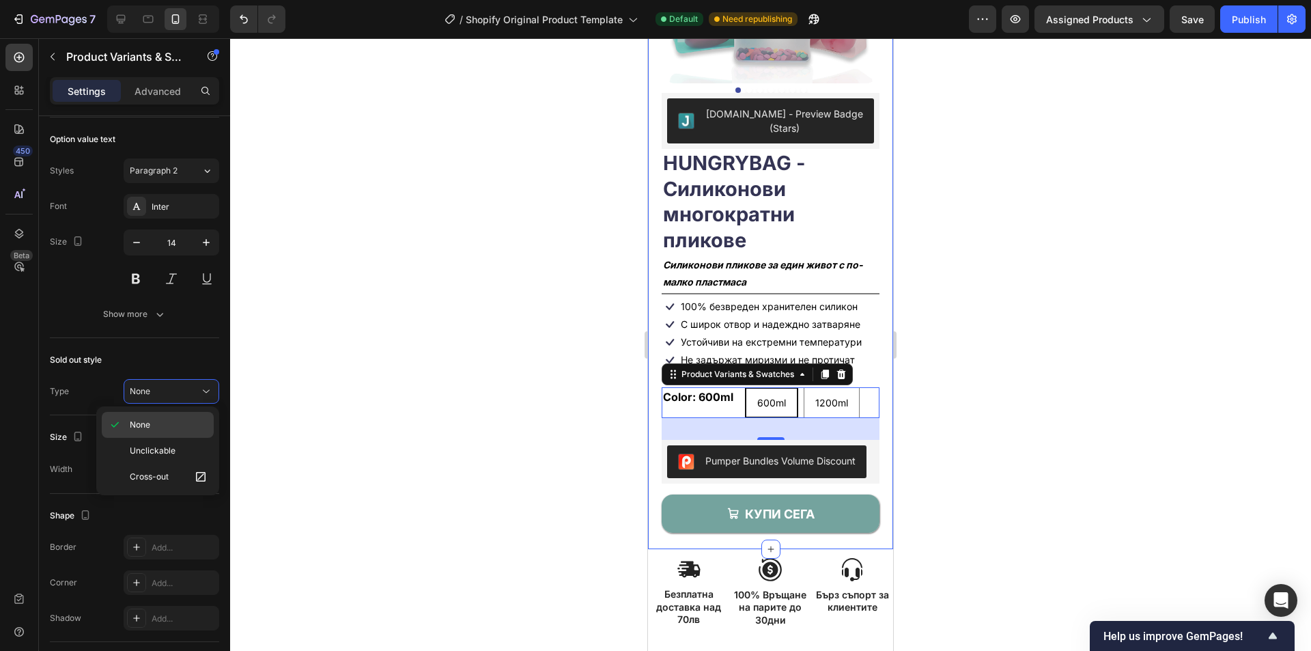
drag, startPoint x: 173, startPoint y: 420, endPoint x: 120, endPoint y: 382, distance: 65.2
click at [173, 420] on p "None" at bounding box center [169, 425] width 78 height 12
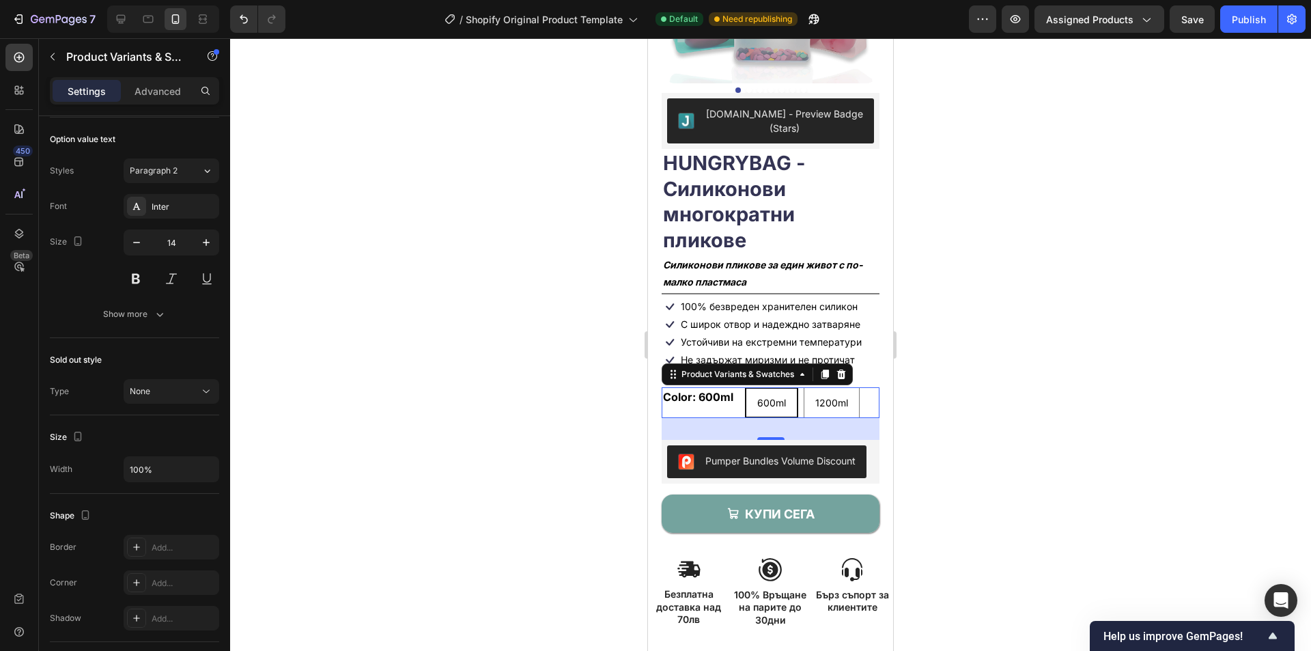
click at [764, 391] on div "600ml" at bounding box center [771, 403] width 51 height 25
click at [745, 387] on input "600ml 600ml 600ml" at bounding box center [744, 387] width 1 height 1
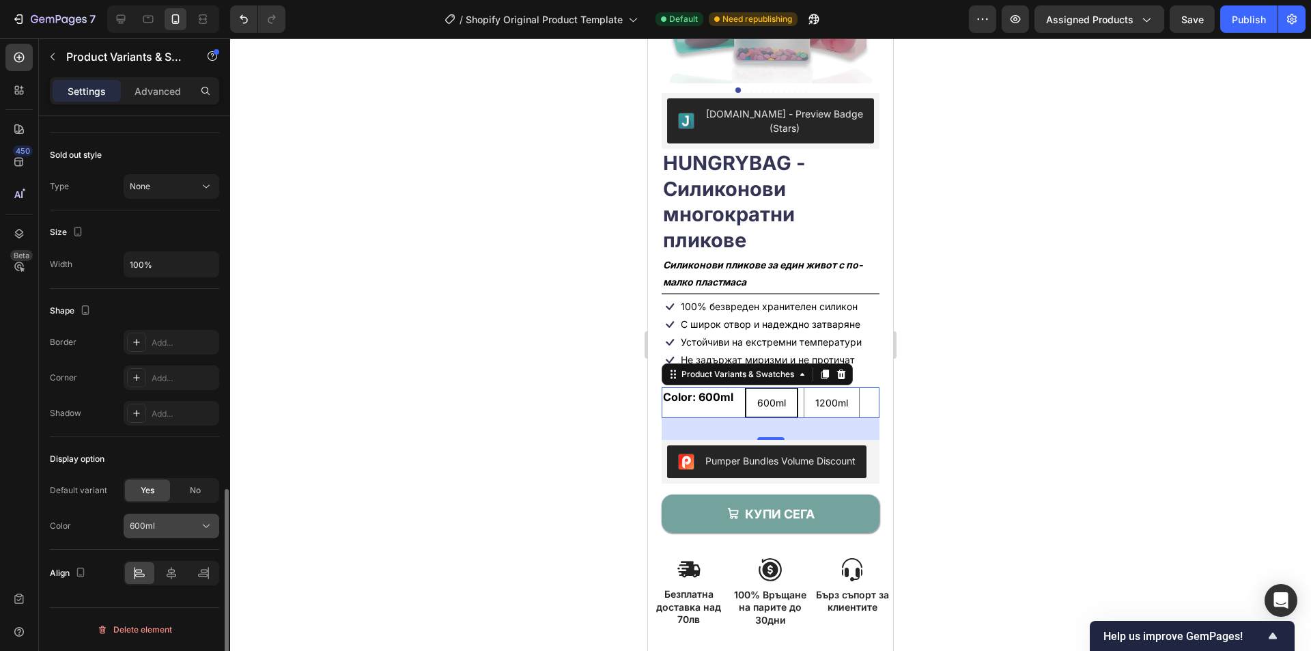
click at [179, 527] on div "600ml" at bounding box center [163, 526] width 67 height 12
click at [184, 528] on div "600ml" at bounding box center [163, 526] width 67 height 12
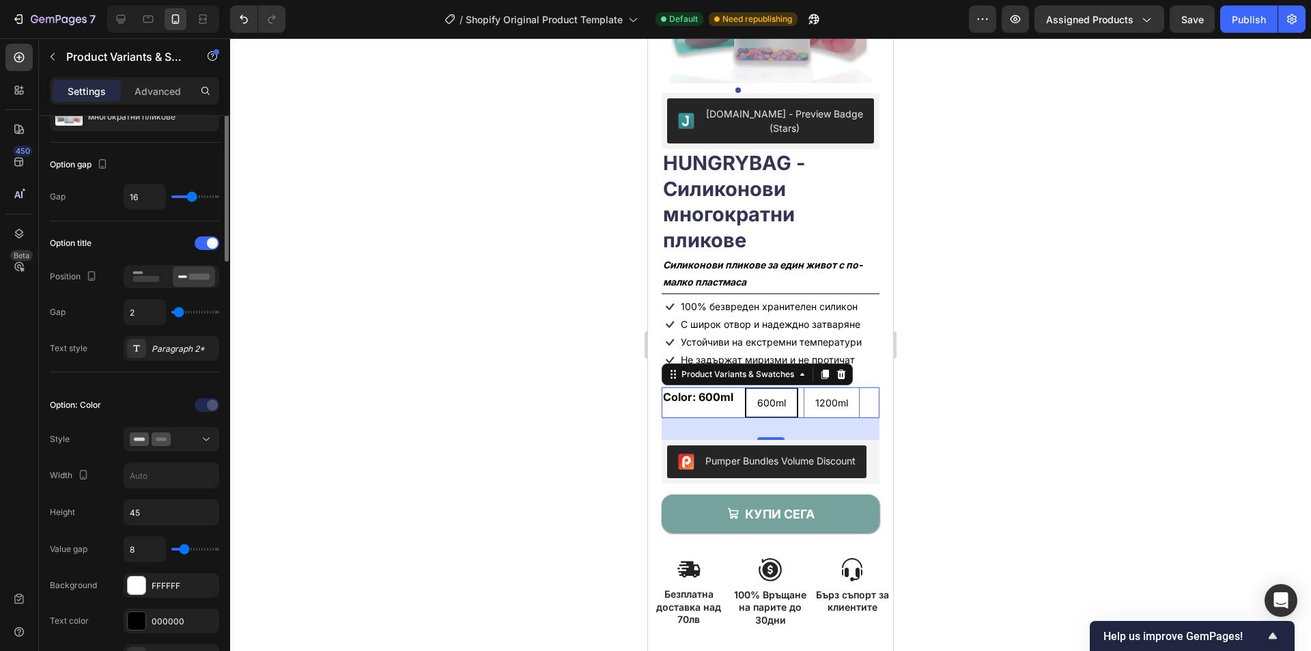
scroll to position [0, 0]
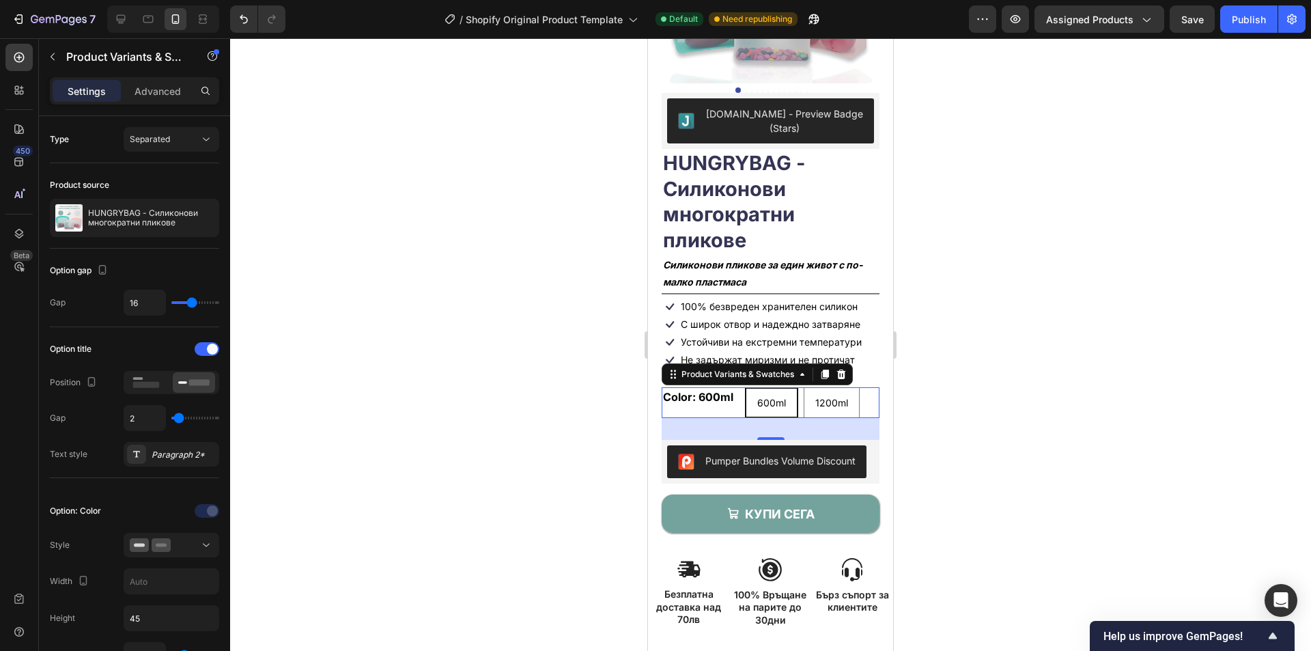
click at [708, 391] on legend "Color: 600ml" at bounding box center [703, 396] width 82 height 19
click at [702, 387] on legend "Color: 600ml" at bounding box center [703, 396] width 82 height 19
click at [154, 96] on p "Advanced" at bounding box center [158, 91] width 46 height 14
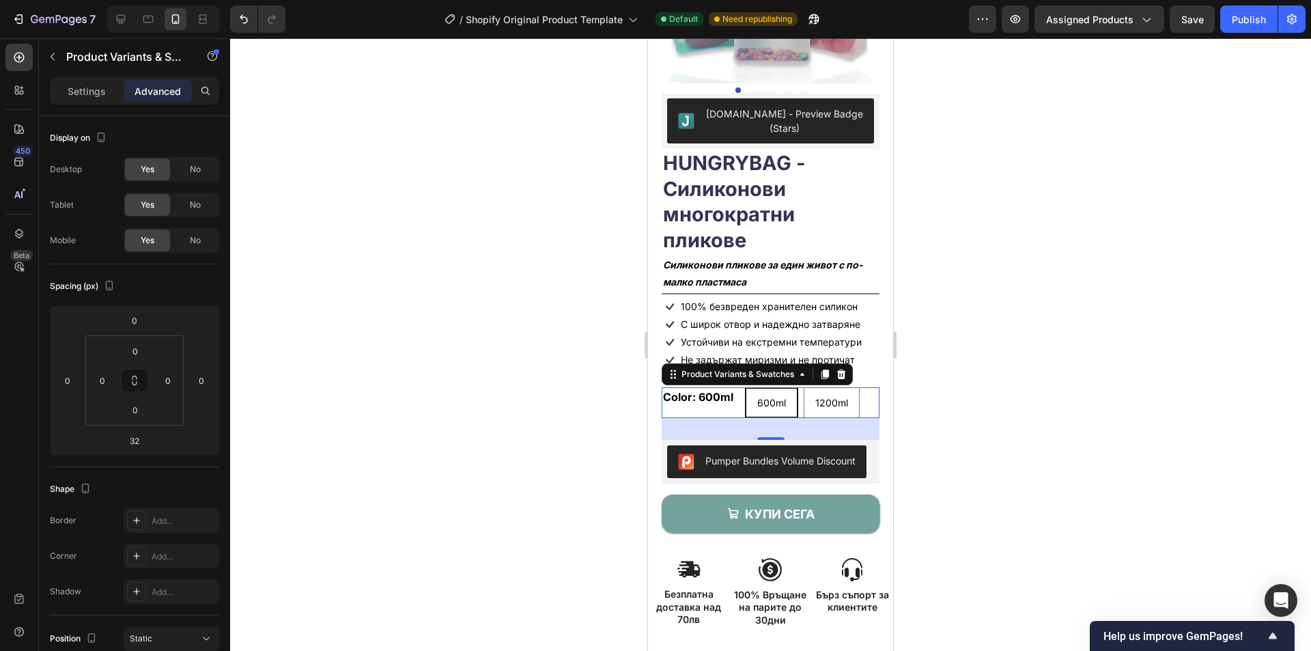
click at [101, 87] on p "Settings" at bounding box center [87, 91] width 38 height 14
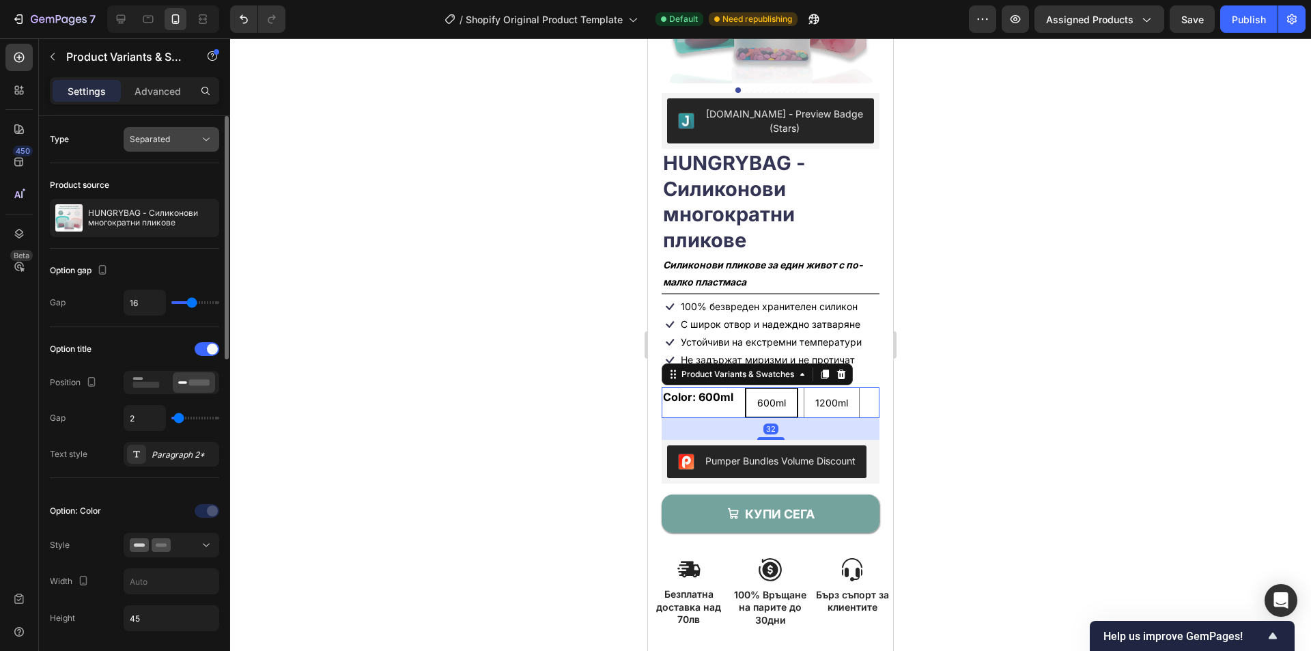
click at [169, 137] on span "Separated" at bounding box center [150, 139] width 40 height 10
click at [167, 135] on span "Separated" at bounding box center [150, 139] width 40 height 10
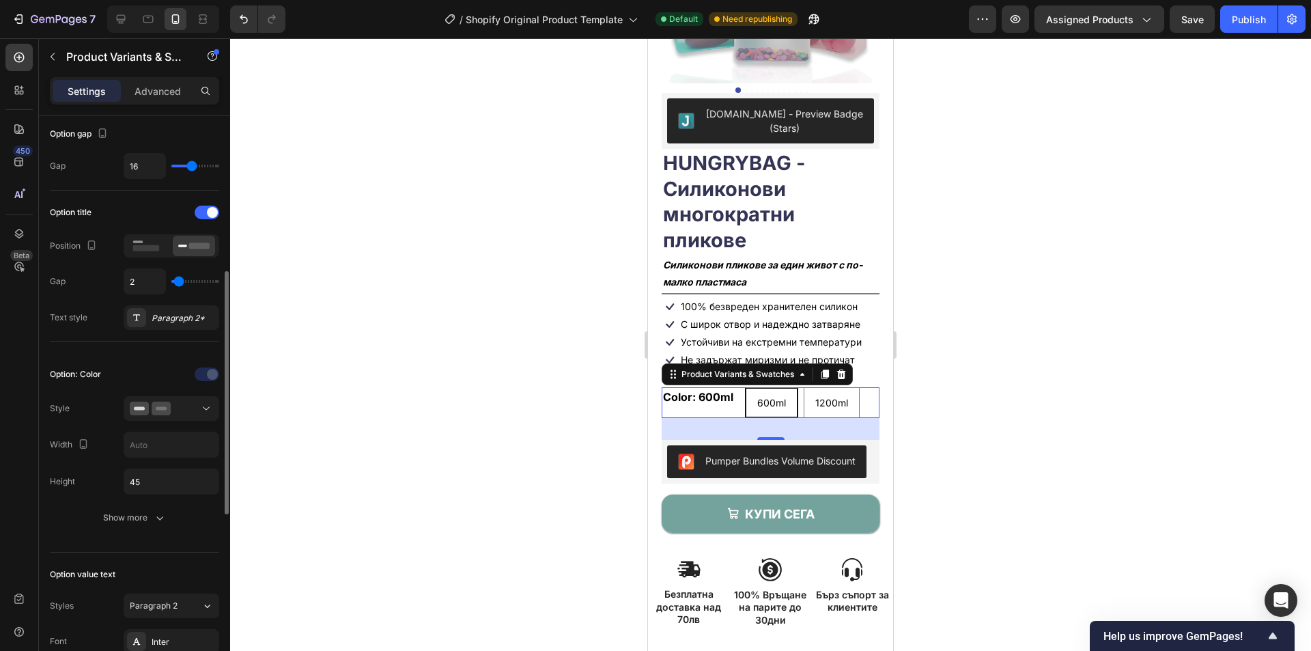
scroll to position [205, 0]
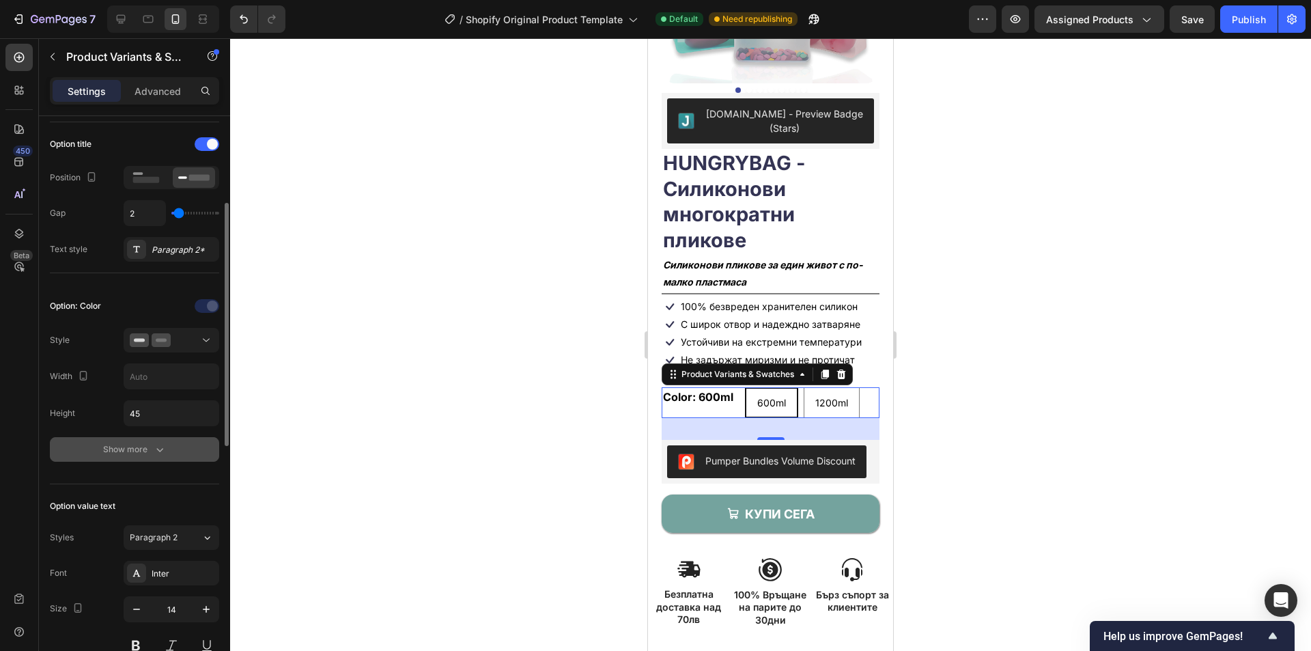
click at [148, 457] on button "Show more" at bounding box center [134, 449] width 169 height 25
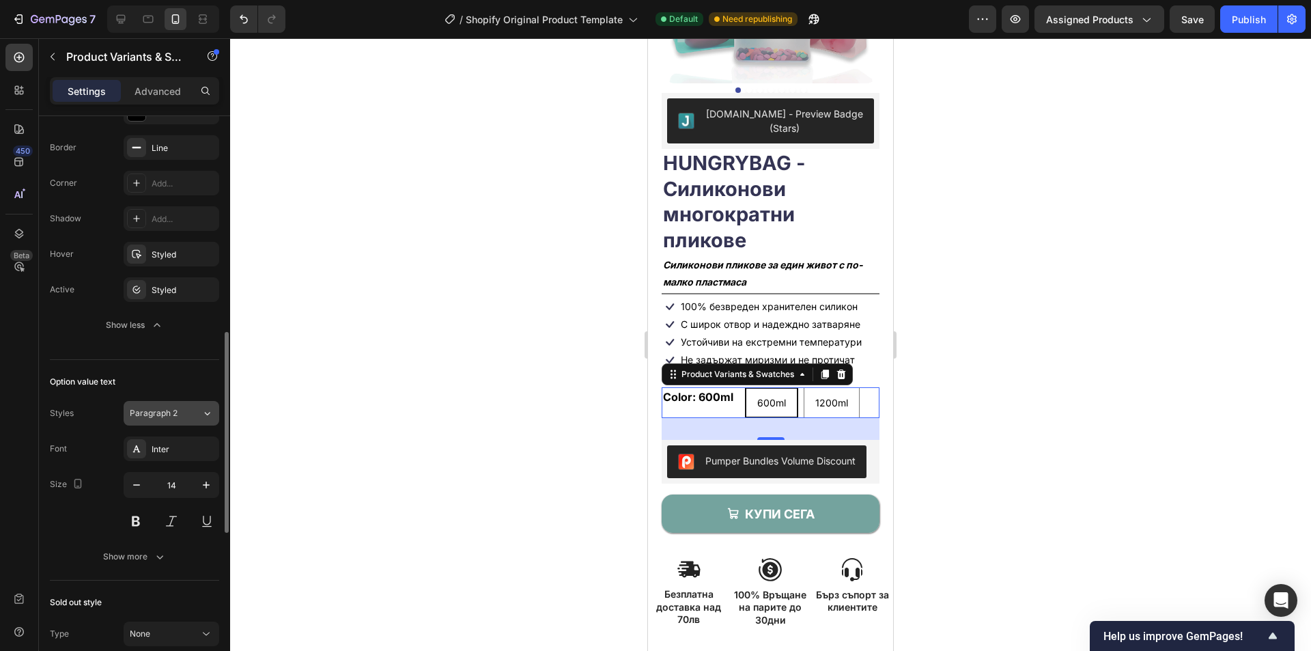
scroll to position [888, 0]
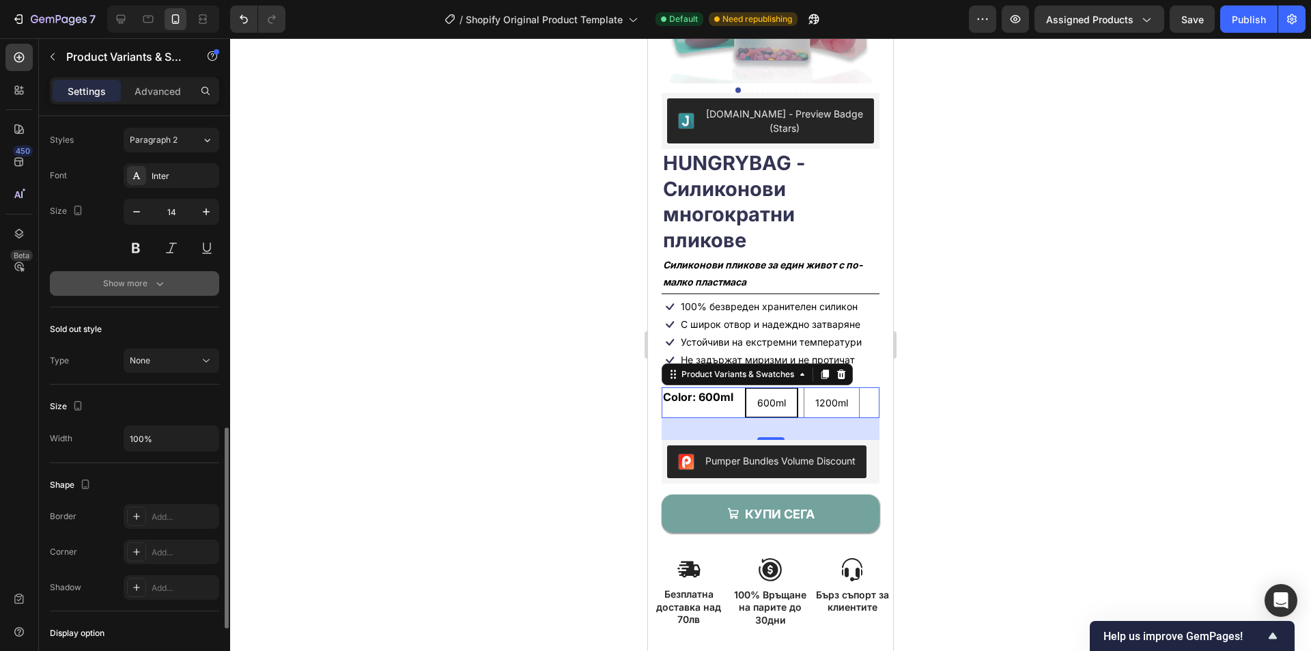
click at [135, 285] on div "Show more" at bounding box center [135, 284] width 64 height 14
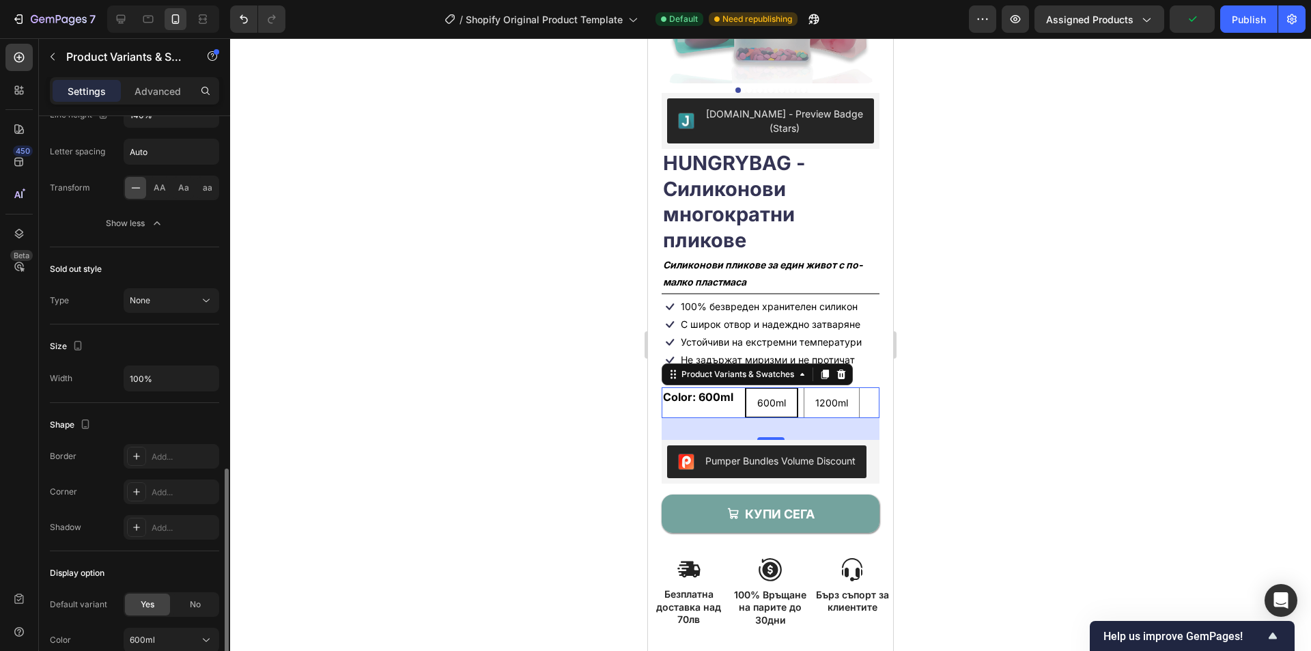
scroll to position [1207, 0]
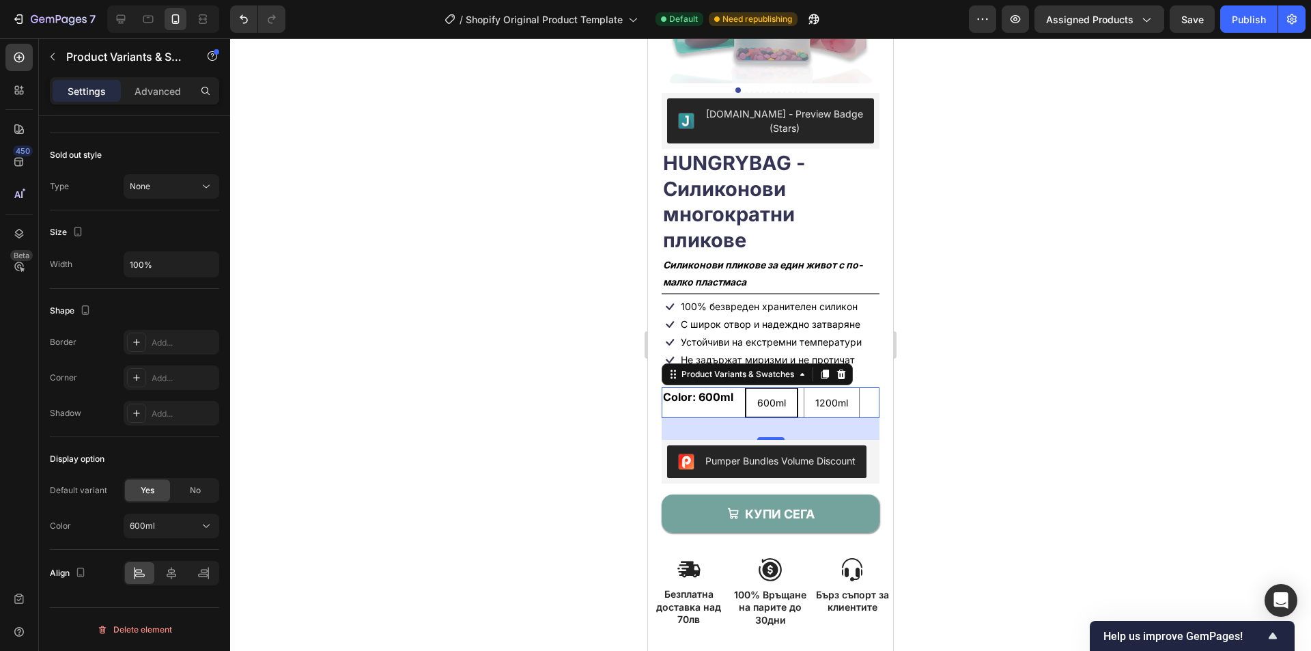
click at [997, 378] on div at bounding box center [770, 344] width 1081 height 613
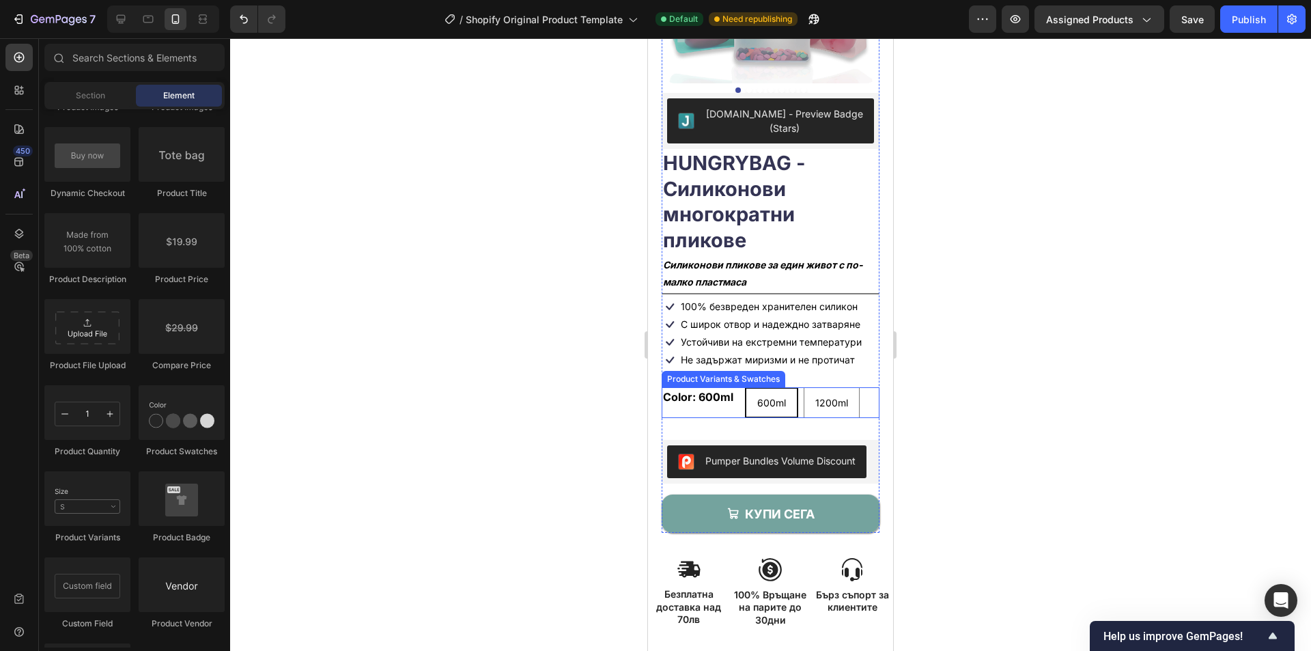
scroll to position [2254, 0]
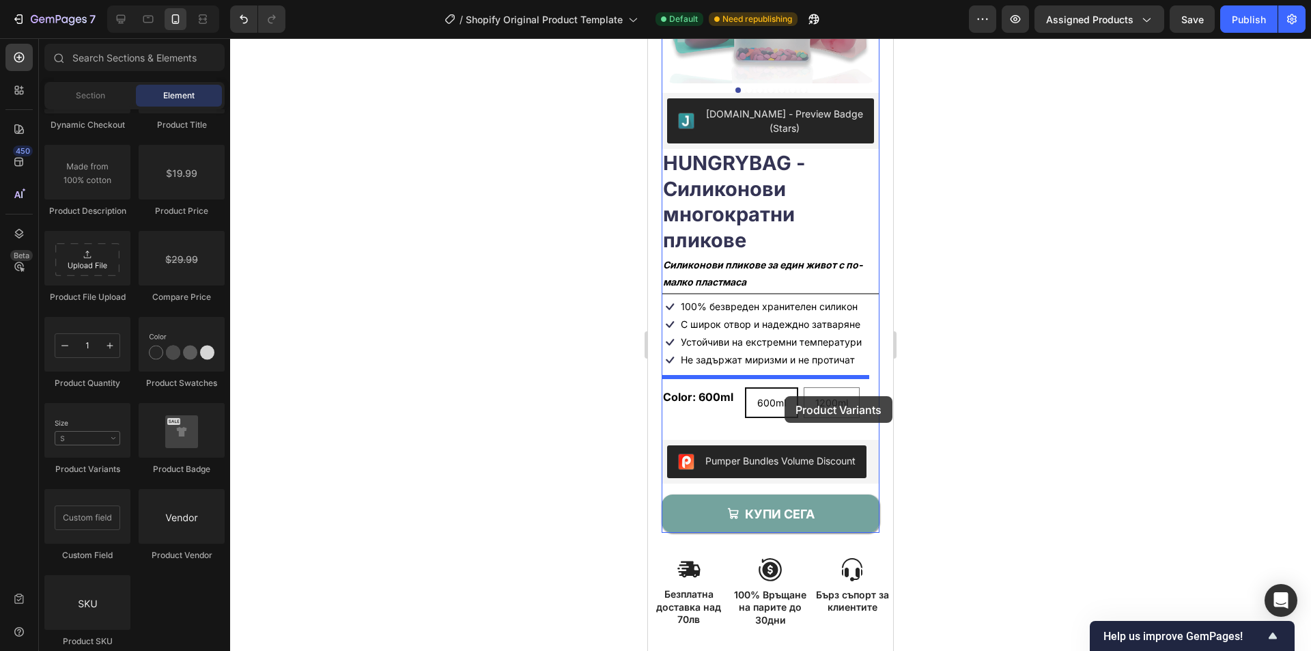
drag, startPoint x: 740, startPoint y: 469, endPoint x: 785, endPoint y: 396, distance: 85.9
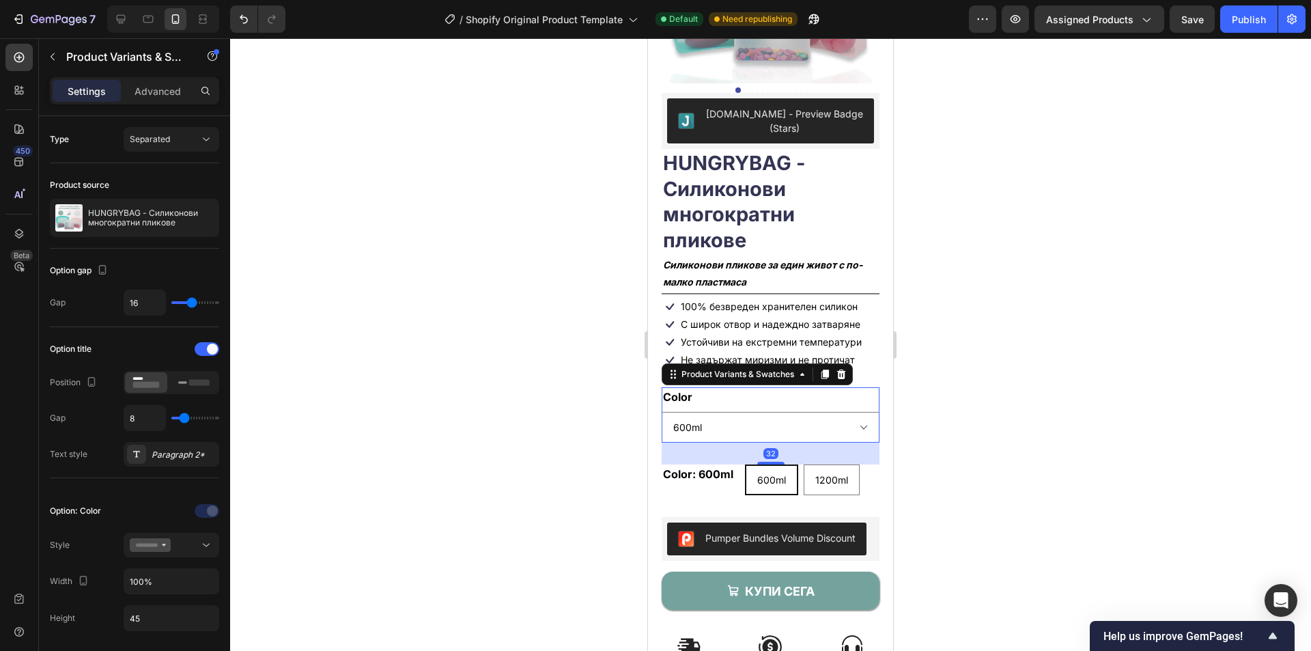
click at [768, 387] on div "Color 600ml 1200ml" at bounding box center [771, 414] width 218 height 55
click at [155, 134] on span "Separated" at bounding box center [150, 139] width 40 height 10
click at [151, 194] on span "Combine" at bounding box center [147, 199] width 35 height 12
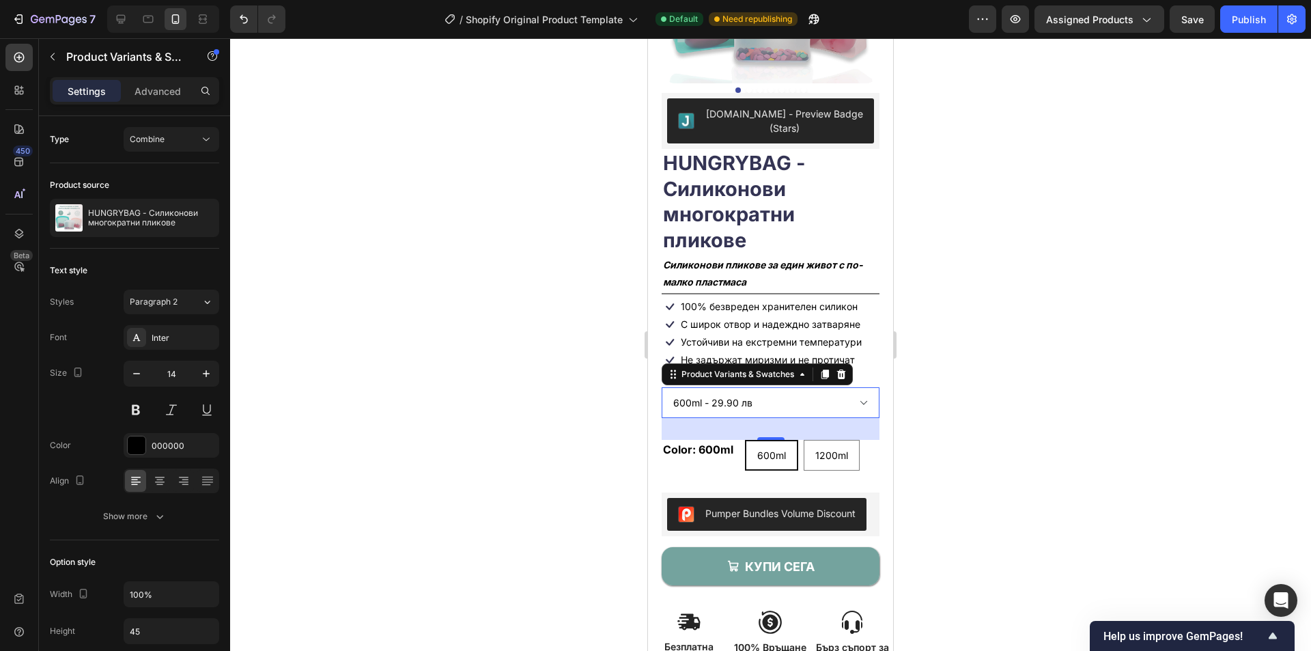
click at [809, 397] on select "600ml - 29.90 лв 1200ml - 34.90 лв" at bounding box center [771, 402] width 218 height 31
click at [713, 456] on div "Color: 600ml 600ml 600ml 600ml 1200ml 1200ml 1200ml" at bounding box center [771, 455] width 218 height 31
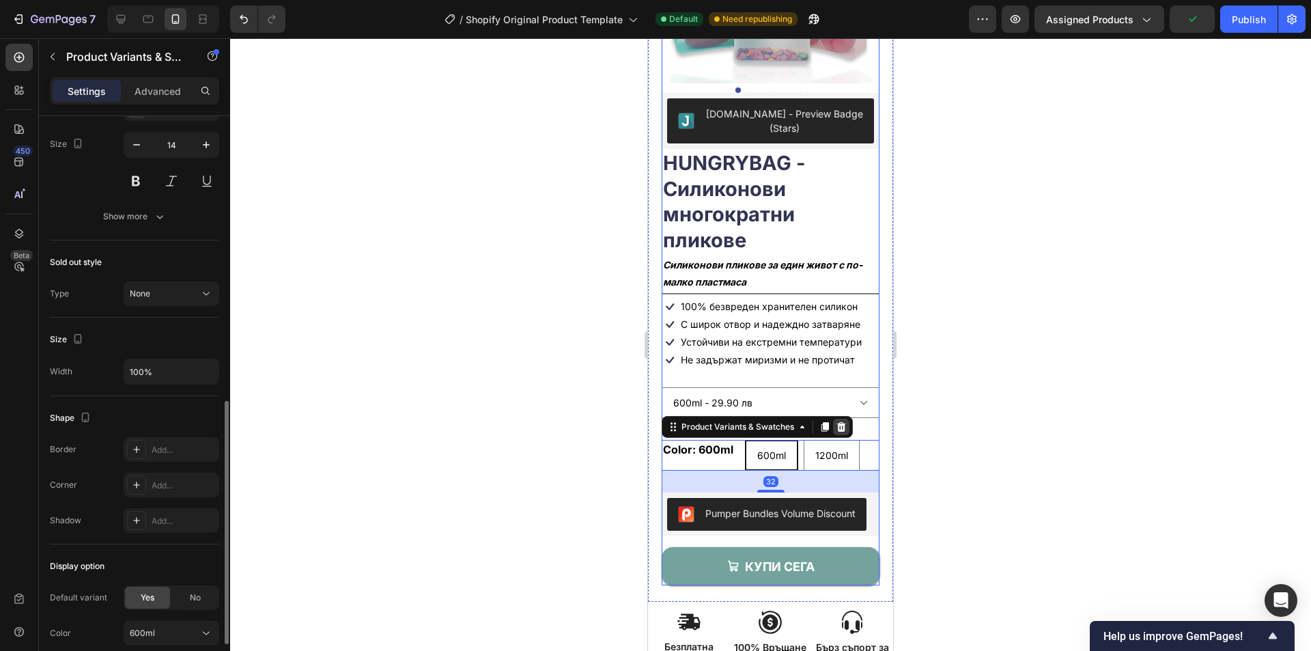
click at [845, 421] on icon at bounding box center [841, 426] width 11 height 11
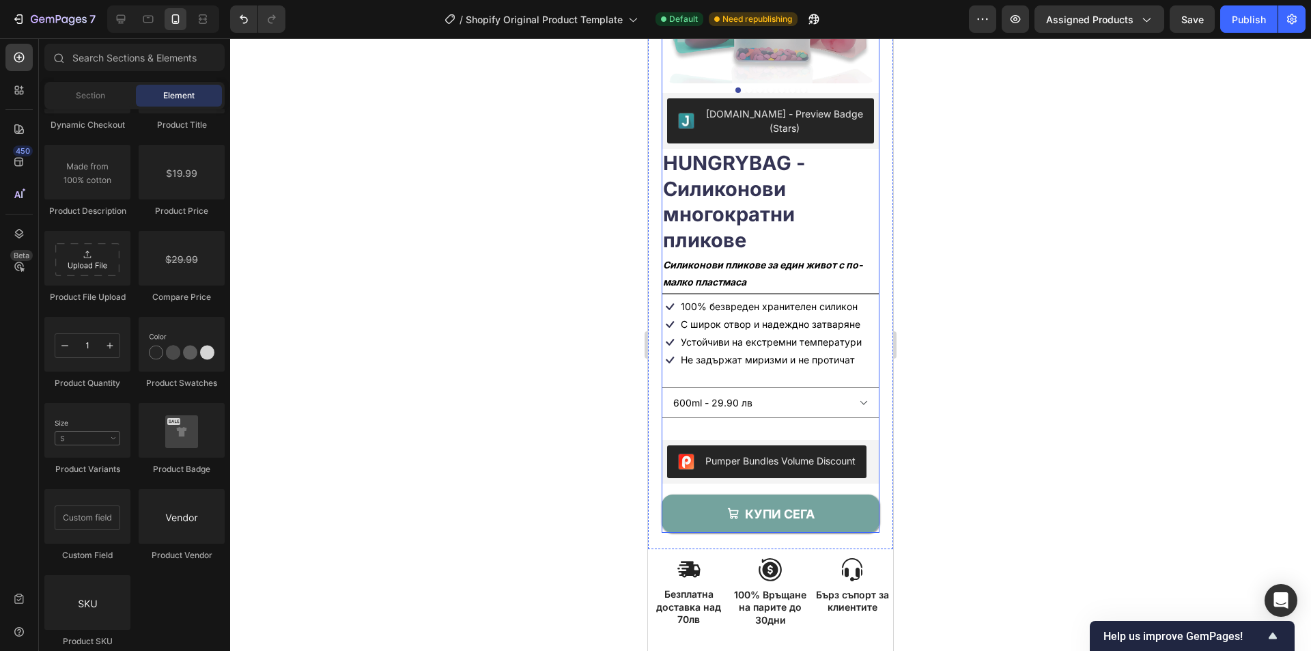
click at [776, 418] on div "[DOMAIN_NAME] - Preview Badge (Stars) [DOMAIN_NAME] HUNGRYBAG - Силиконови мног…" at bounding box center [771, 313] width 218 height 440
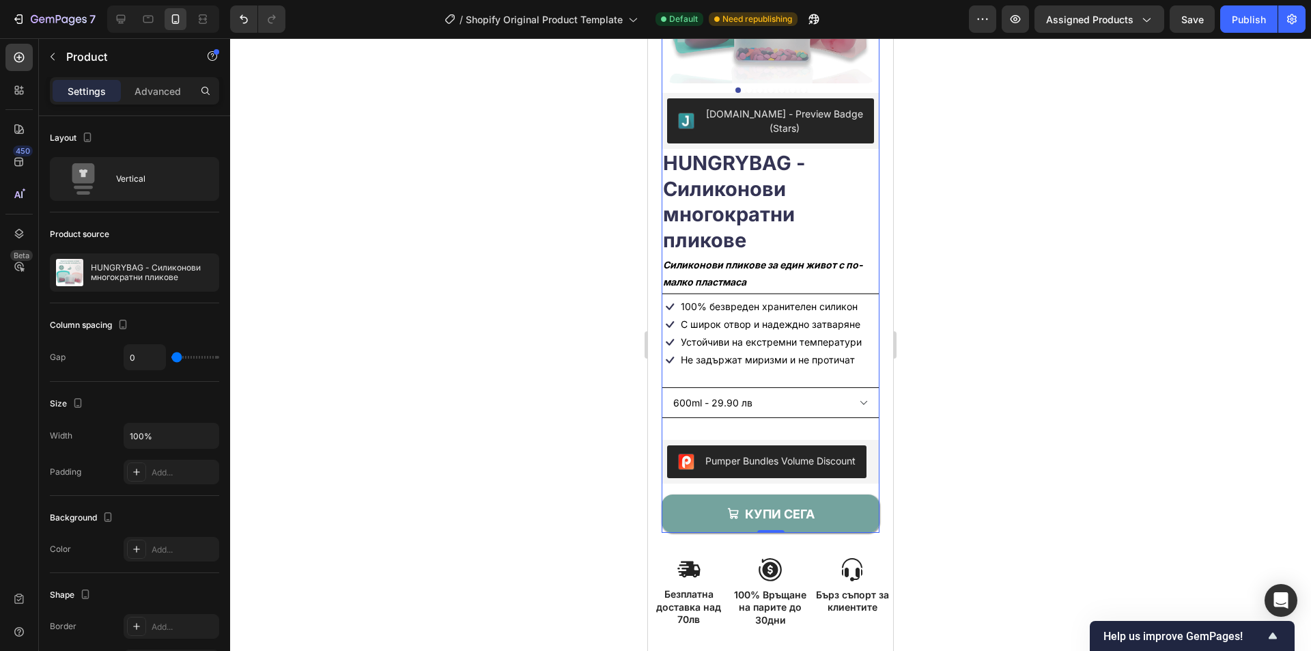
click at [779, 389] on select "600ml - 29.90 лв 1200ml - 34.90 лв" at bounding box center [771, 402] width 218 height 31
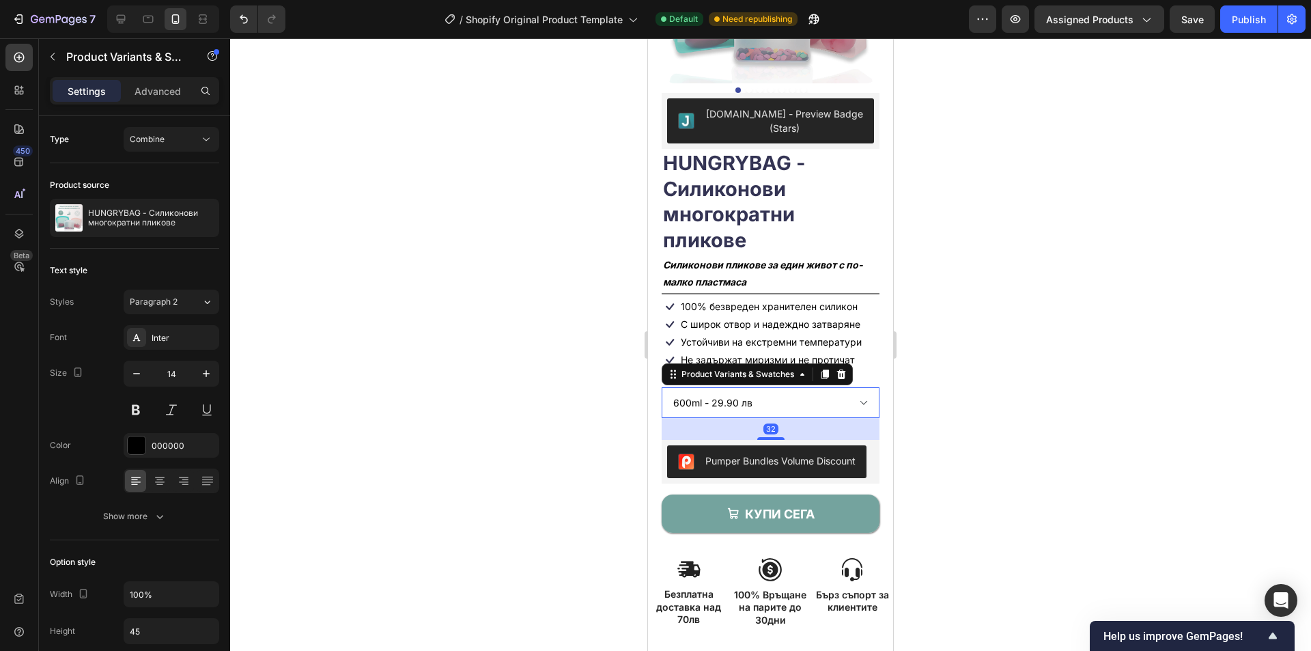
click at [914, 398] on div at bounding box center [770, 344] width 1081 height 613
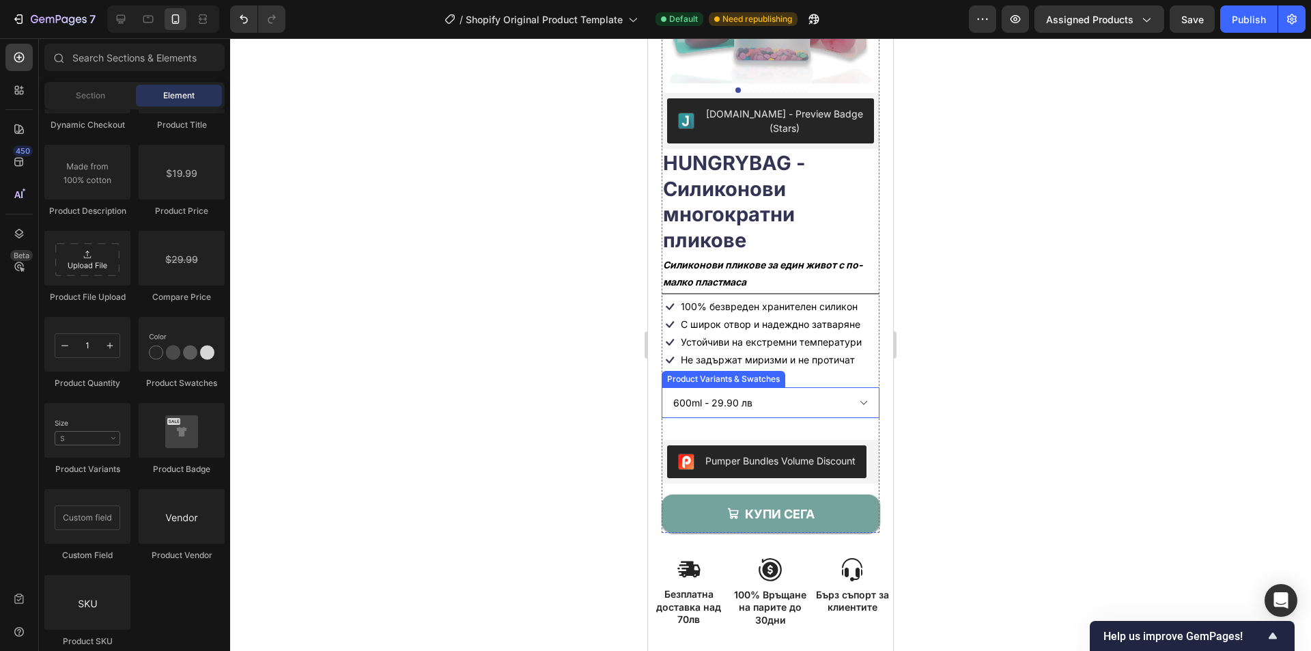
click at [817, 388] on select "600ml - 29.90 лв 1200ml - 34.90 лв" at bounding box center [771, 402] width 218 height 31
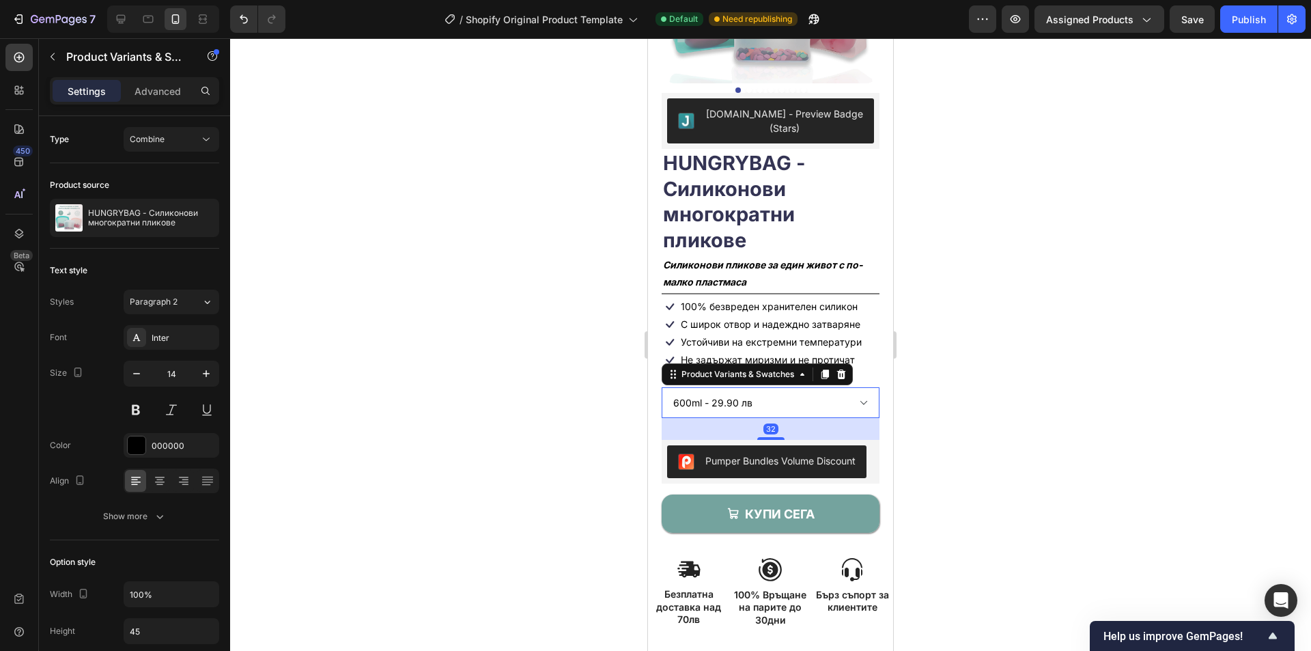
click at [807, 388] on select "600ml - 29.90 лв 1200ml - 34.90 лв" at bounding box center [771, 402] width 218 height 31
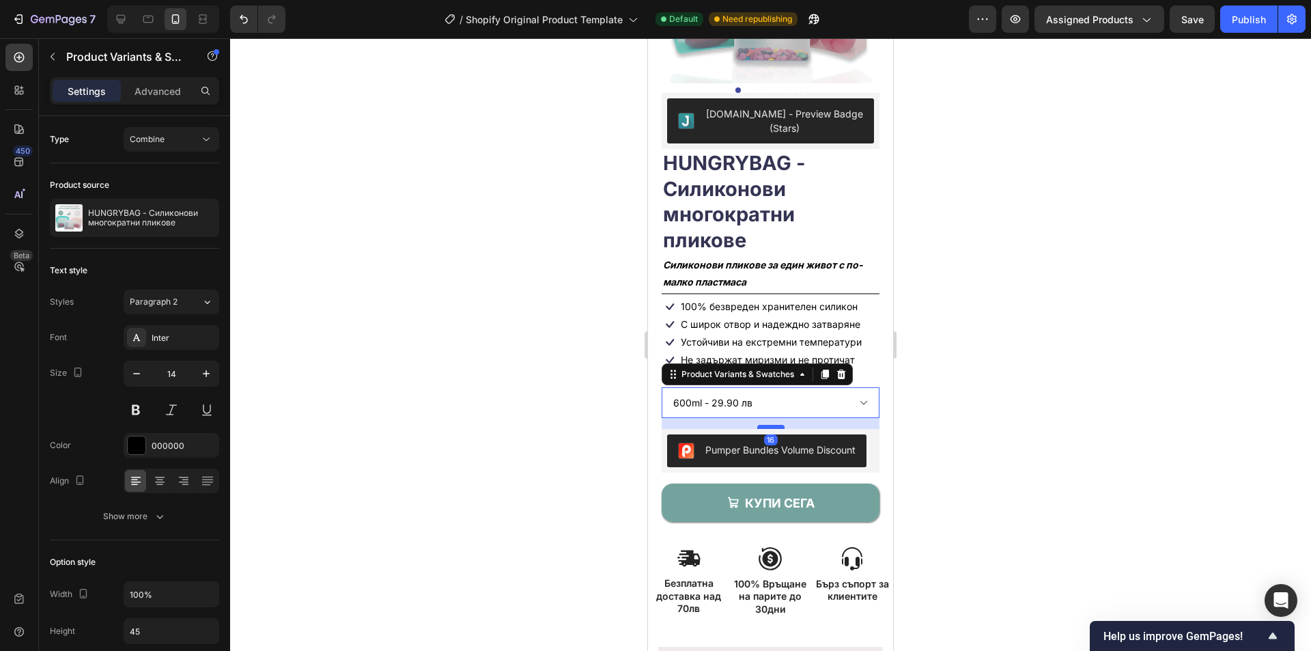
drag, startPoint x: 764, startPoint y: 427, endPoint x: 767, endPoint y: 416, distance: 11.4
click at [767, 425] on div at bounding box center [770, 427] width 27 height 4
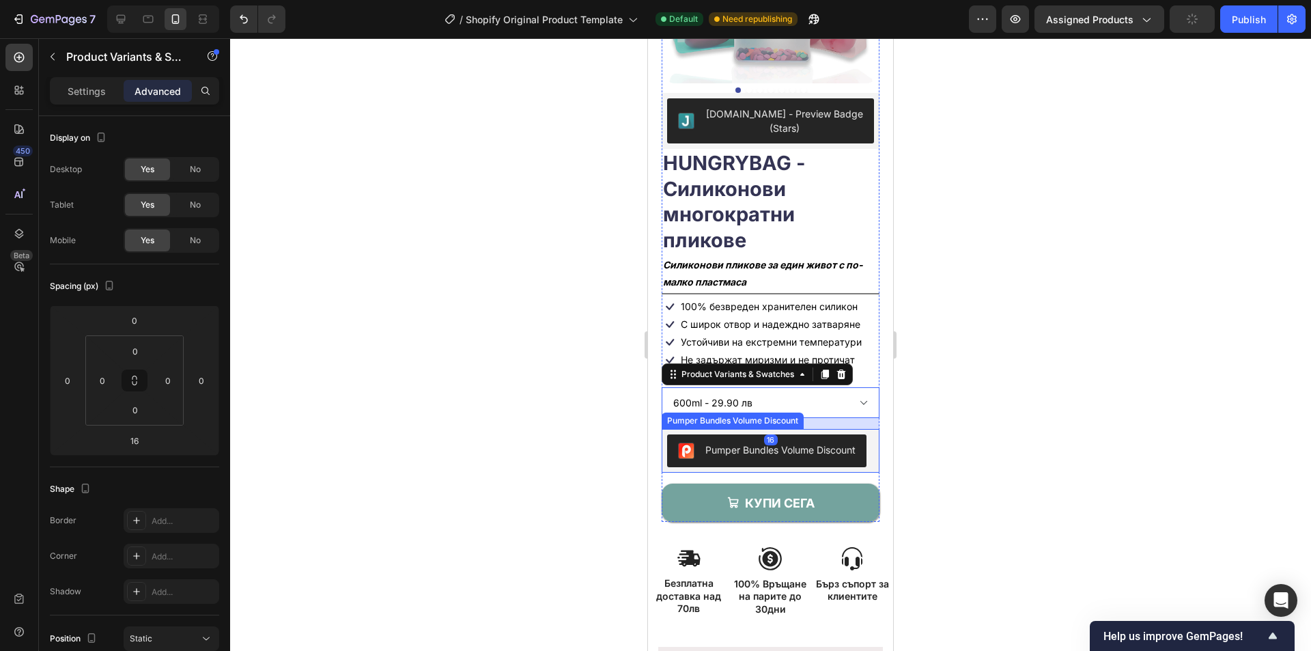
click at [826, 467] on button "Pumper Bundles Volume Discount" at bounding box center [766, 450] width 199 height 33
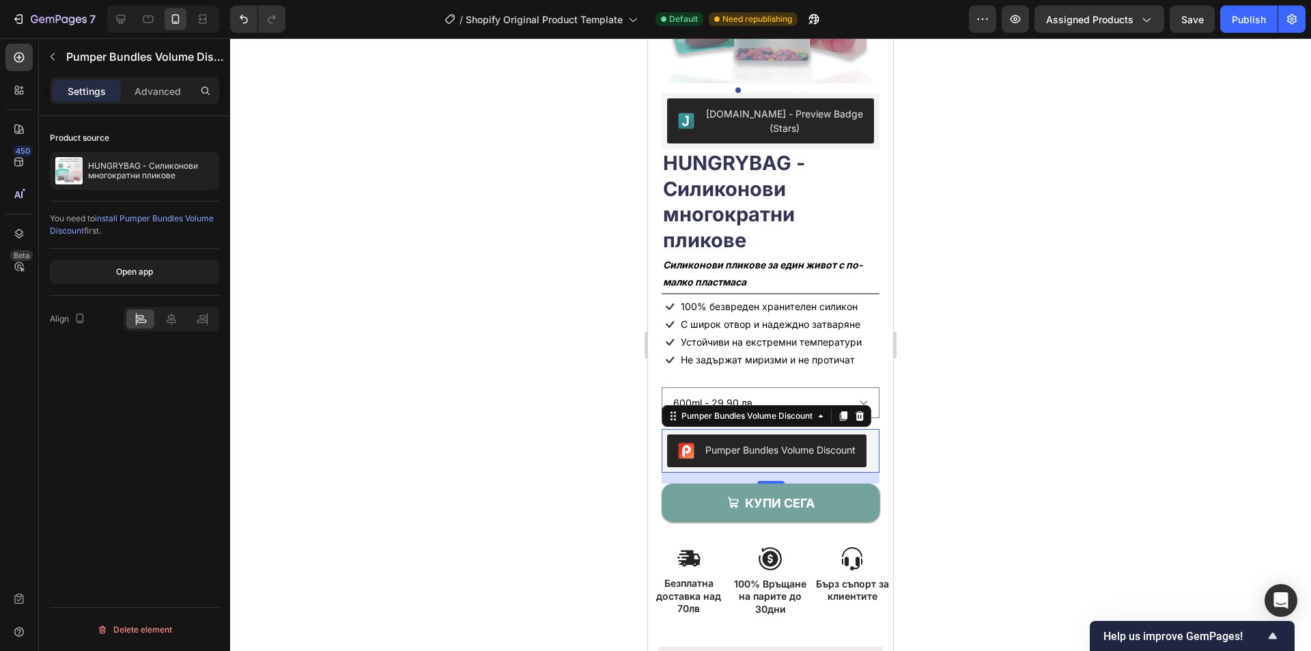
click at [958, 452] on div at bounding box center [770, 344] width 1081 height 613
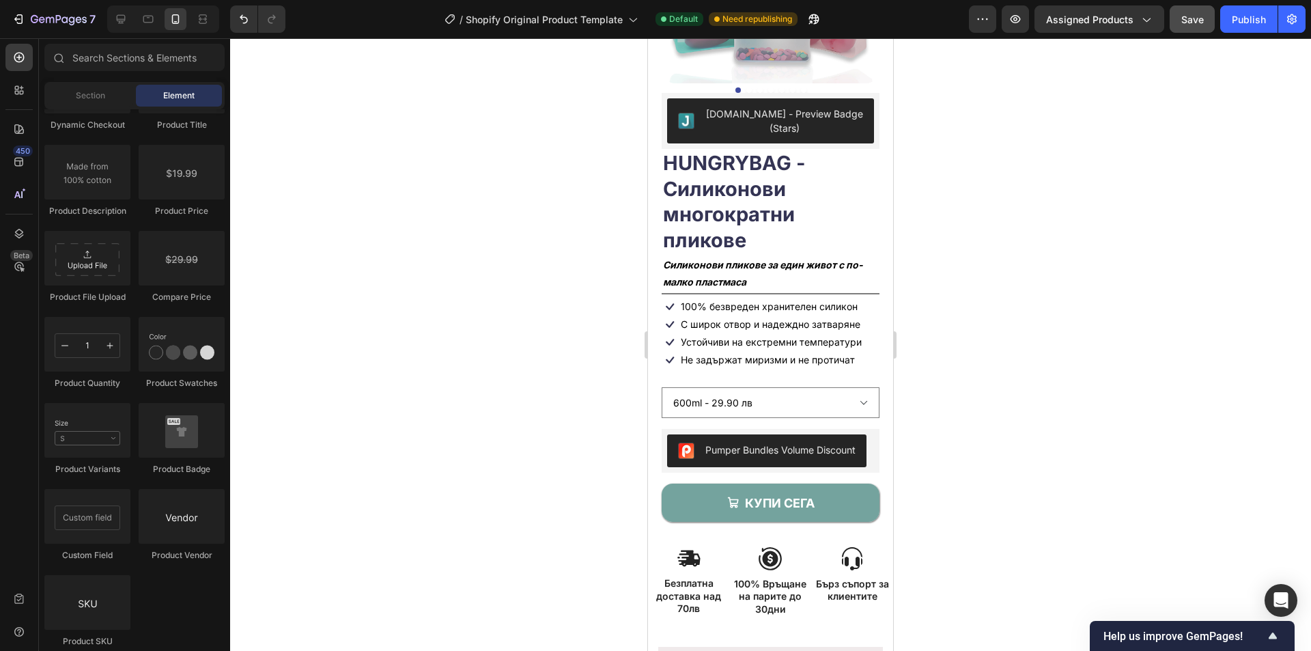
click at [1194, 25] on span "Save" at bounding box center [1192, 20] width 23 height 12
click at [1251, 22] on div "Publish" at bounding box center [1249, 19] width 34 height 14
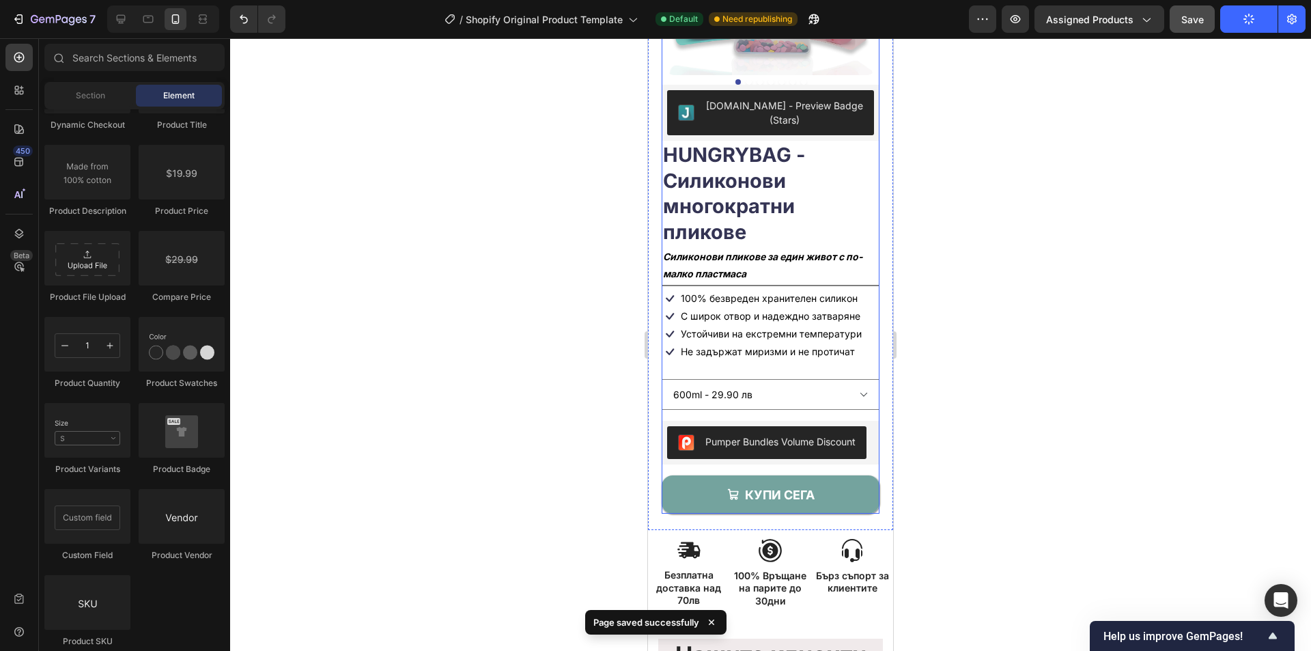
scroll to position [214, 0]
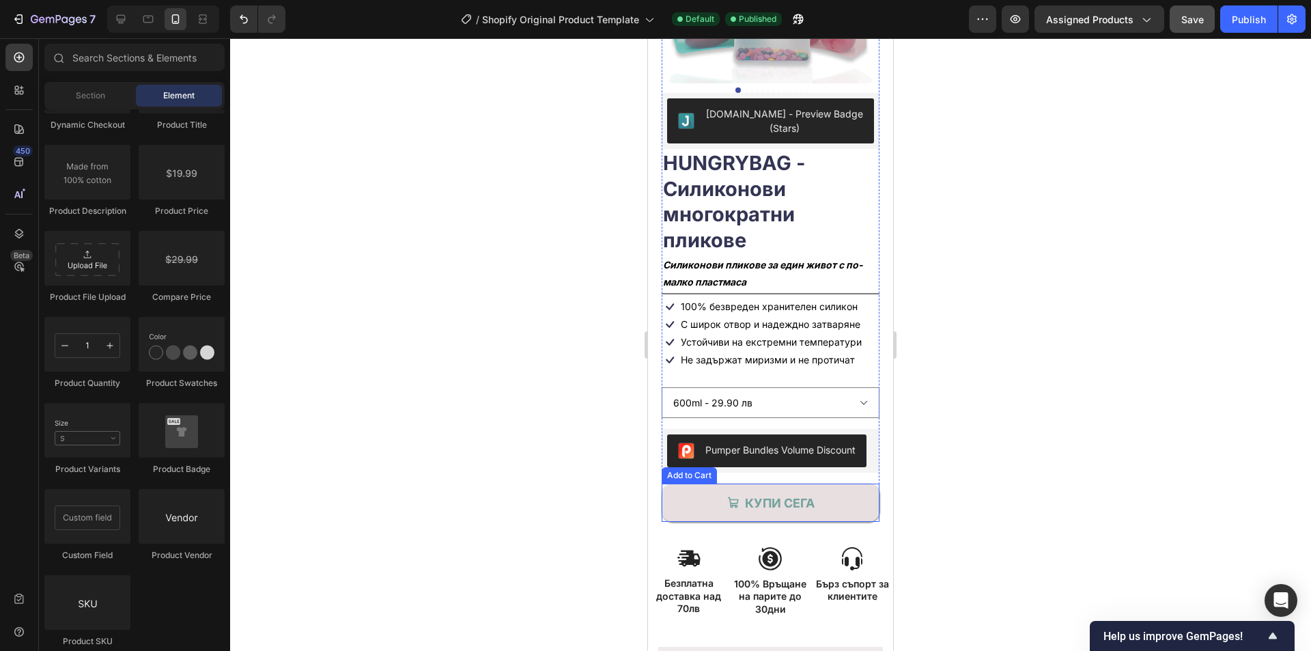
click at [699, 491] on button "КУПИ СЕГА" at bounding box center [771, 503] width 218 height 38
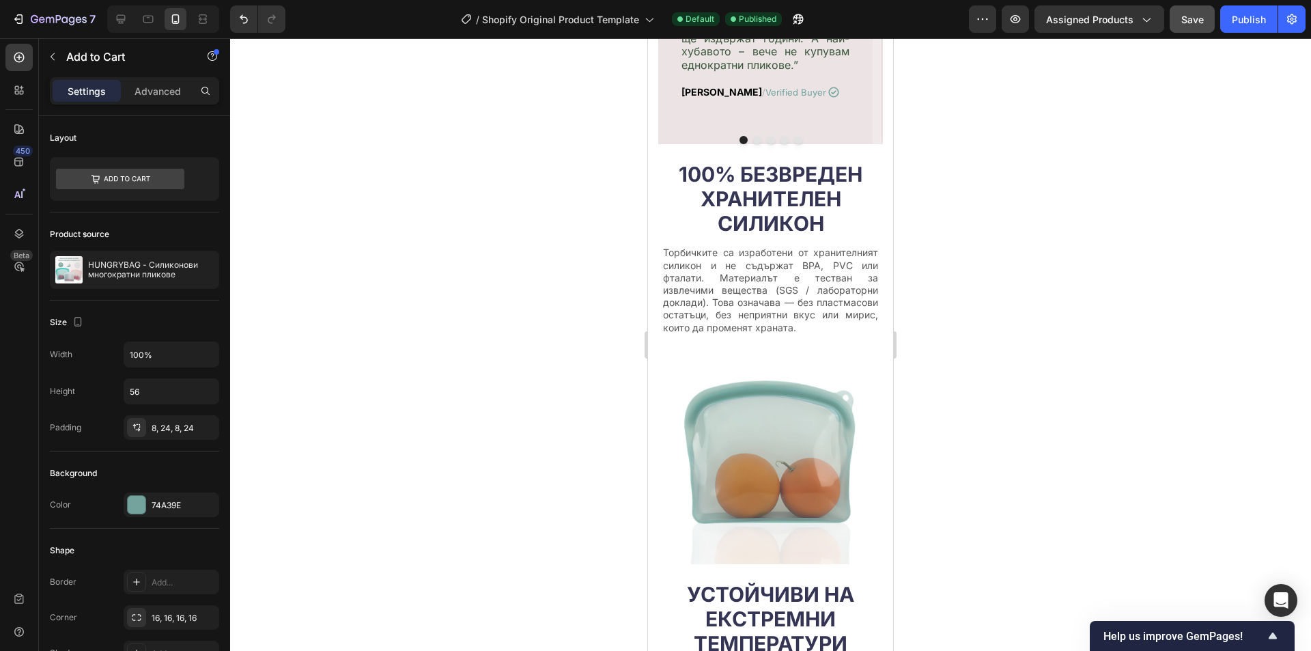
scroll to position [624, 0]
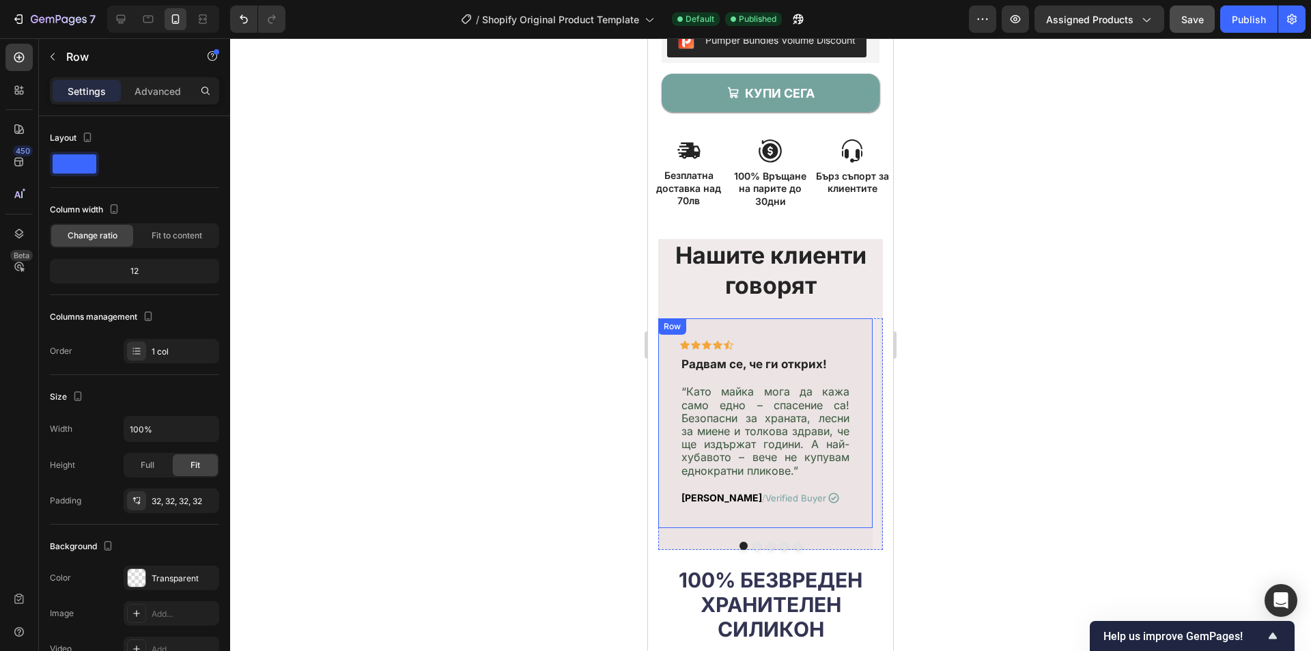
click at [756, 318] on div "Icon Icon Icon Icon Icon Row [DEMOGRAPHIC_DATA] се, че ги открих! Text block “К…" at bounding box center [765, 423] width 214 height 210
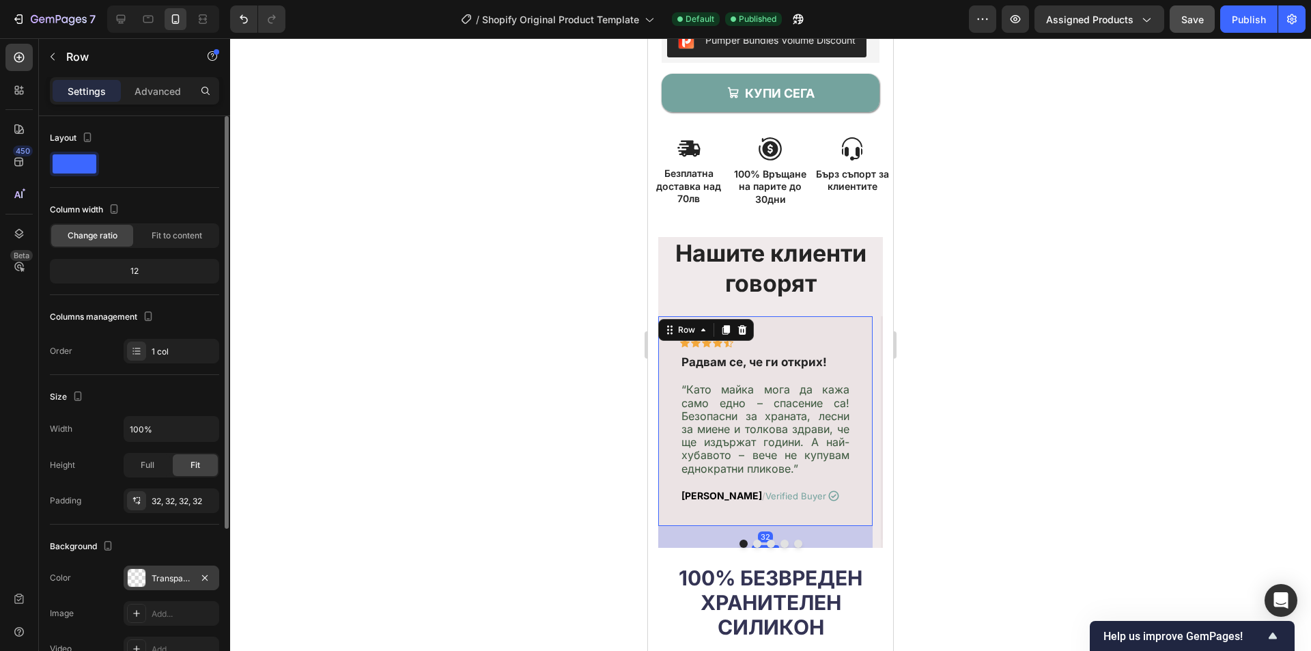
click at [143, 572] on div at bounding box center [137, 578] width 18 height 18
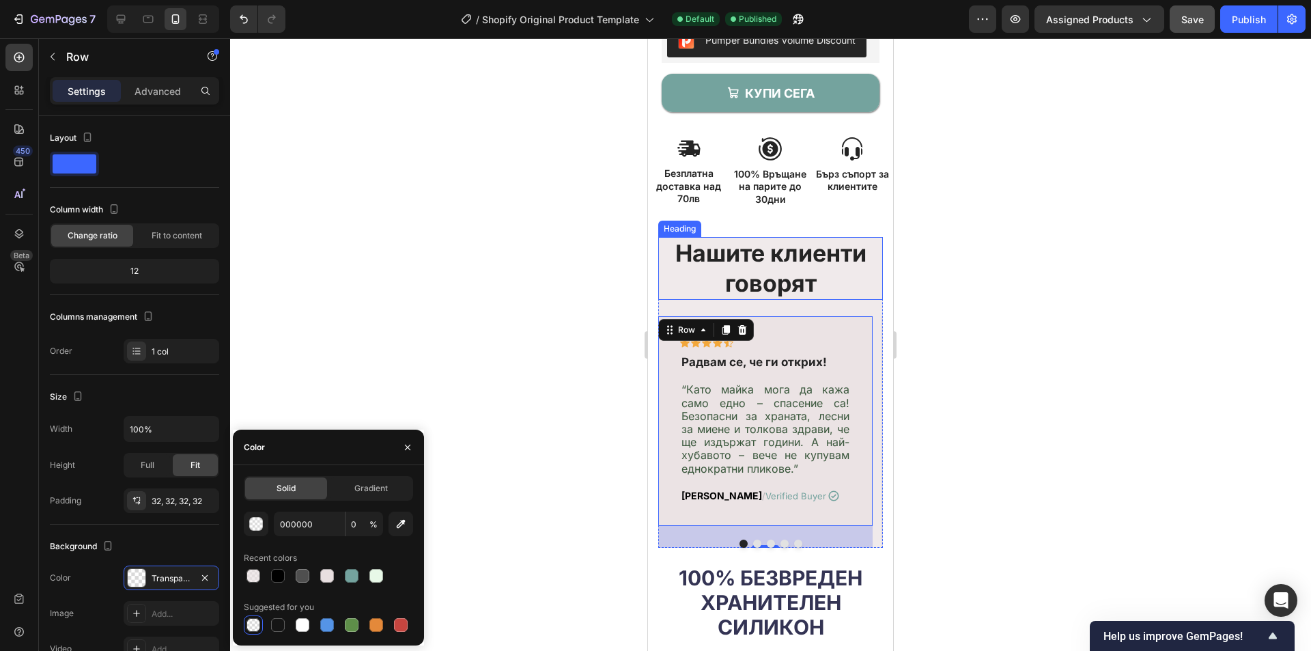
click at [848, 293] on h2 "Нашите клиенти говорят" at bounding box center [770, 268] width 225 height 63
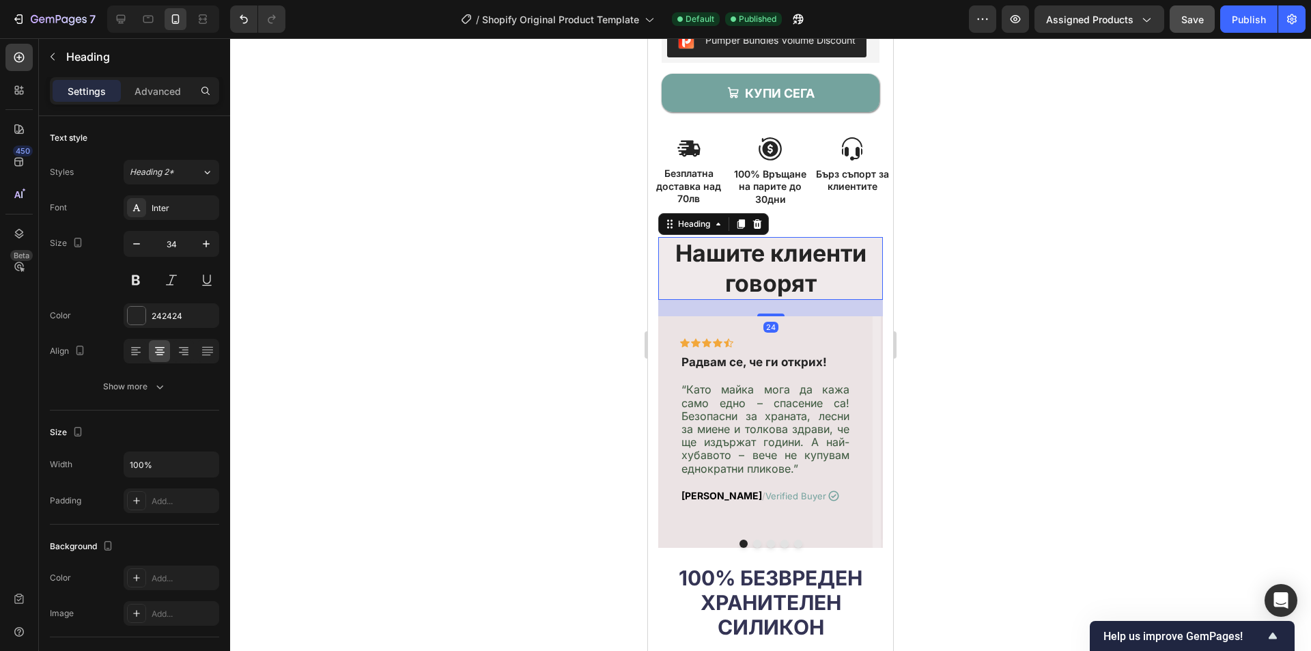
click at [720, 309] on div "24" at bounding box center [770, 308] width 225 height 16
click at [699, 542] on div "Icon Icon Icon Icon Icon Row [DEMOGRAPHIC_DATA] се, че ги открих! Text block “К…" at bounding box center [765, 432] width 214 height 232
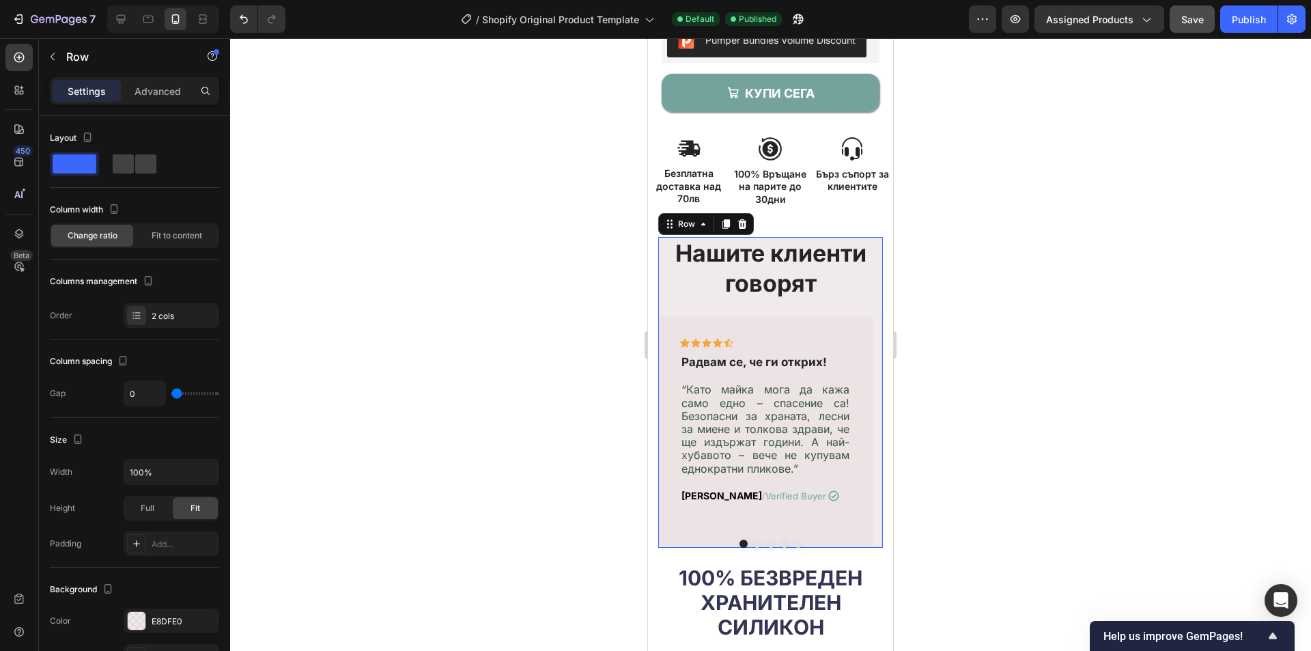
click at [862, 307] on div "Нашите клиенти говорят Heading" at bounding box center [770, 276] width 225 height 79
click at [140, 615] on div at bounding box center [137, 621] width 18 height 18
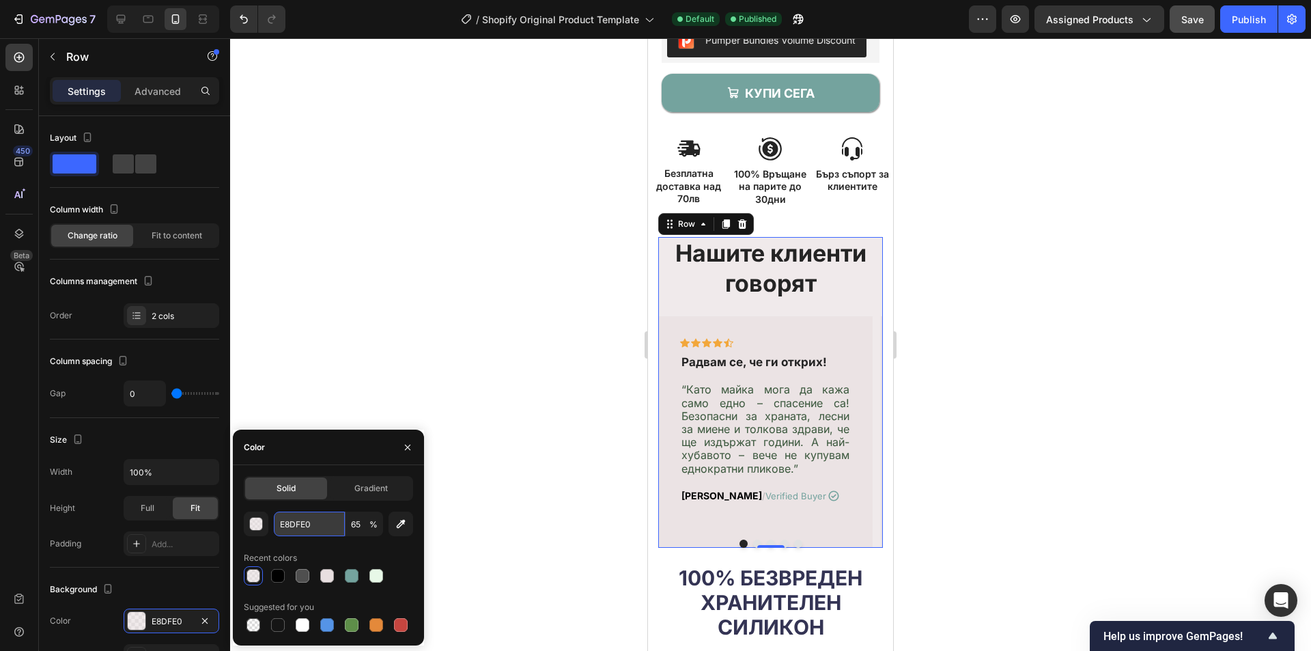
click at [318, 520] on input "E8DFE0" at bounding box center [309, 524] width 71 height 25
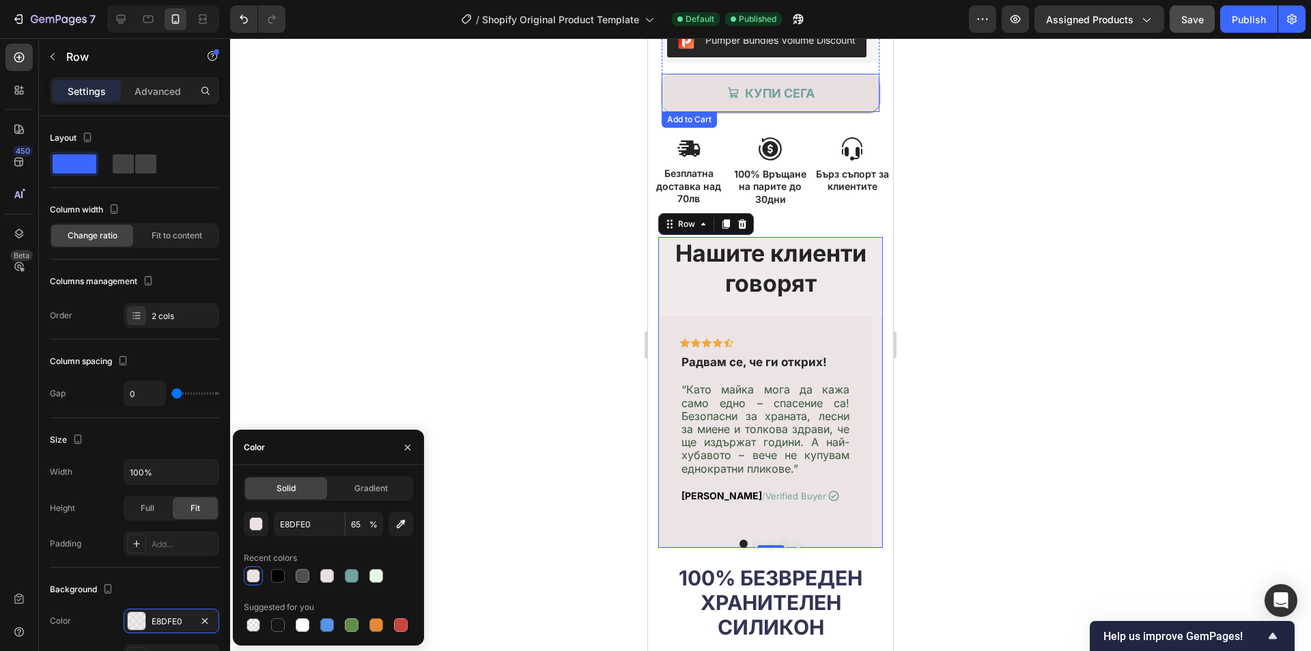
click at [714, 87] on button "КУПИ СЕГА" at bounding box center [771, 93] width 218 height 38
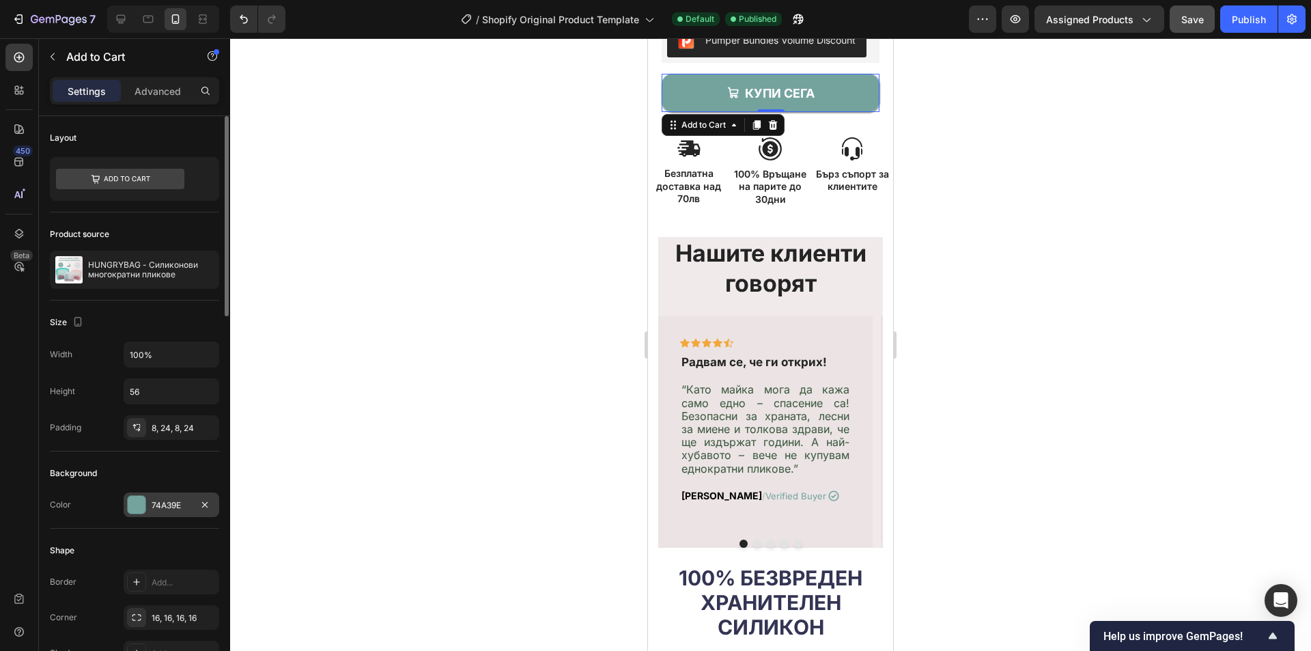
click at [177, 505] on div "74A39E" at bounding box center [172, 505] width 40 height 12
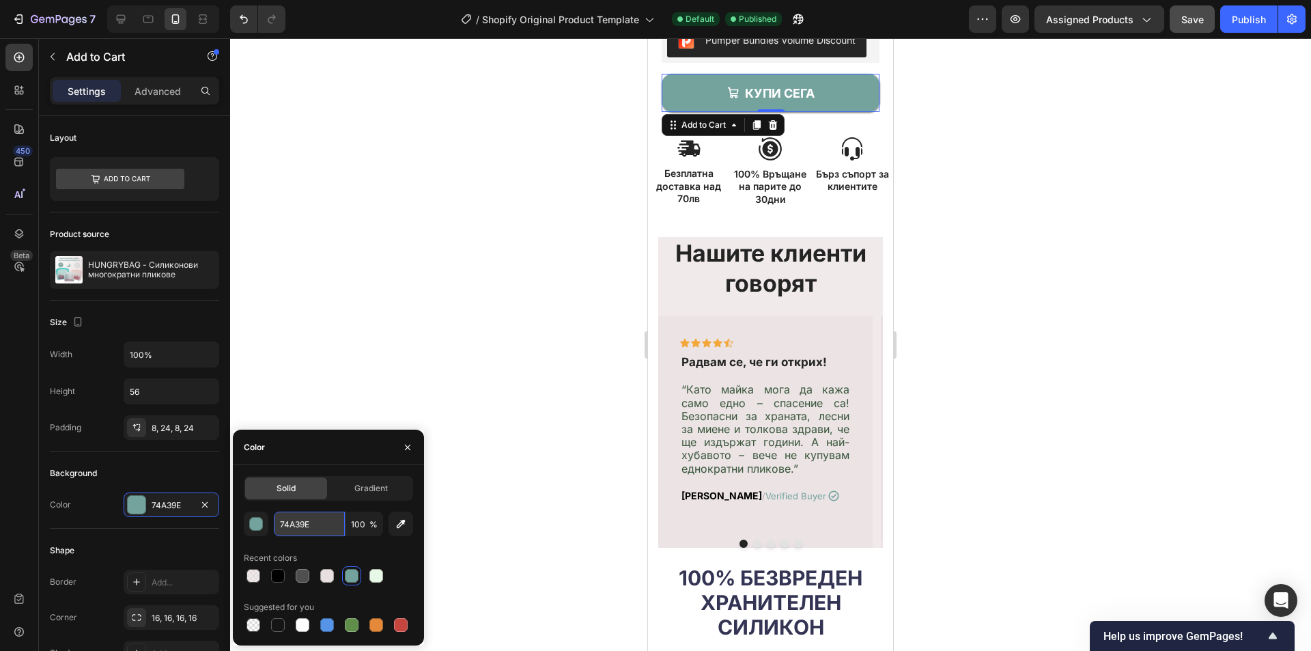
click at [315, 517] on input "74A39E" at bounding box center [309, 524] width 71 height 25
click at [1131, 16] on span "Assigned Products" at bounding box center [1089, 19] width 87 height 14
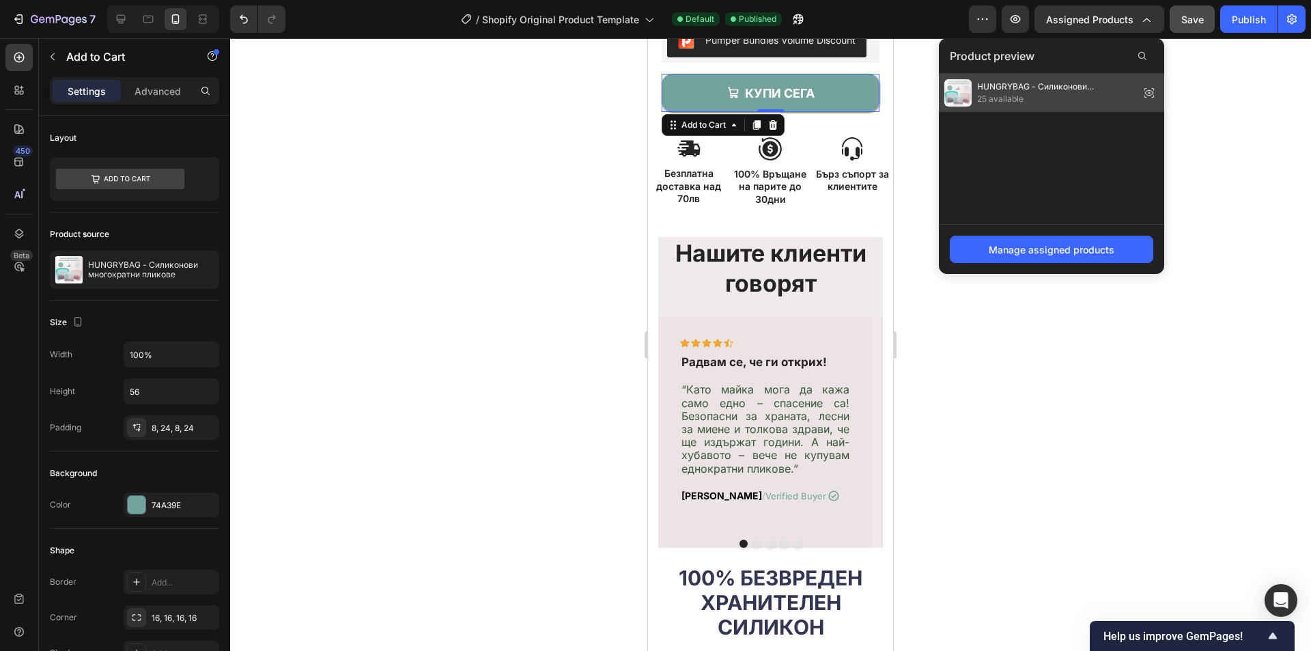
click at [1067, 87] on span "HUNGRYBAG - Силиконови многократни пликове" at bounding box center [1055, 87] width 157 height 12
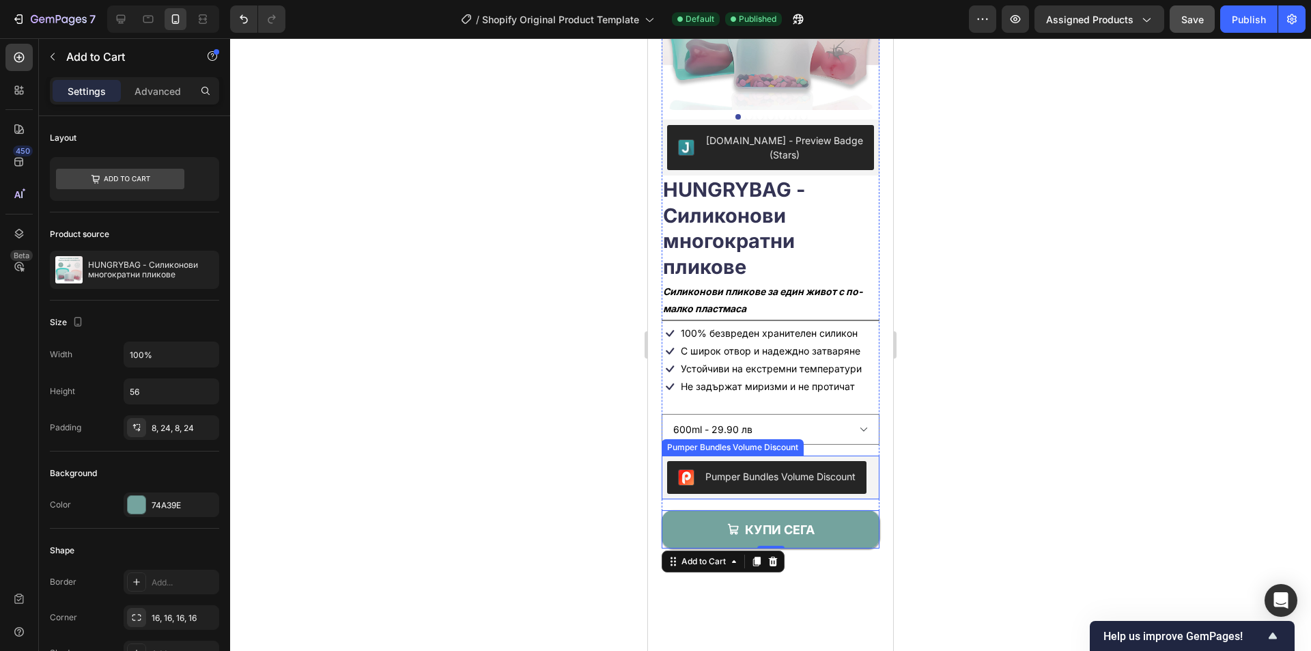
scroll to position [78, 0]
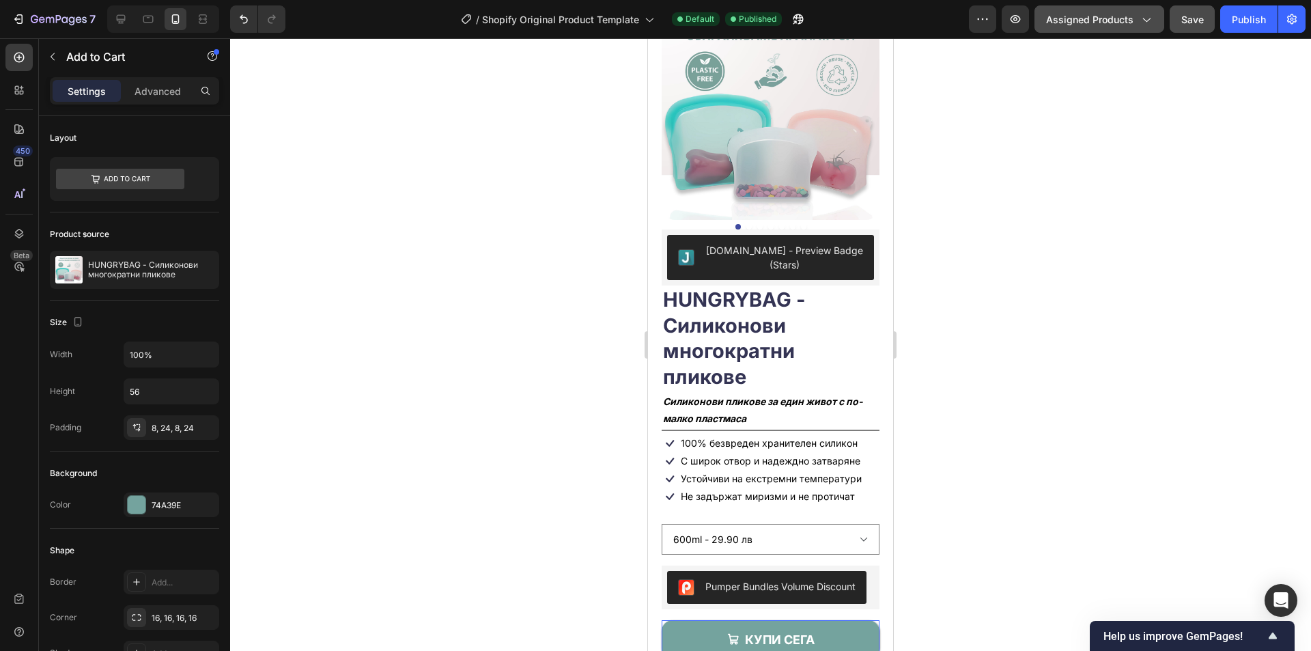
click at [1108, 25] on span "Assigned Products" at bounding box center [1089, 19] width 87 height 14
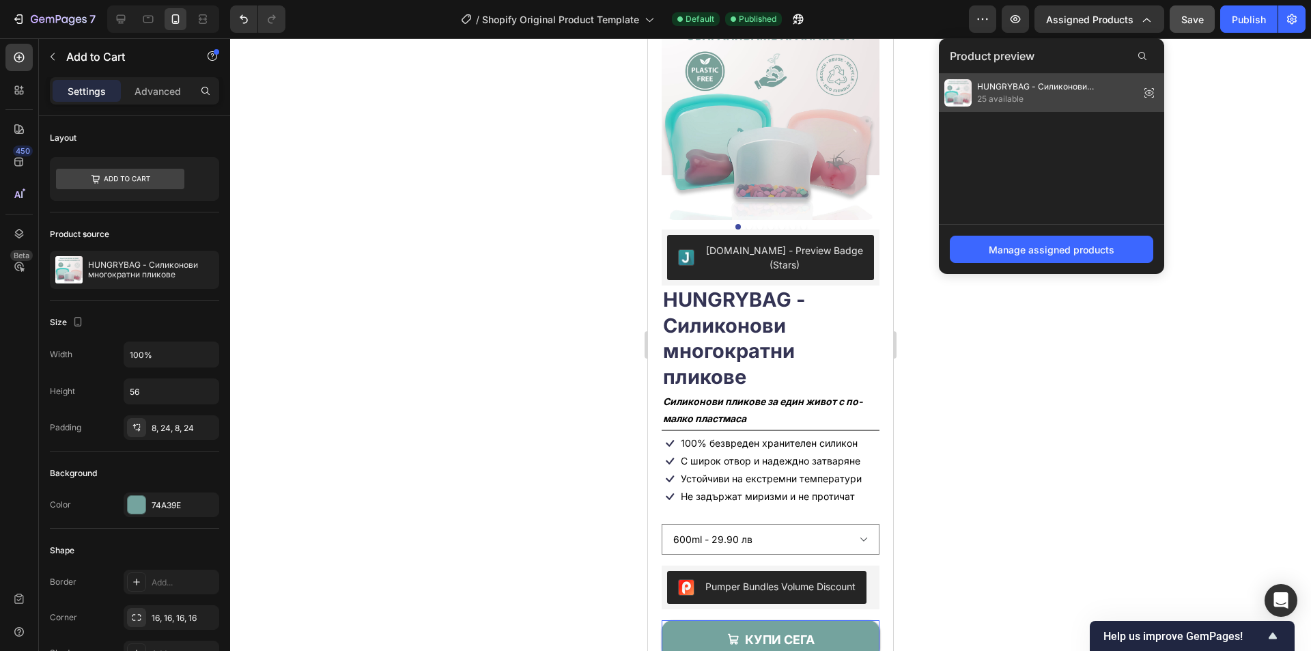
click at [1059, 96] on span "25 available" at bounding box center [1055, 99] width 157 height 12
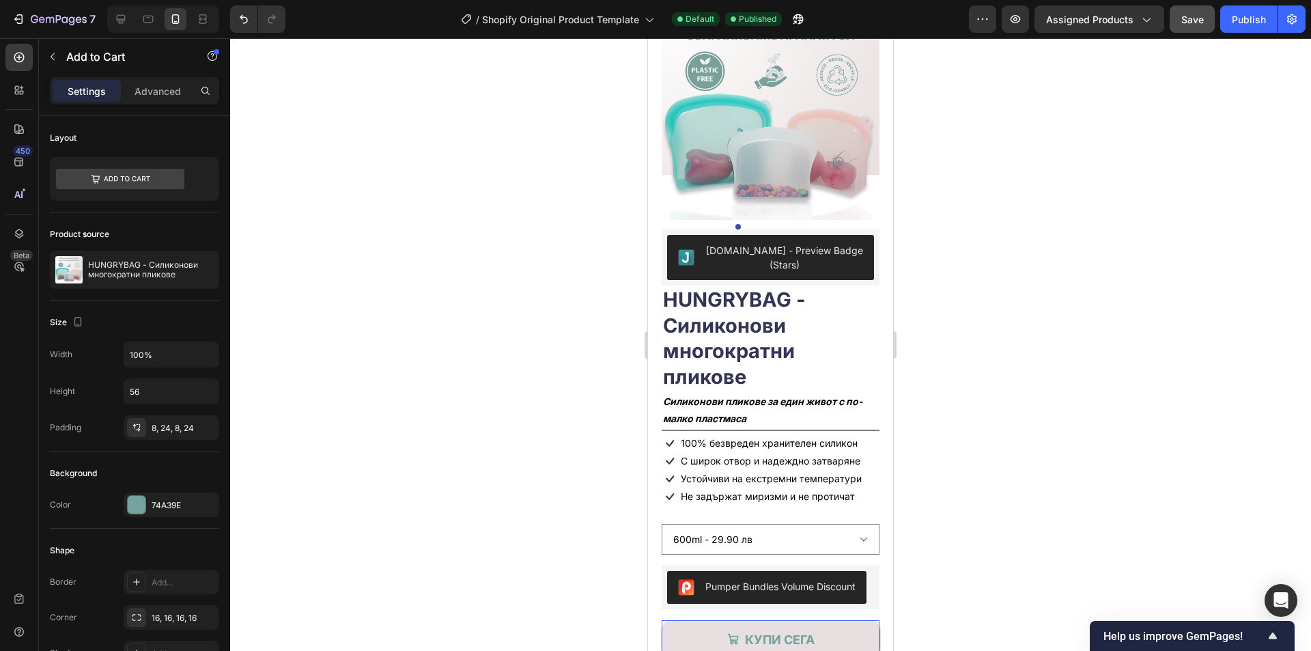
click at [828, 634] on button "КУПИ СЕГА" at bounding box center [771, 639] width 218 height 38
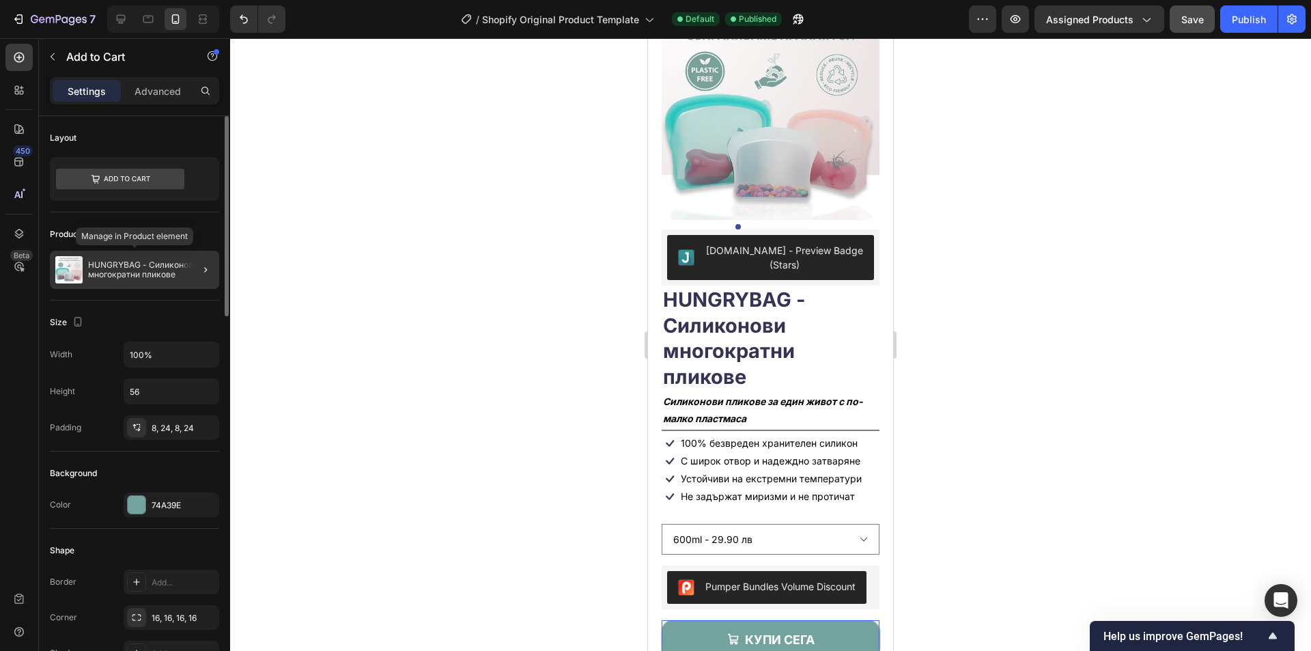
click at [152, 264] on p "HUNGRYBAG - Силиконови многократни пликове" at bounding box center [151, 269] width 126 height 19
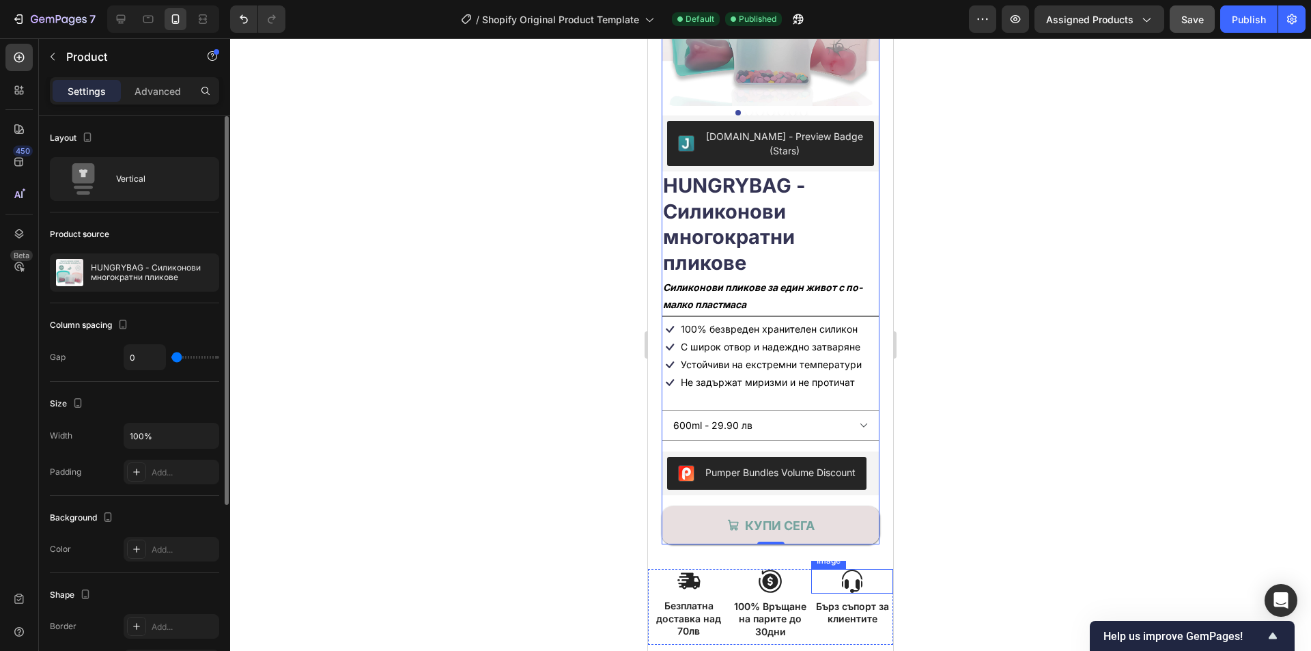
scroll to position [214, 0]
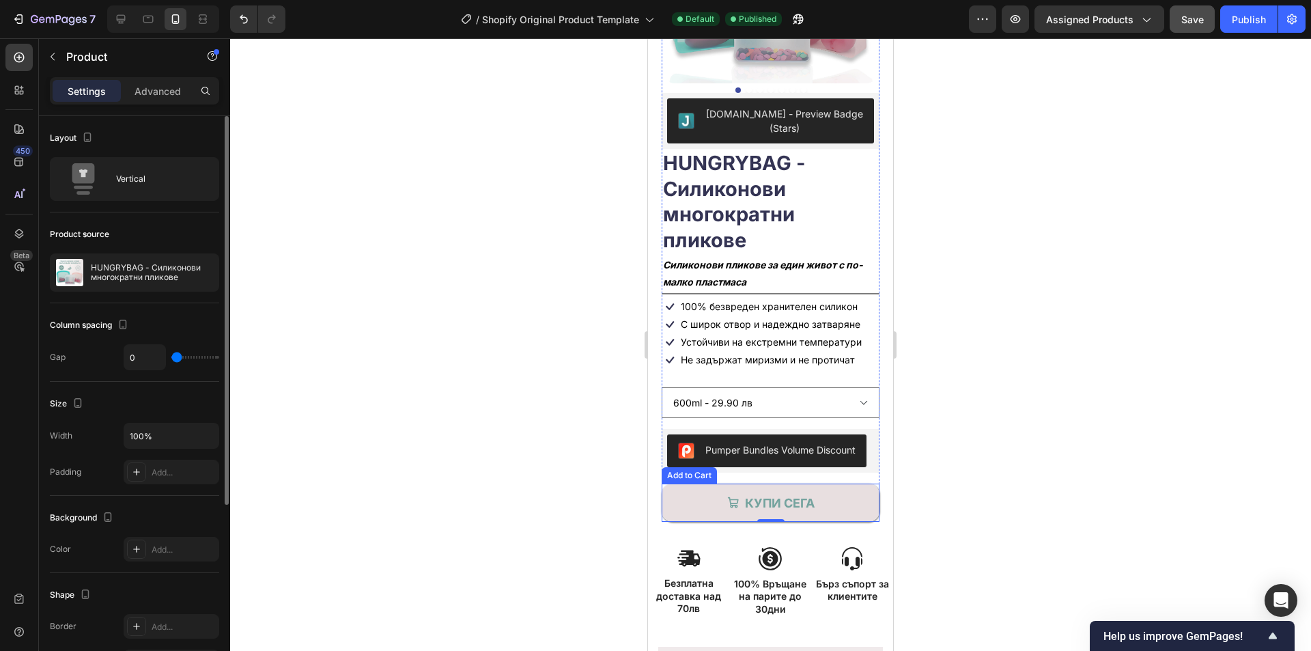
click at [826, 512] on button "КУПИ СЕГА" at bounding box center [771, 503] width 218 height 38
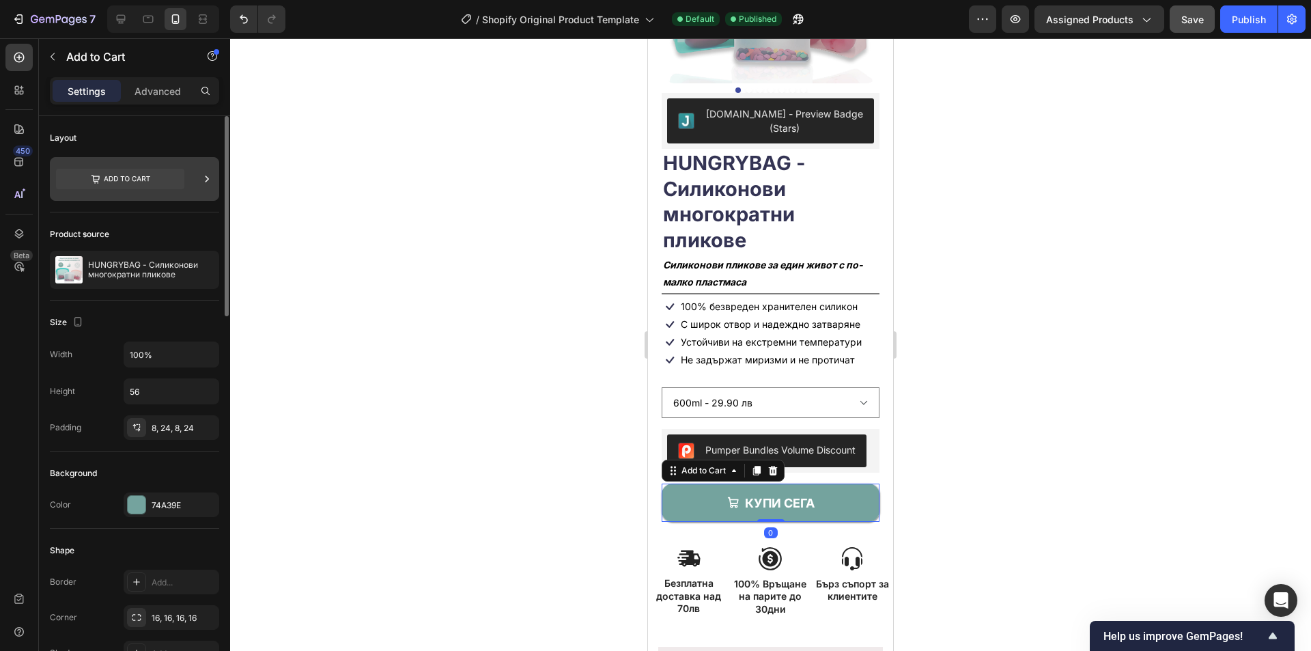
click at [147, 182] on icon at bounding box center [120, 179] width 128 height 20
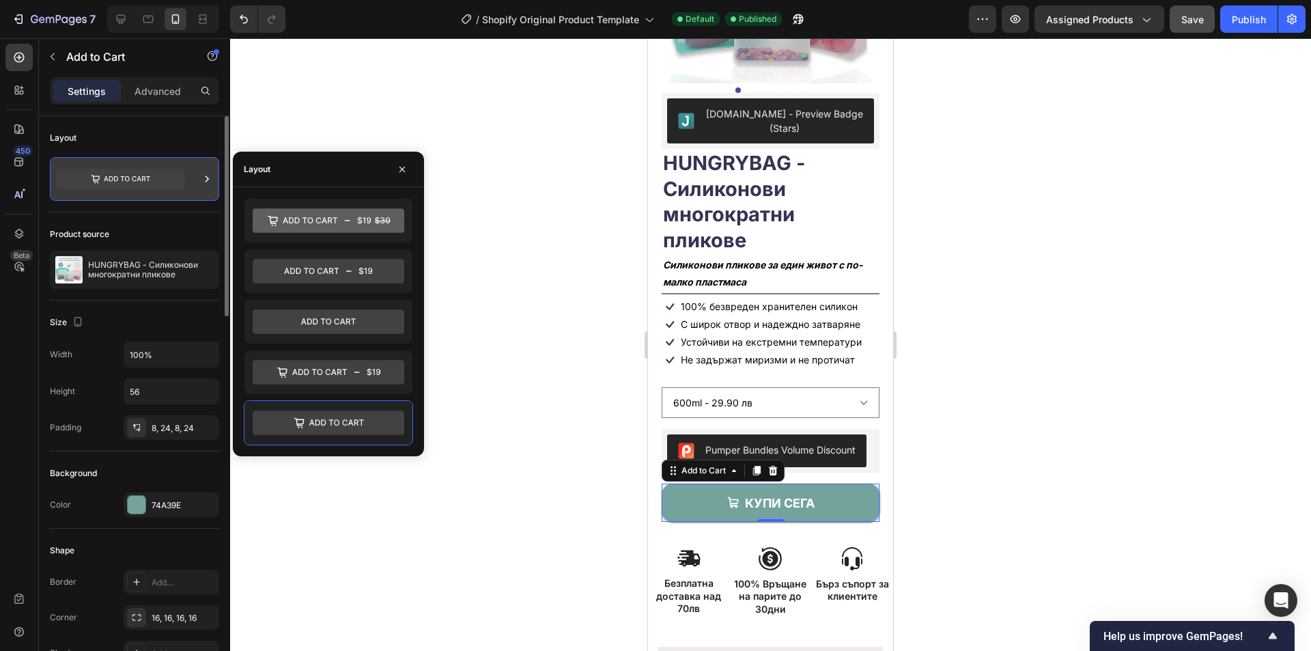
click at [147, 182] on icon at bounding box center [120, 179] width 128 height 20
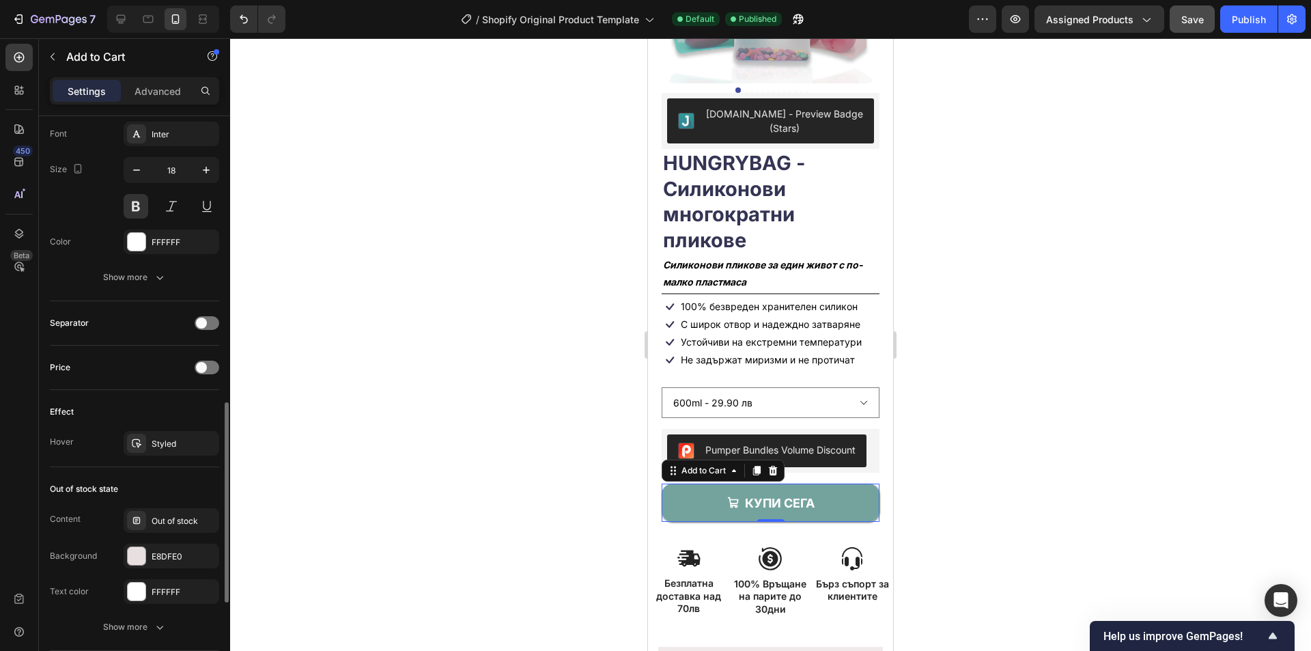
scroll to position [956, 0]
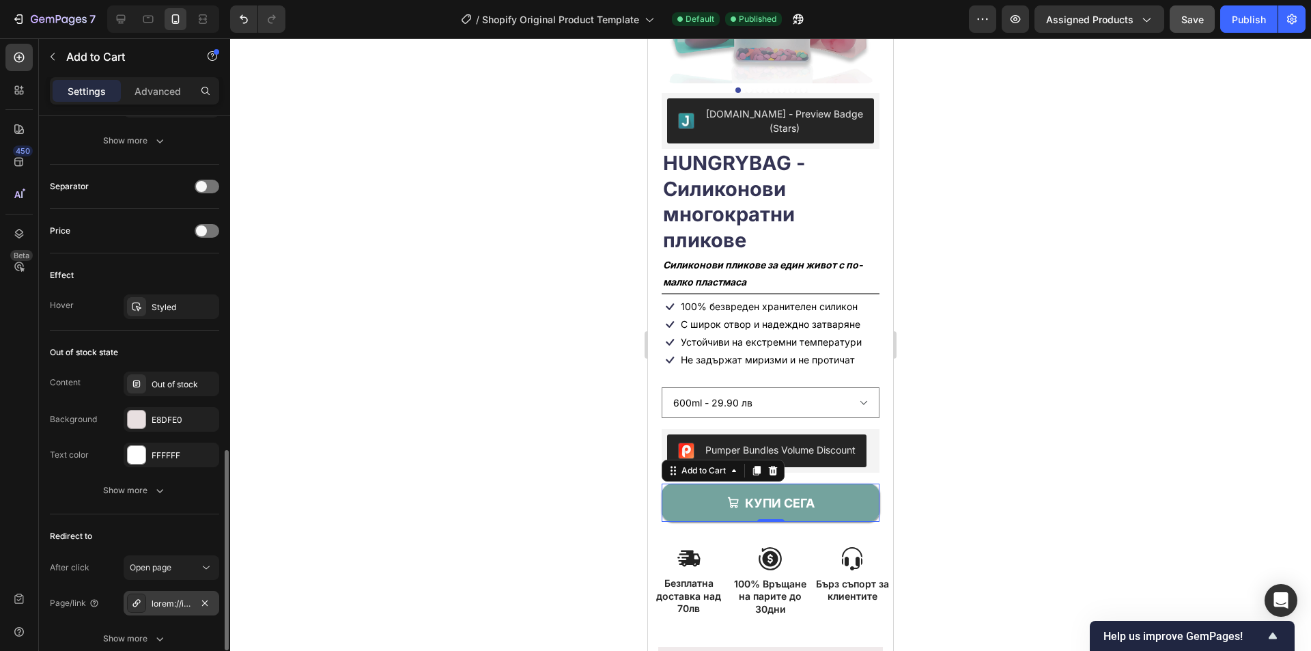
click at [178, 603] on div at bounding box center [172, 604] width 40 height 12
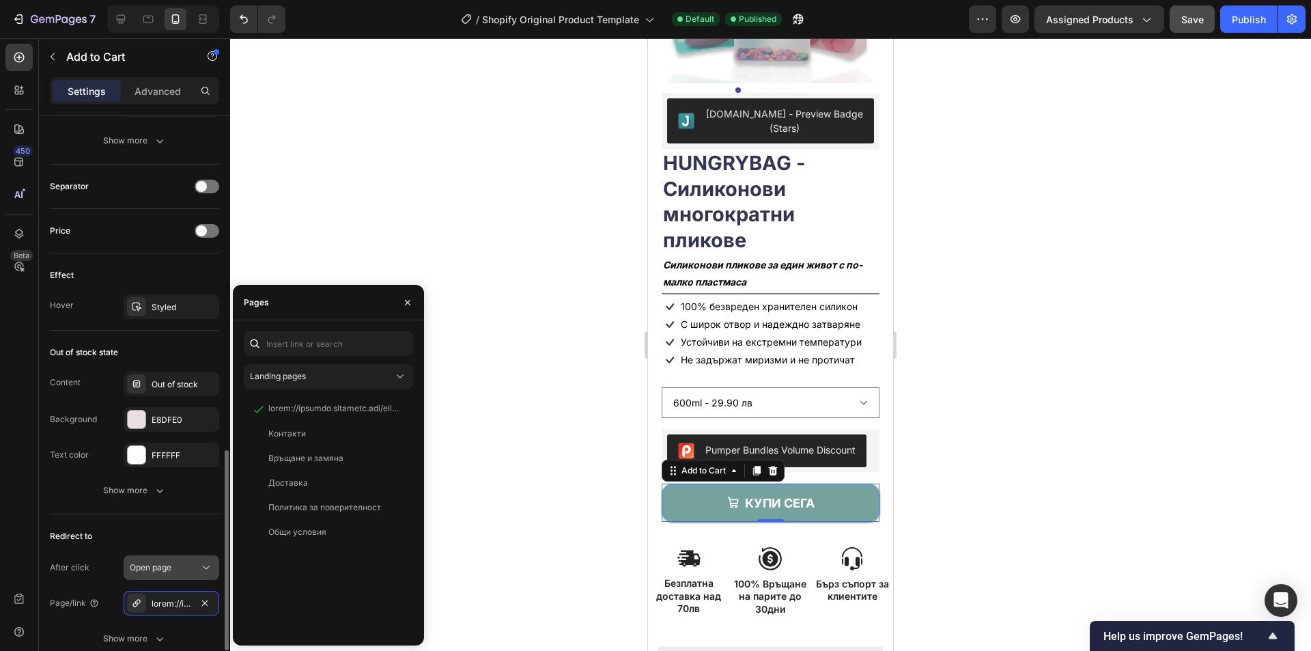
click at [180, 566] on div "Open page" at bounding box center [165, 567] width 70 height 12
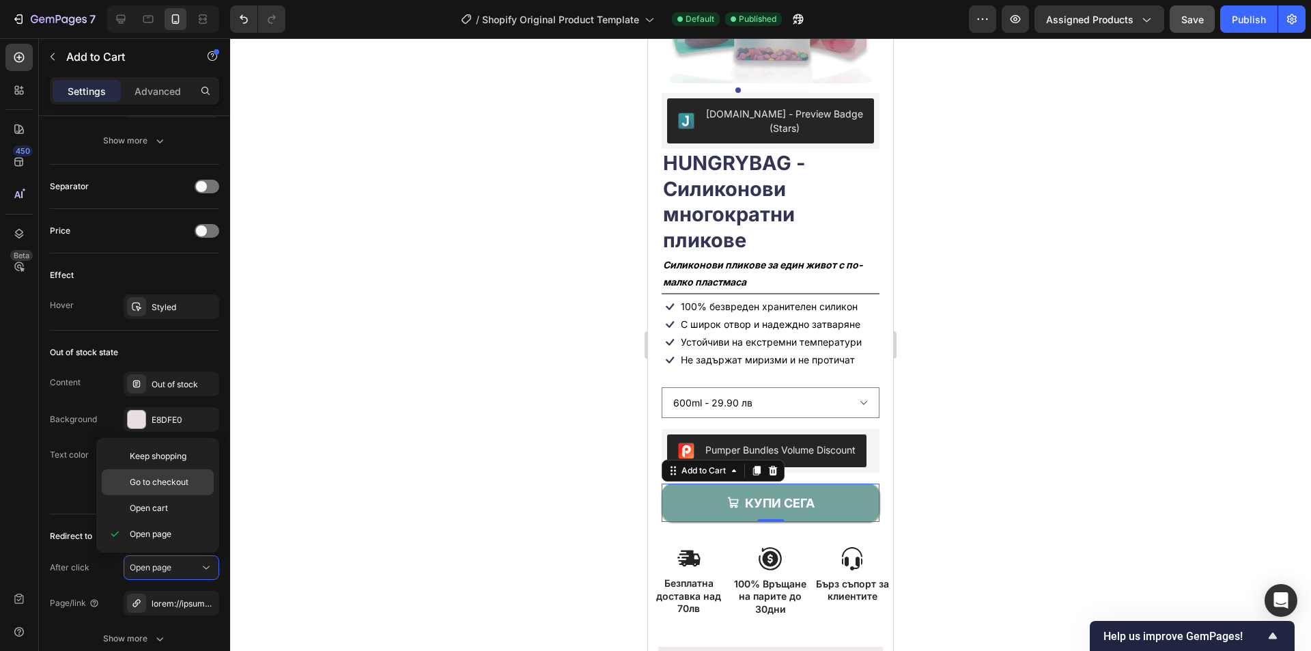
click at [182, 486] on span "Go to checkout" at bounding box center [159, 482] width 59 height 12
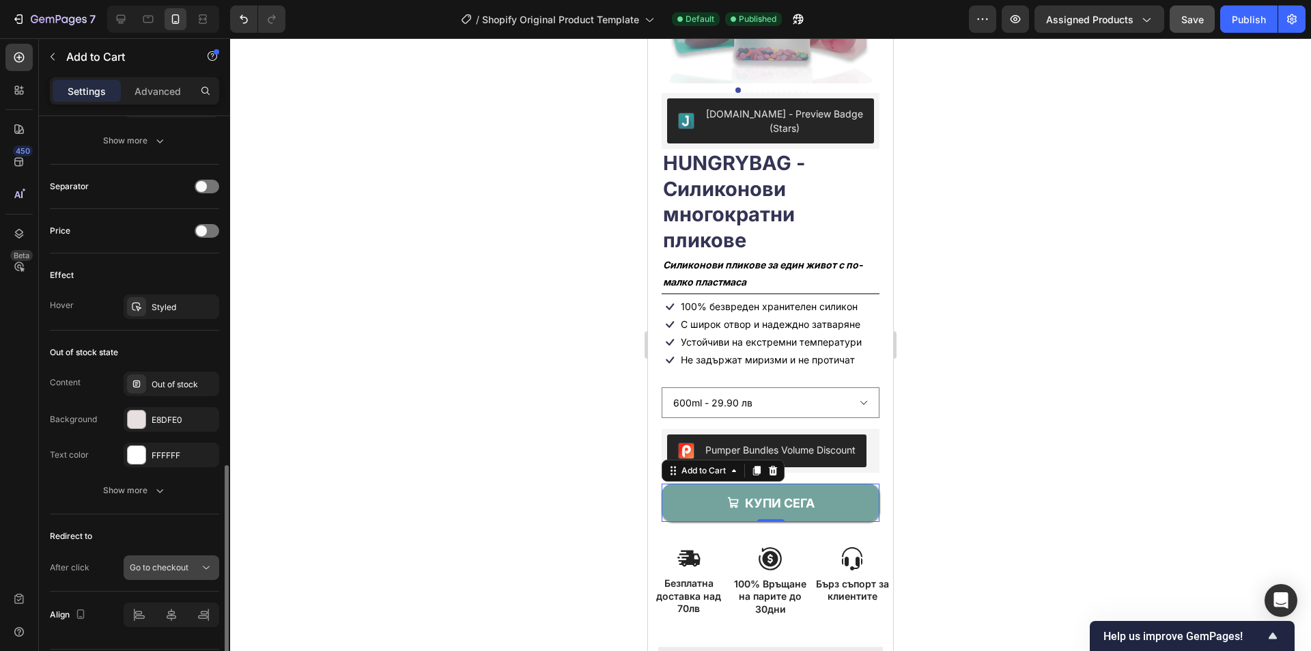
scroll to position [998, 0]
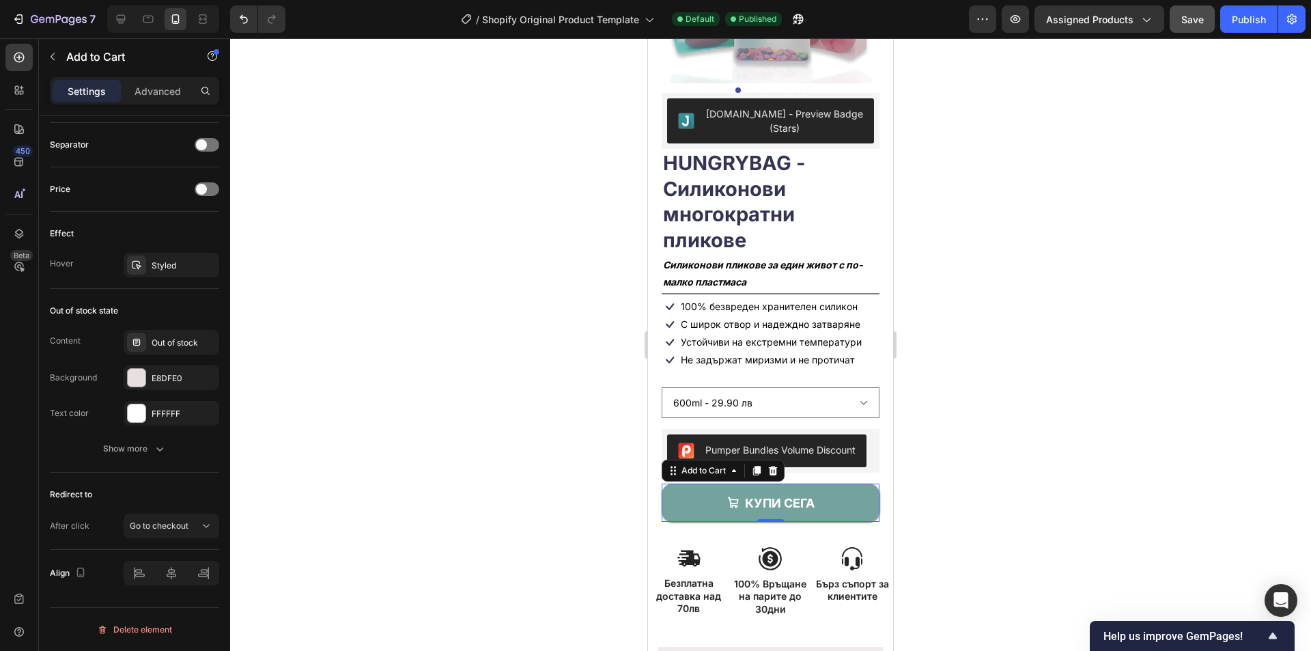
click at [1207, 23] on button "Save" at bounding box center [1192, 18] width 45 height 27
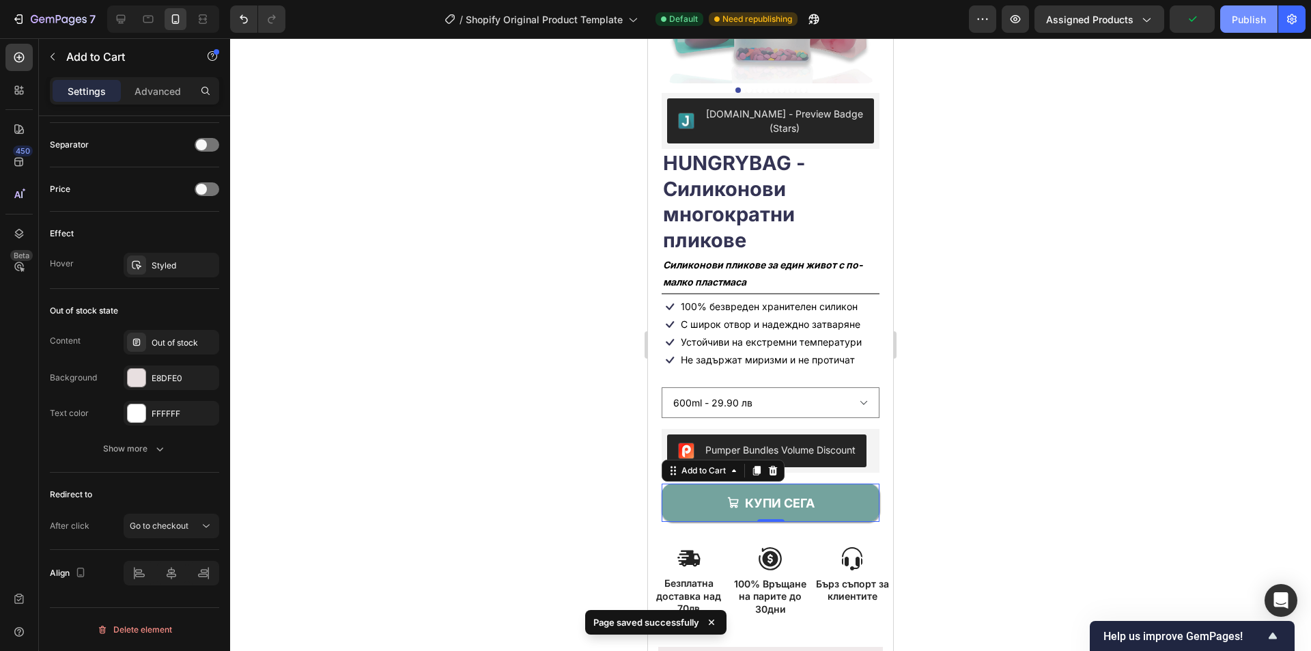
click at [1252, 18] on div "Publish" at bounding box center [1249, 19] width 34 height 14
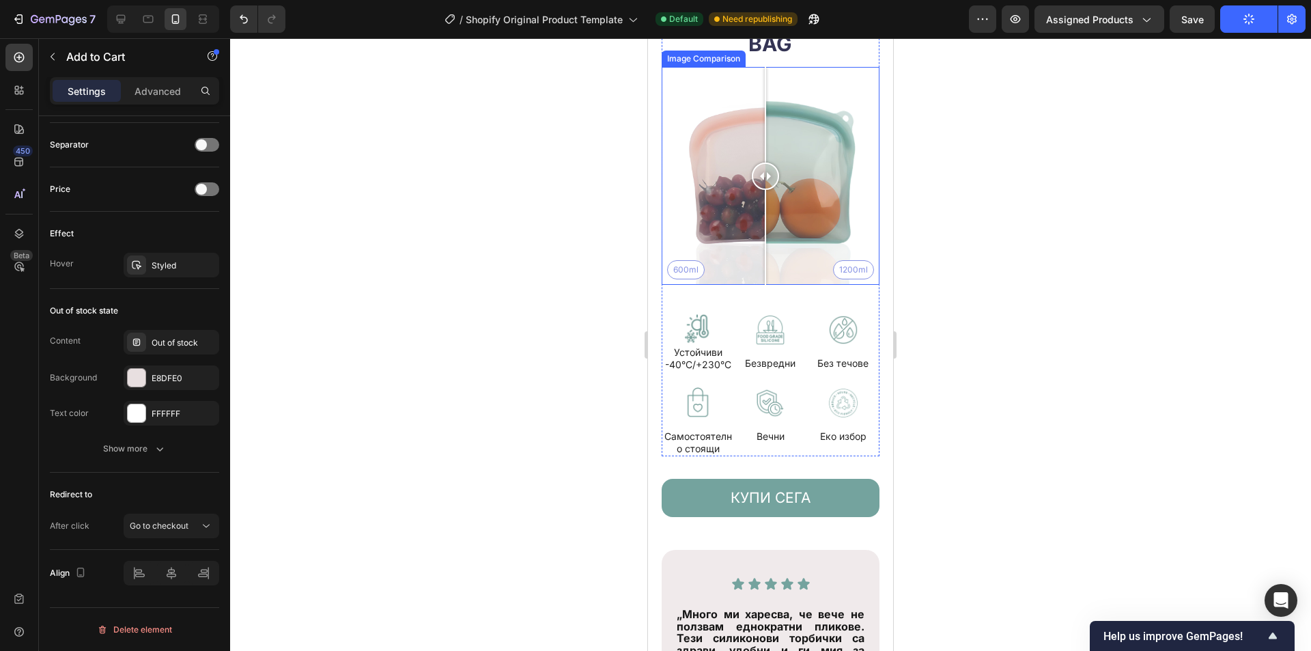
scroll to position [2946, 0]
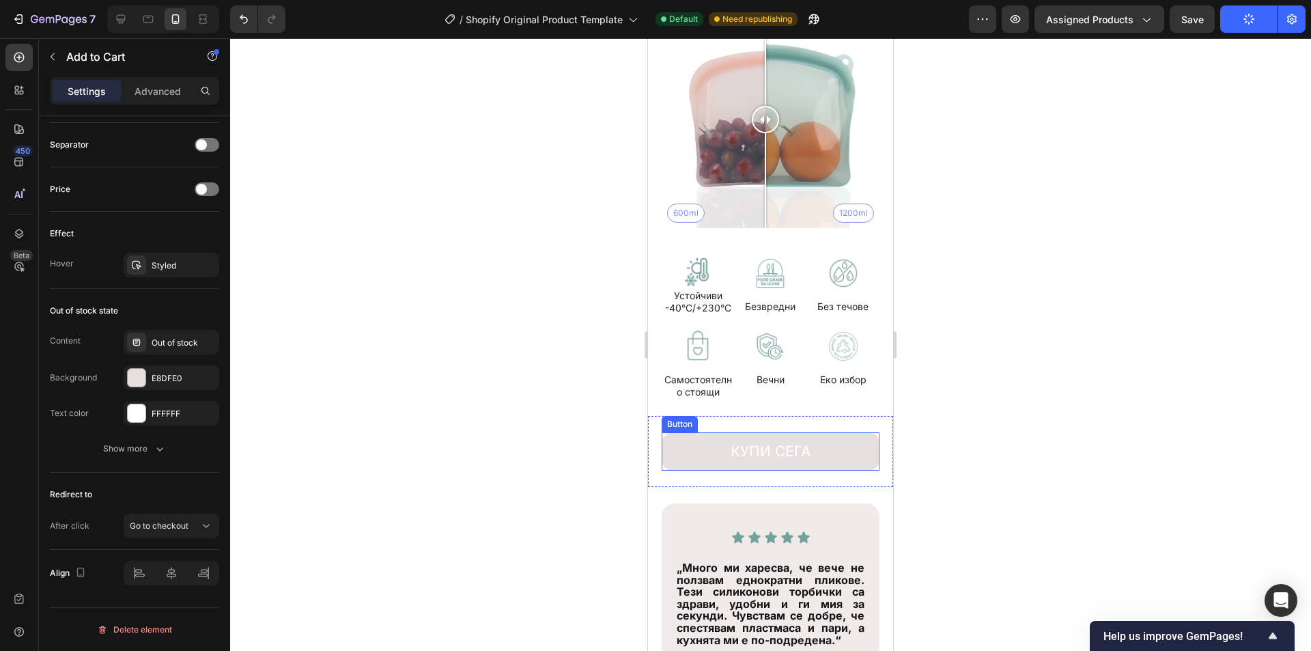
click at [837, 443] on button "КУПИ СЕГА" at bounding box center [771, 451] width 218 height 38
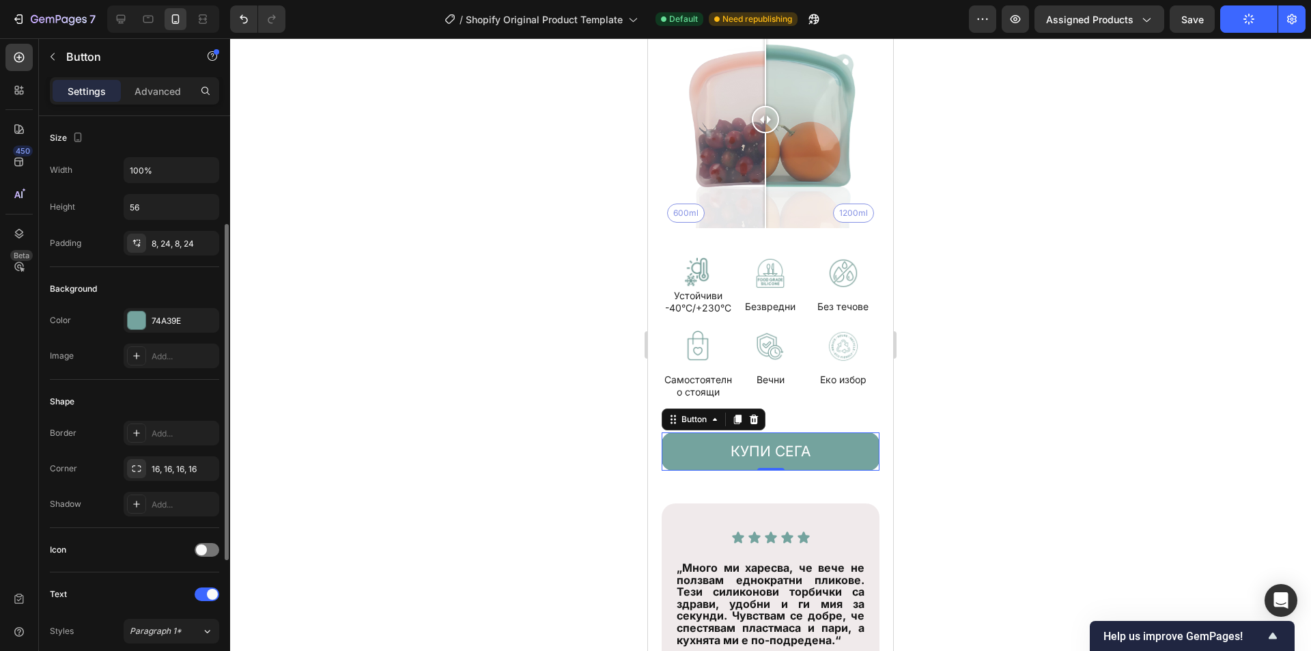
scroll to position [341, 0]
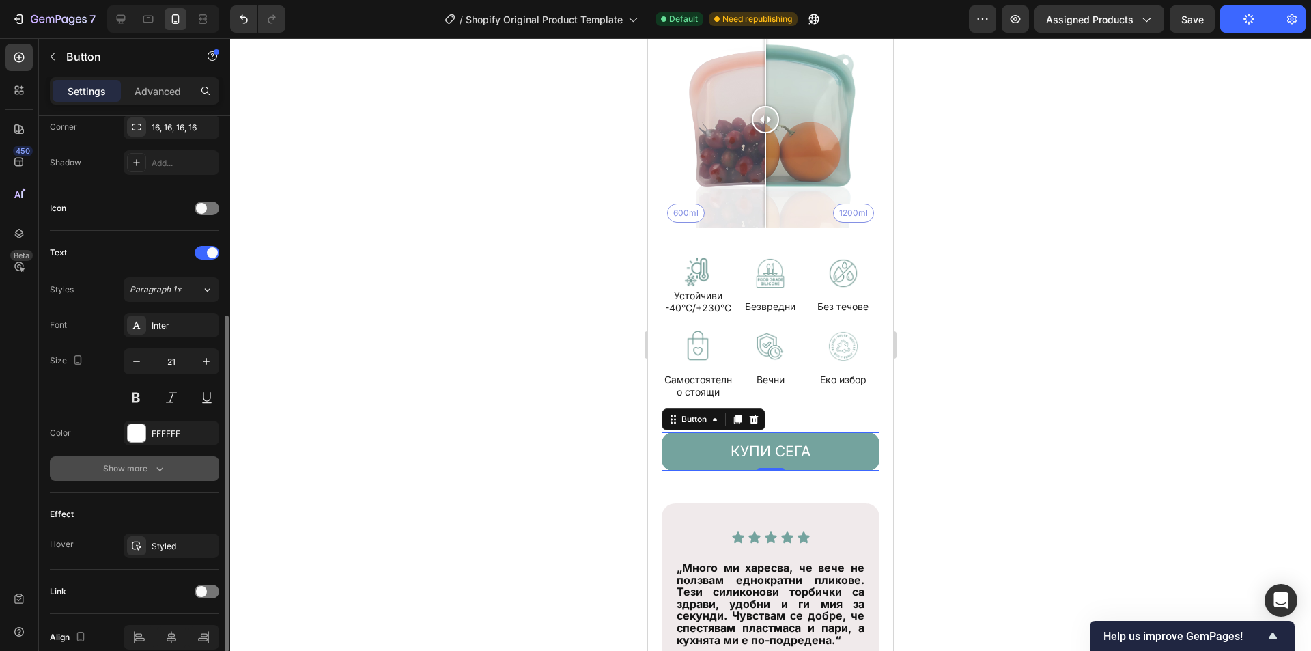
click at [173, 475] on button "Show more" at bounding box center [134, 468] width 169 height 25
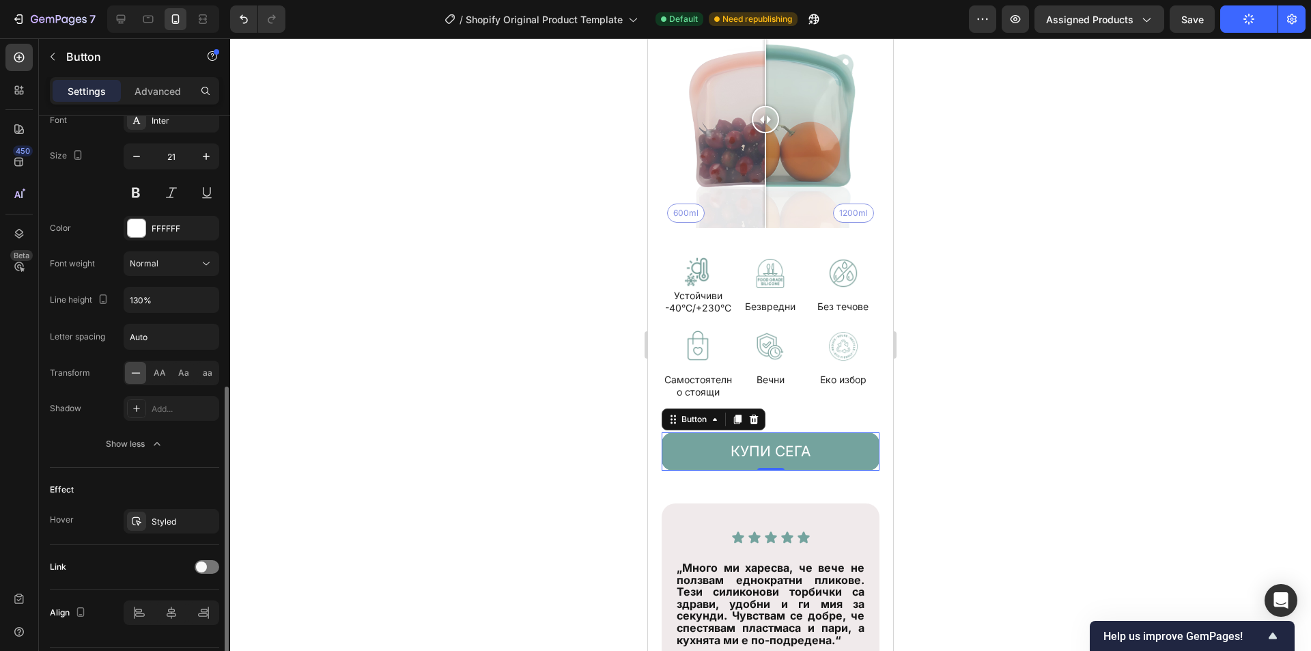
scroll to position [586, 0]
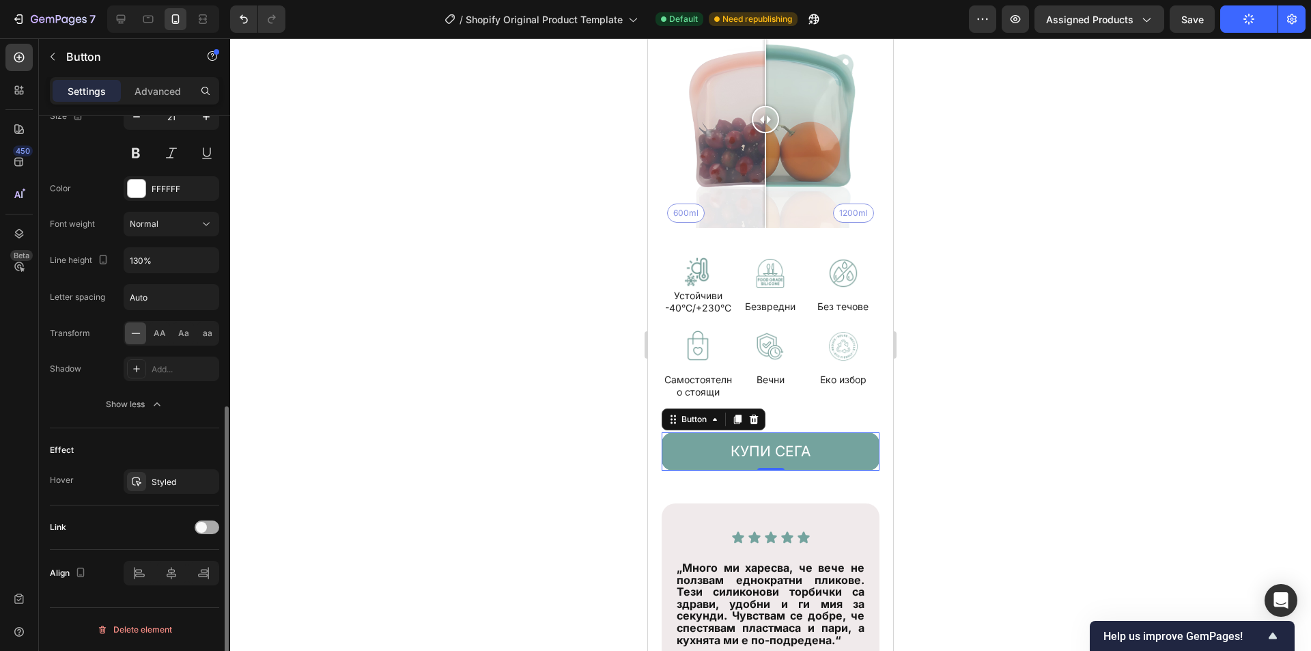
click at [198, 530] on span at bounding box center [201, 527] width 11 height 11
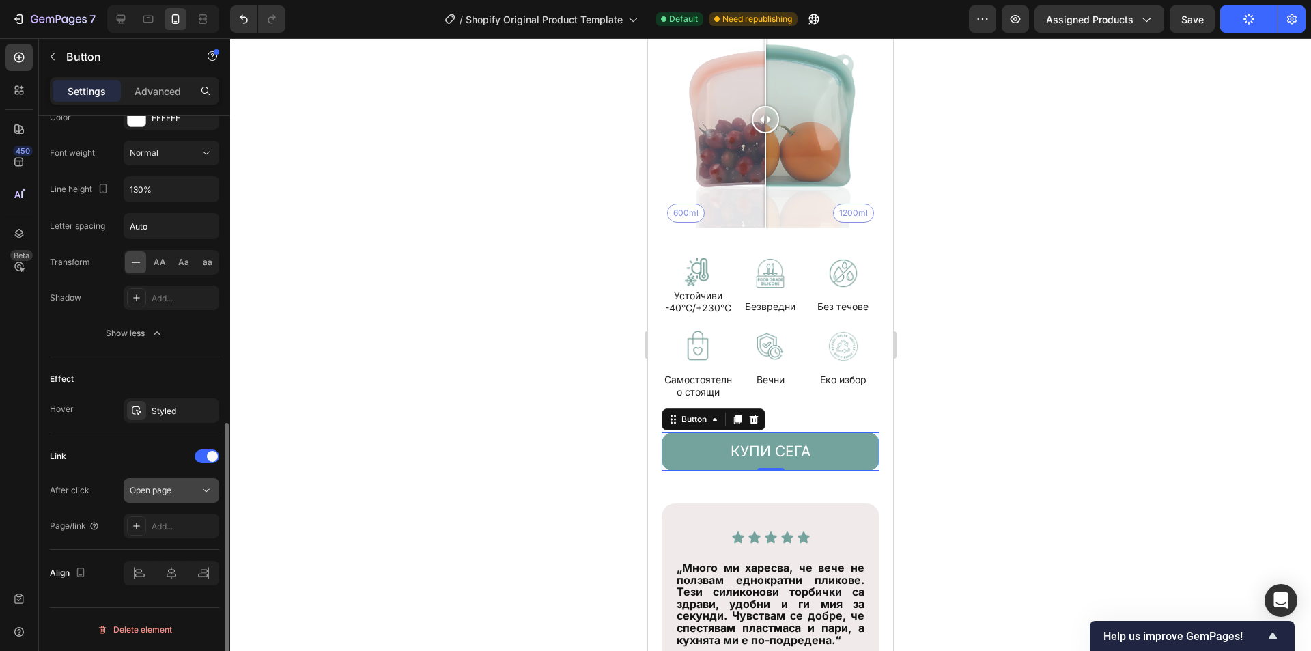
click at [173, 489] on div "Open page" at bounding box center [165, 490] width 70 height 12
click at [150, 453] on div "Link" at bounding box center [134, 456] width 169 height 22
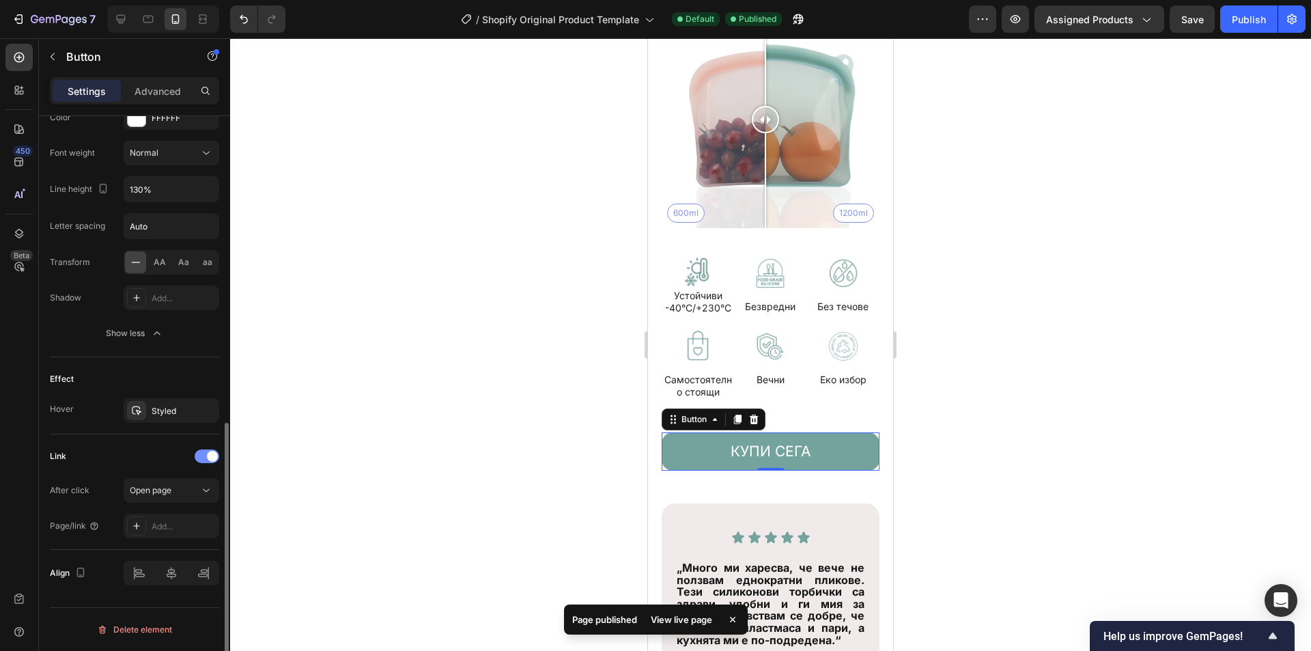
click at [206, 461] on div at bounding box center [207, 456] width 25 height 14
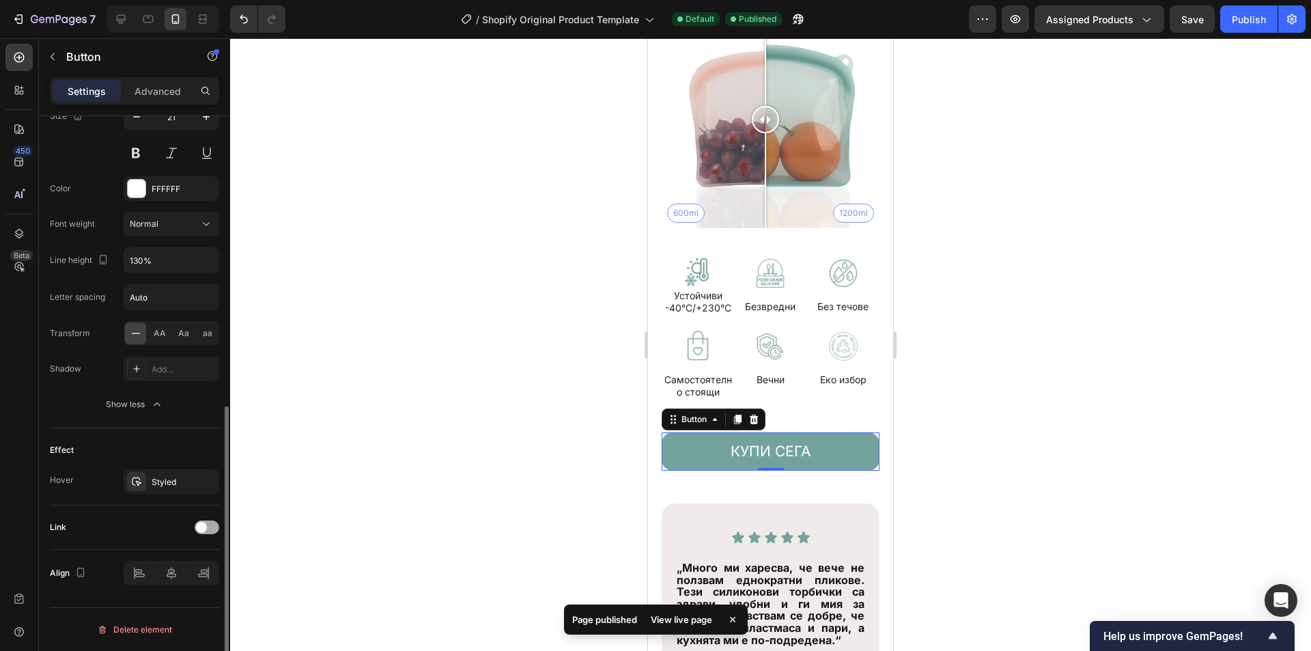
scroll to position [586, 0]
click at [201, 526] on span at bounding box center [201, 527] width 11 height 11
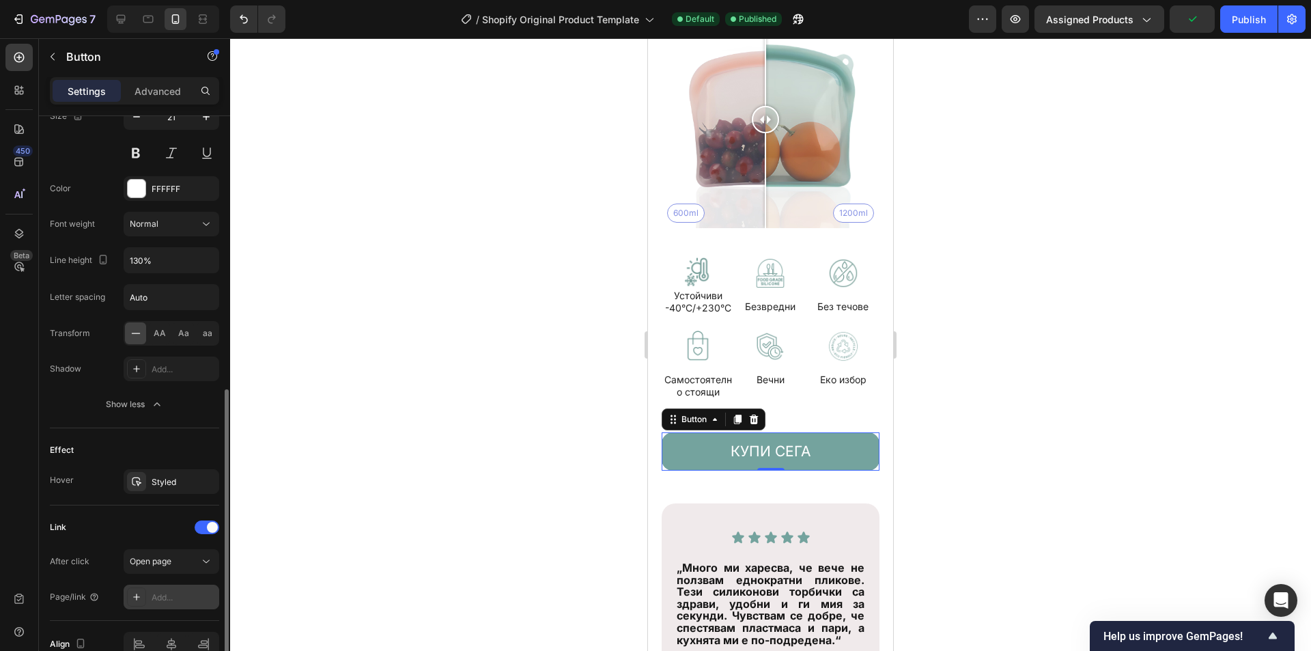
scroll to position [657, 0]
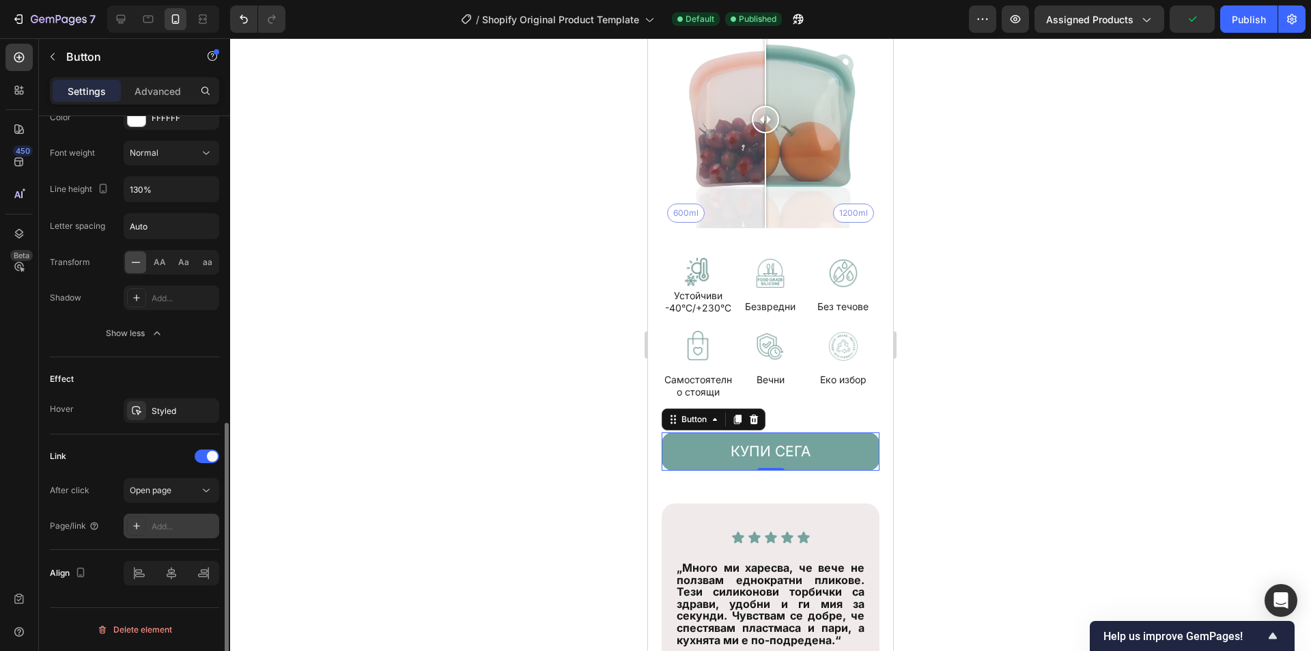
click at [176, 514] on div "Add..." at bounding box center [172, 526] width 96 height 25
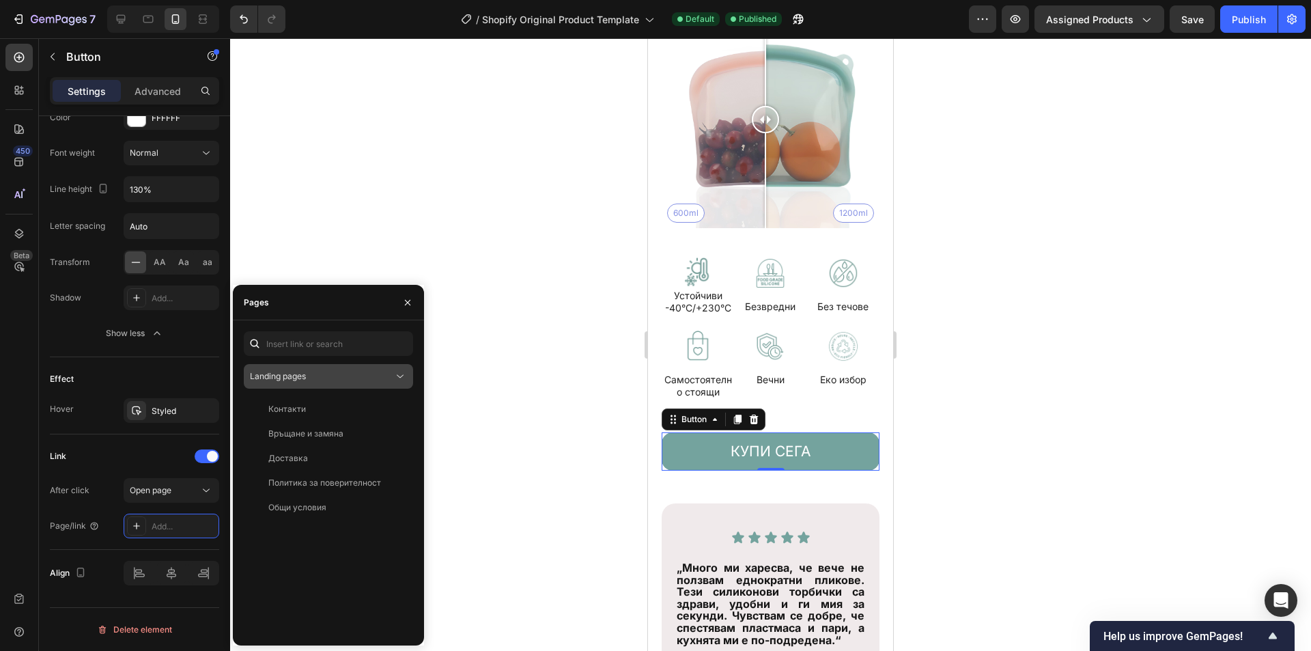
click at [314, 370] on div "Landing pages" at bounding box center [321, 376] width 143 height 12
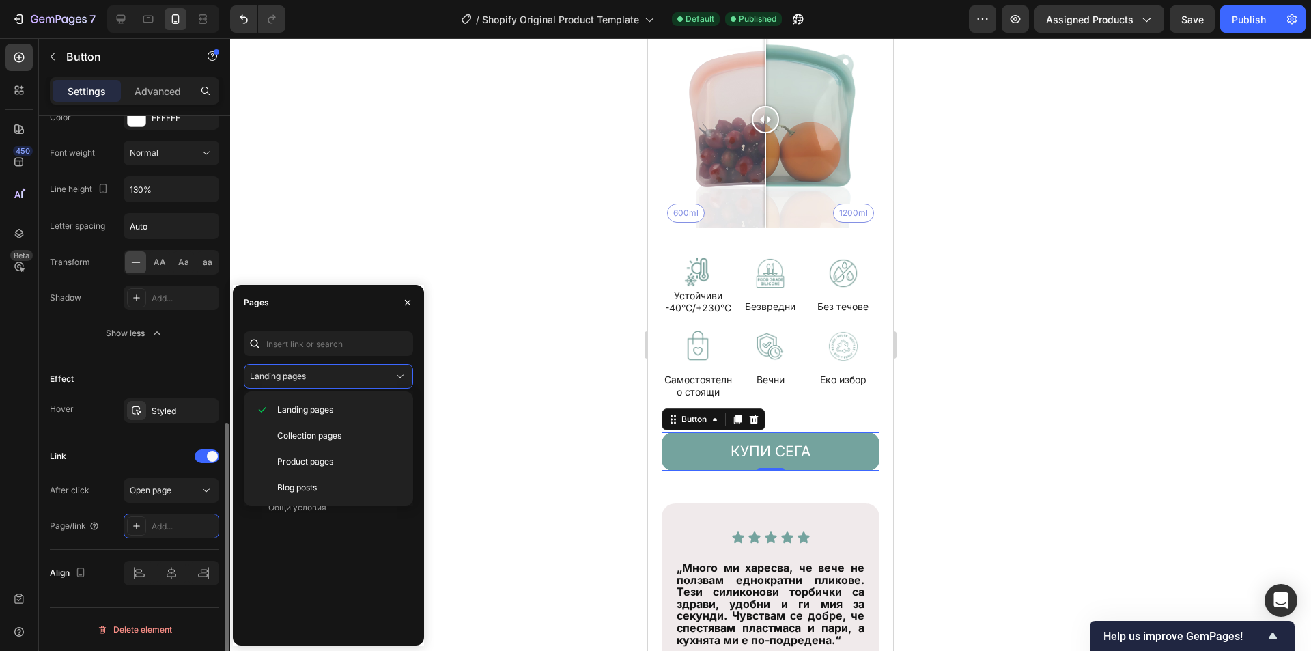
click at [173, 453] on div "Link" at bounding box center [134, 456] width 169 height 22
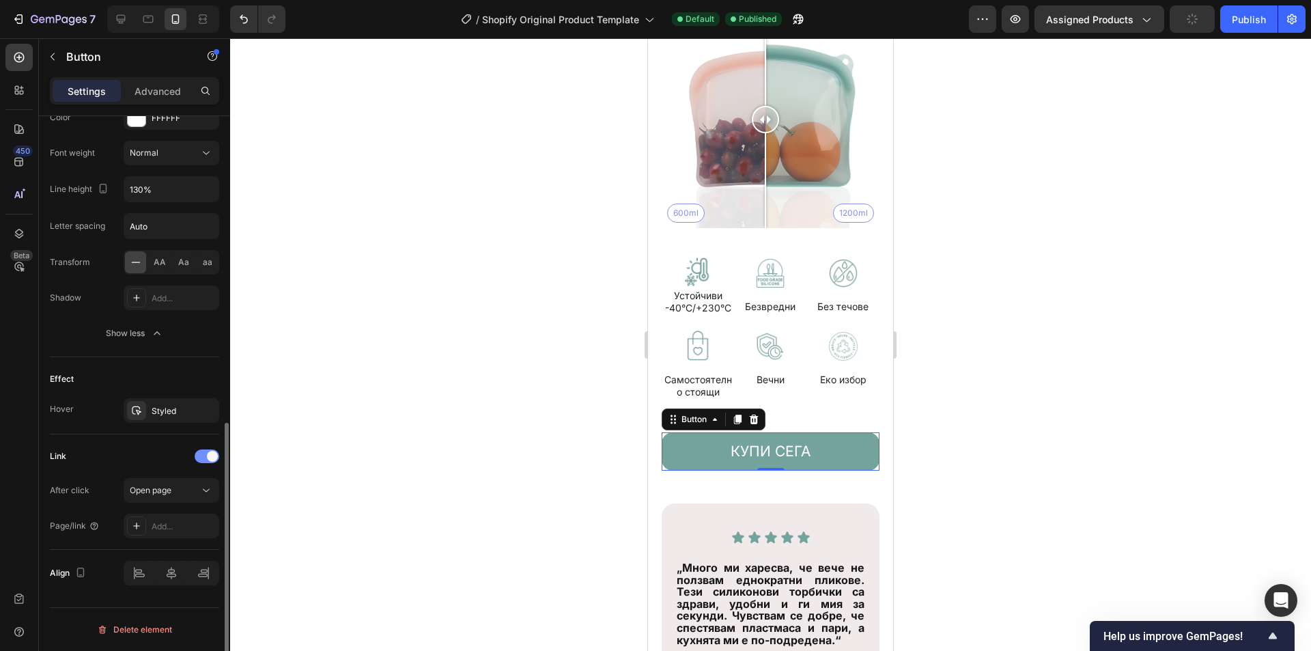
click at [209, 458] on span at bounding box center [212, 456] width 11 height 11
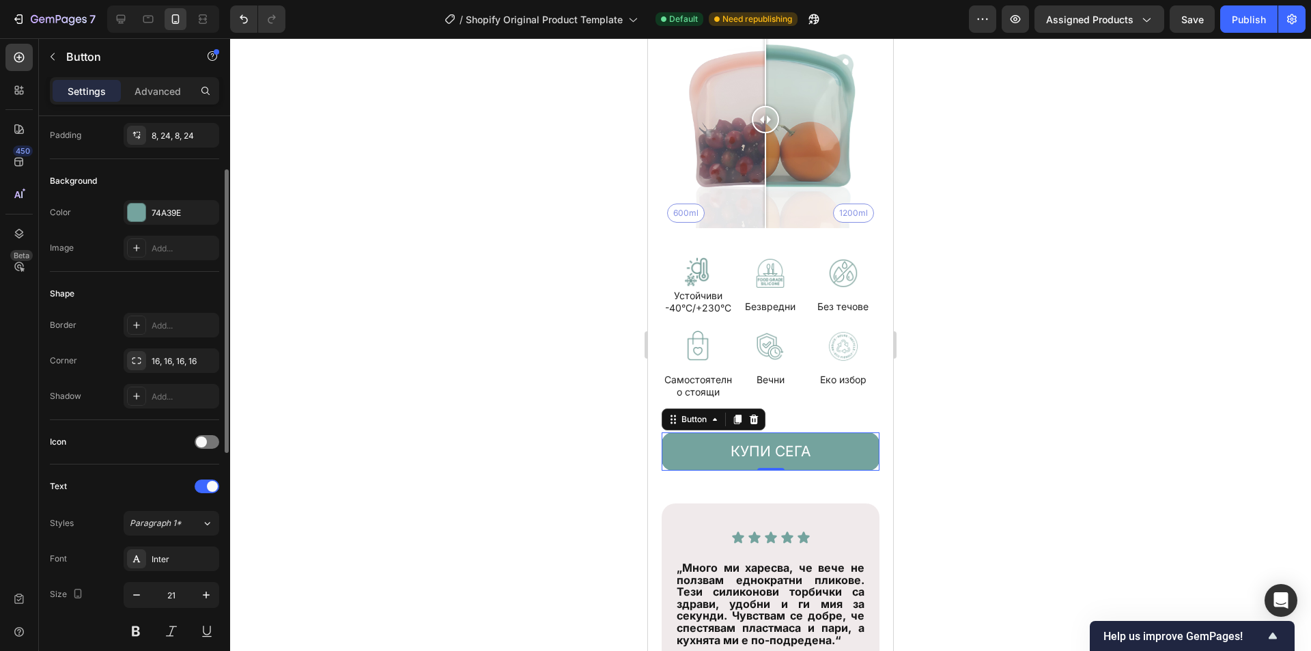
scroll to position [0, 0]
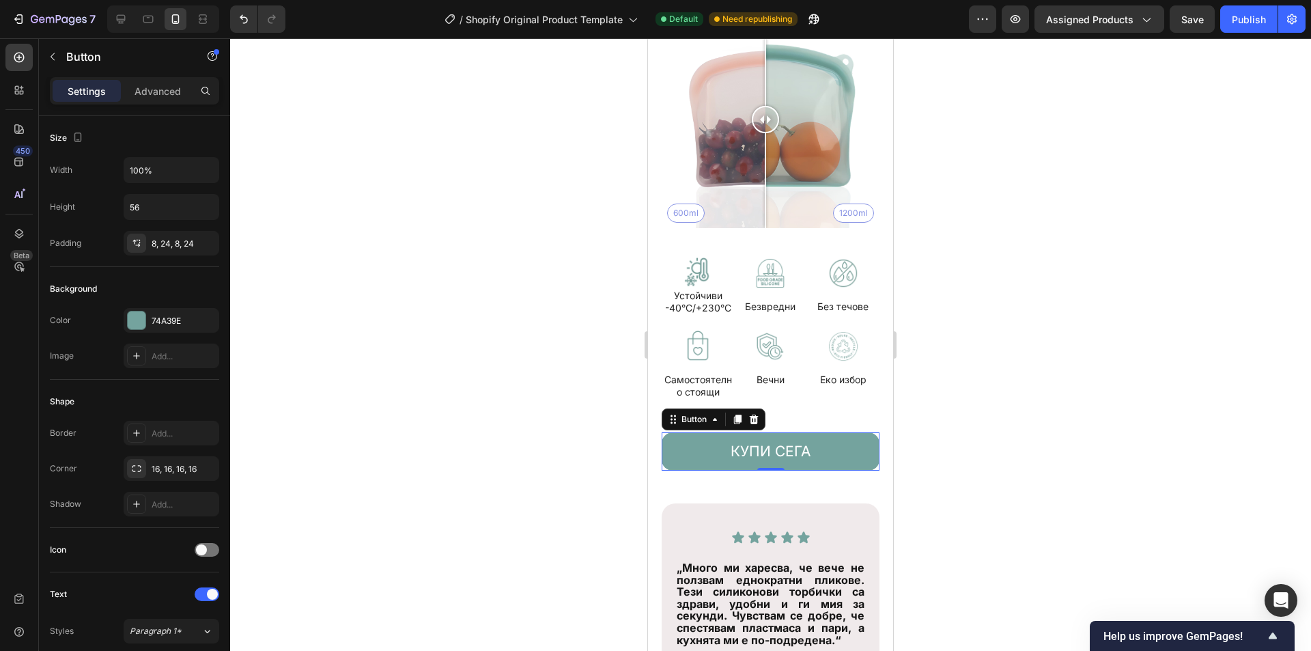
click at [530, 369] on div at bounding box center [770, 344] width 1081 height 613
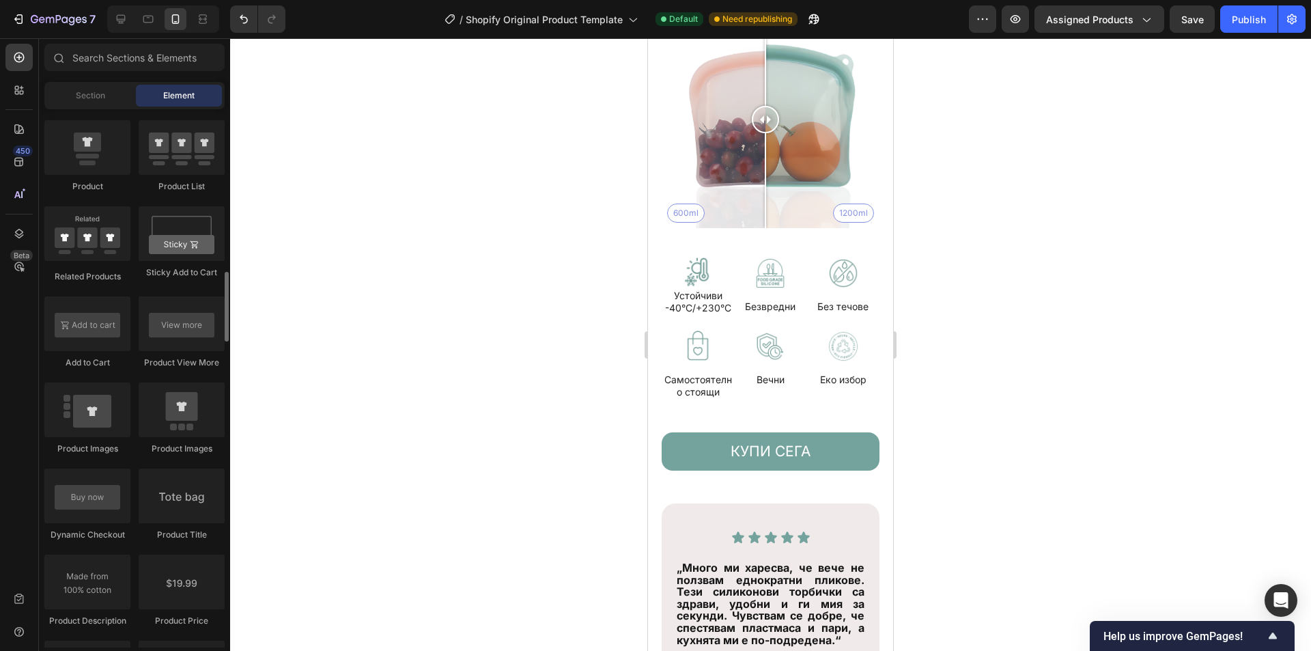
scroll to position [1776, 0]
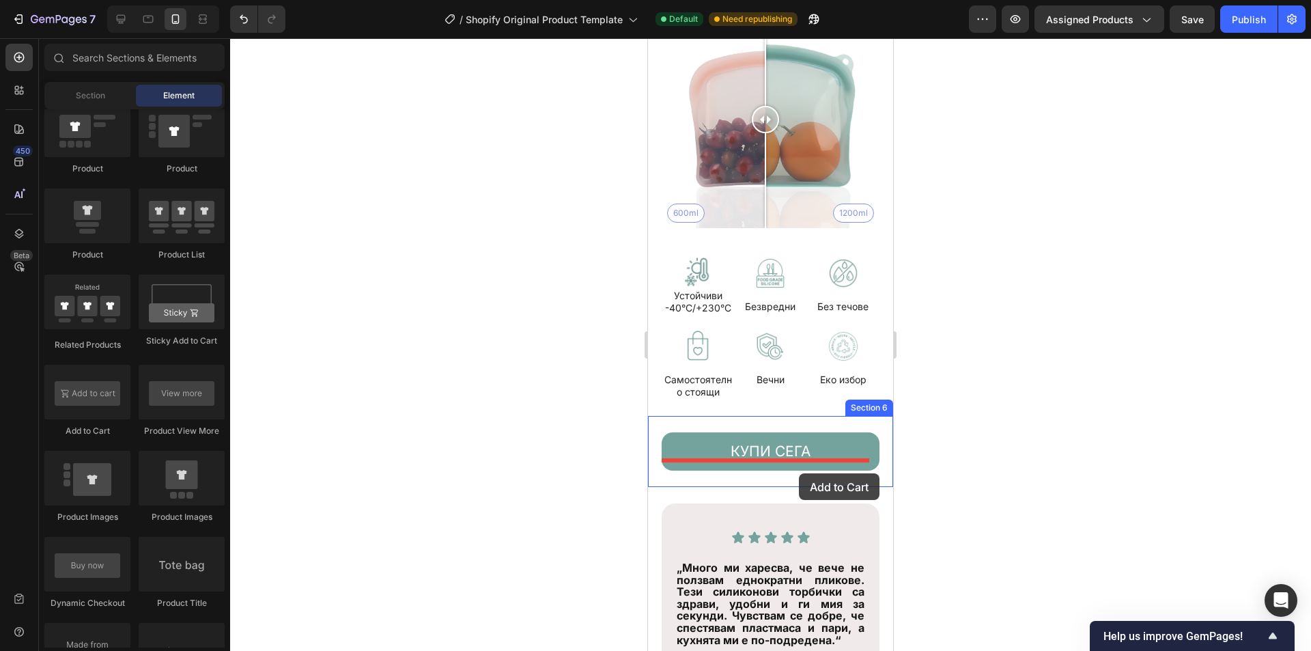
drag, startPoint x: 764, startPoint y: 425, endPoint x: 799, endPoint y: 473, distance: 60.1
